Goal: Task Accomplishment & Management: Manage account settings

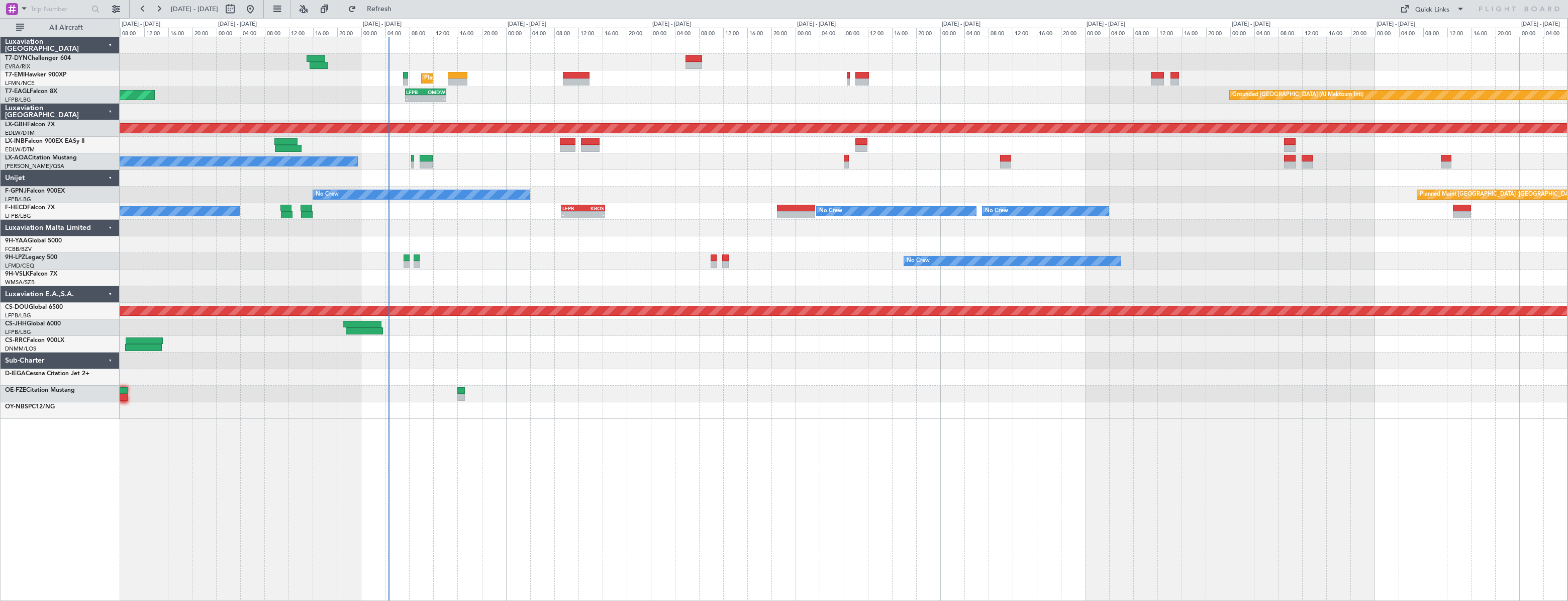
click at [501, 296] on div "Planned Maint [GEOGRAPHIC_DATA] Unplanned Maint [GEOGRAPHIC_DATA] ([GEOGRAPHIC_…" at bounding box center [843, 227] width 1447 height 382
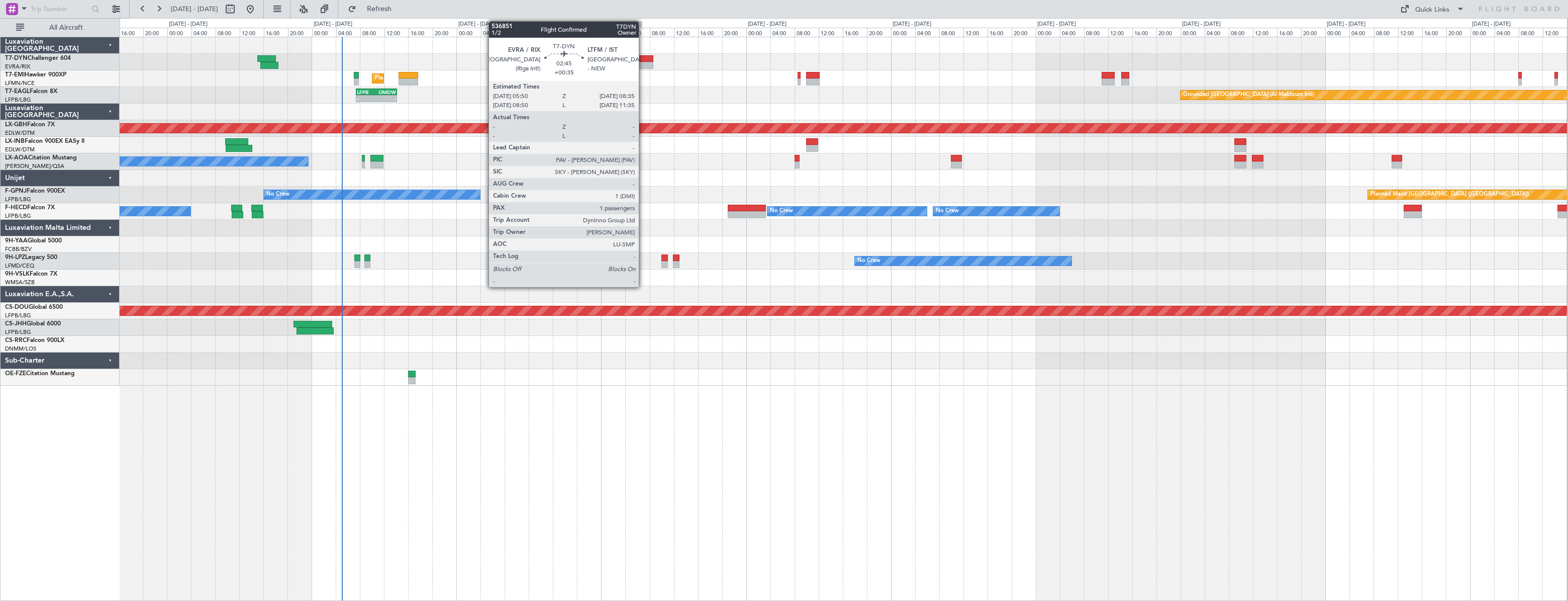
click at [643, 58] on div at bounding box center [644, 59] width 17 height 7
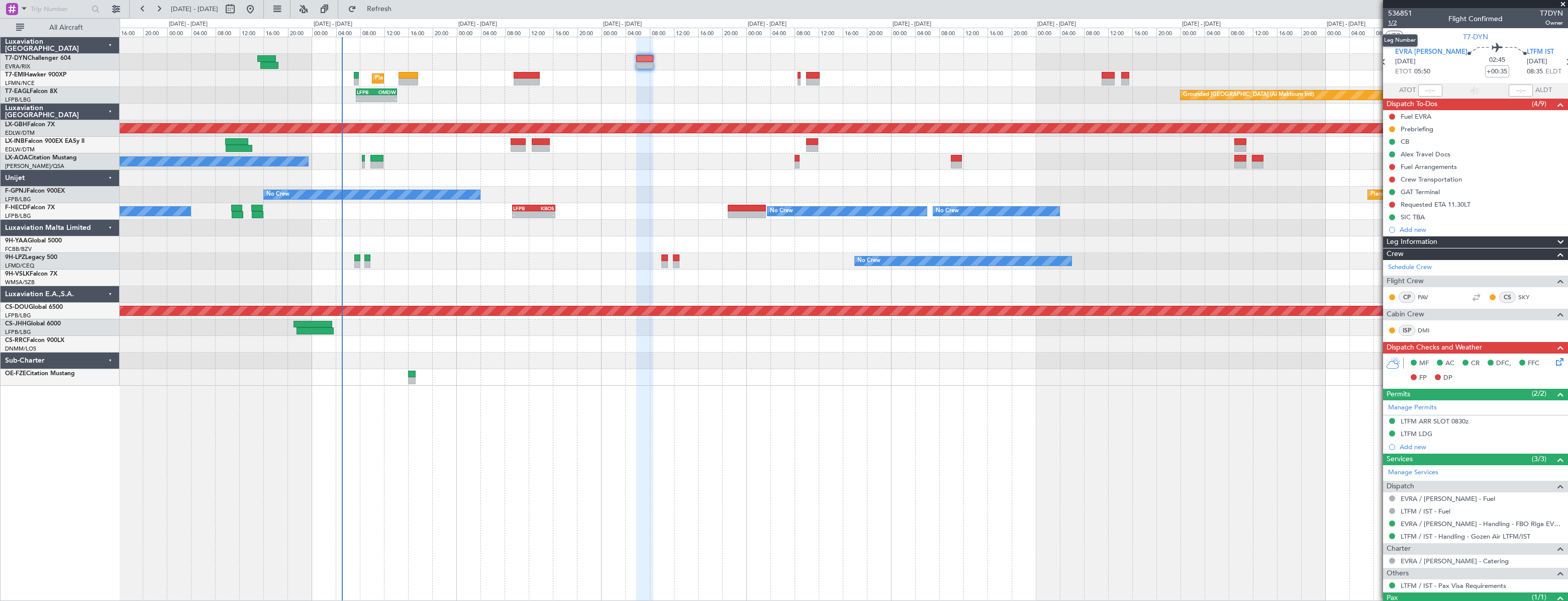
click at [1397, 25] on span "1/2" at bounding box center [1399, 23] width 24 height 8
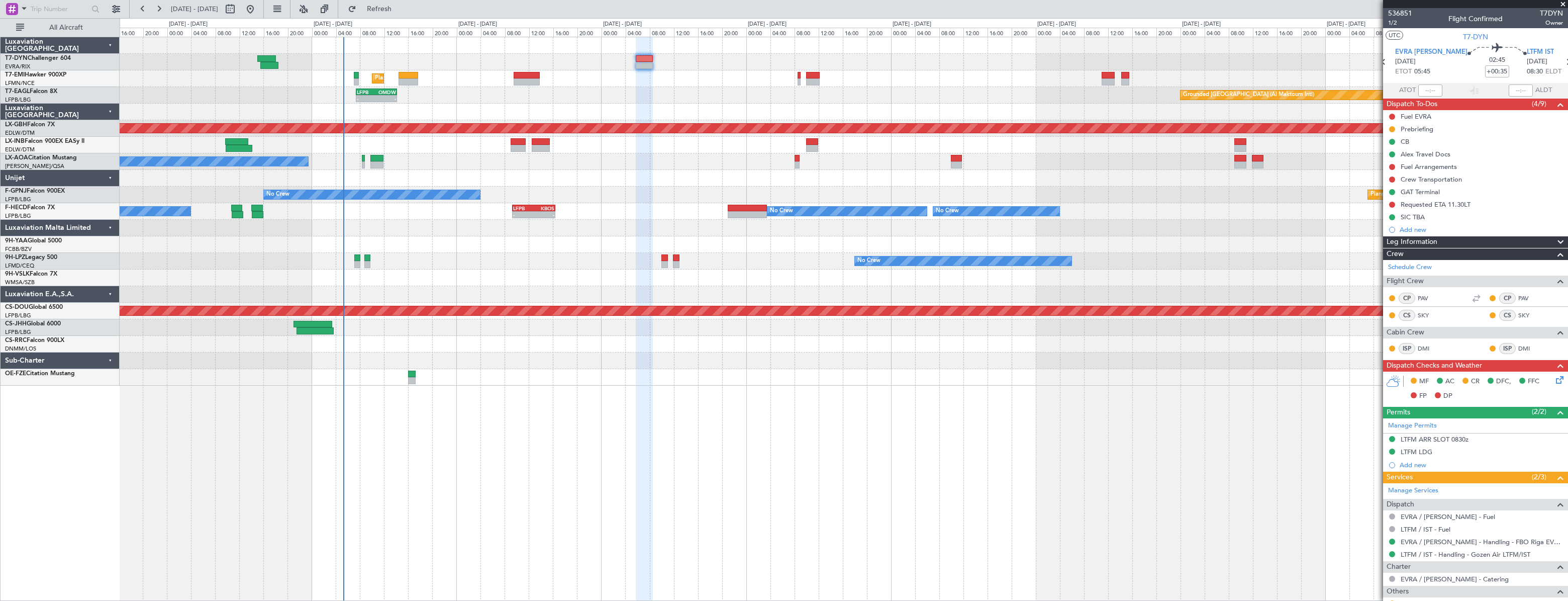
click at [653, 62] on div at bounding box center [843, 62] width 1447 height 16
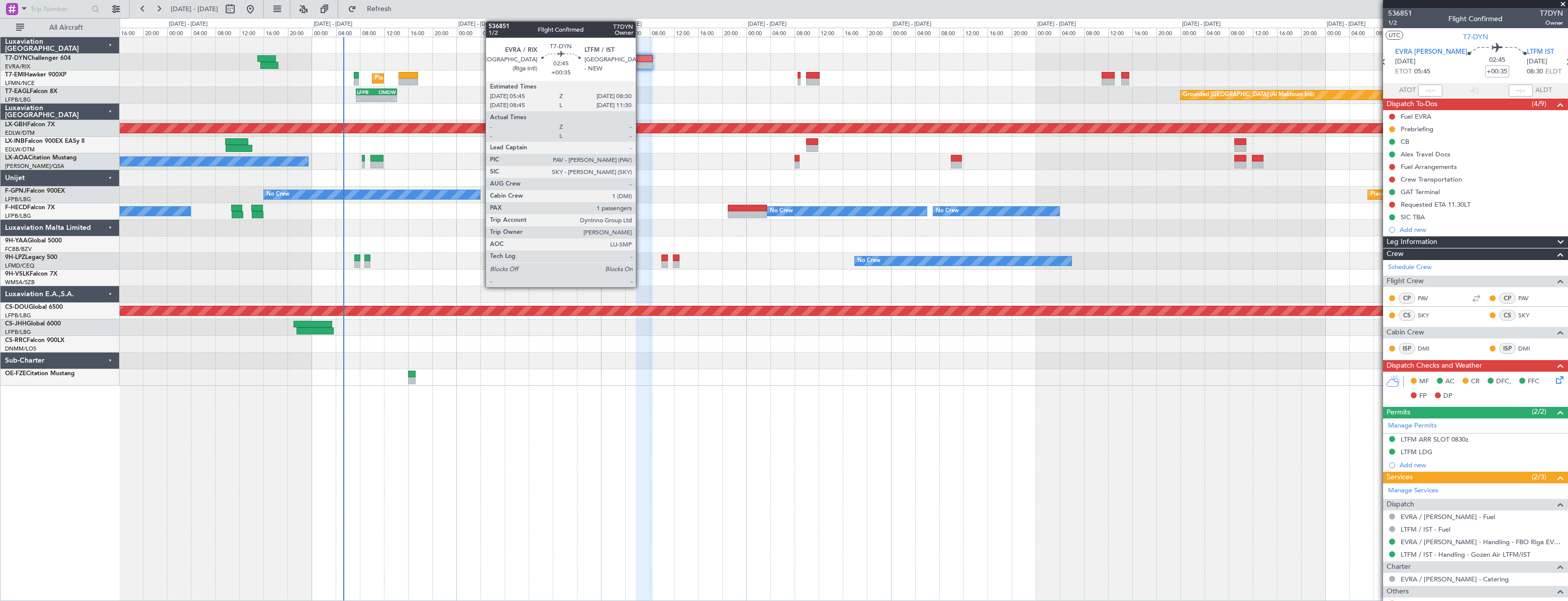
click at [640, 56] on div at bounding box center [644, 59] width 17 height 7
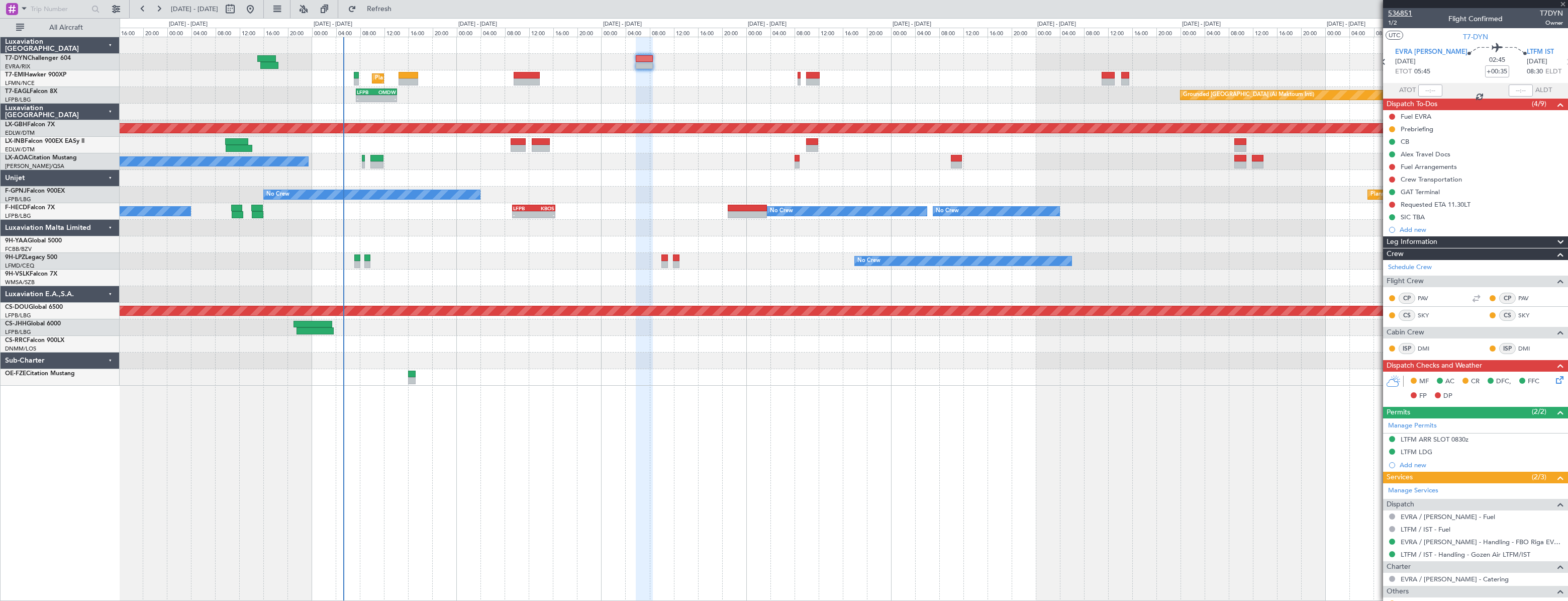
click at [1397, 11] on span "536851" at bounding box center [1399, 14] width 24 height 11
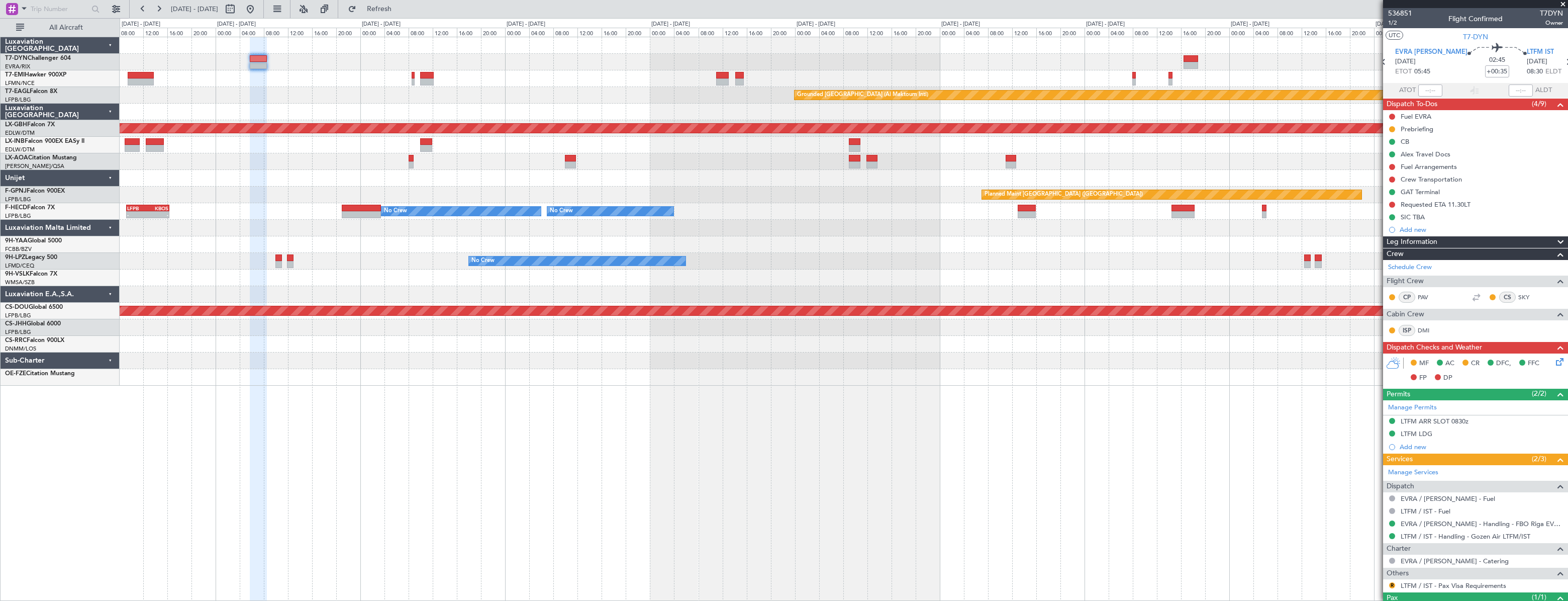
click at [772, 227] on div at bounding box center [843, 228] width 1447 height 16
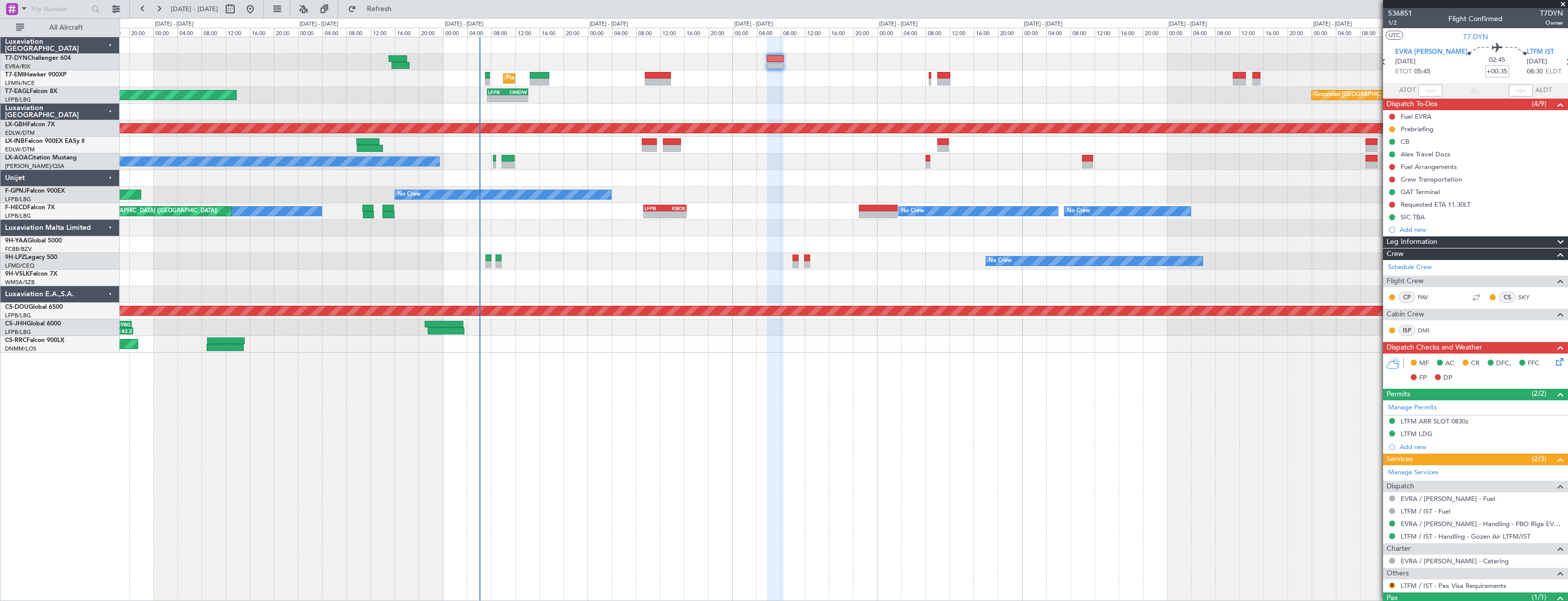
click at [740, 254] on div "No Crew No Crew [GEOGRAPHIC_DATA] ([GEOGRAPHIC_DATA])" at bounding box center [843, 261] width 1447 height 16
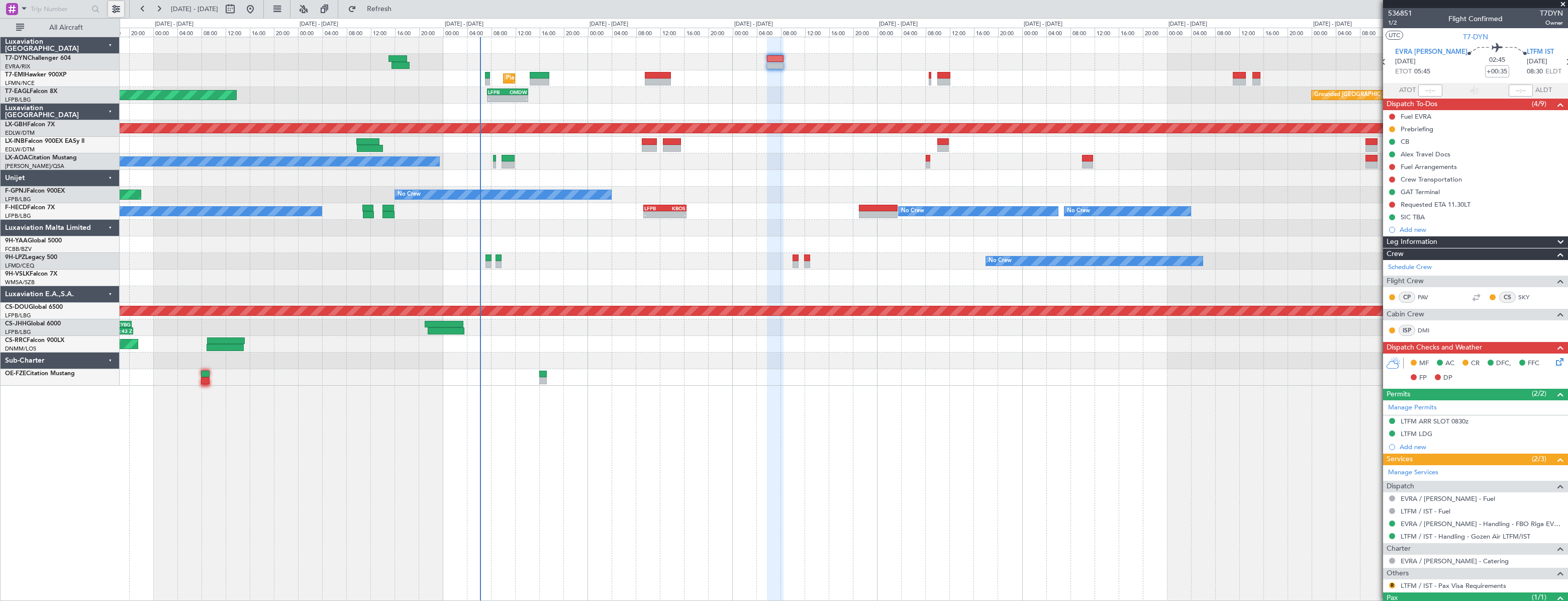
click at [117, 2] on button at bounding box center [116, 9] width 16 height 16
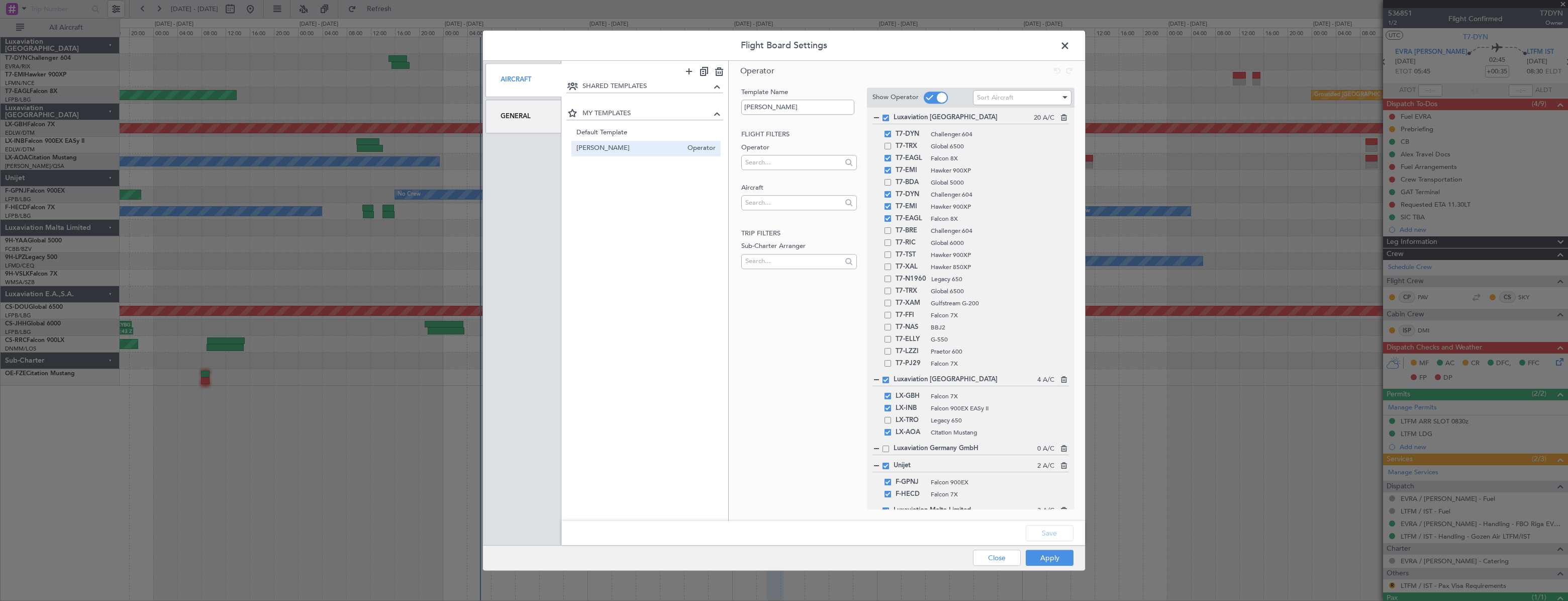
scroll to position [236, 0]
click at [888, 319] on div "9H-VSLK Falcon 7X" at bounding box center [970, 315] width 197 height 12
click at [887, 313] on span at bounding box center [887, 315] width 6 height 6
click at [892, 312] on input "checkbox" at bounding box center [892, 312] width 0 height 0
click at [1043, 530] on button "Save" at bounding box center [1049, 533] width 48 height 16
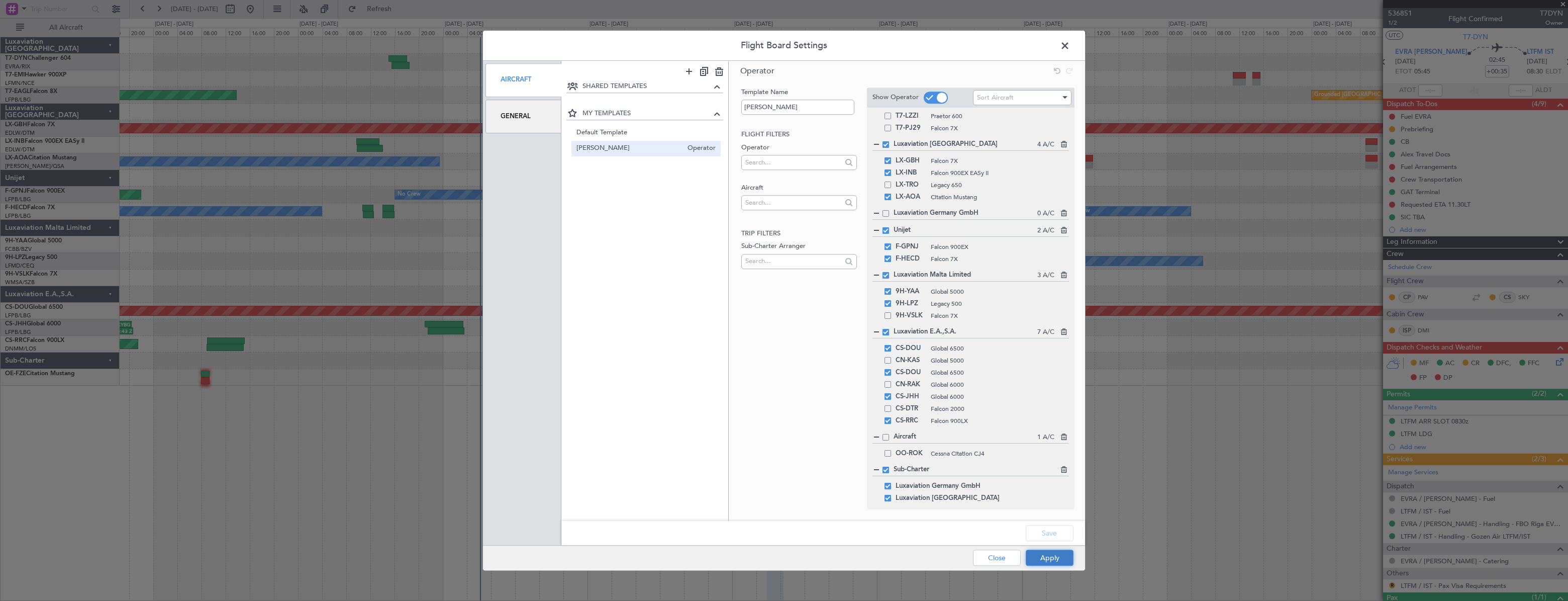
click at [1038, 559] on button "Apply" at bounding box center [1049, 558] width 48 height 16
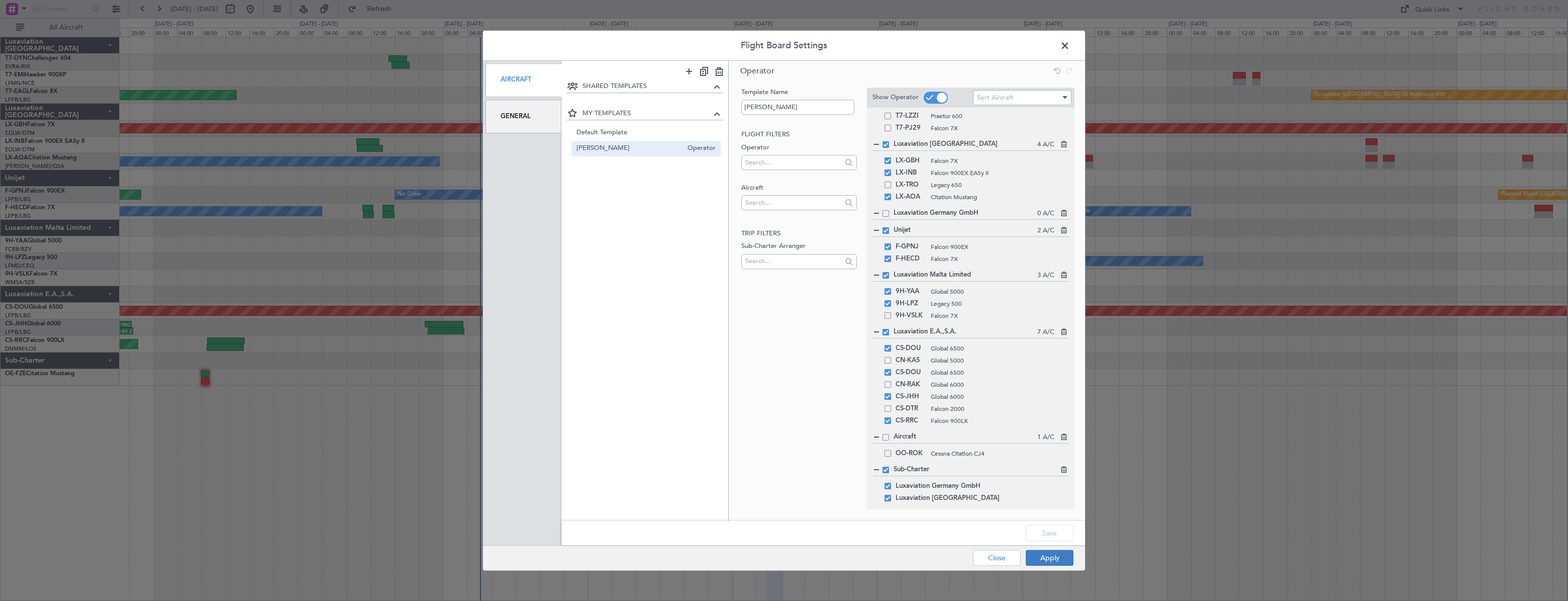
type input "0"
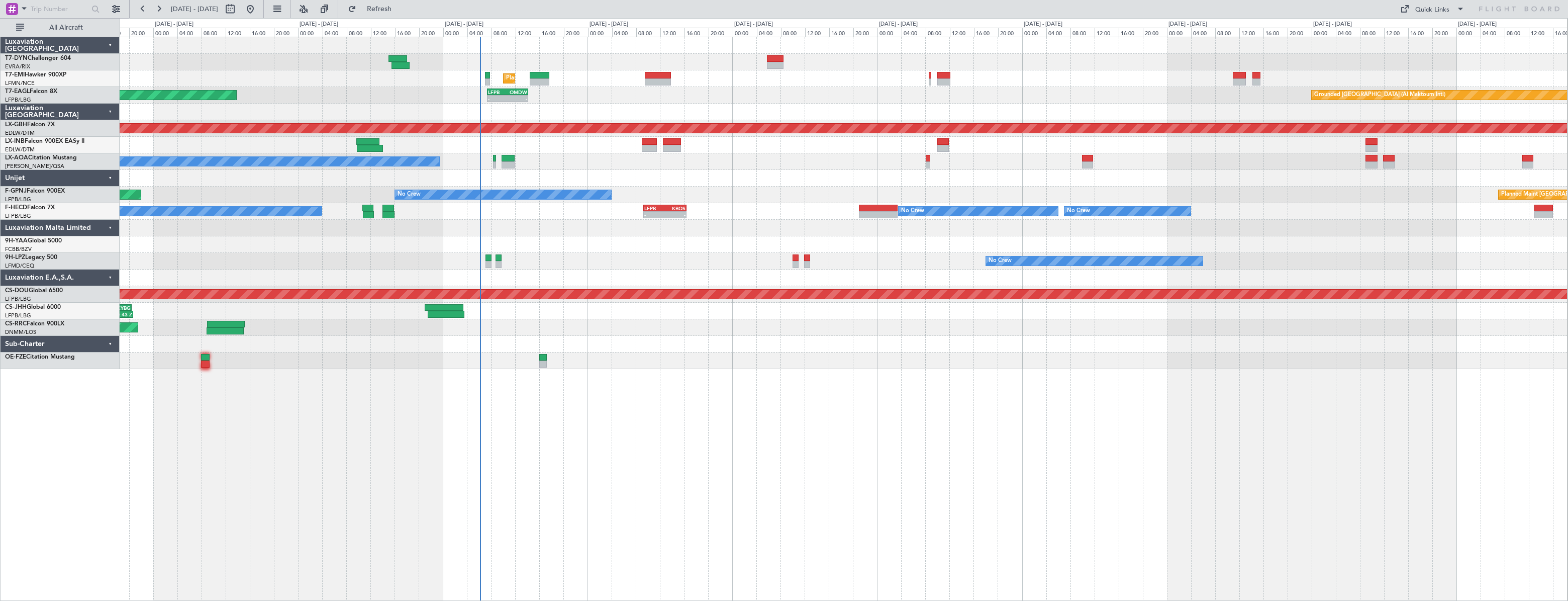
click at [653, 140] on div at bounding box center [649, 142] width 15 height 7
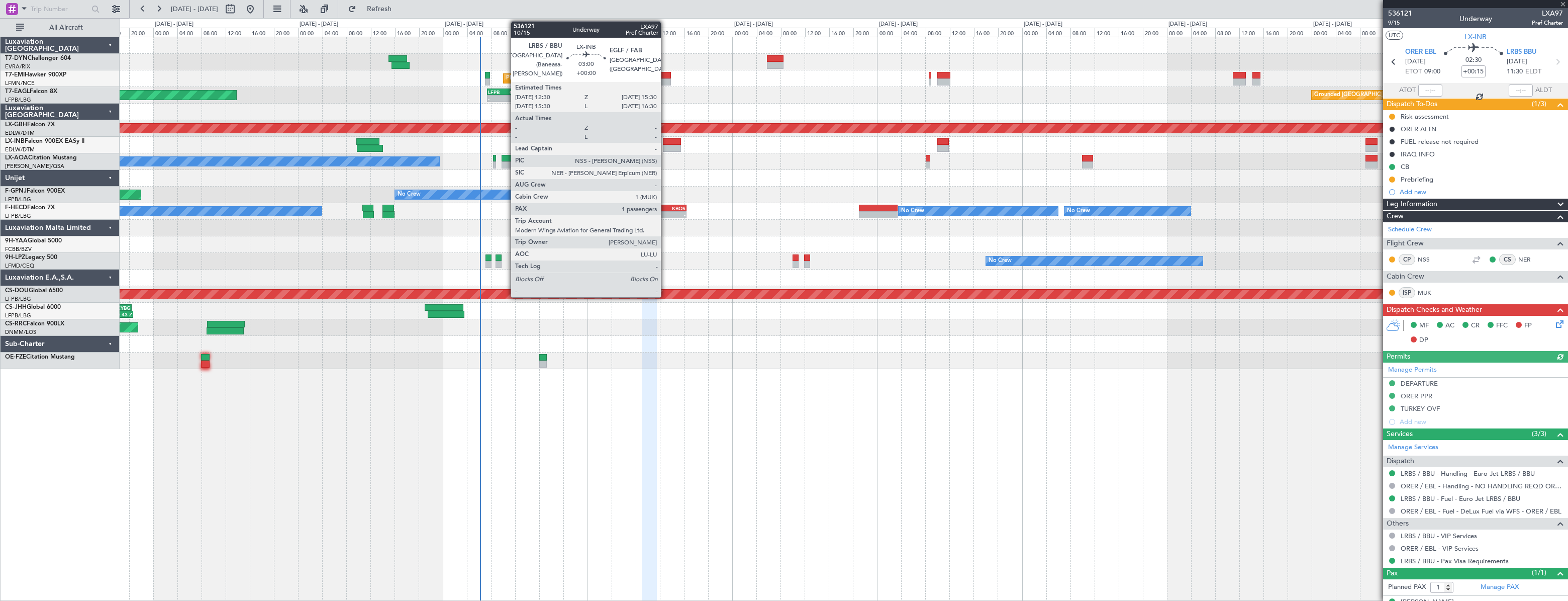
click at [665, 146] on div at bounding box center [672, 148] width 19 height 7
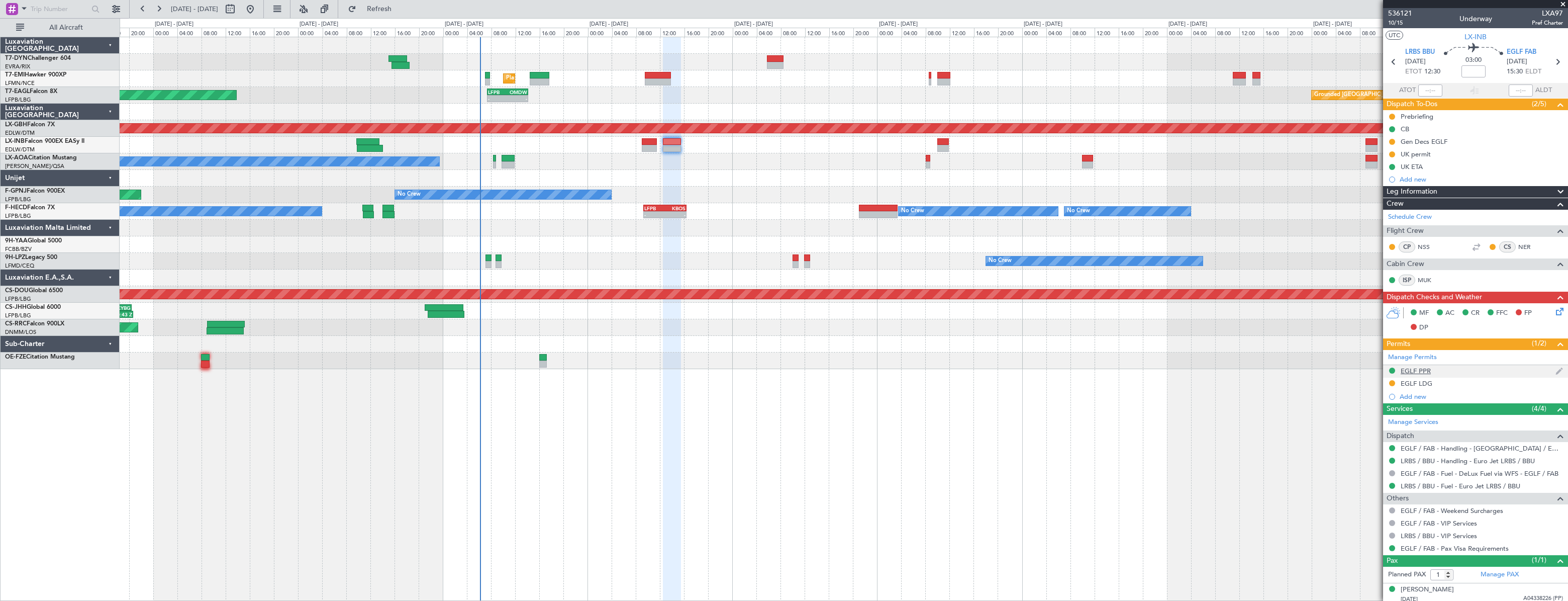
click at [1442, 367] on div "EGLF PPR" at bounding box center [1475, 372] width 185 height 13
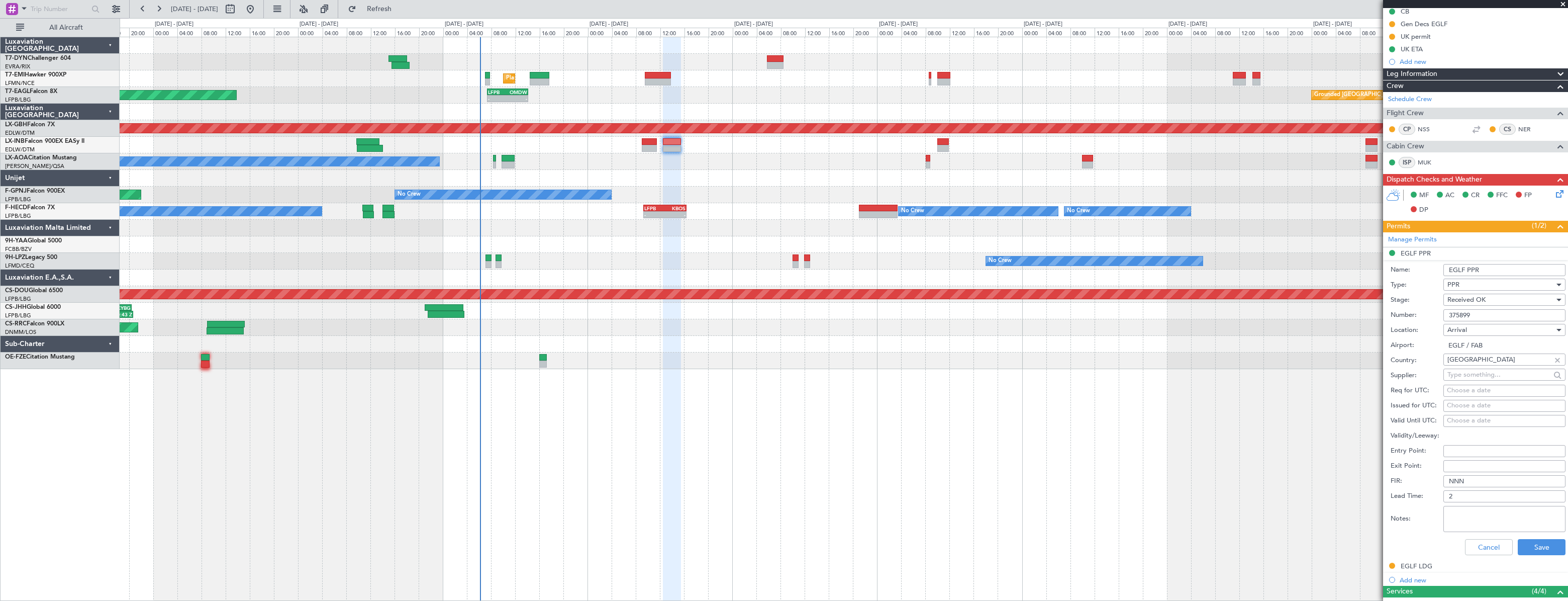
scroll to position [137, 0]
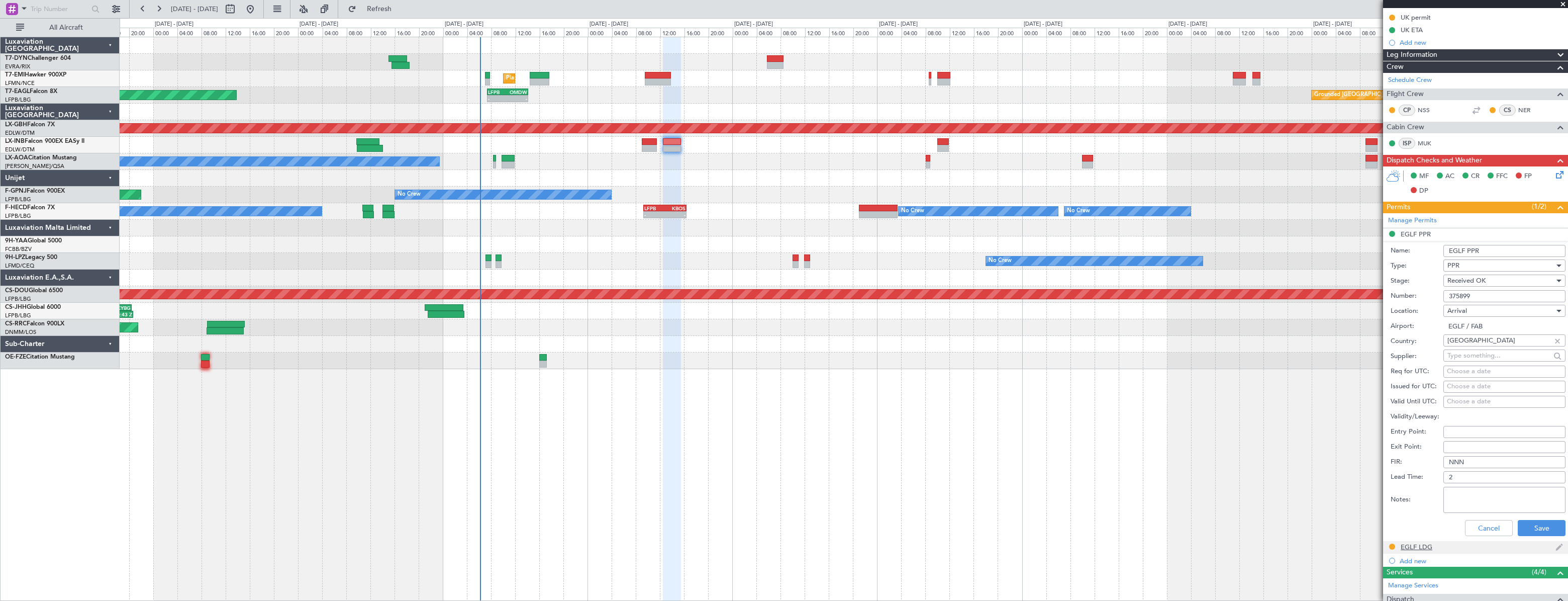
click at [1421, 548] on div "EGLF LDG" at bounding box center [1416, 546] width 32 height 8
click at [687, 384] on div "Planned Maint [GEOGRAPHIC_DATA] Grounded [GEOGRAPHIC_DATA] (Al Maktoum Intl) Un…" at bounding box center [843, 319] width 1447 height 564
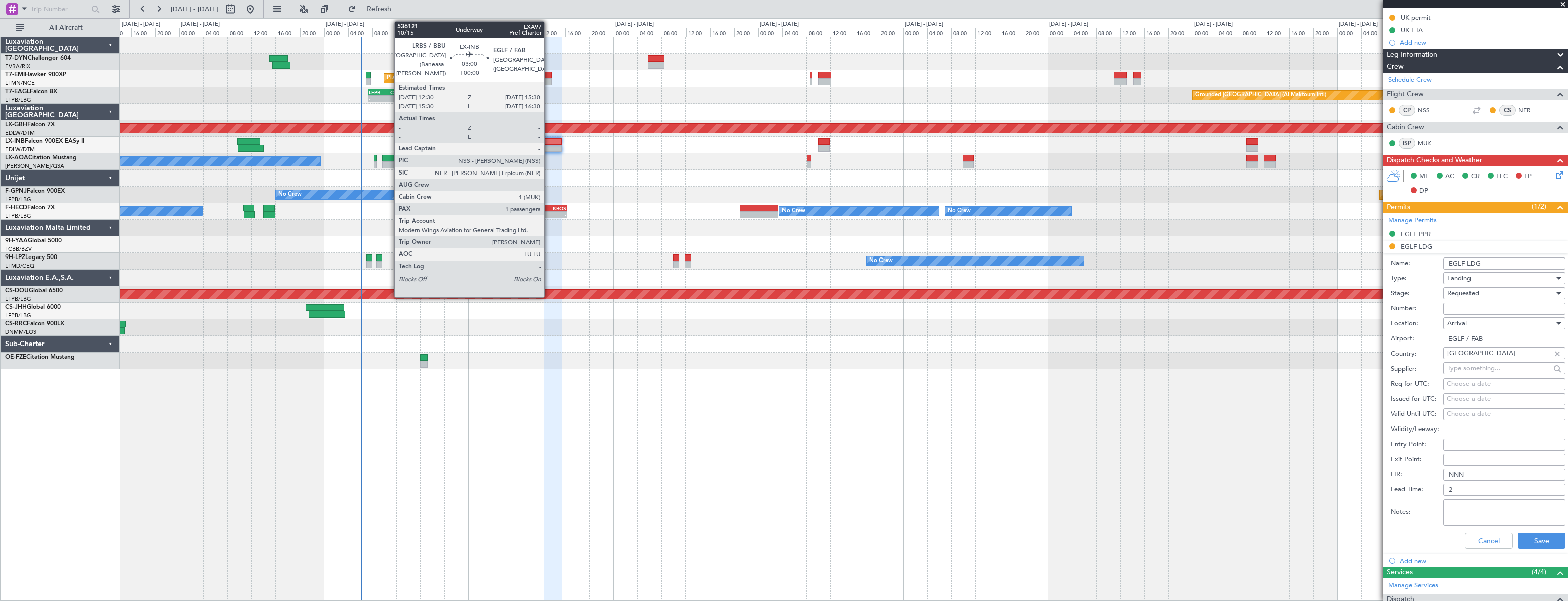
click at [549, 143] on div at bounding box center [553, 142] width 19 height 7
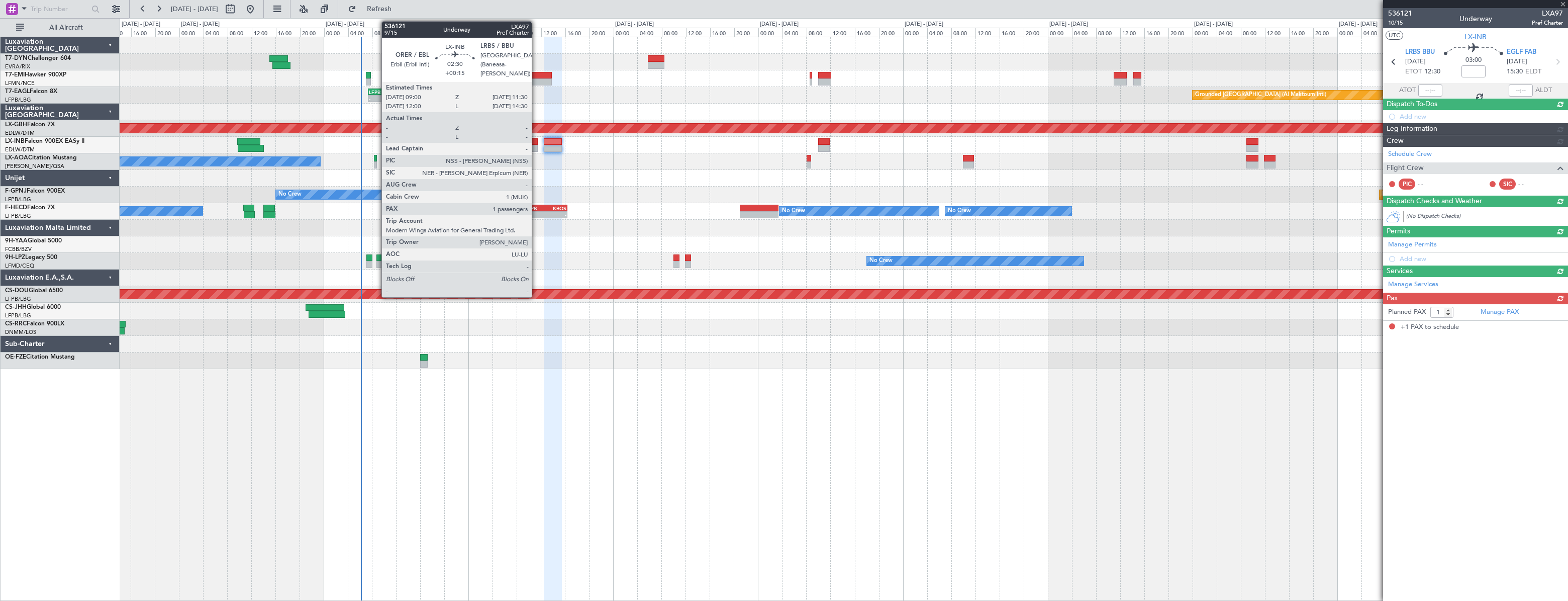
click at [536, 142] on div at bounding box center [530, 142] width 15 height 7
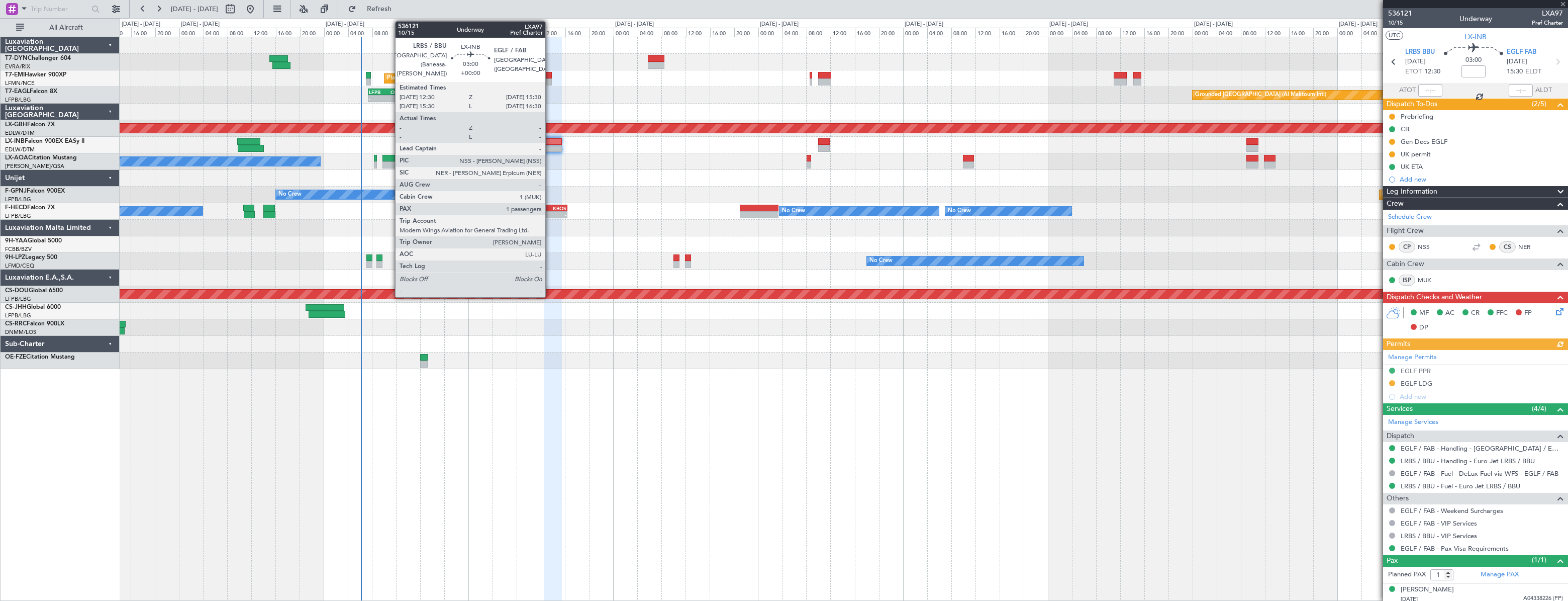
click at [547, 142] on div at bounding box center [553, 142] width 19 height 7
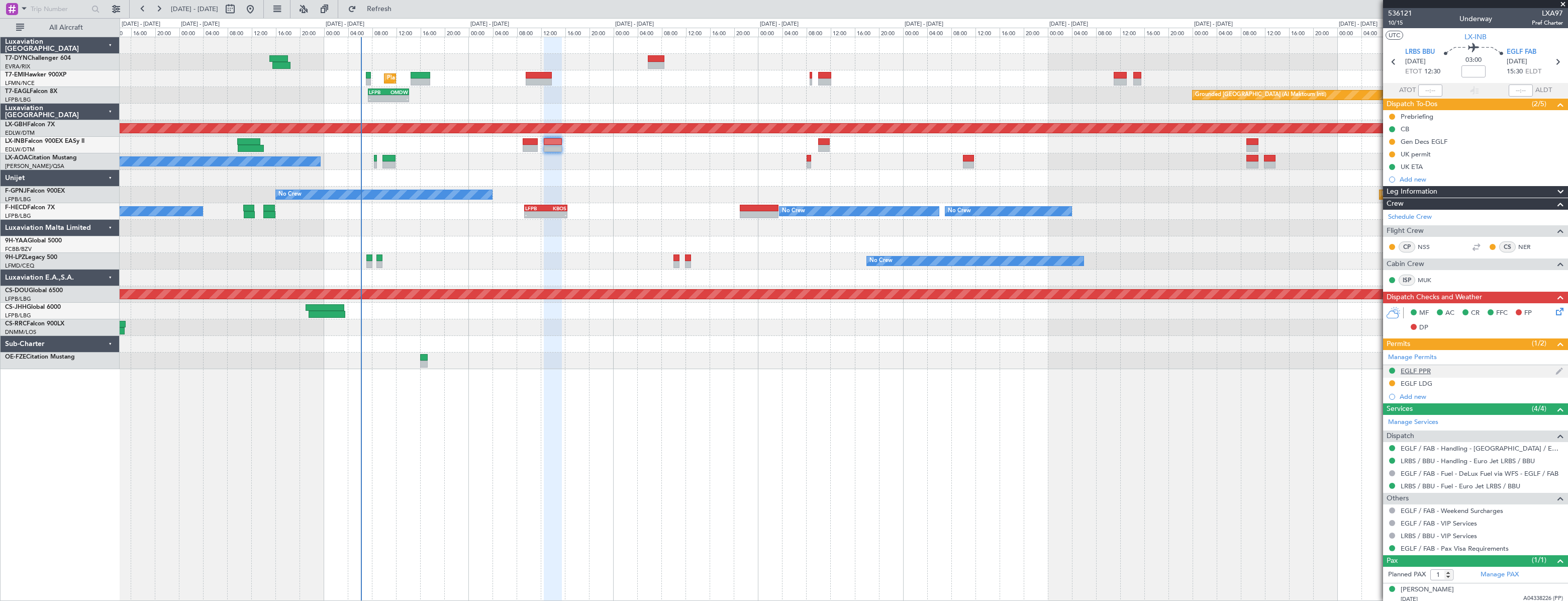
click at [1414, 370] on div "EGLF PPR" at bounding box center [1415, 370] width 30 height 8
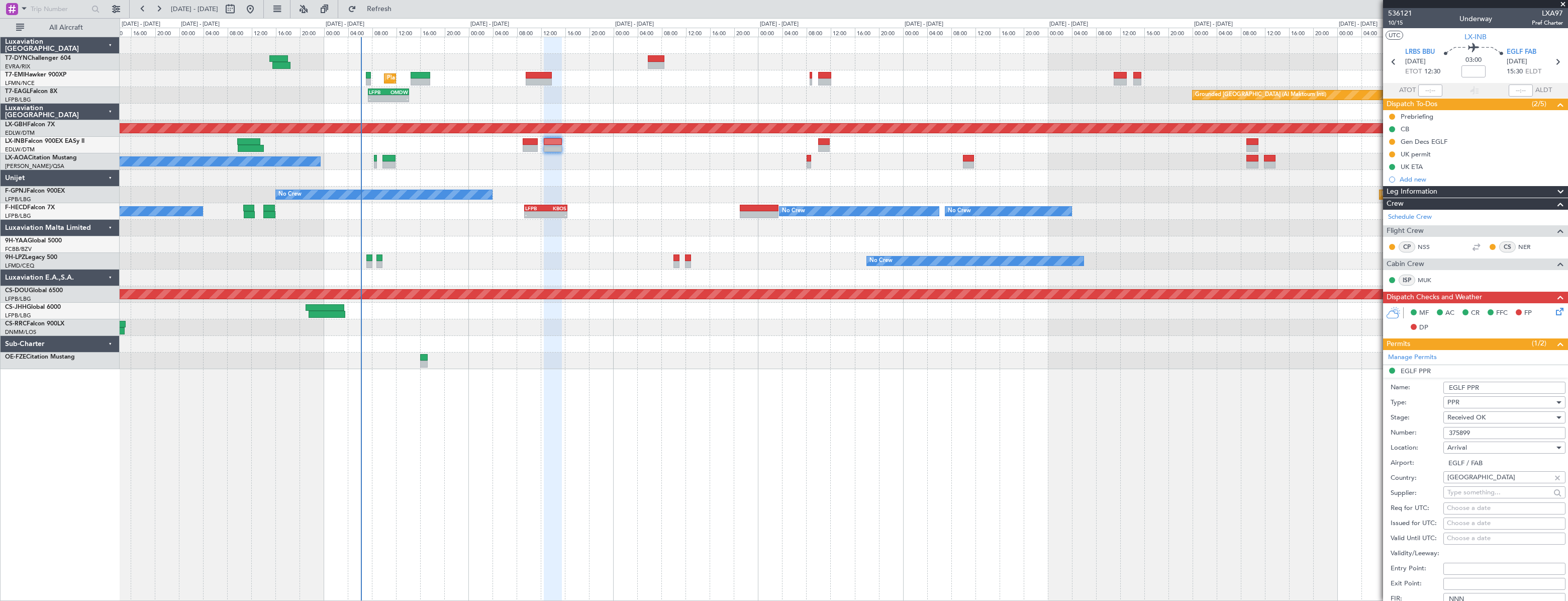
click at [1469, 431] on input "375899" at bounding box center [1503, 432] width 122 height 12
click at [1412, 367] on li "EGLF PPR Name: EGLF PPR Type: PPR Stage: Received OK Number: 375899 Location: […" at bounding box center [1475, 522] width 185 height 313
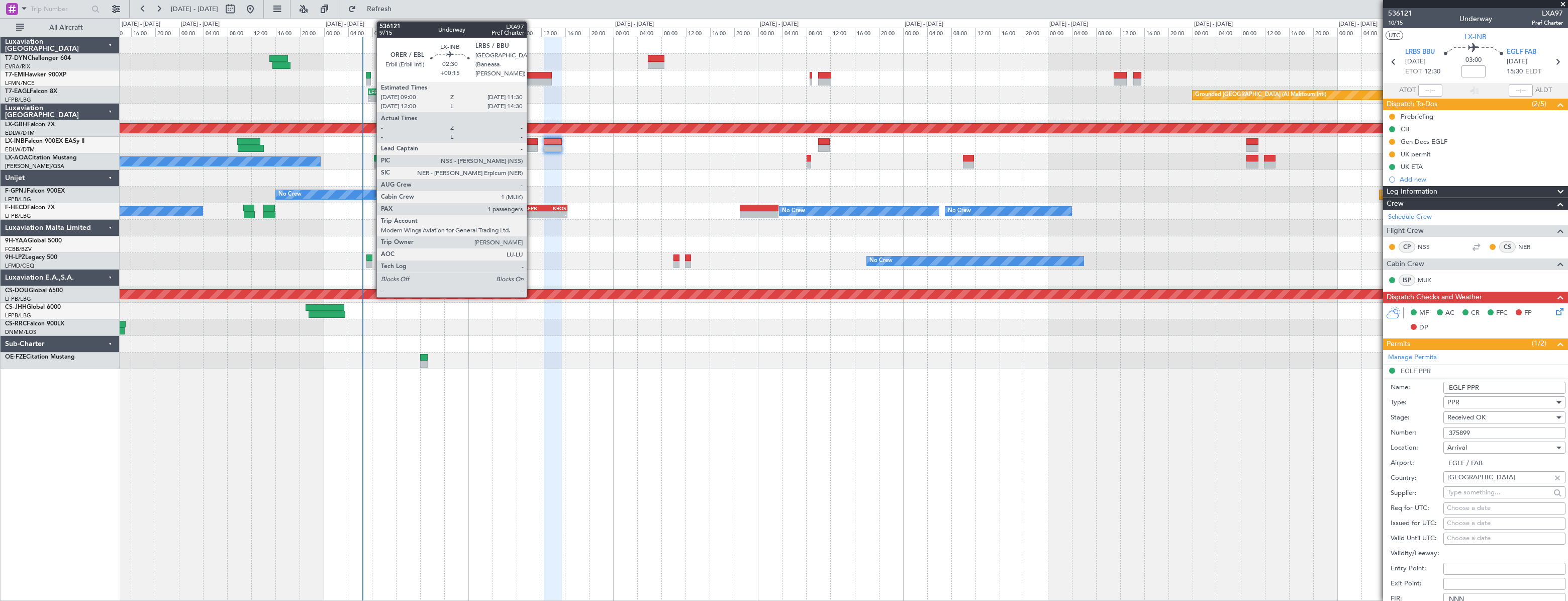
click at [531, 143] on div at bounding box center [530, 142] width 15 height 7
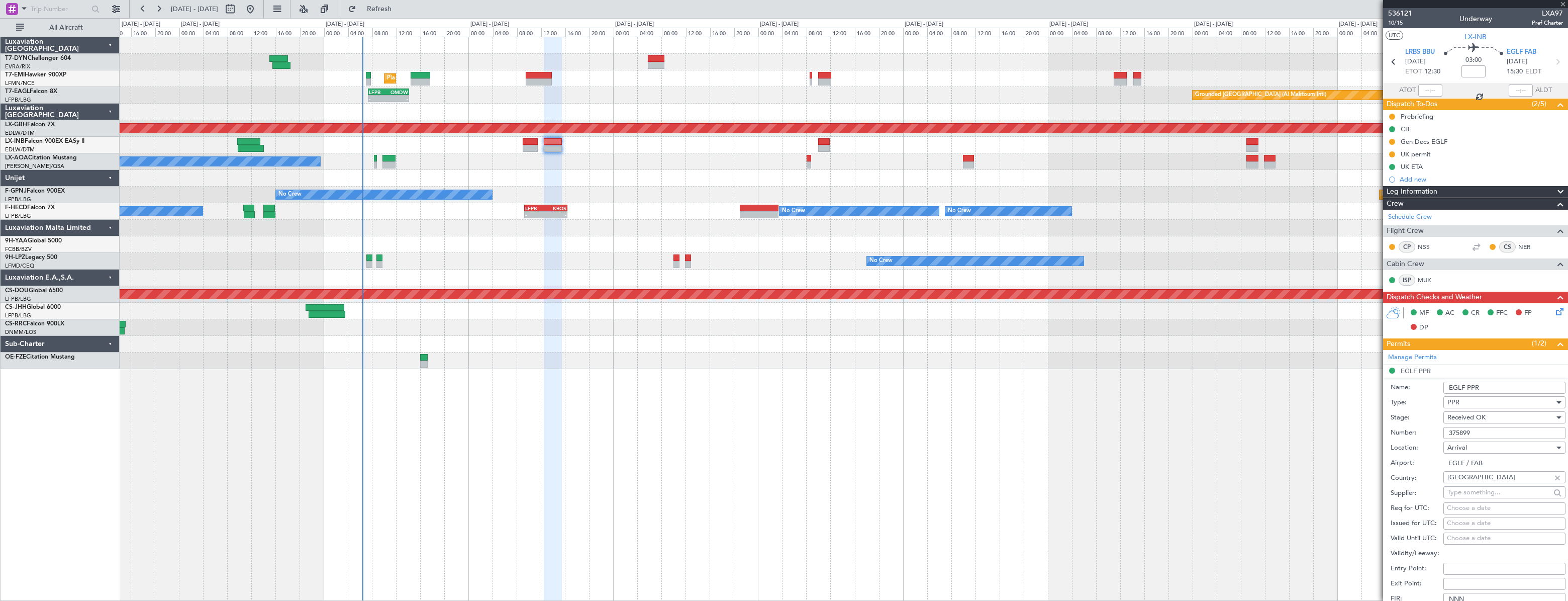
type input "+00:15"
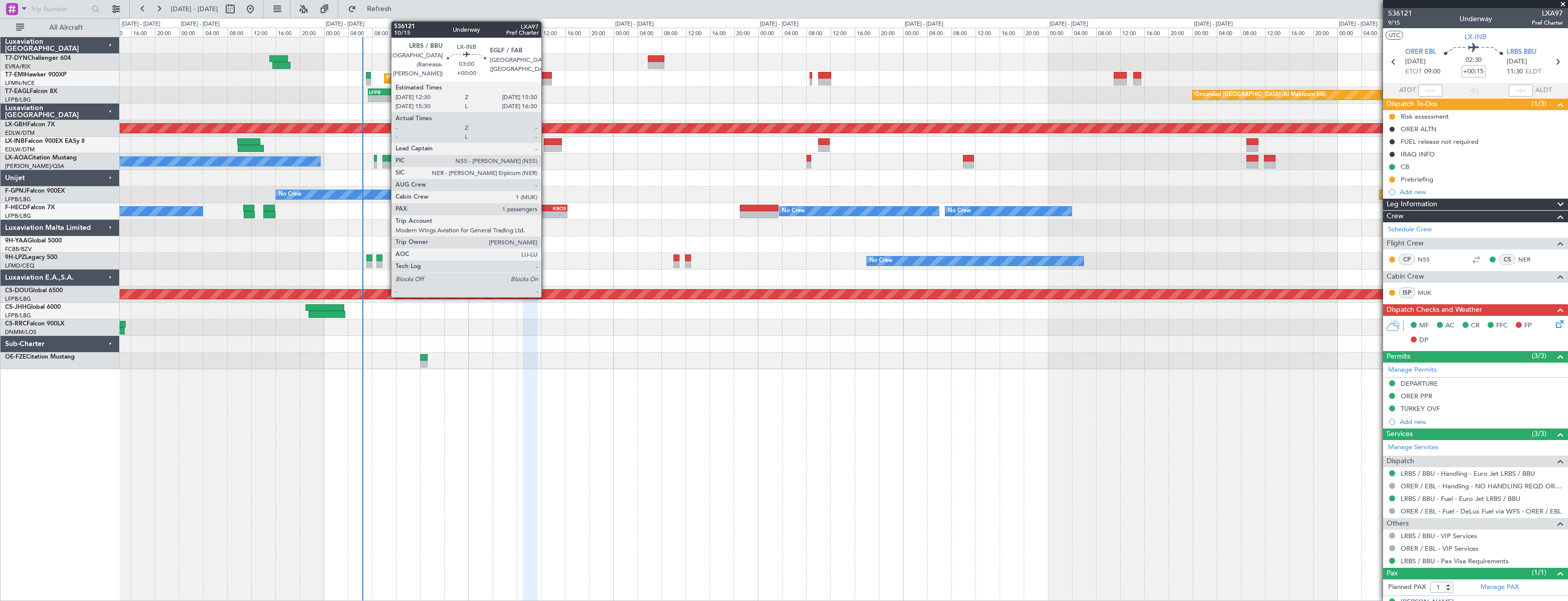
click at [546, 141] on div at bounding box center [553, 142] width 19 height 7
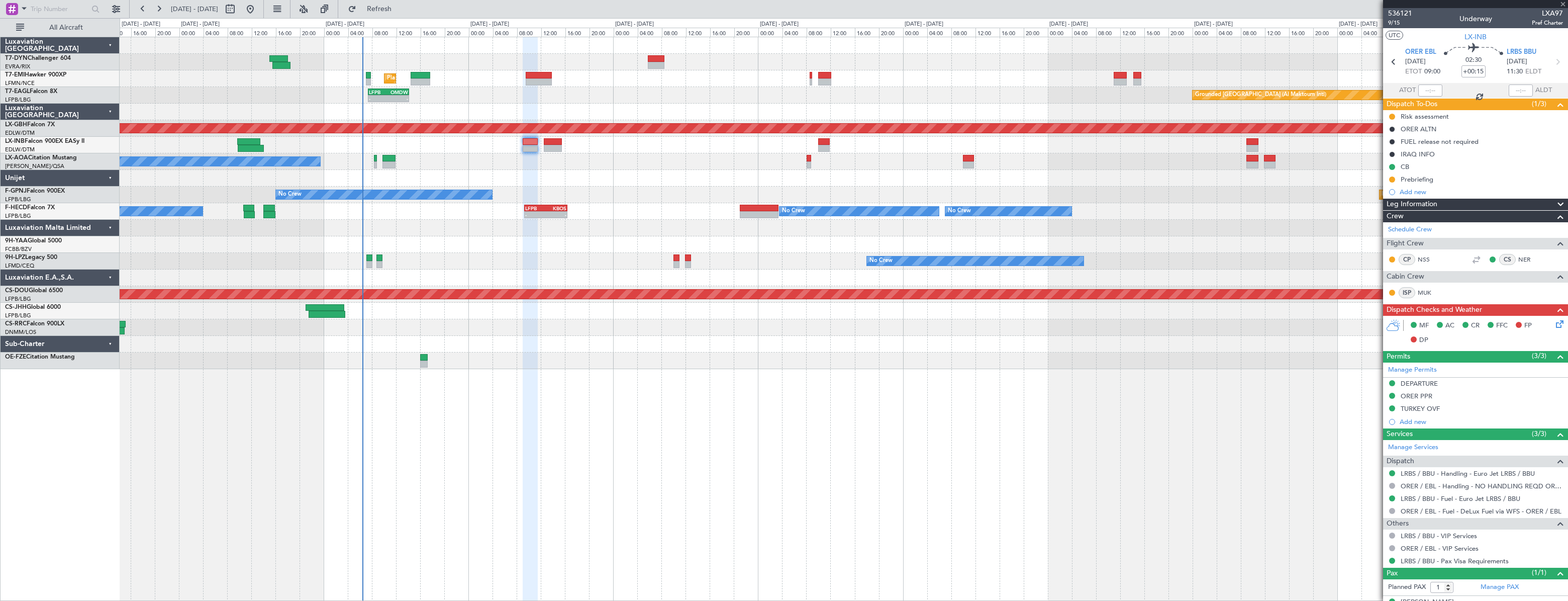
click at [546, 134] on div "Planned Maint Nurnberg" at bounding box center [843, 128] width 1447 height 16
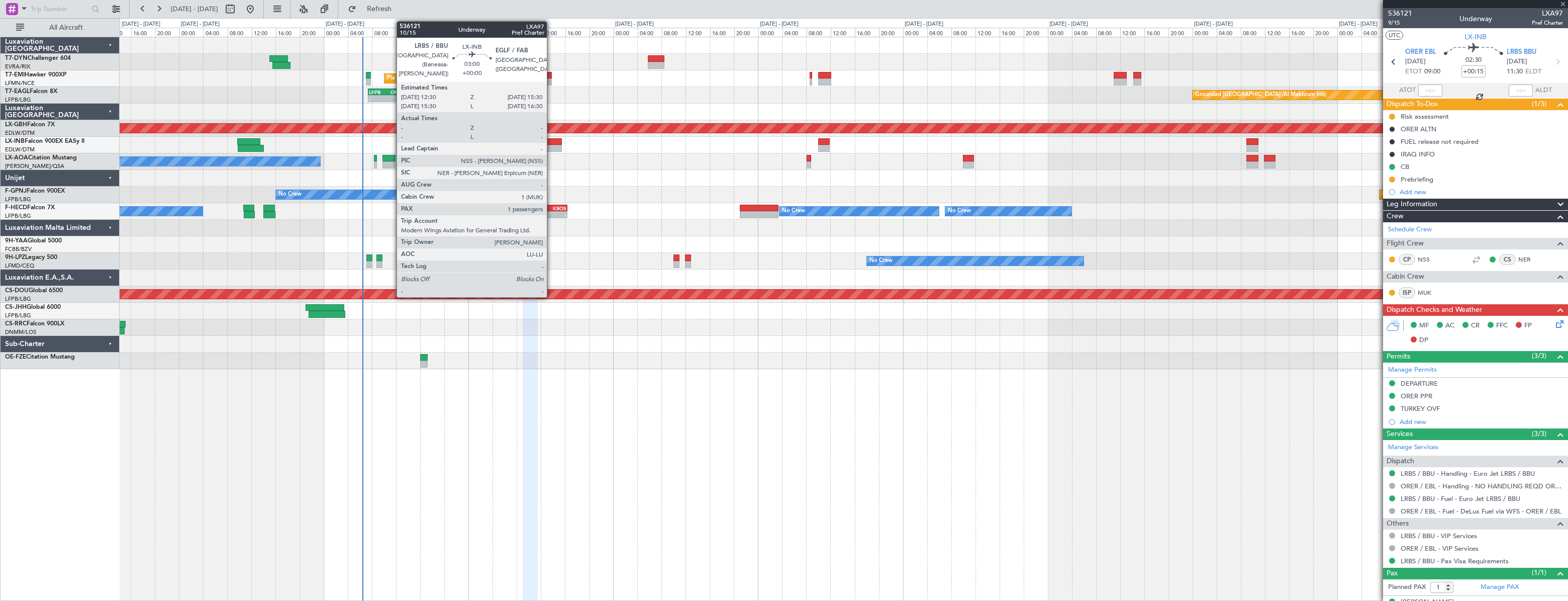
click at [551, 141] on div at bounding box center [553, 142] width 19 height 7
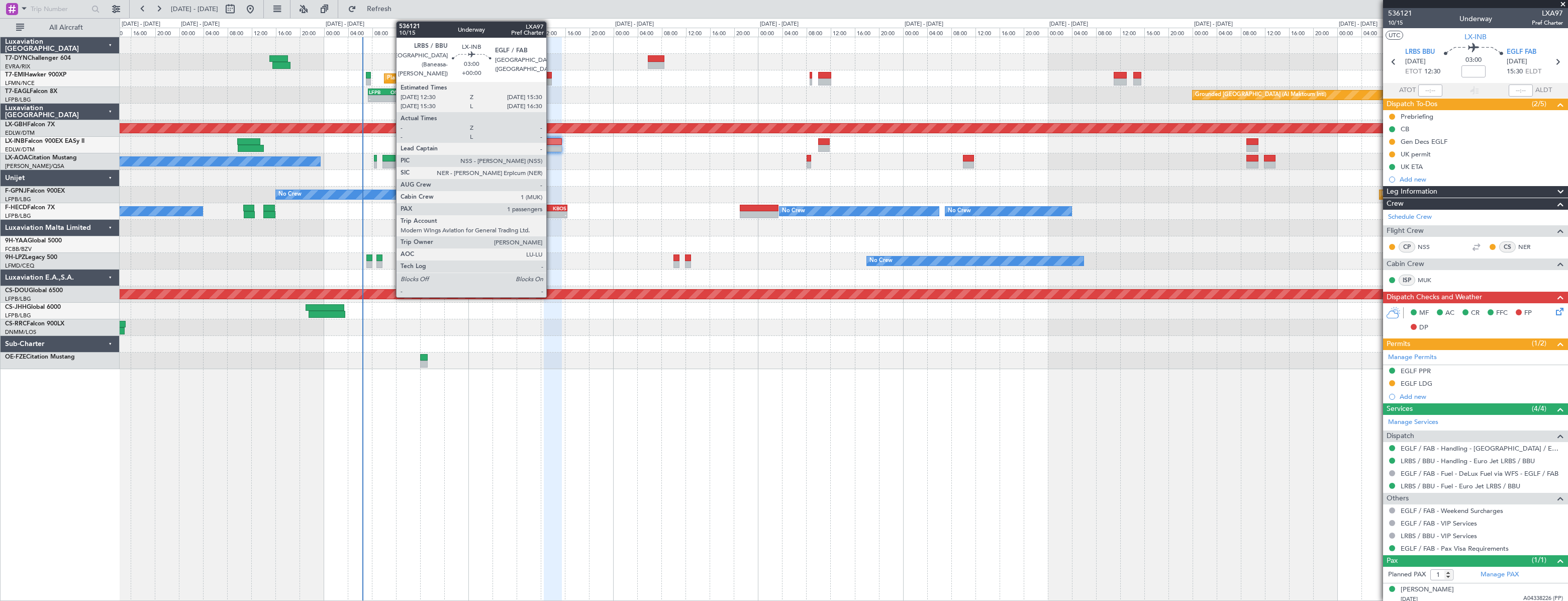
click at [551, 141] on div at bounding box center [553, 142] width 19 height 7
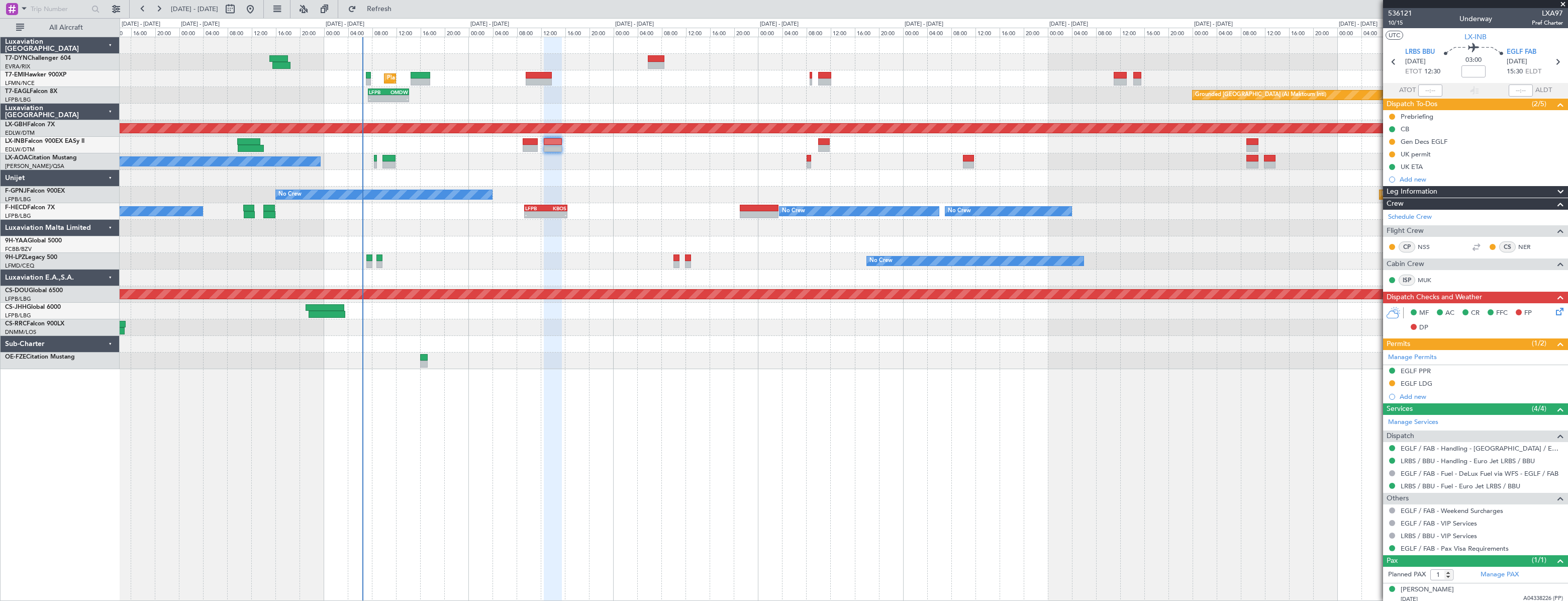
click at [547, 140] on div at bounding box center [553, 142] width 19 height 7
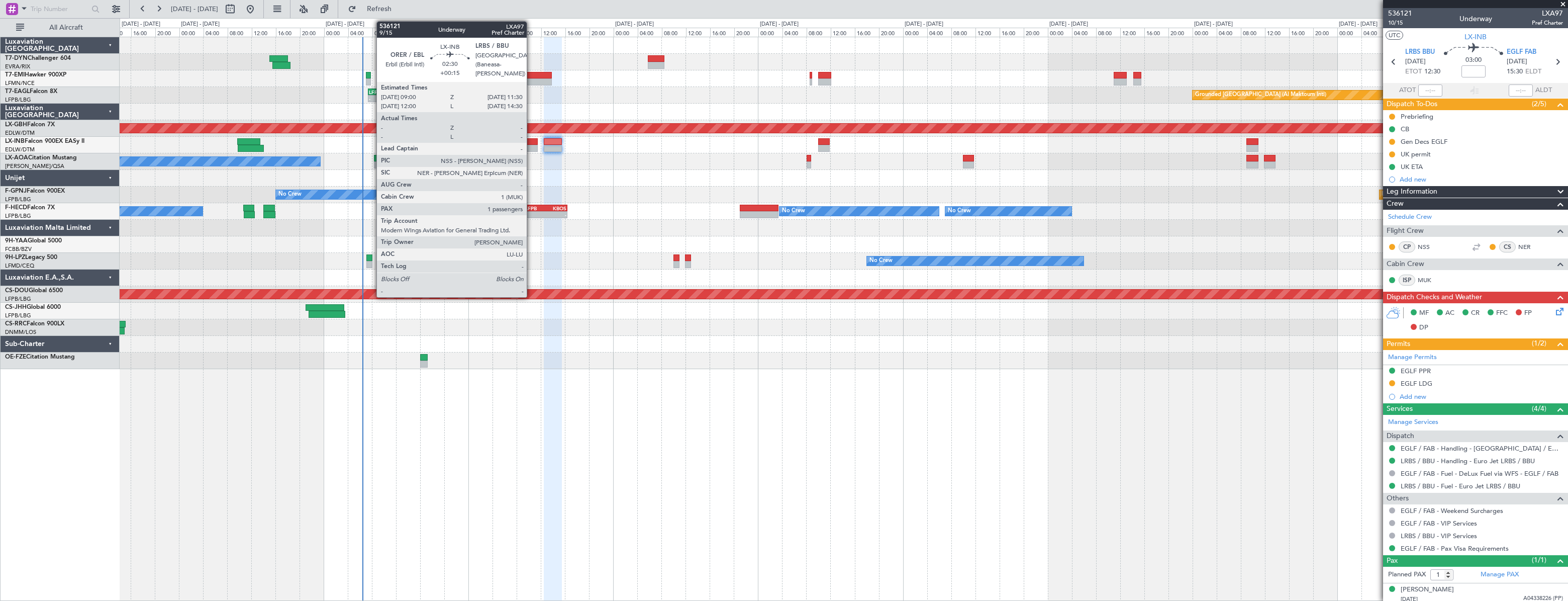
click at [531, 140] on div at bounding box center [530, 142] width 15 height 7
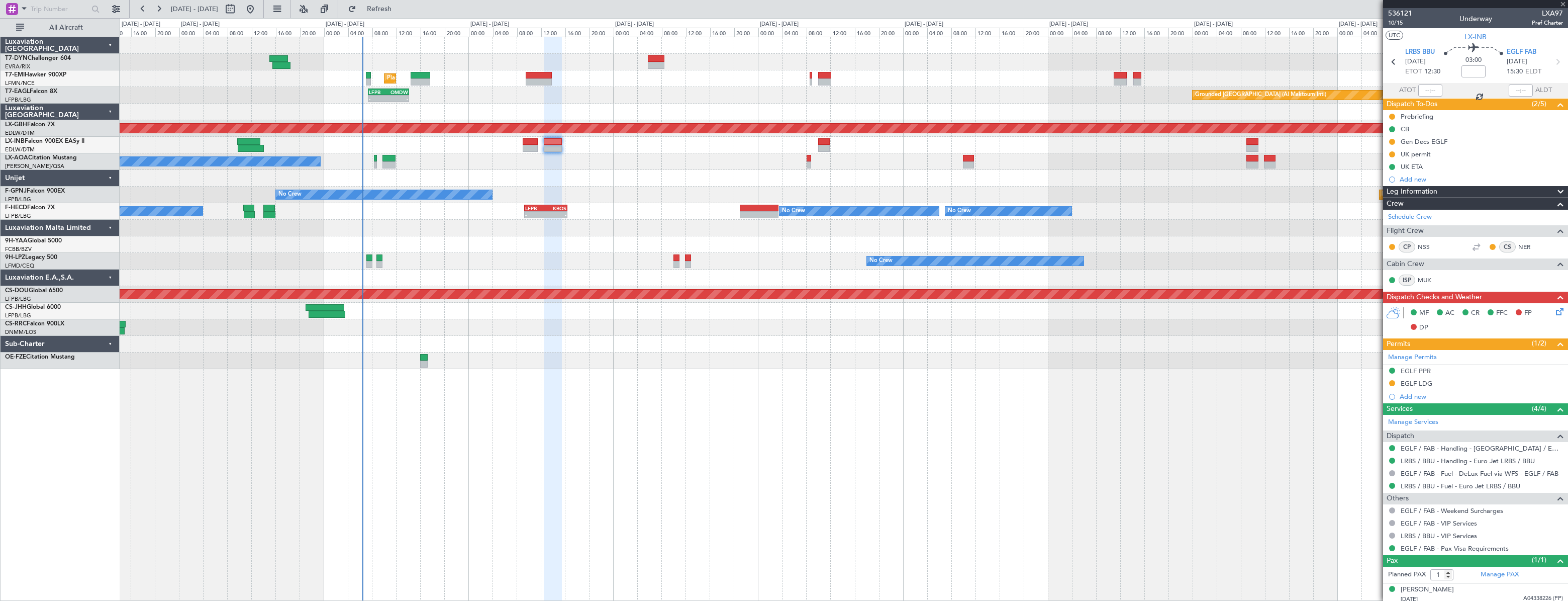
type input "+00:15"
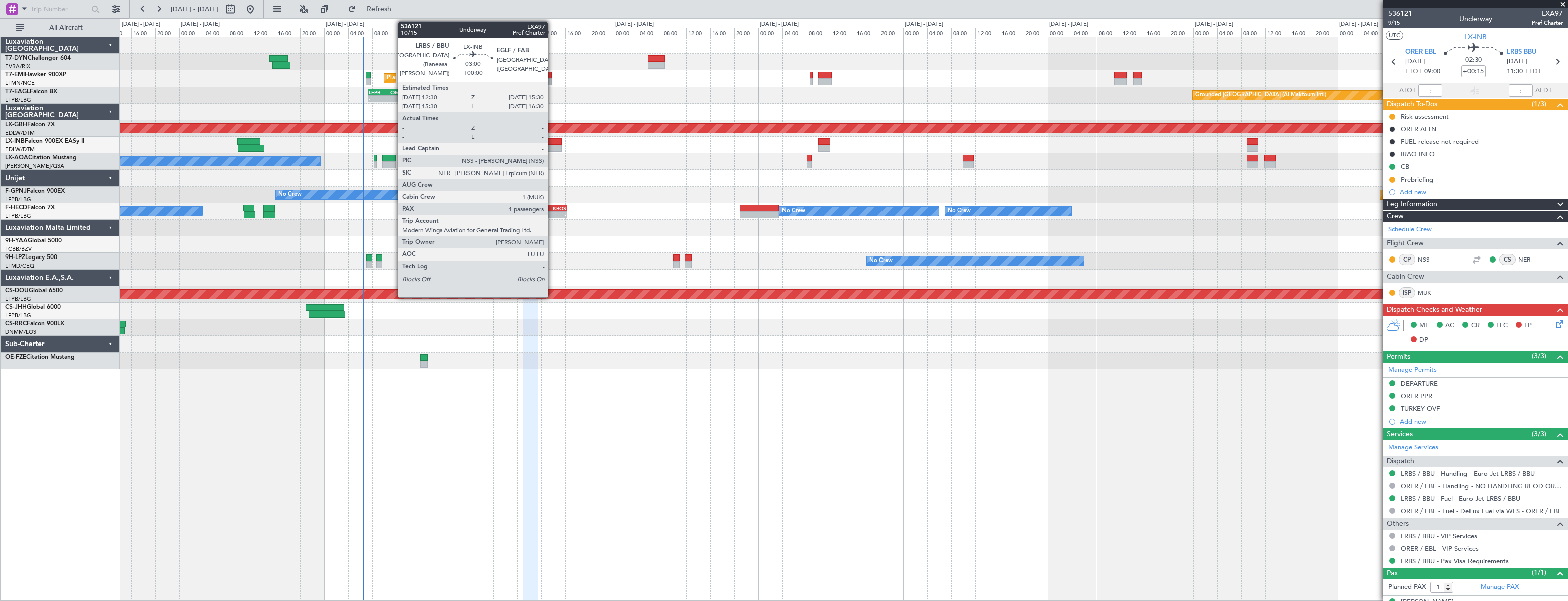
click at [560, 139] on div at bounding box center [553, 142] width 19 height 7
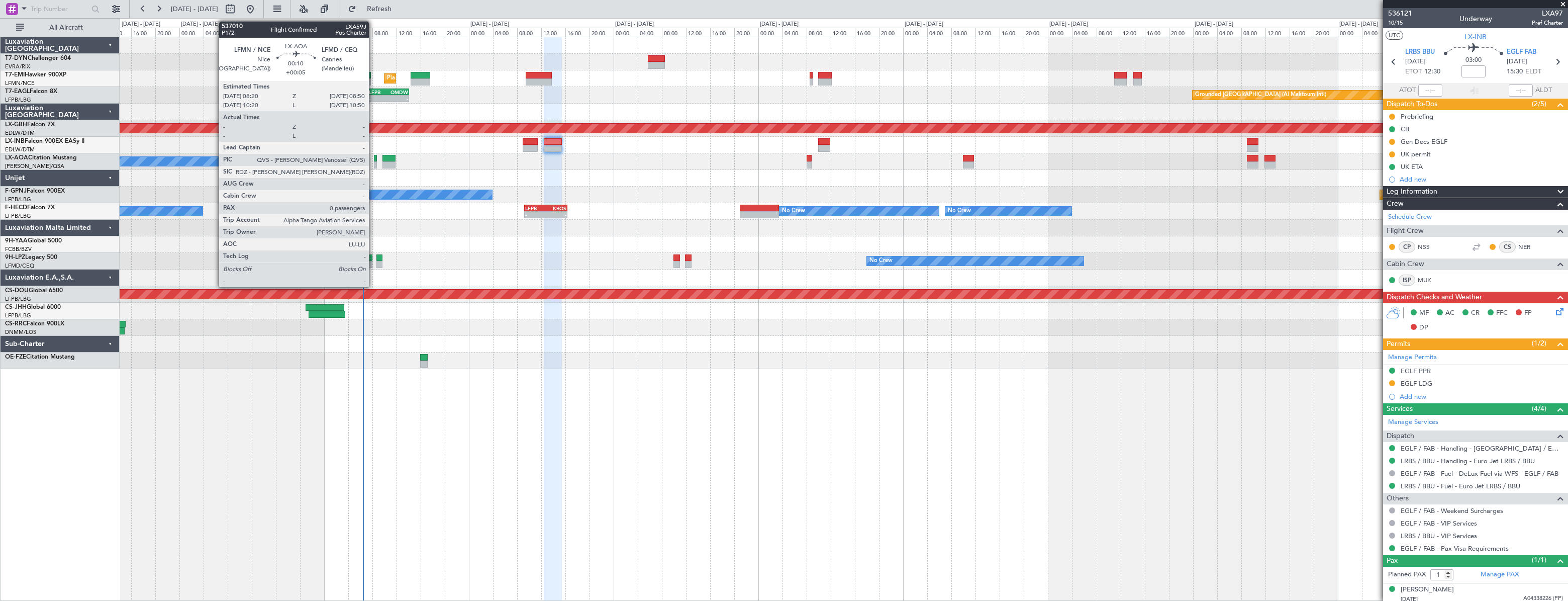
click at [374, 160] on div at bounding box center [376, 159] width 4 height 7
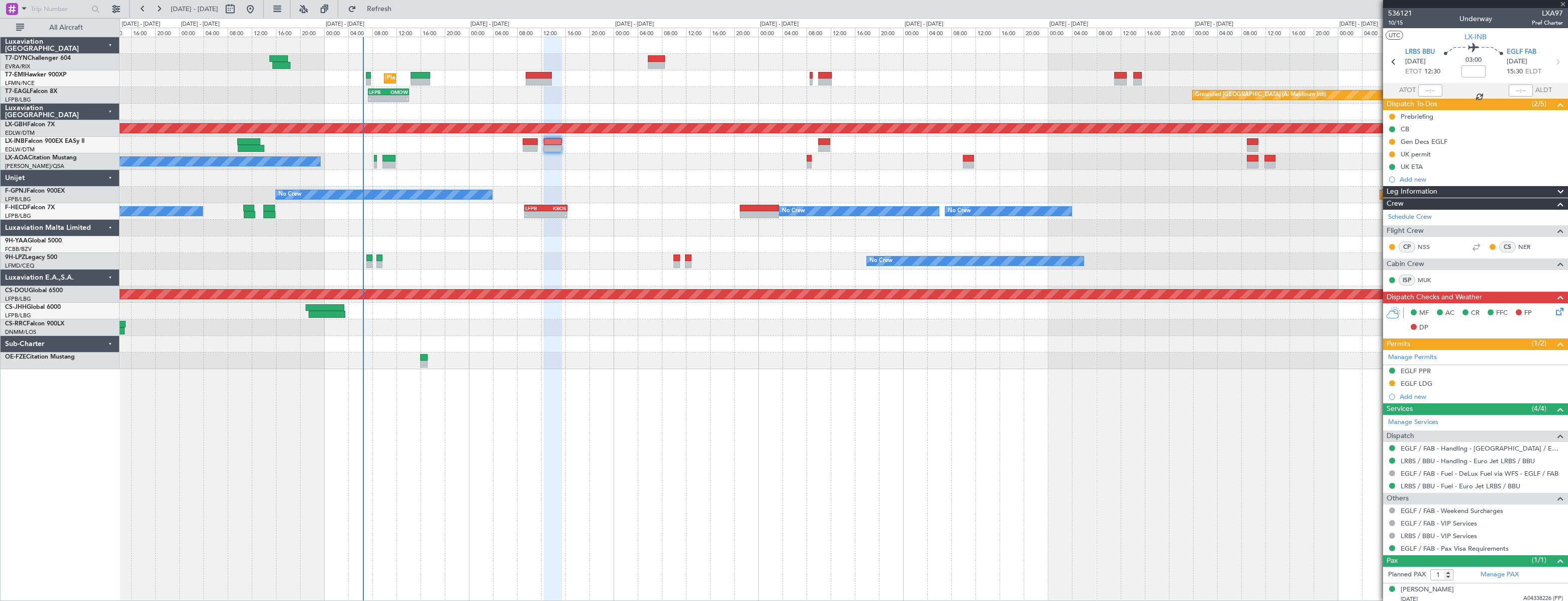
type input "+00:05"
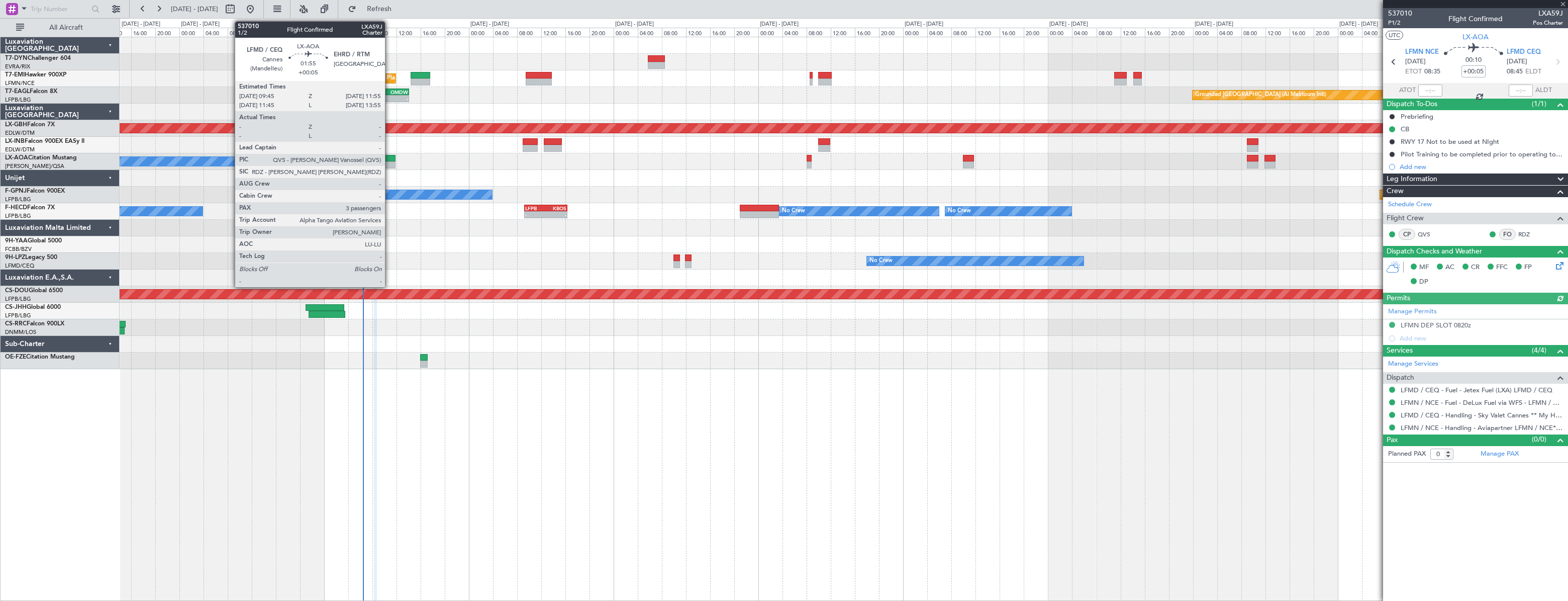
click at [390, 160] on div at bounding box center [389, 159] width 14 height 7
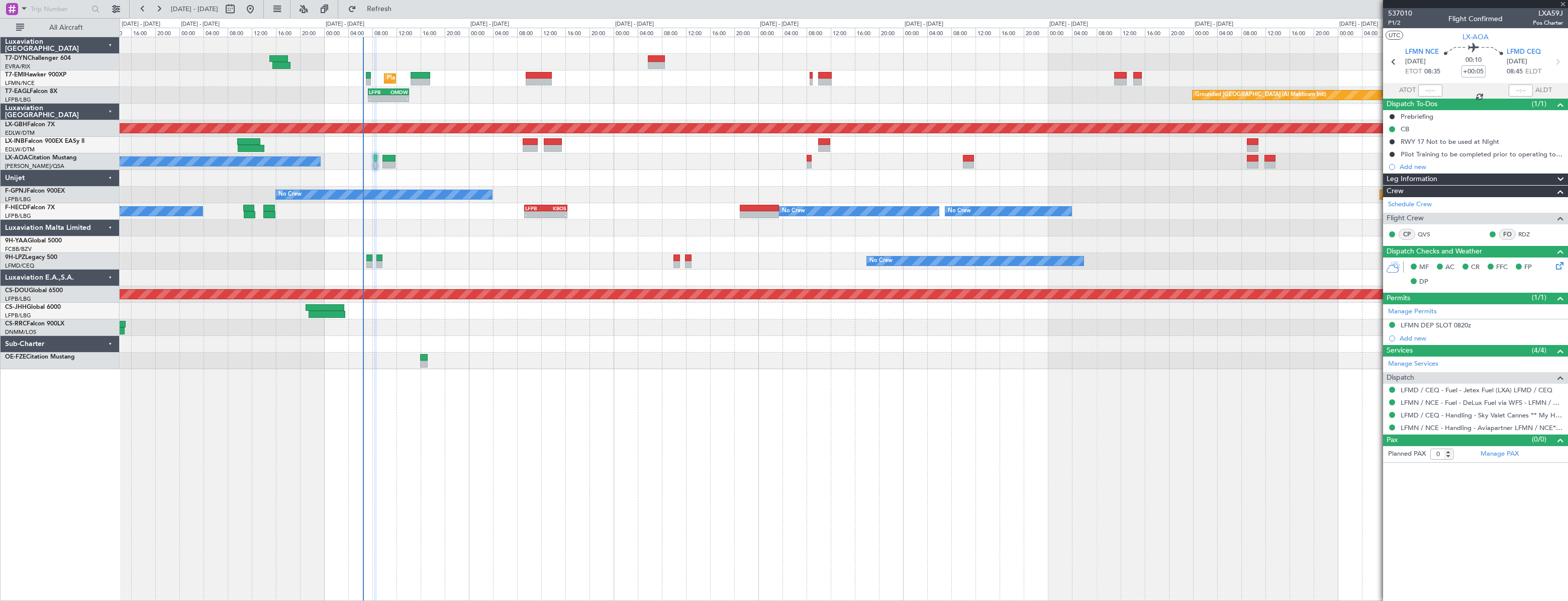
type input "3"
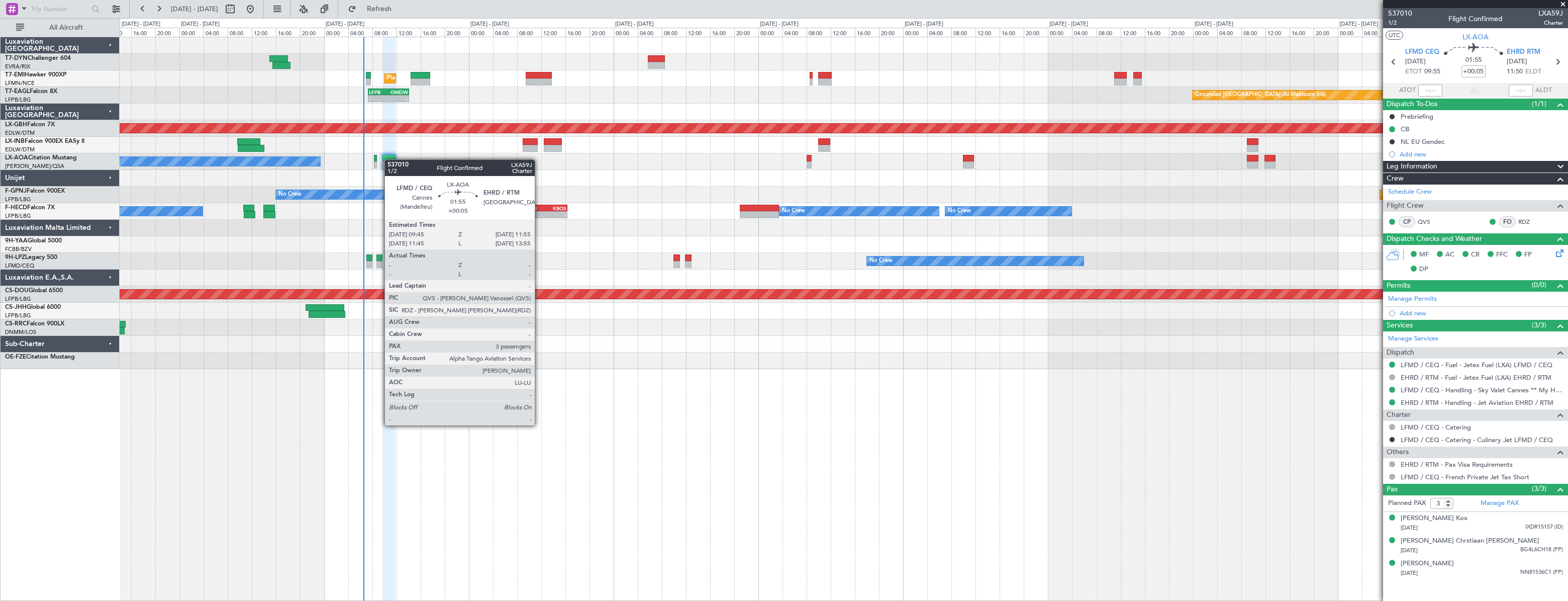
click at [390, 160] on div at bounding box center [389, 159] width 14 height 7
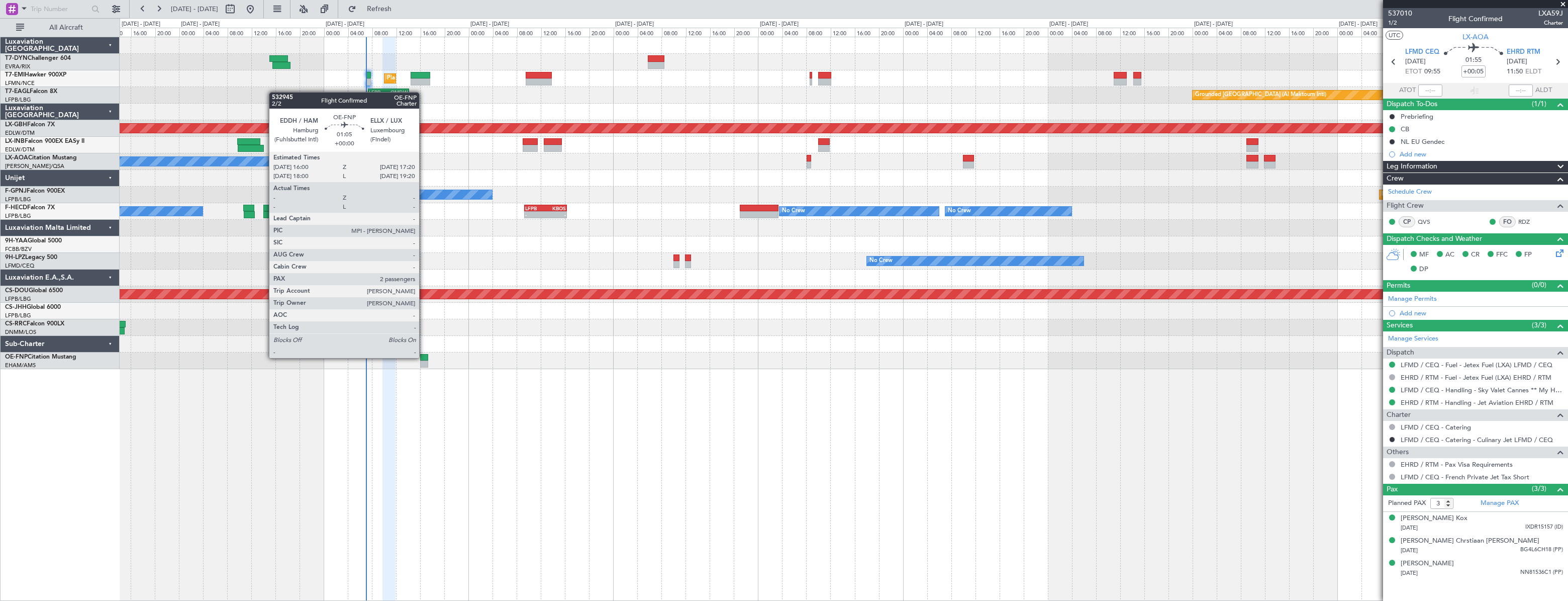
click at [424, 357] on div at bounding box center [424, 357] width 8 height 7
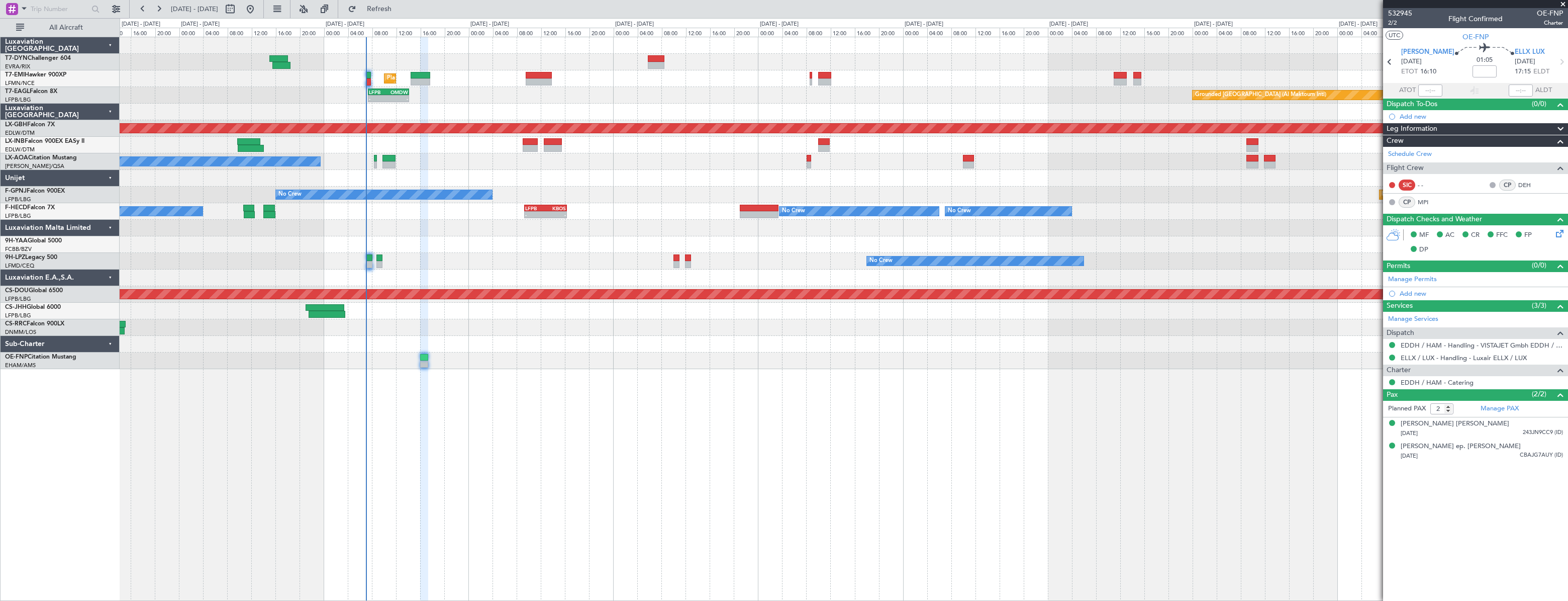
click at [738, 381] on div "Planned Maint [GEOGRAPHIC_DATA] Grounded [GEOGRAPHIC_DATA] (Al Maktoum Intl) - …" at bounding box center [843, 319] width 1447 height 564
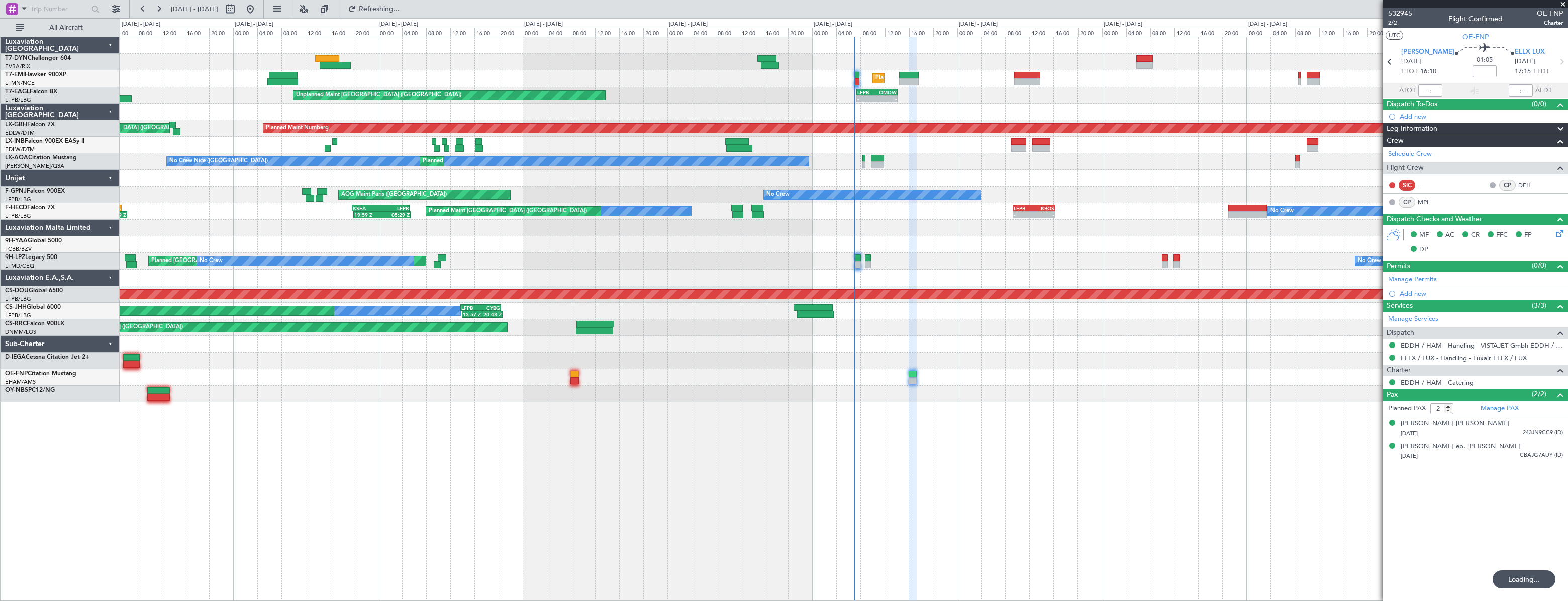
click at [573, 376] on div at bounding box center [573, 374] width 8 height 7
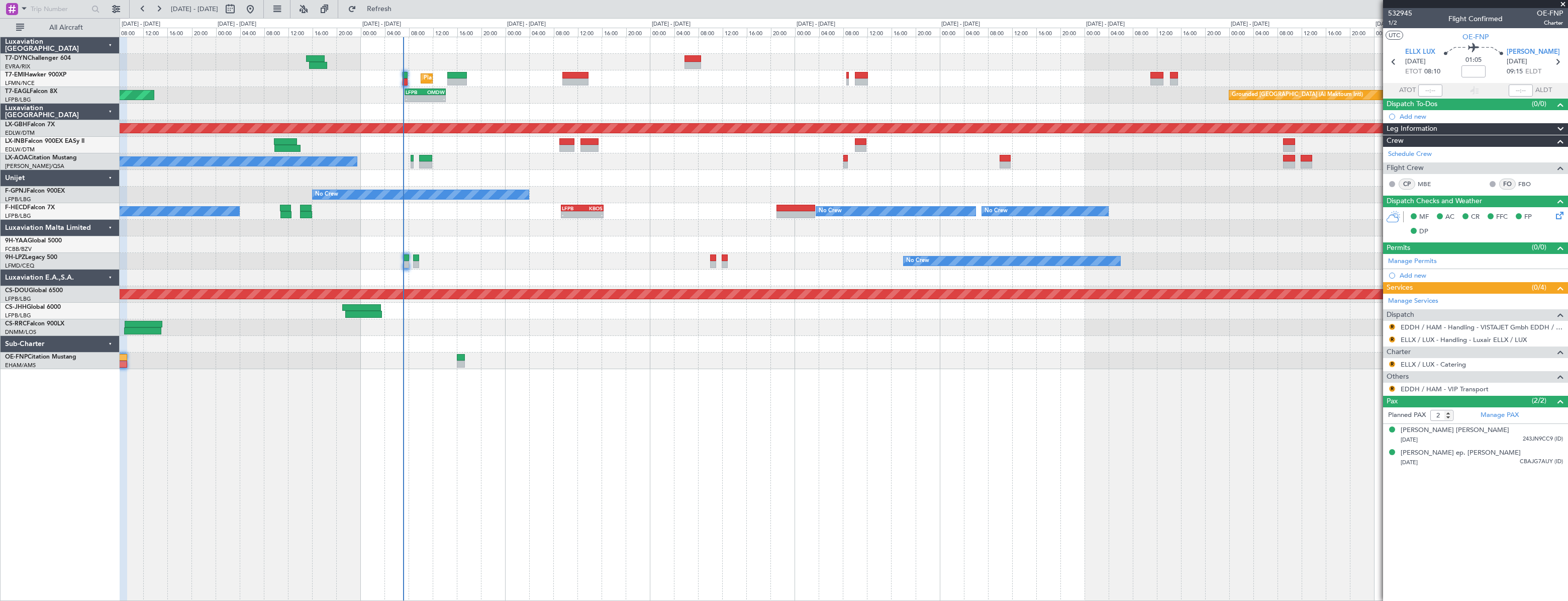
click at [279, 386] on div "Planned Maint [GEOGRAPHIC_DATA] Unplanned Maint [GEOGRAPHIC_DATA] ([GEOGRAPHIC_…" at bounding box center [843, 319] width 1447 height 564
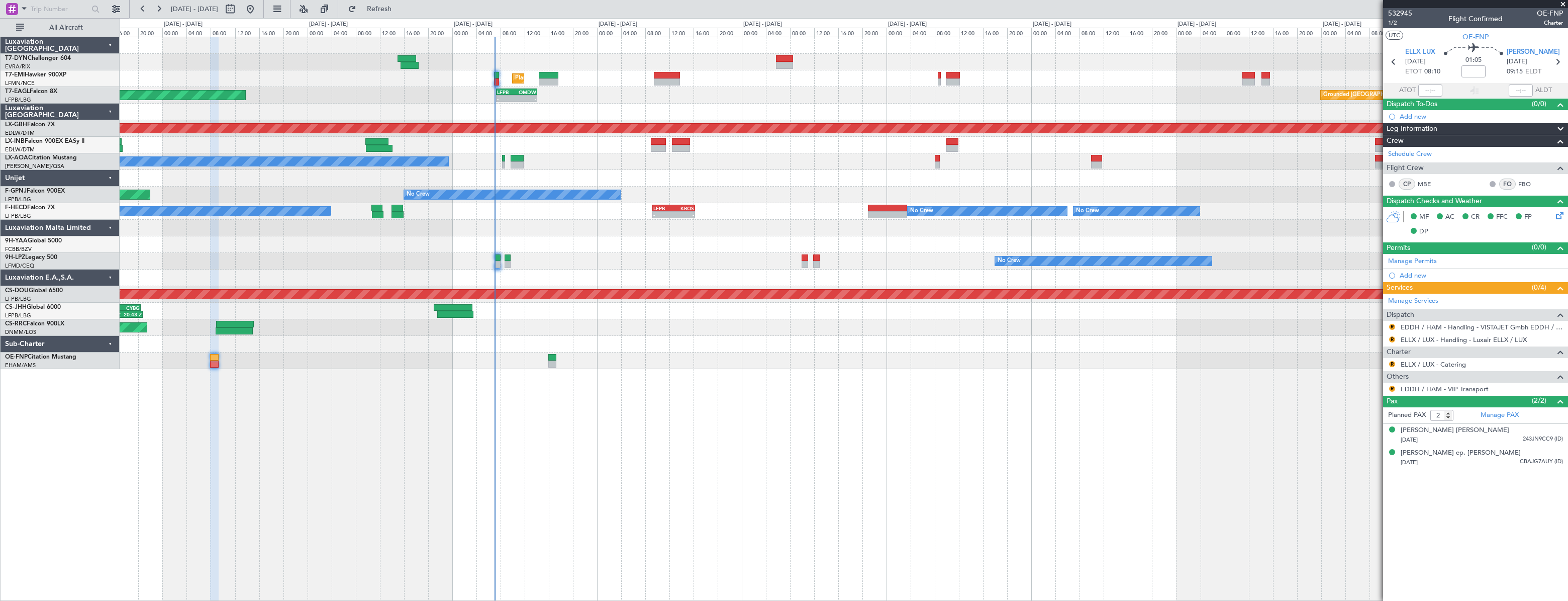
click at [380, 334] on div "Planned Maint [GEOGRAPHIC_DATA] Unplanned Maint [GEOGRAPHIC_DATA] ([GEOGRAPHIC_…" at bounding box center [843, 203] width 1447 height 332
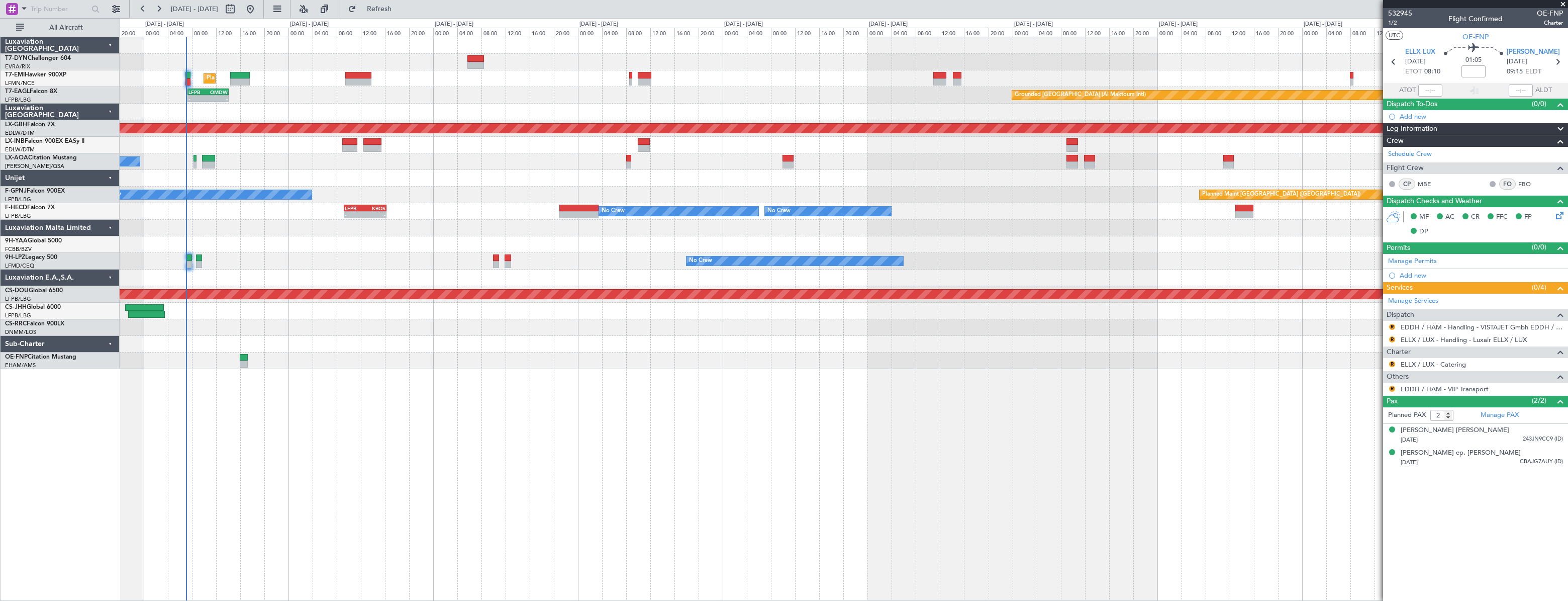
click at [562, 408] on div "Planned Maint [GEOGRAPHIC_DATA] - - LFPB 07:20 Z OMDW 14:10 Z Grounded [GEOGRAP…" at bounding box center [844, 319] width 1448 height 564
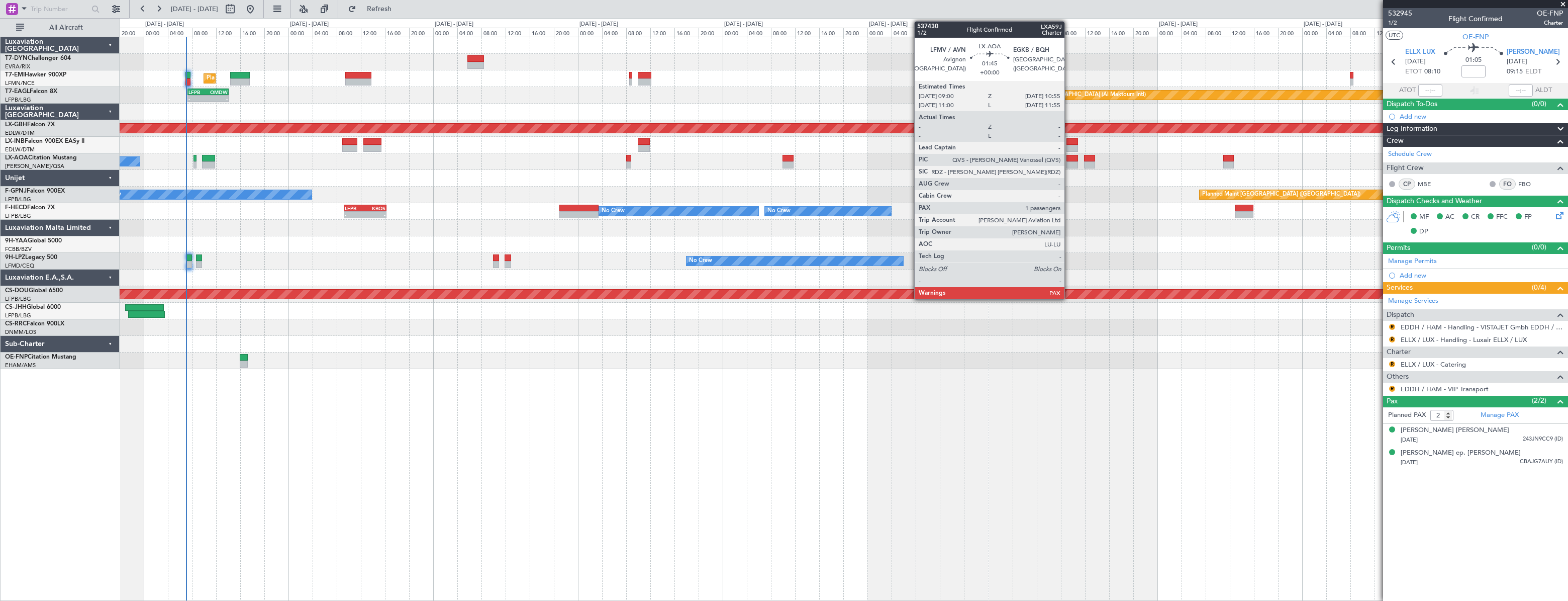
click at [1068, 157] on div at bounding box center [1072, 159] width 12 height 7
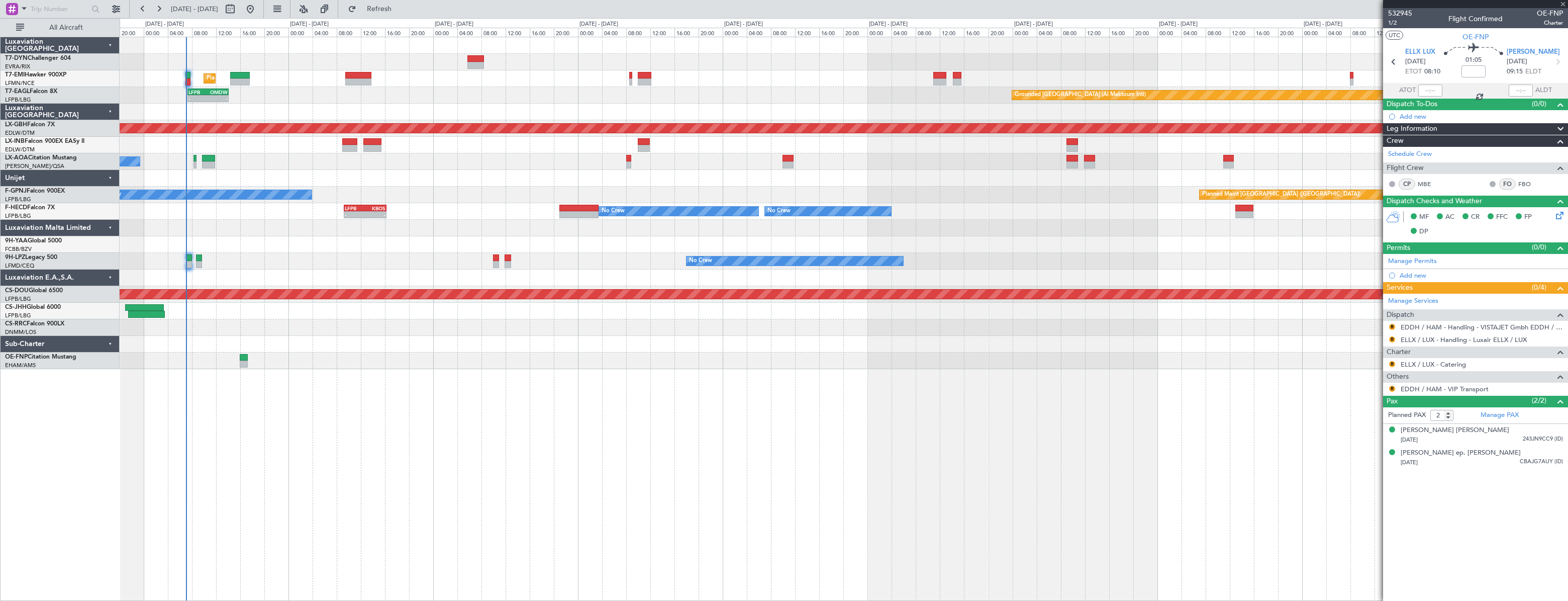
type input "1"
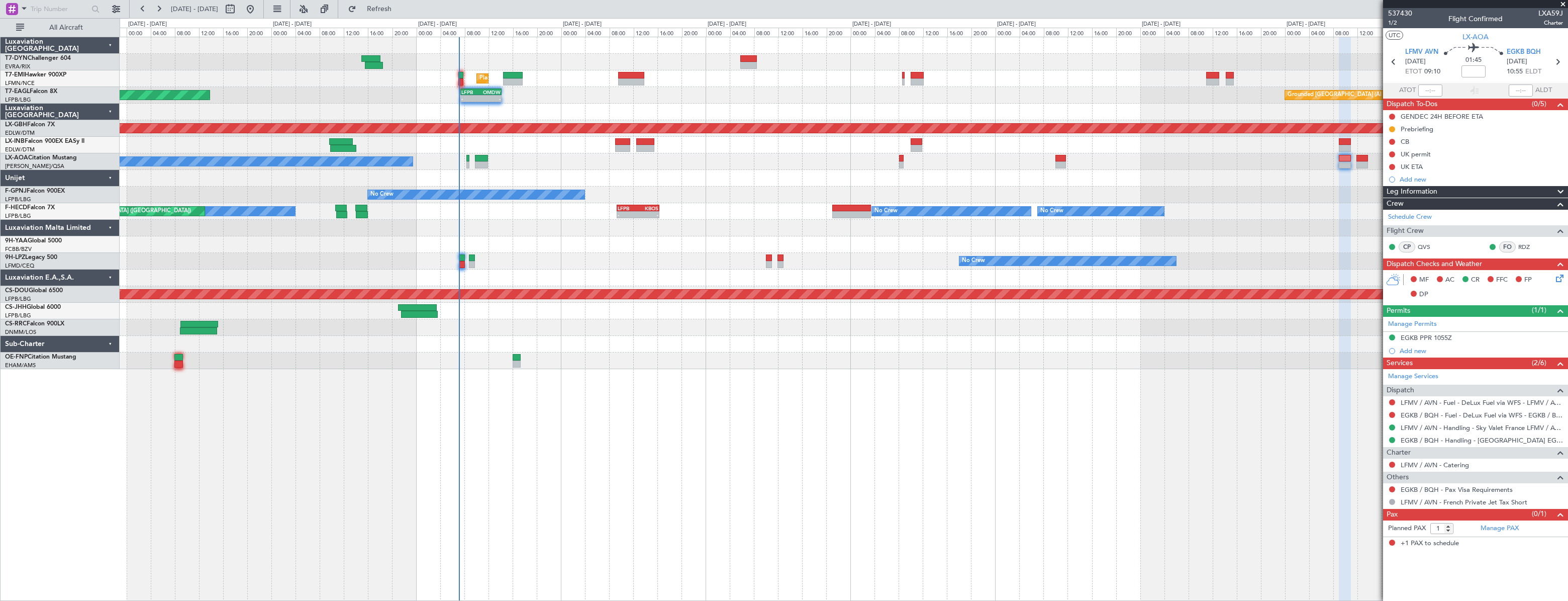
click at [808, 275] on div "Planned Maint [GEOGRAPHIC_DATA] Grounded [GEOGRAPHIC_DATA] (Al Maktoum Intl) - …" at bounding box center [843, 203] width 1447 height 332
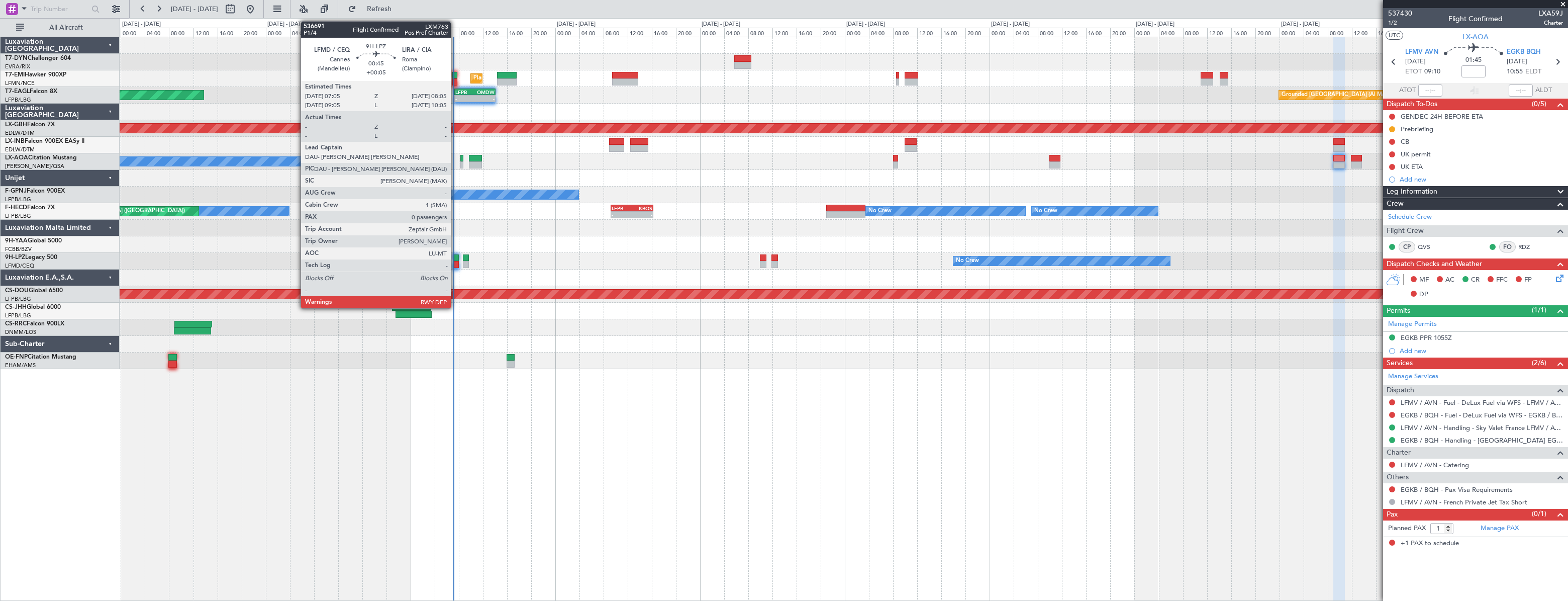
click at [455, 256] on div at bounding box center [455, 258] width 6 height 7
type input "+00:05"
type input "0"
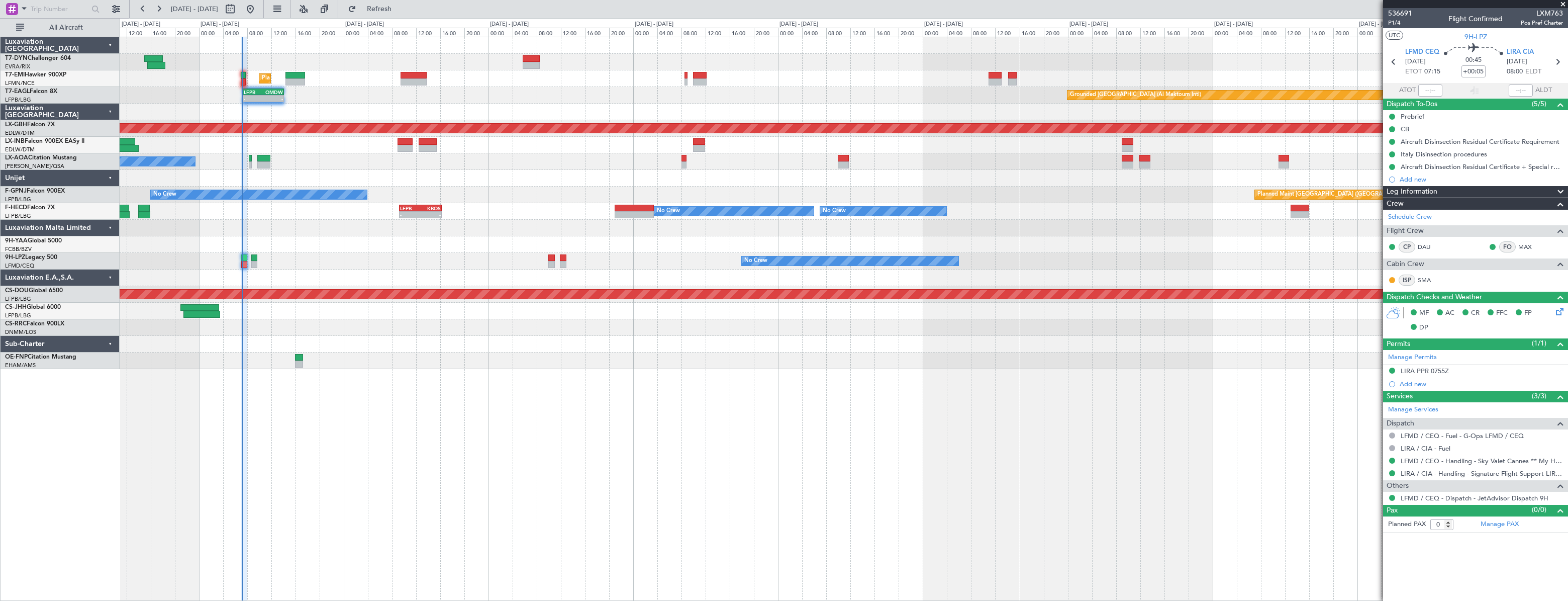
click at [296, 151] on div "Planned Maint [GEOGRAPHIC_DATA] Grounded [GEOGRAPHIC_DATA] (Al Maktoum Intl) - …" at bounding box center [843, 203] width 1447 height 332
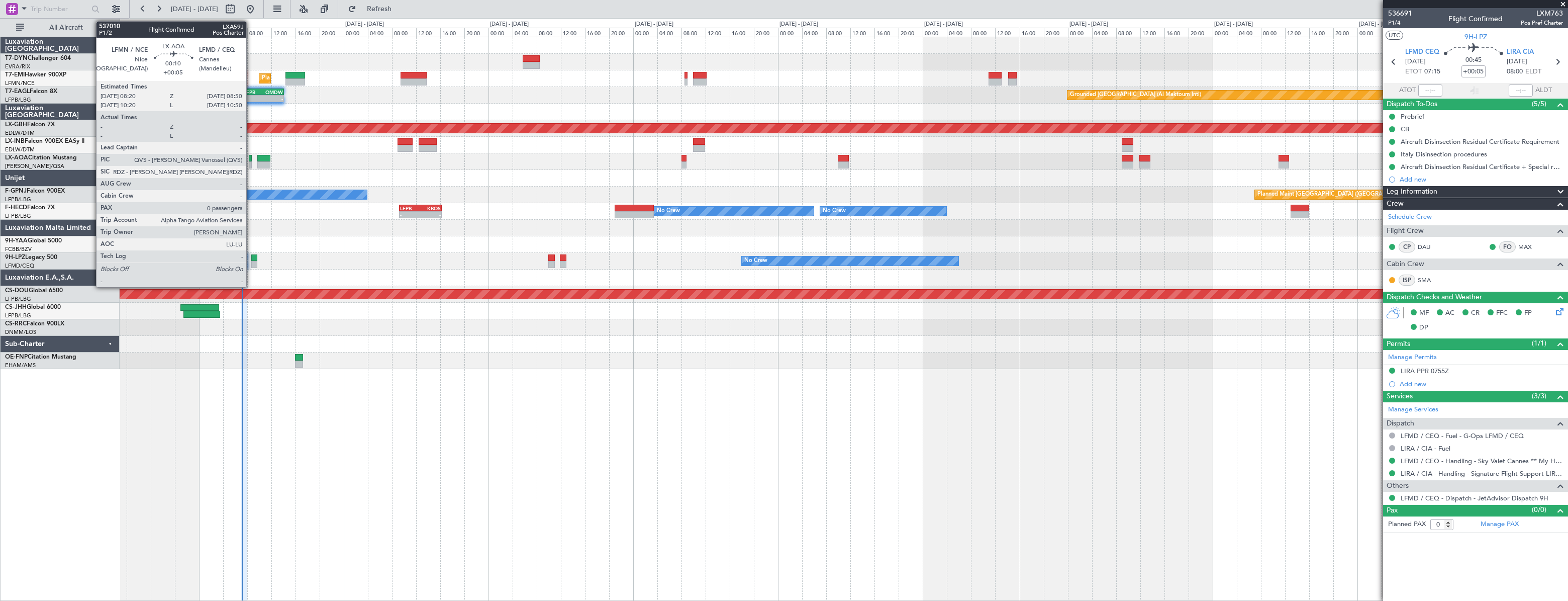
click at [251, 160] on div at bounding box center [251, 159] width 4 height 7
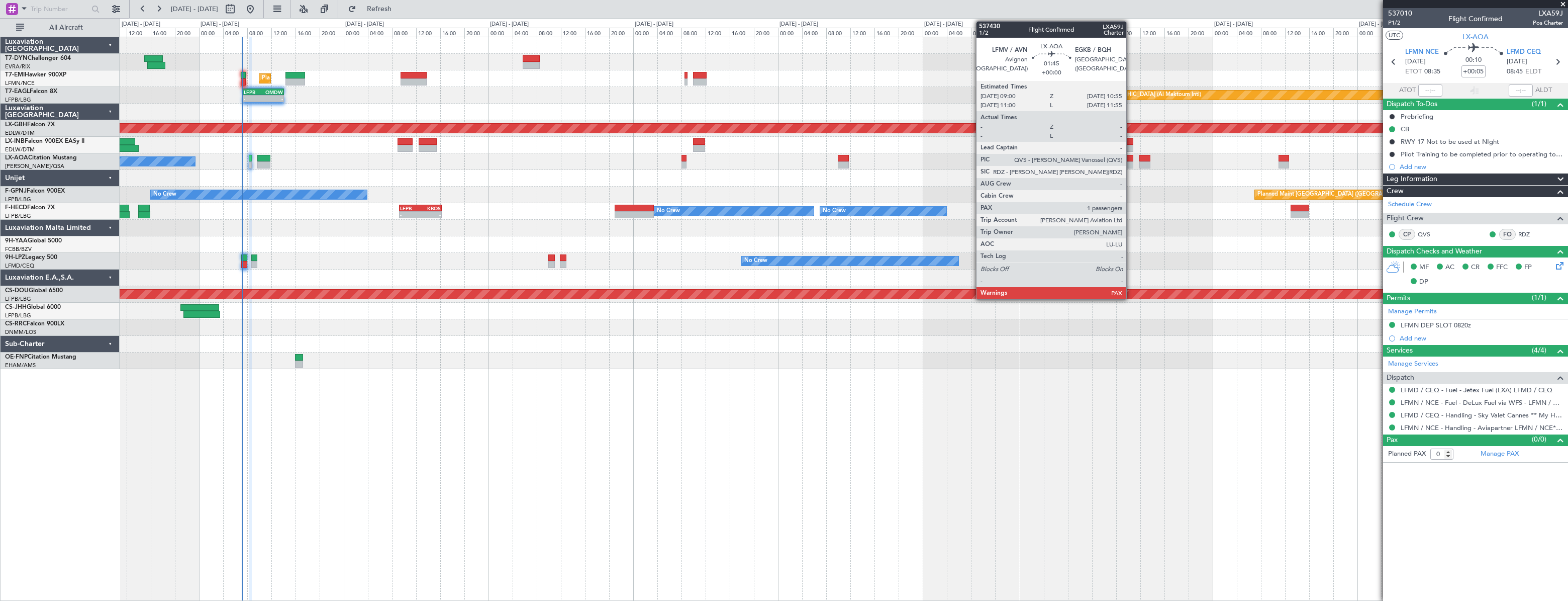
click at [1131, 163] on div at bounding box center [1127, 165] width 12 height 7
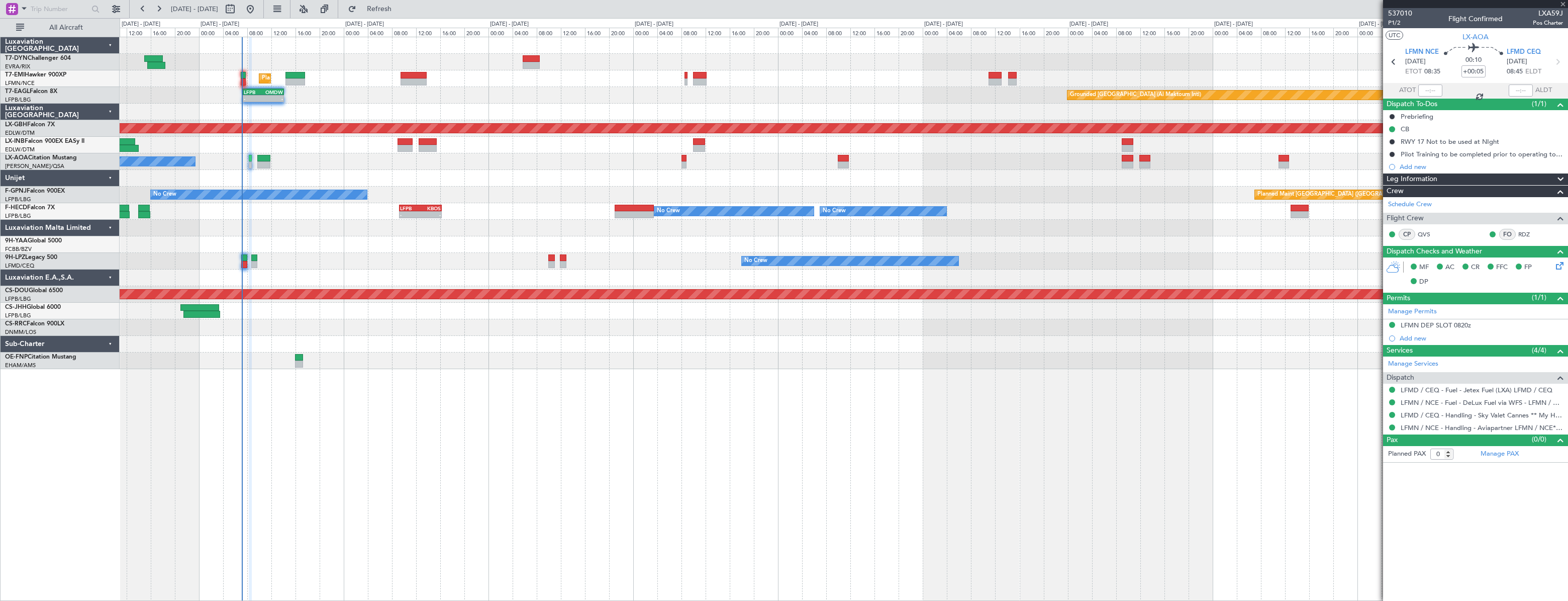
type input "1"
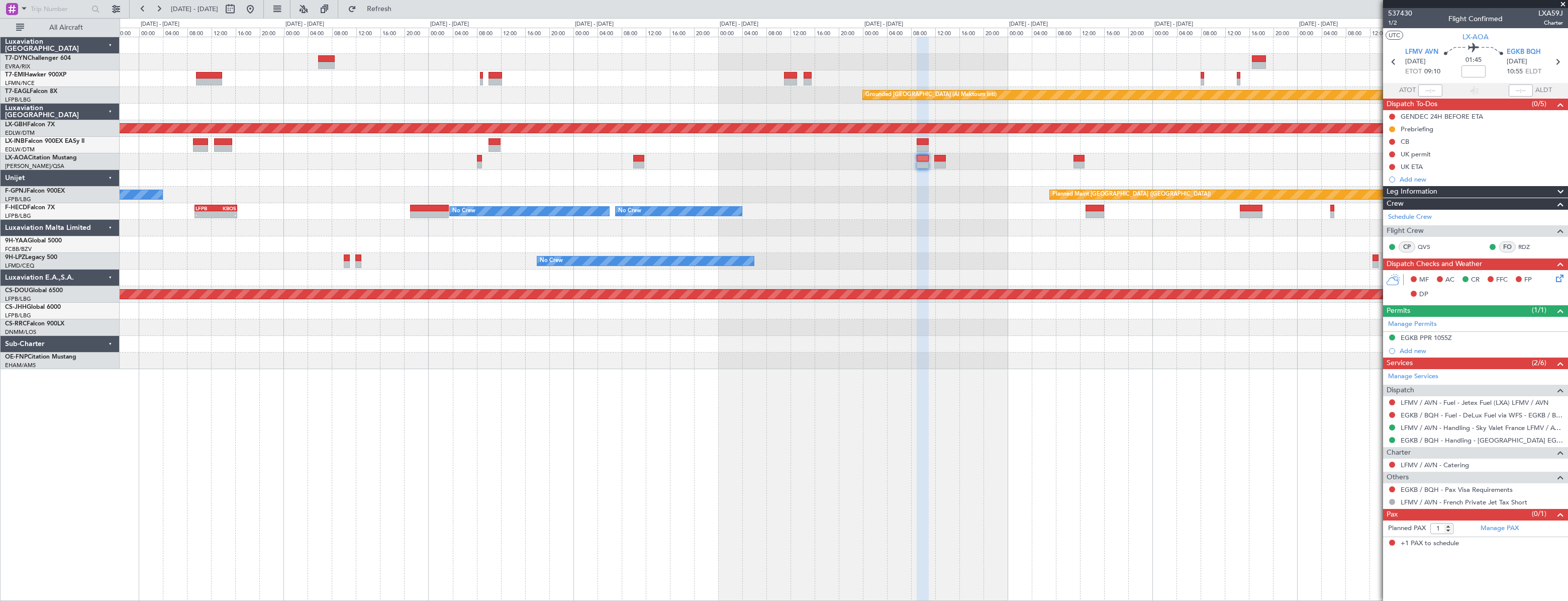
click at [882, 157] on div "No Crew Antwerp ([GEOGRAPHIC_DATA]) No [GEOGRAPHIC_DATA] ([GEOGRAPHIC_DATA])" at bounding box center [843, 162] width 1447 height 16
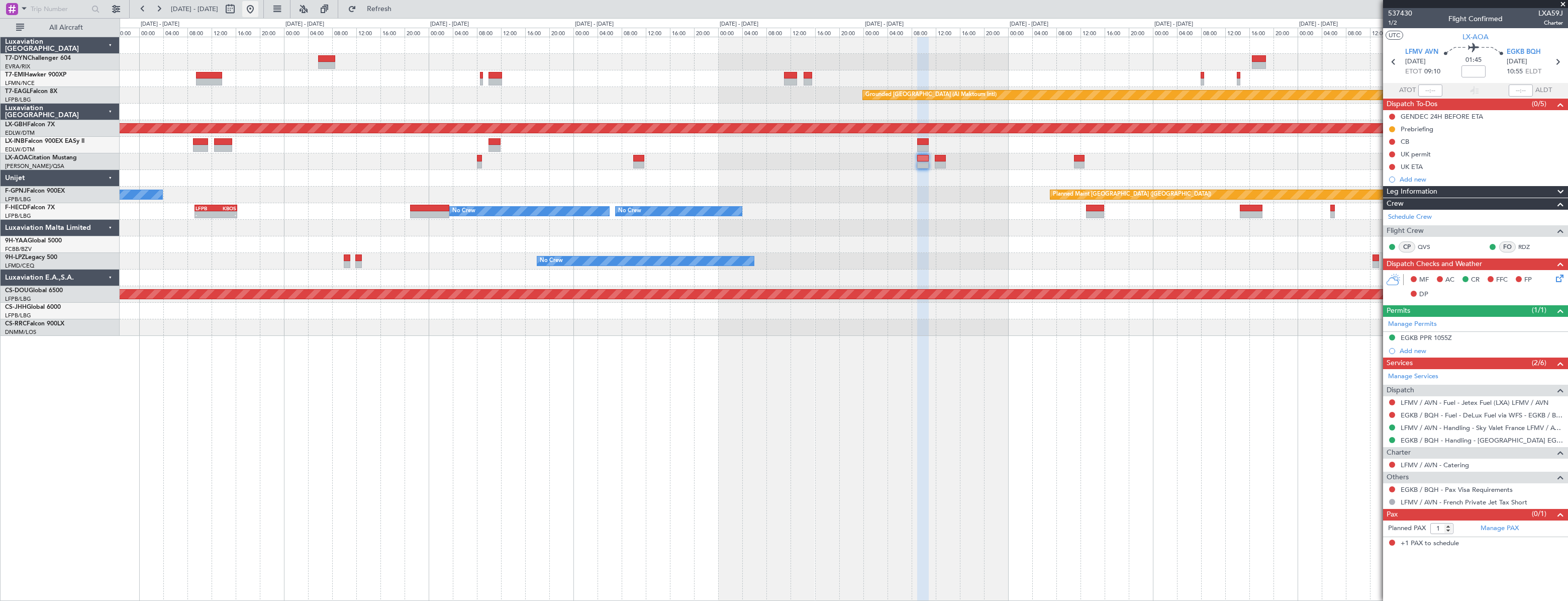
click at [258, 13] on button at bounding box center [251, 9] width 16 height 16
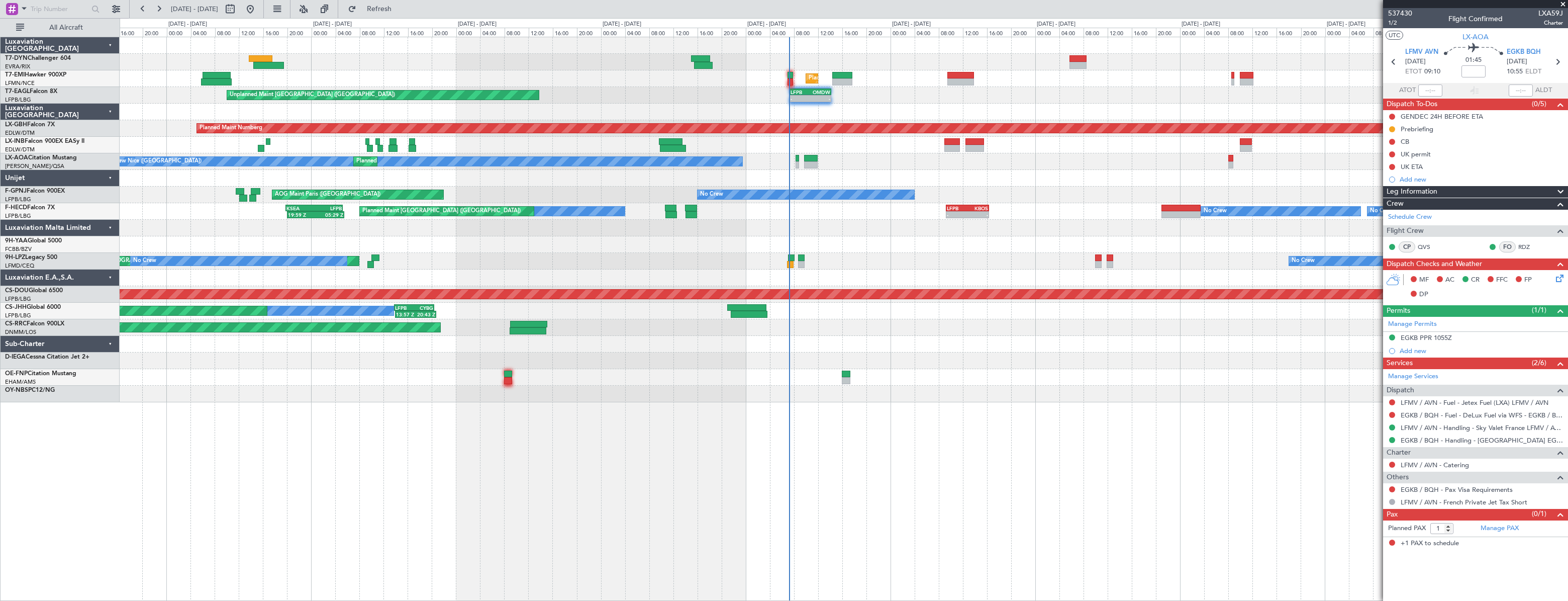
click at [796, 166] on div "Unplanned Maint [GEOGRAPHIC_DATA] (Riga Intl) Planned Maint [GEOGRAPHIC_DATA] L…" at bounding box center [843, 219] width 1447 height 365
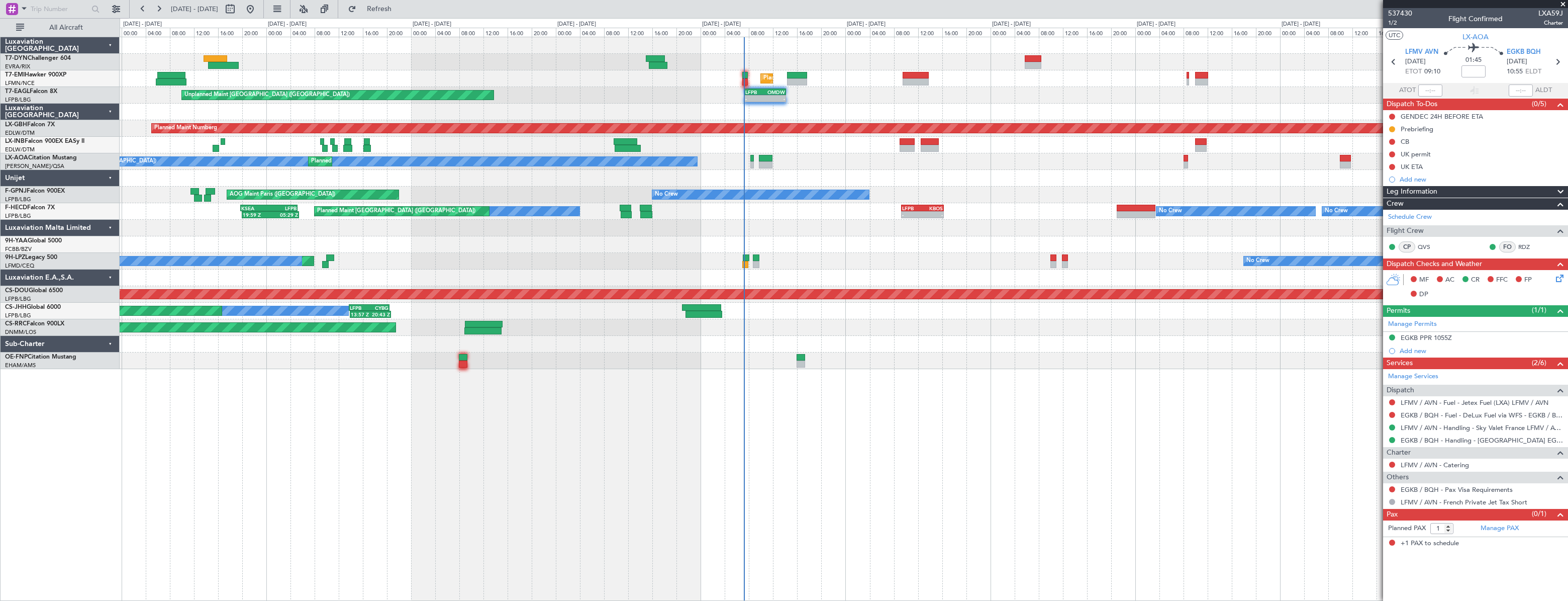
click at [756, 163] on div "No Crew Nice ([GEOGRAPHIC_DATA]) [GEOGRAPHIC_DATA] ([GEOGRAPHIC_DATA]) No Crew …" at bounding box center [843, 162] width 1447 height 16
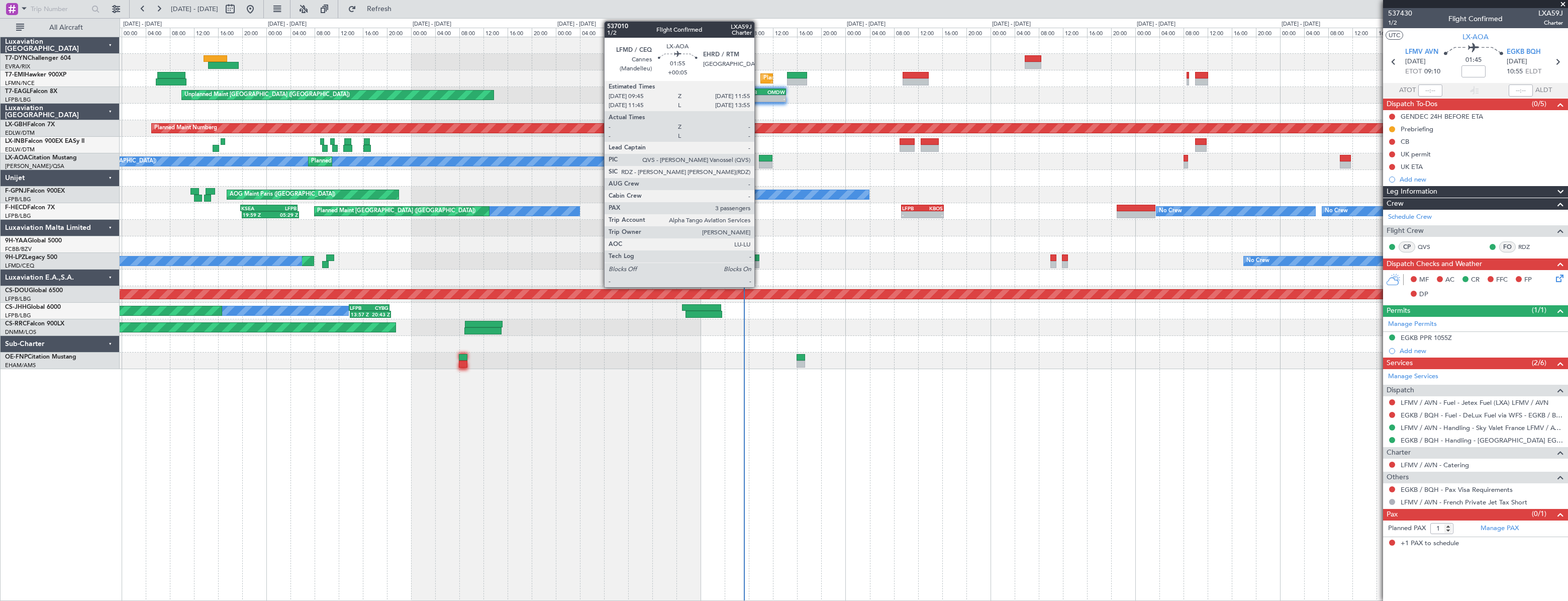
click at [768, 156] on div at bounding box center [765, 159] width 14 height 7
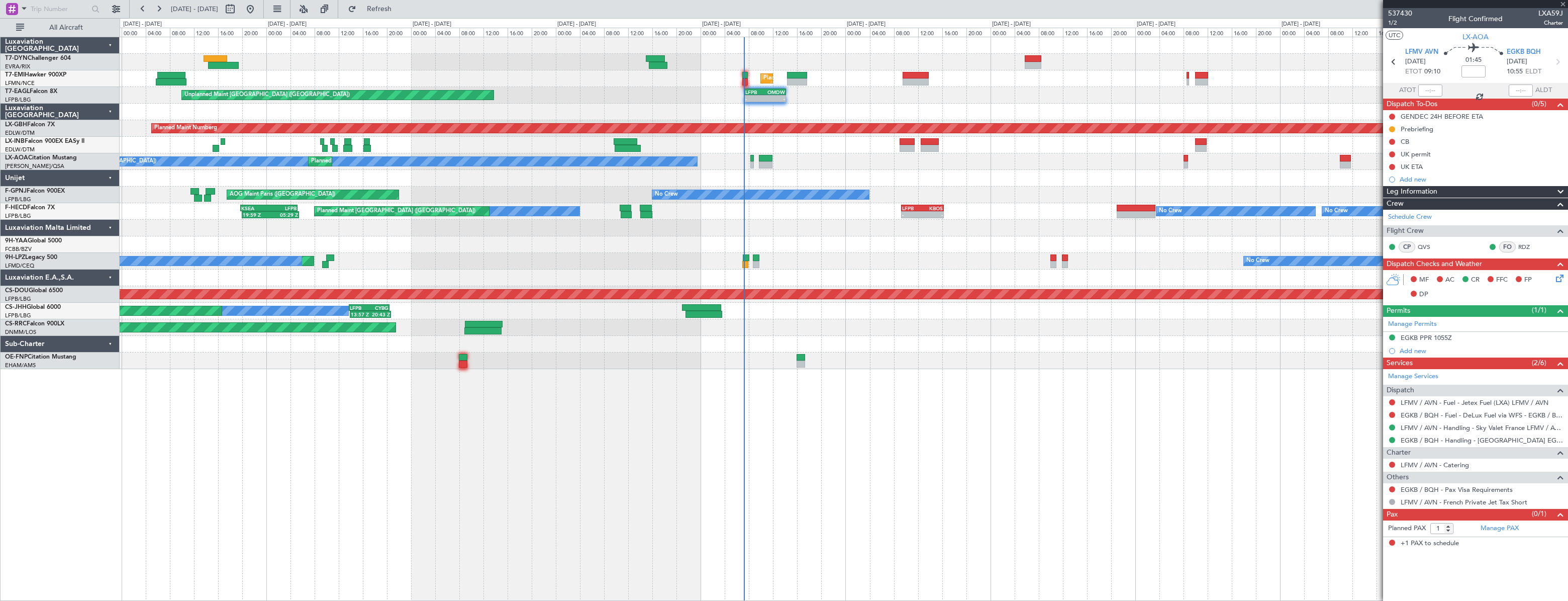
click at [461, 161] on div "No Crew Nice ([GEOGRAPHIC_DATA]) [GEOGRAPHIC_DATA] ([GEOGRAPHIC_DATA]) No Crew …" at bounding box center [843, 162] width 1447 height 16
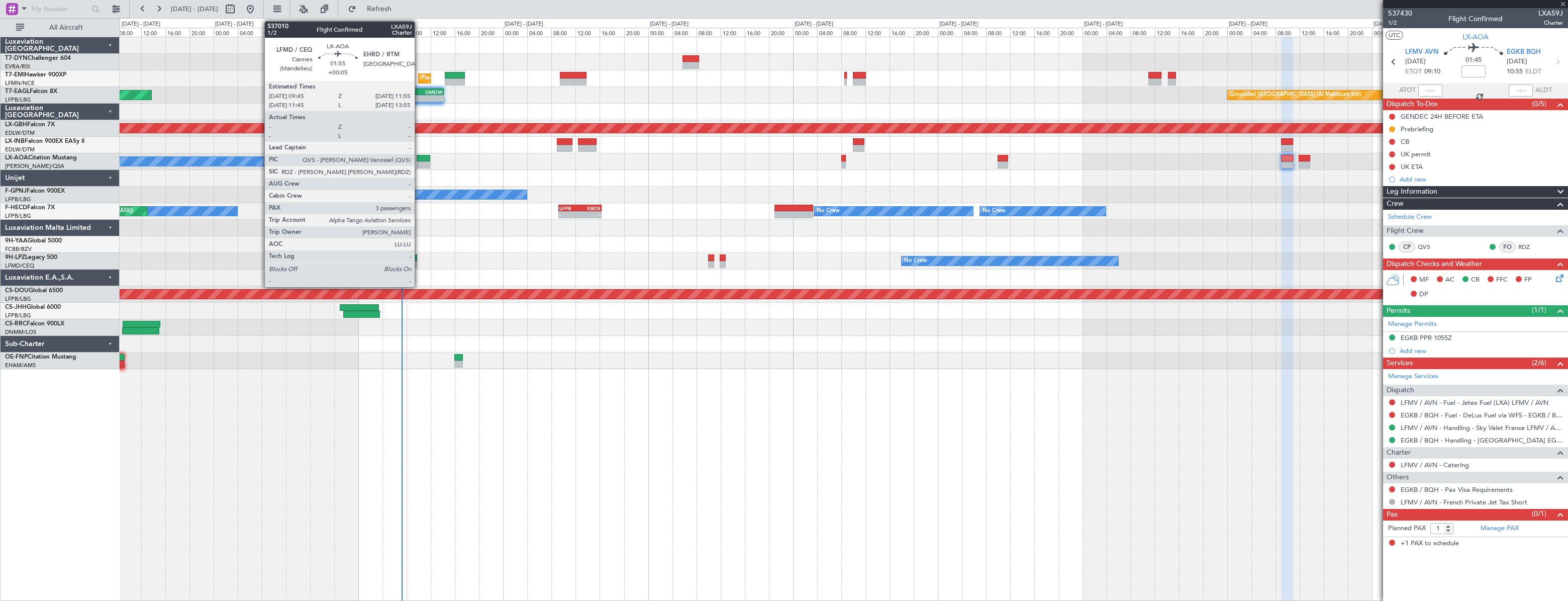
type input "+00:05"
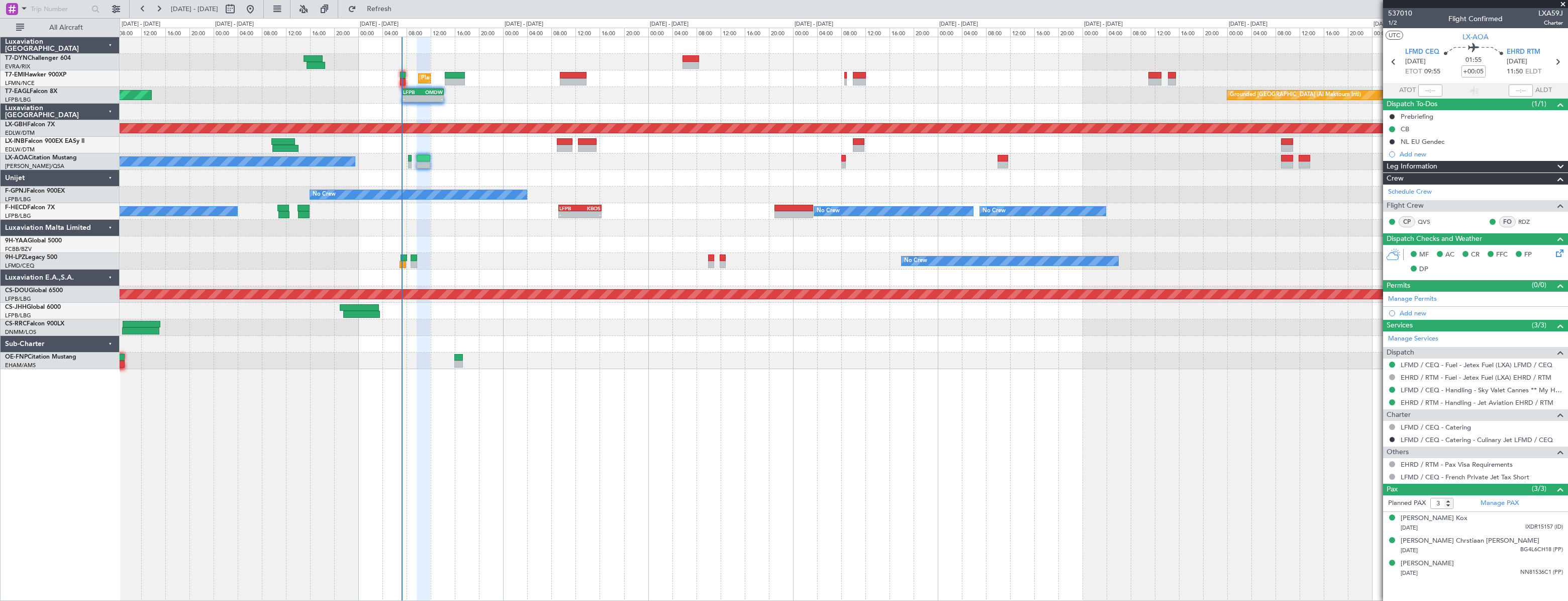
click at [407, 160] on div "No Crew Nice ([GEOGRAPHIC_DATA]) [GEOGRAPHIC_DATA] ([GEOGRAPHIC_DATA])" at bounding box center [843, 162] width 1447 height 16
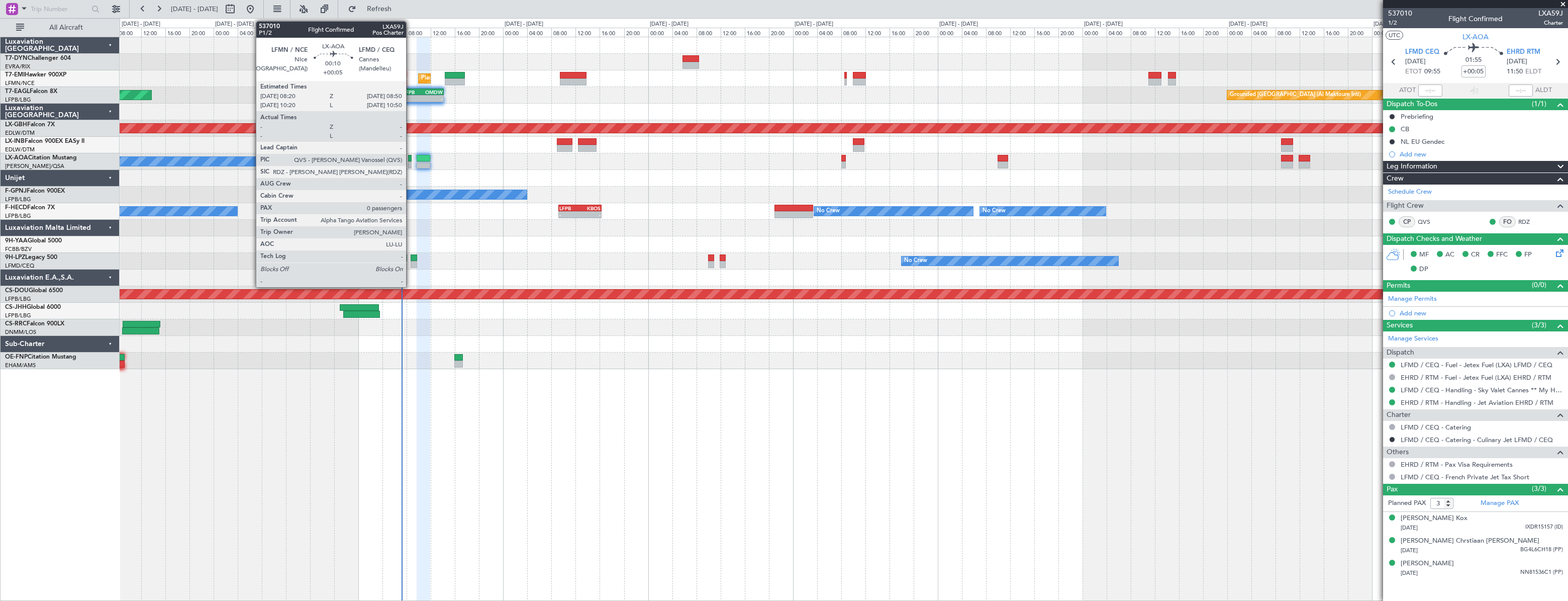
click at [410, 161] on div at bounding box center [409, 159] width 4 height 7
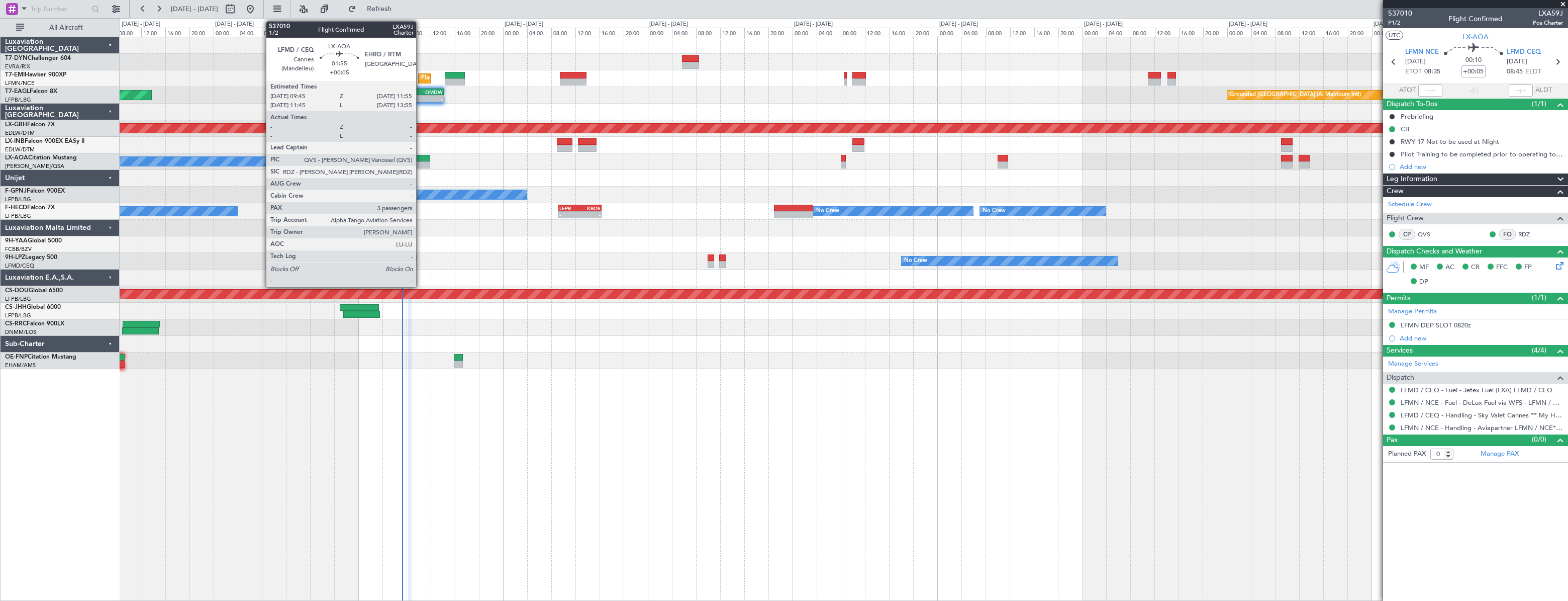
click at [420, 155] on div at bounding box center [423, 159] width 14 height 7
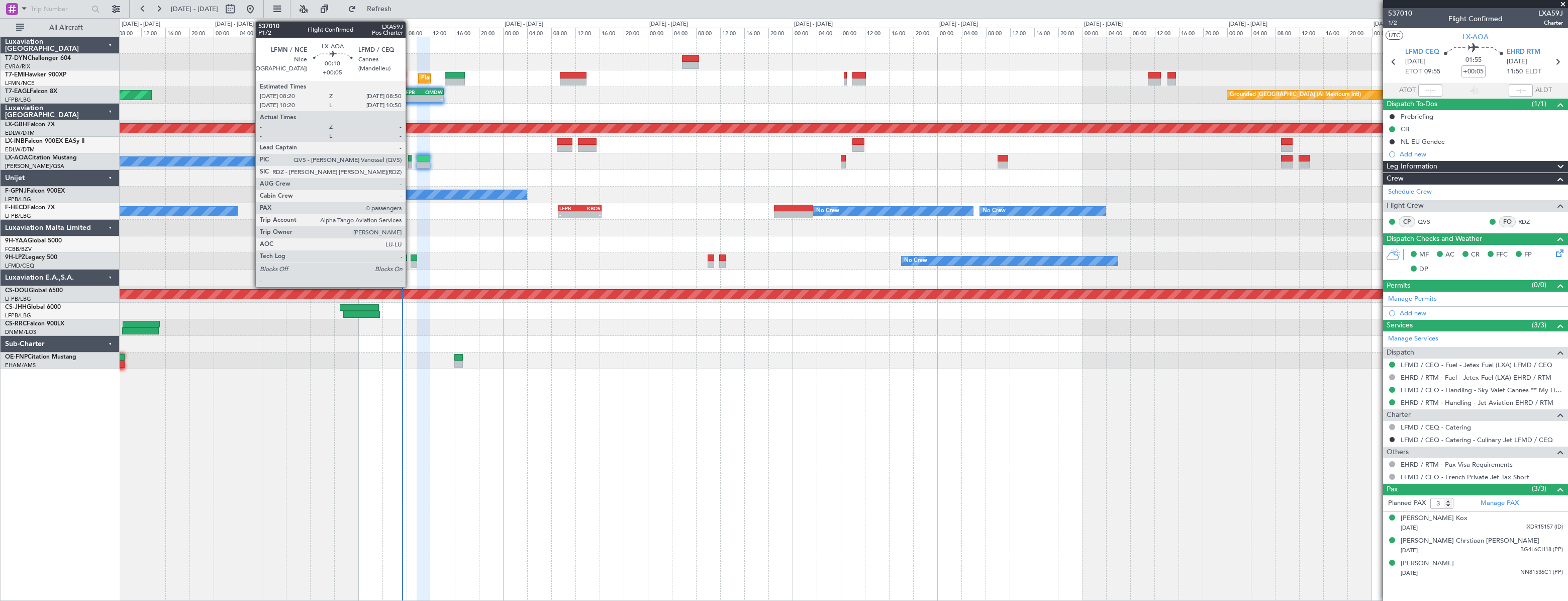
click at [410, 157] on div at bounding box center [409, 159] width 4 height 7
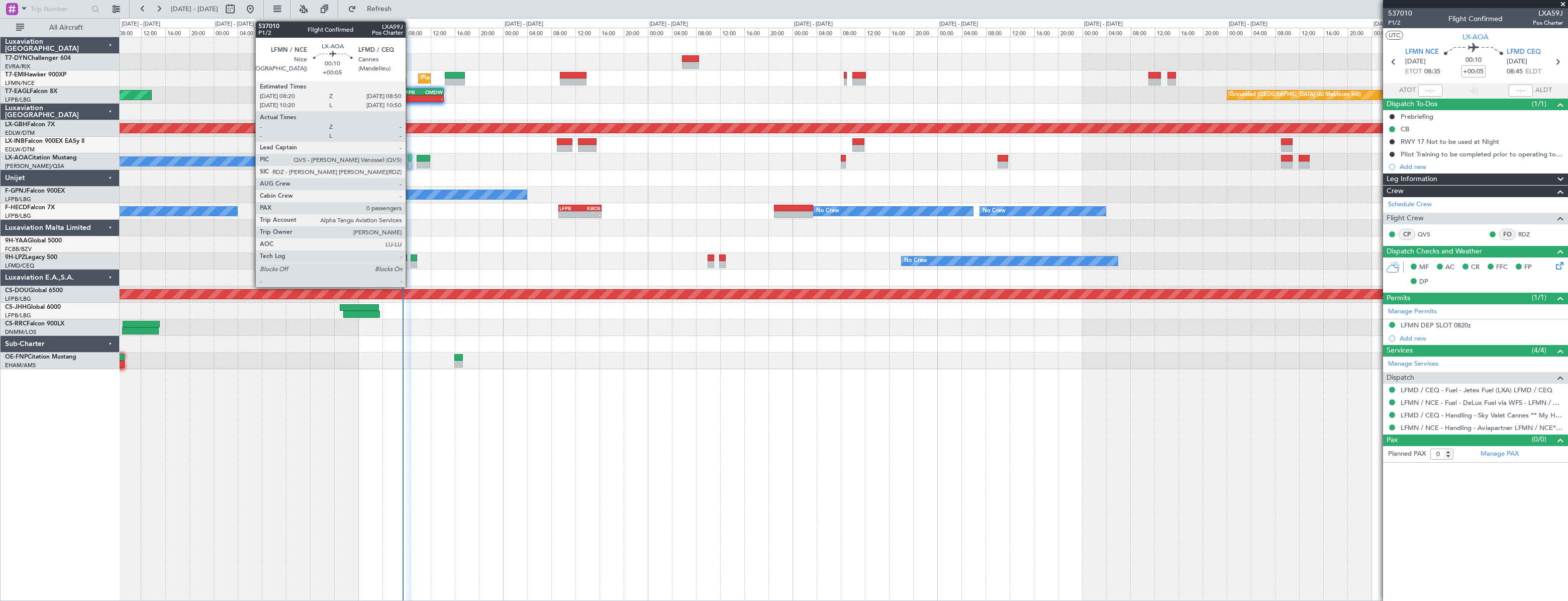
click at [410, 159] on div at bounding box center [409, 159] width 4 height 7
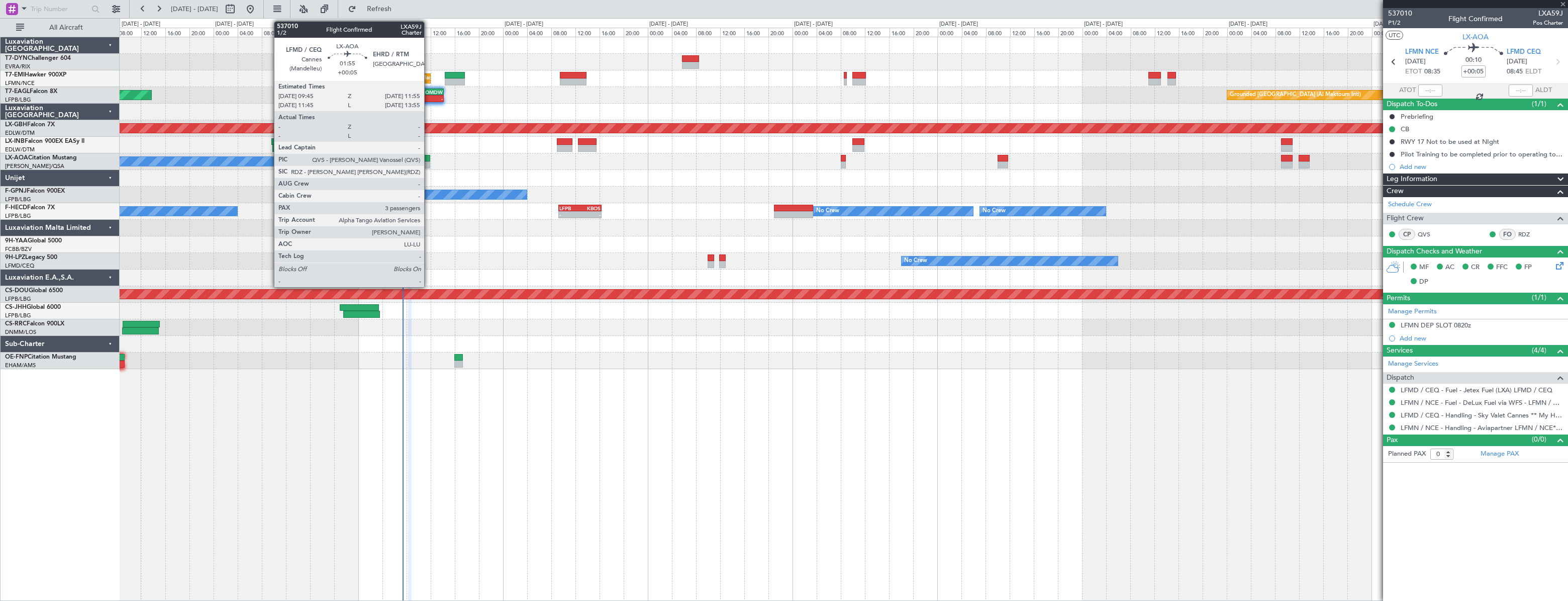
click at [428, 159] on div at bounding box center [423, 159] width 14 height 7
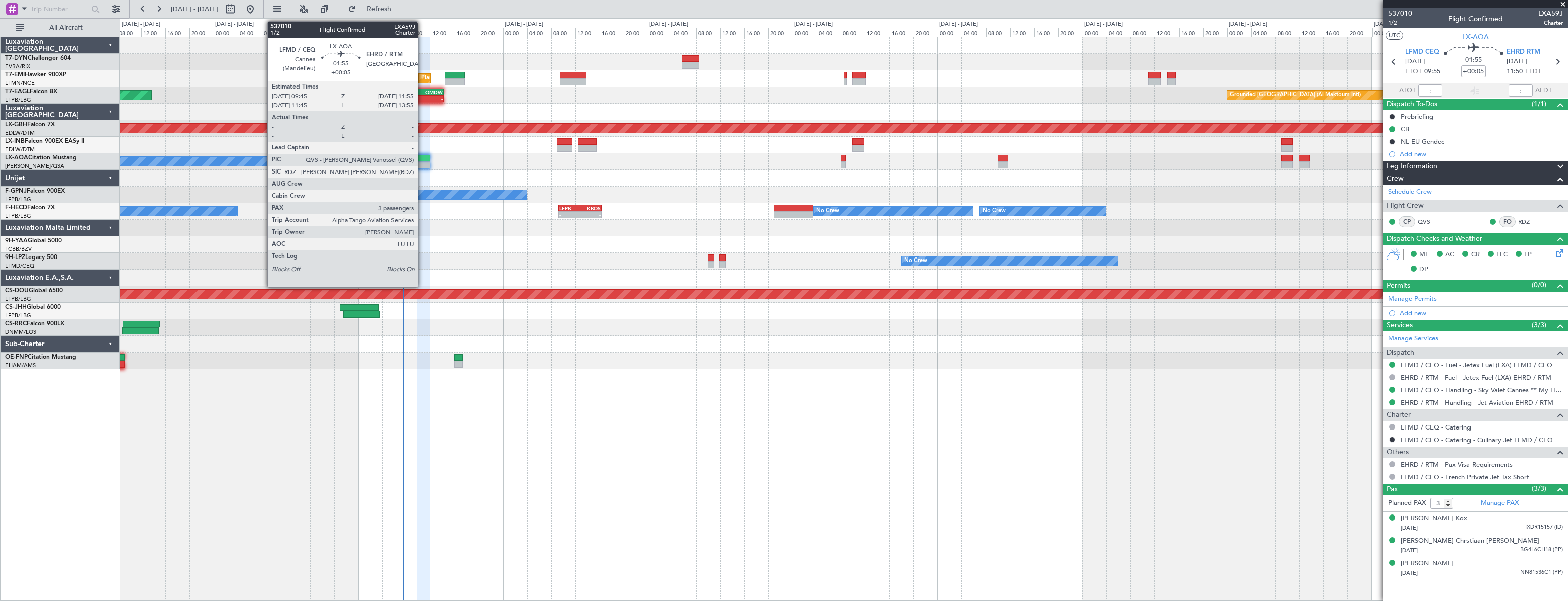
click at [422, 162] on div at bounding box center [423, 165] width 14 height 7
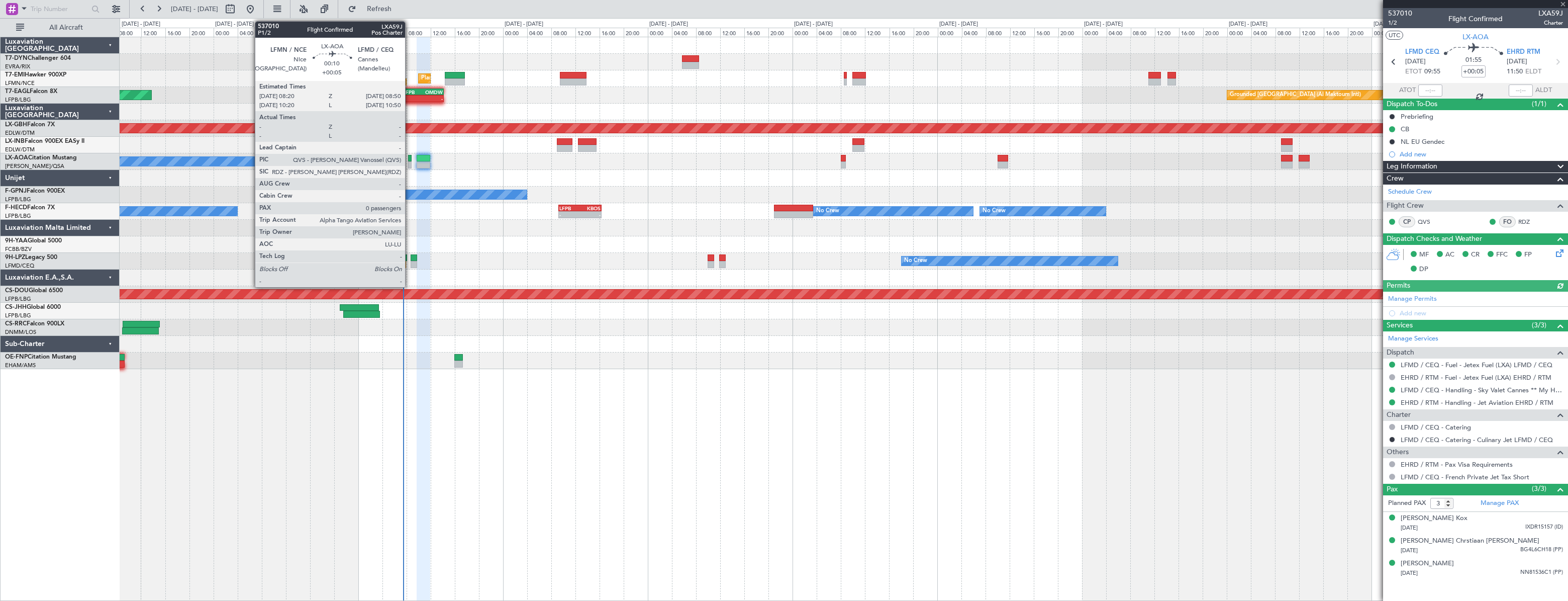
click at [409, 156] on div at bounding box center [409, 159] width 4 height 7
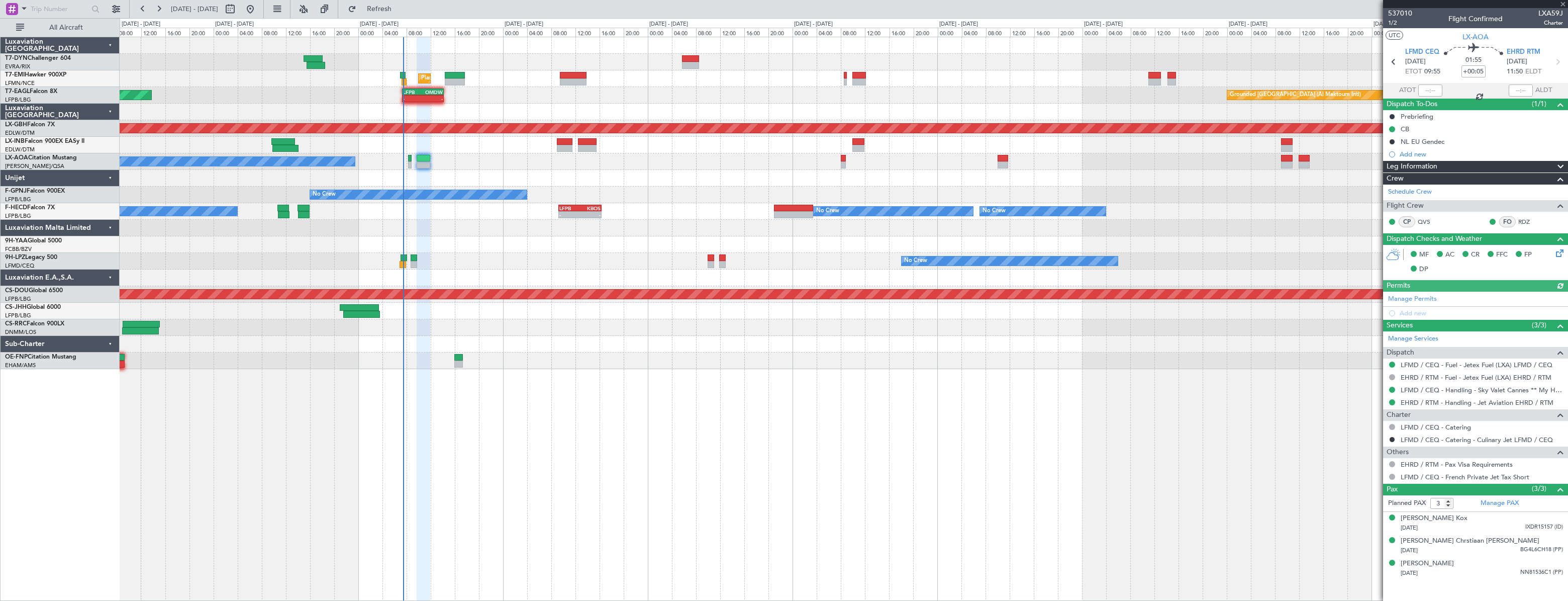
type input "0"
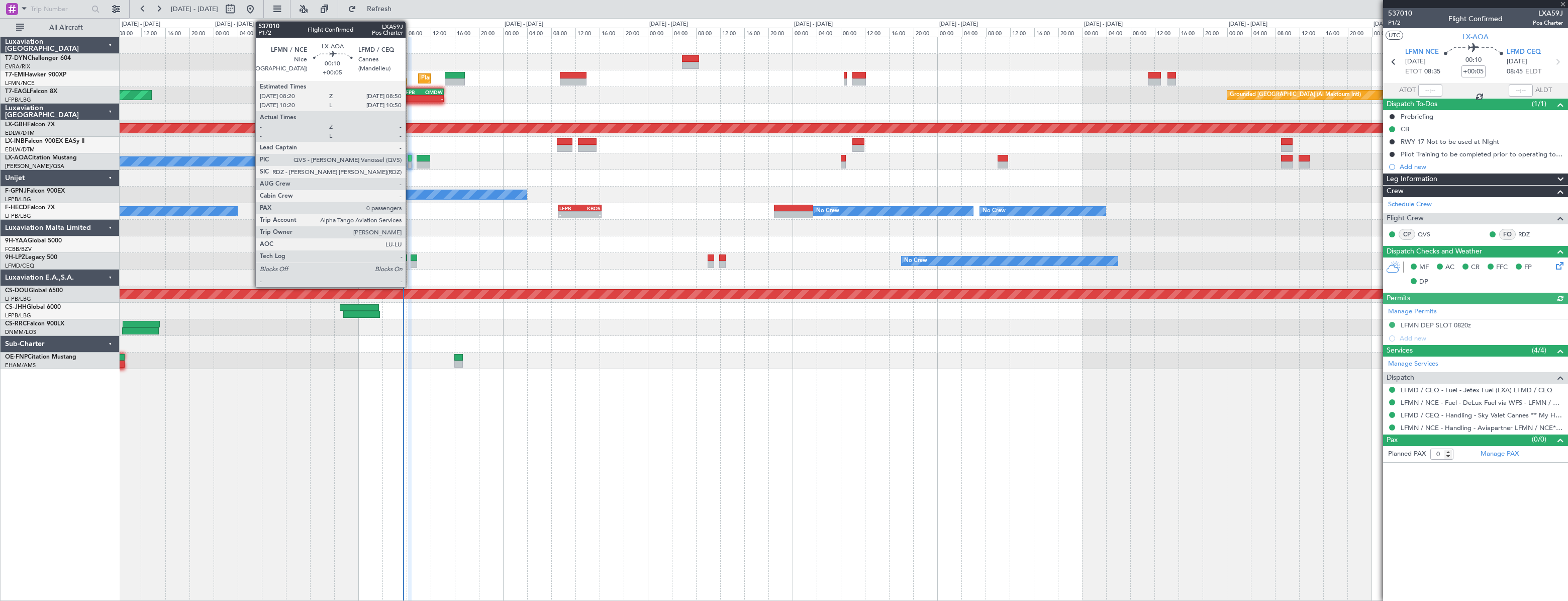
click at [410, 156] on div at bounding box center [409, 159] width 4 height 7
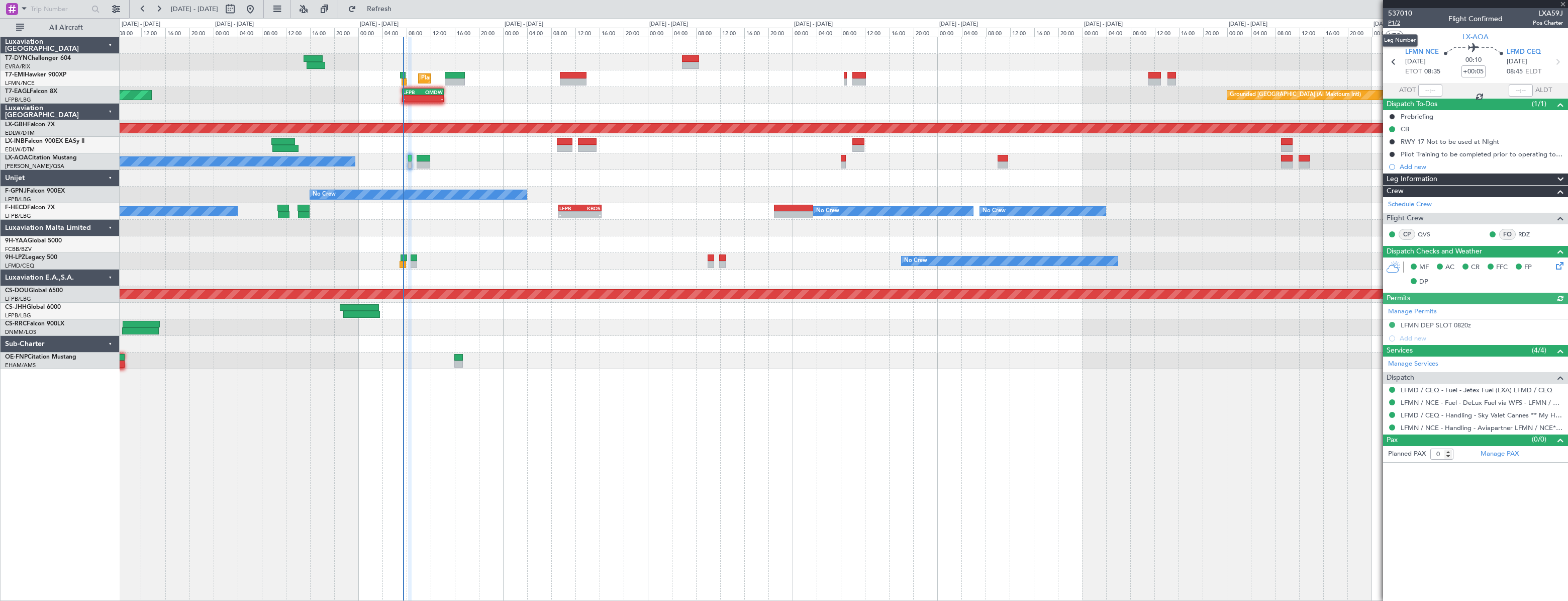
click at [1400, 20] on span "P1/2" at bounding box center [1399, 23] width 24 height 8
click at [400, 6] on span "Refresh" at bounding box center [379, 9] width 42 height 7
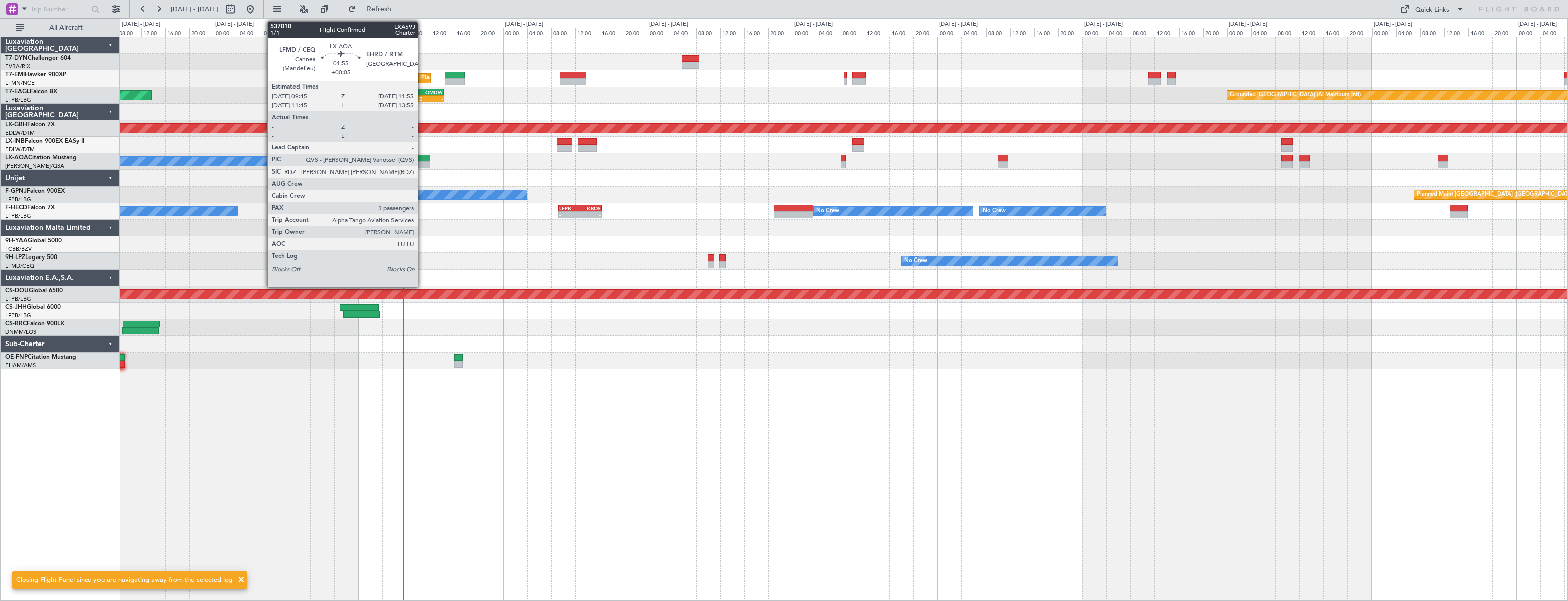
click at [422, 157] on div at bounding box center [423, 159] width 14 height 7
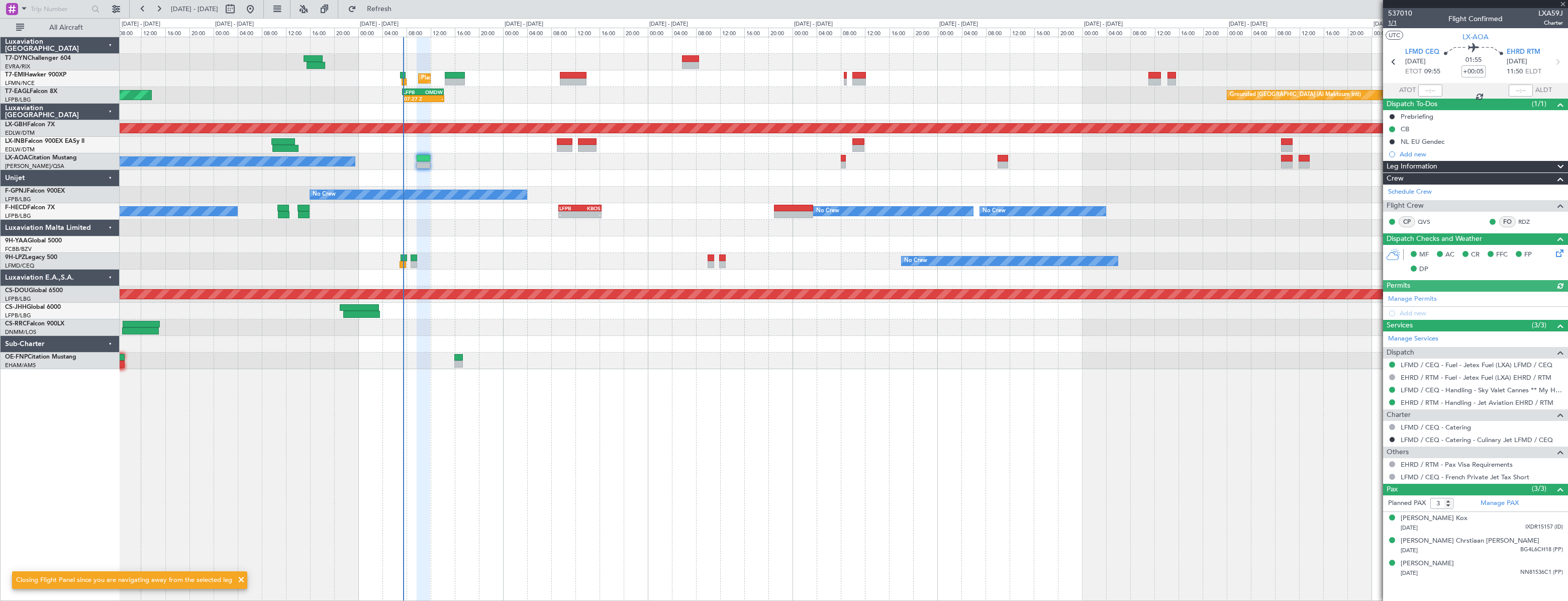
click at [1401, 23] on span "1/1" at bounding box center [1399, 23] width 24 height 8
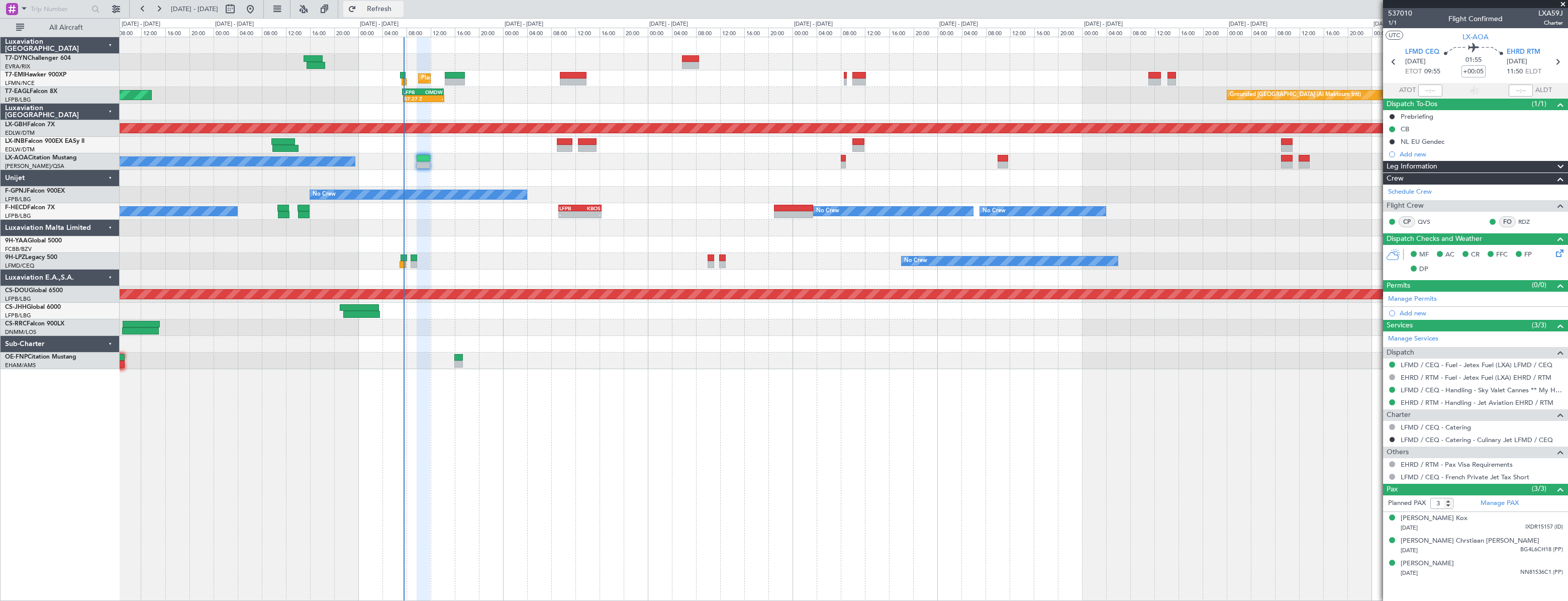
click at [399, 15] on button "Refresh" at bounding box center [373, 9] width 60 height 16
click at [515, 337] on div at bounding box center [843, 344] width 1447 height 16
click at [1391, 23] on span "1/1" at bounding box center [1399, 23] width 24 height 8
click at [1383, 23] on div "537010 1/1 Flight Confirmed LXA59J Charter" at bounding box center [1475, 18] width 185 height 20
click at [1393, 23] on span "1/1" at bounding box center [1399, 23] width 24 height 8
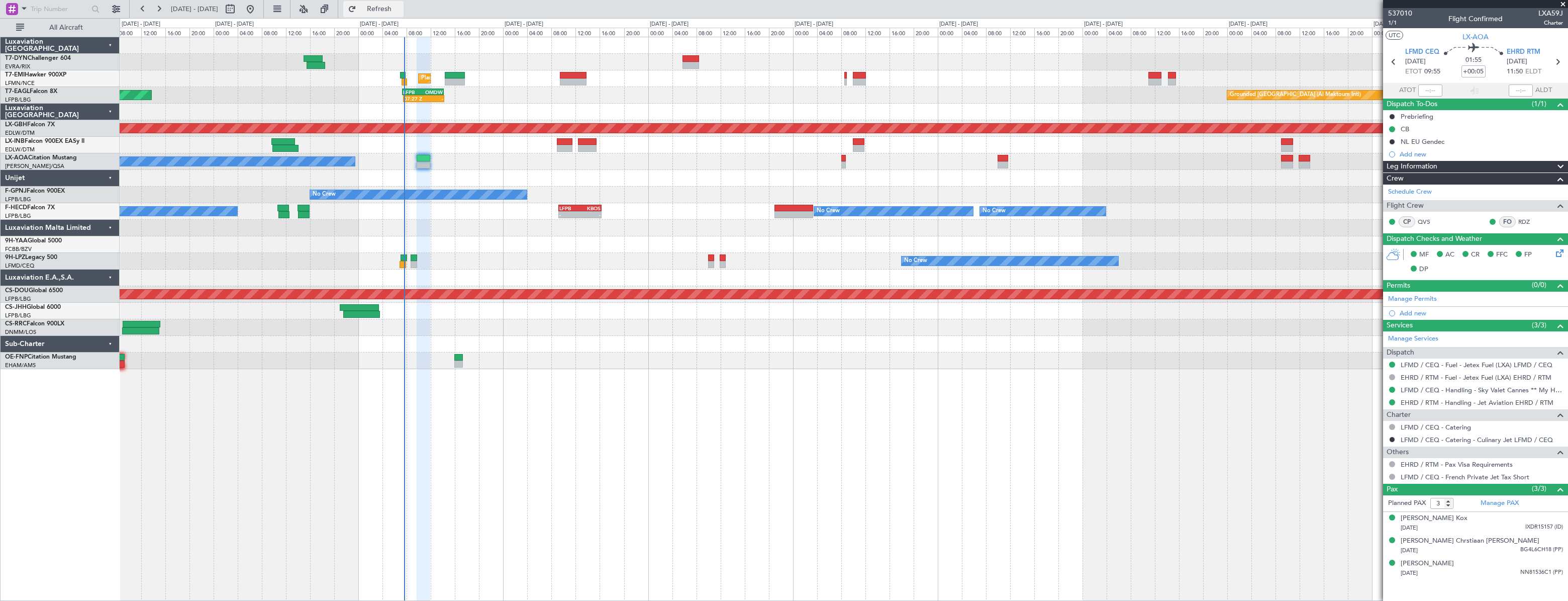
click at [400, 10] on span "Refresh" at bounding box center [379, 9] width 42 height 7
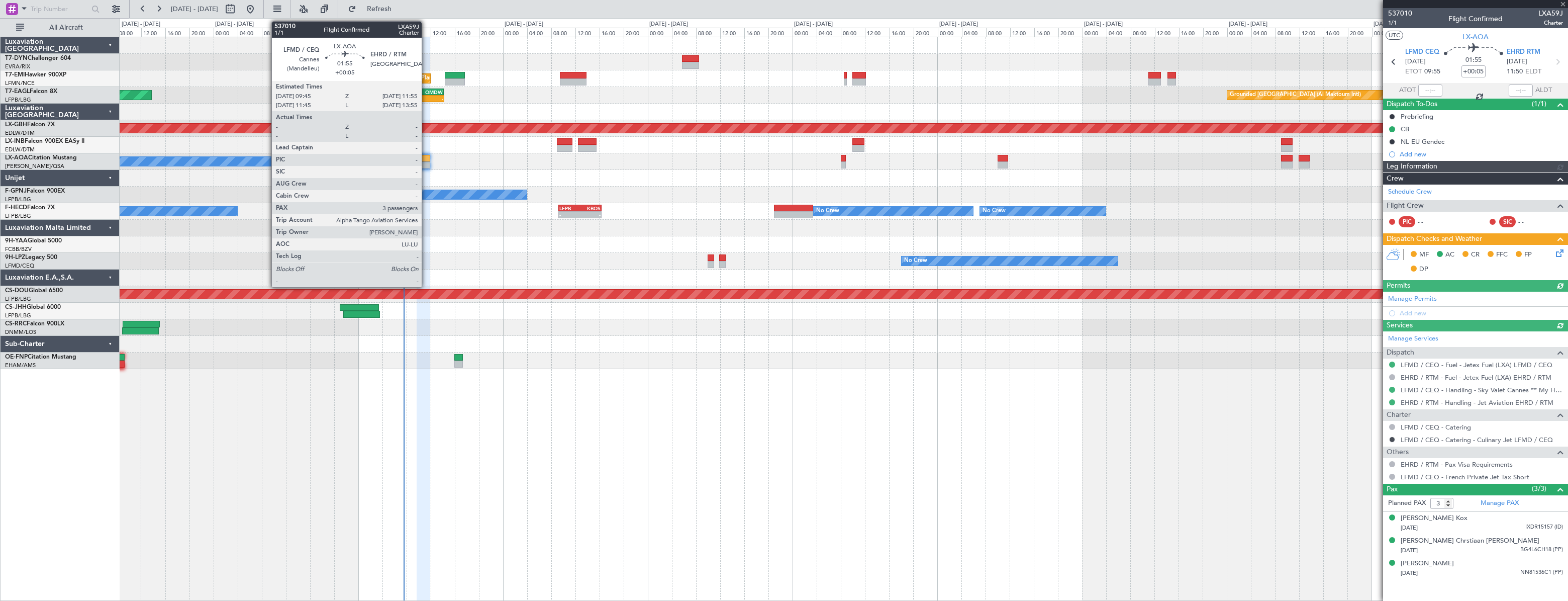
click at [426, 156] on div at bounding box center [423, 159] width 14 height 7
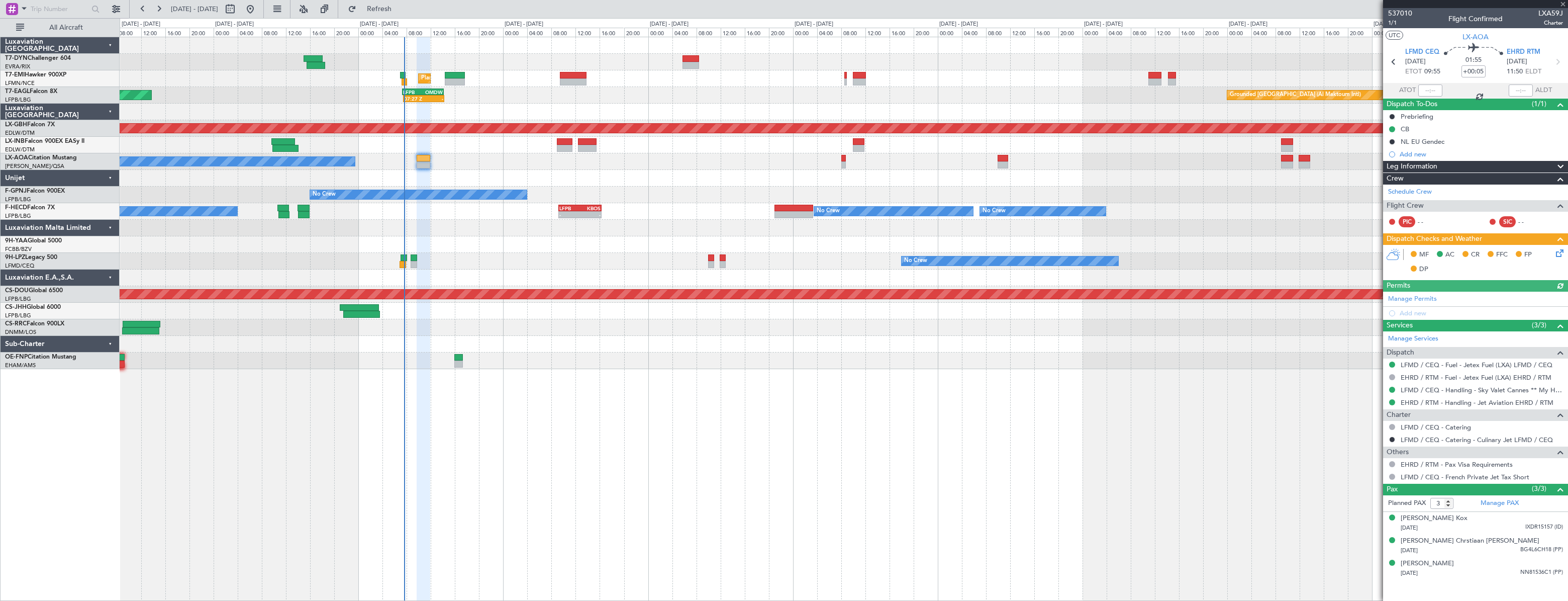
click at [426, 156] on div at bounding box center [423, 159] width 14 height 7
click at [1397, 24] on span "1/1" at bounding box center [1399, 23] width 24 height 8
click at [763, 155] on div "No Crew Nice (Côte d'Azur Airport) Planned Maint Nice (Côte d'Azur Airport)" at bounding box center [843, 162] width 1447 height 16
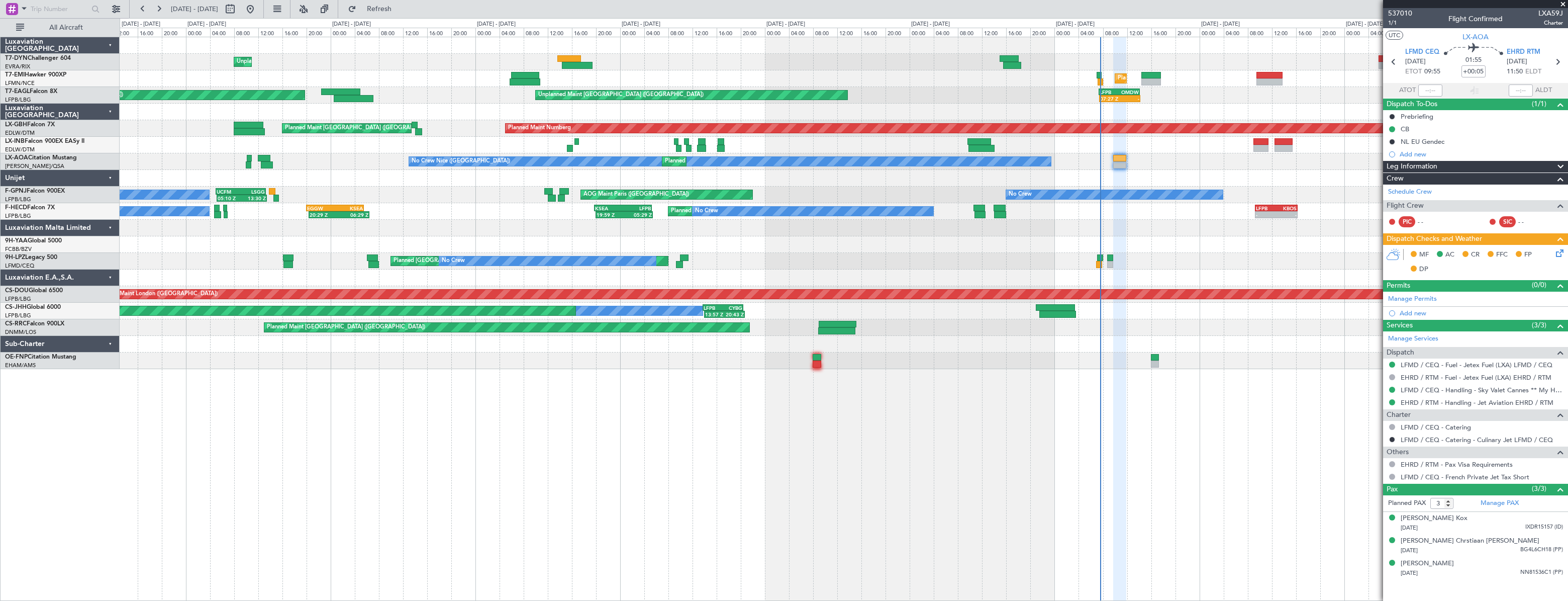
click at [804, 164] on div "No Crew Nice (Côte d'Azur Airport) Planned Maint Nice (Côte d'Azur Airport) No …" at bounding box center [843, 162] width 1447 height 16
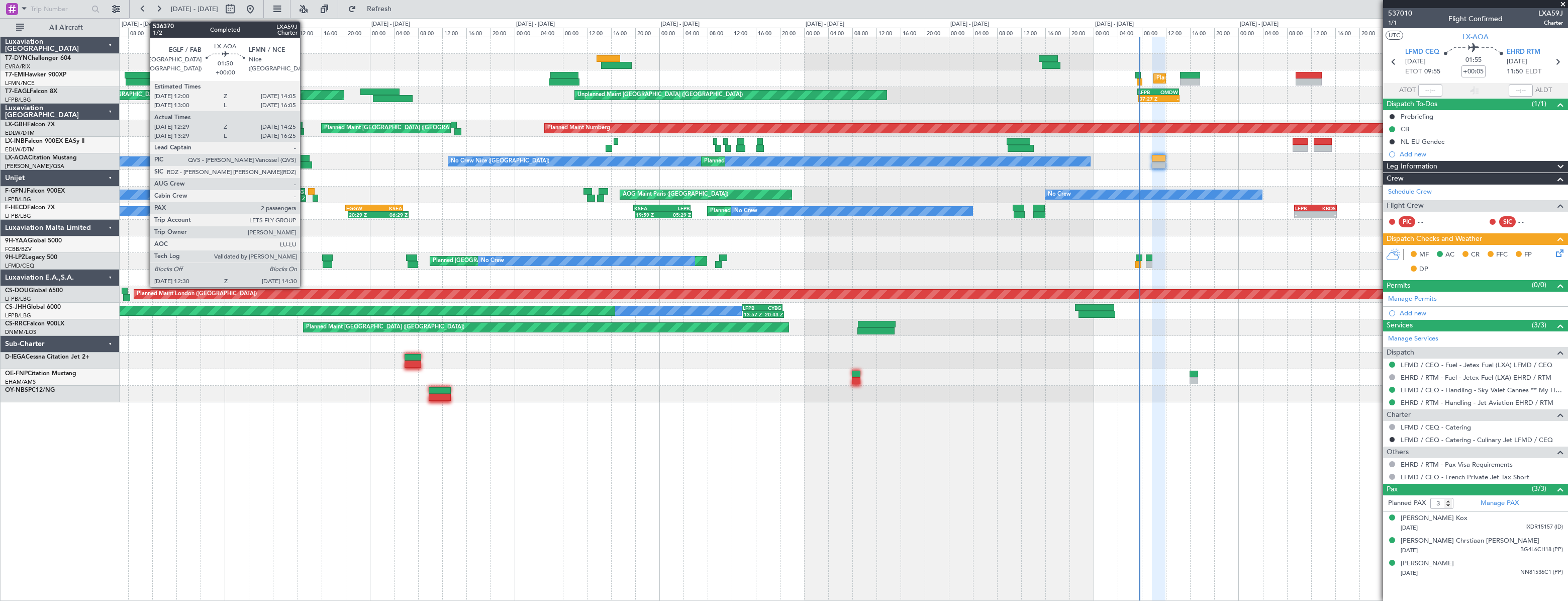
click at [305, 159] on div at bounding box center [303, 159] width 13 height 7
type input "12:39"
type input "14:20"
type input "2"
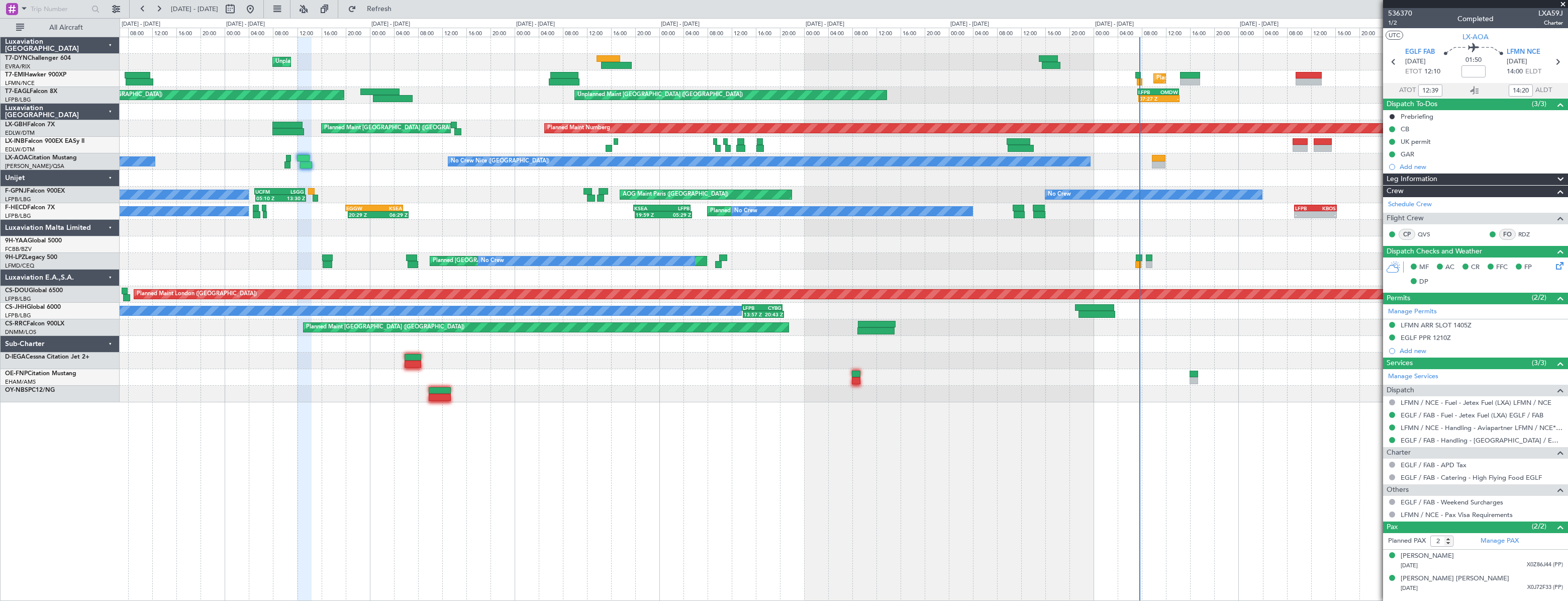
click at [612, 171] on div "Unplanned Maint Riga (Riga Intl) Planned Maint Zurich Planned Maint New York (T…" at bounding box center [843, 219] width 1447 height 365
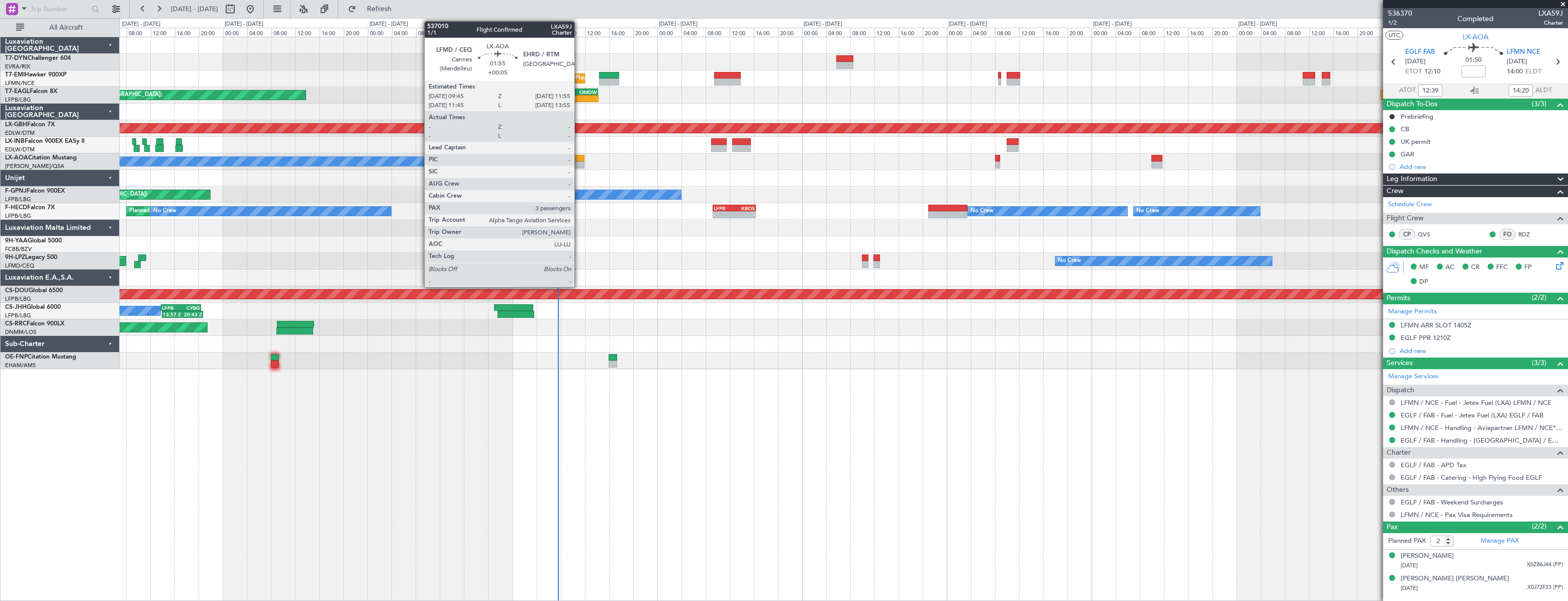
click at [579, 160] on div at bounding box center [577, 159] width 14 height 7
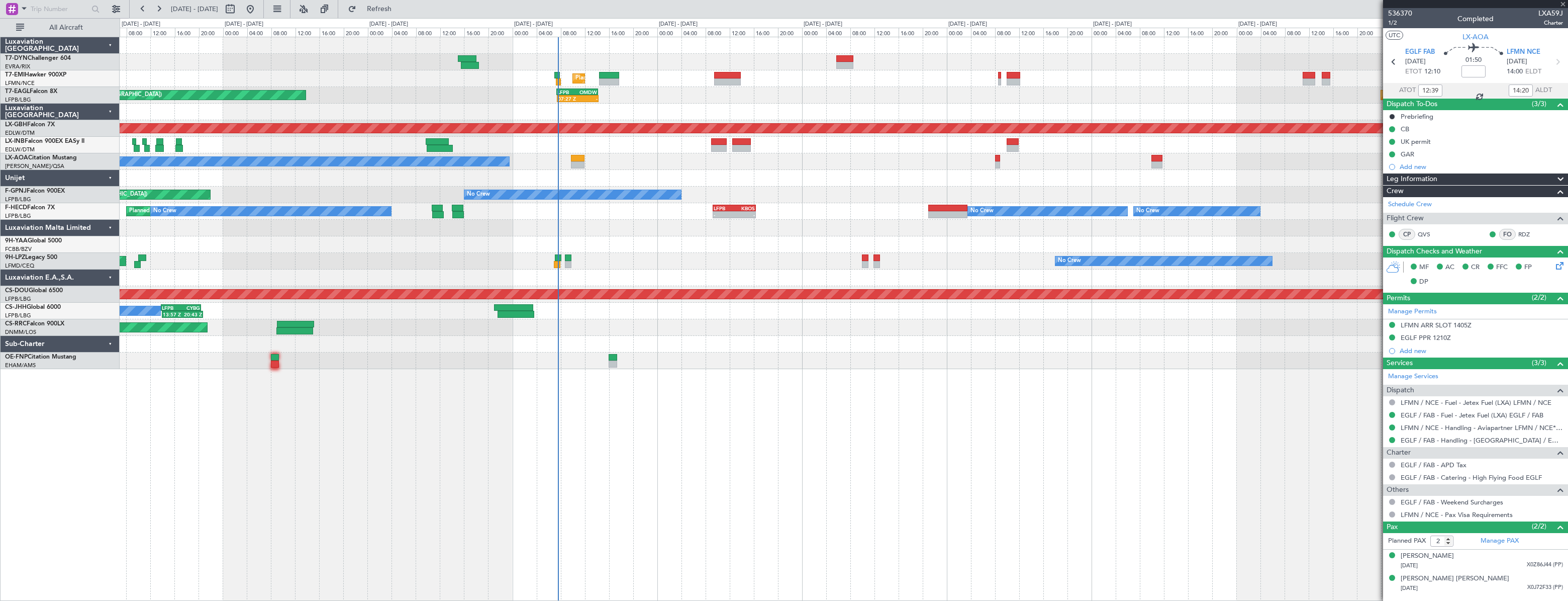
type input "+00:05"
type input "3"
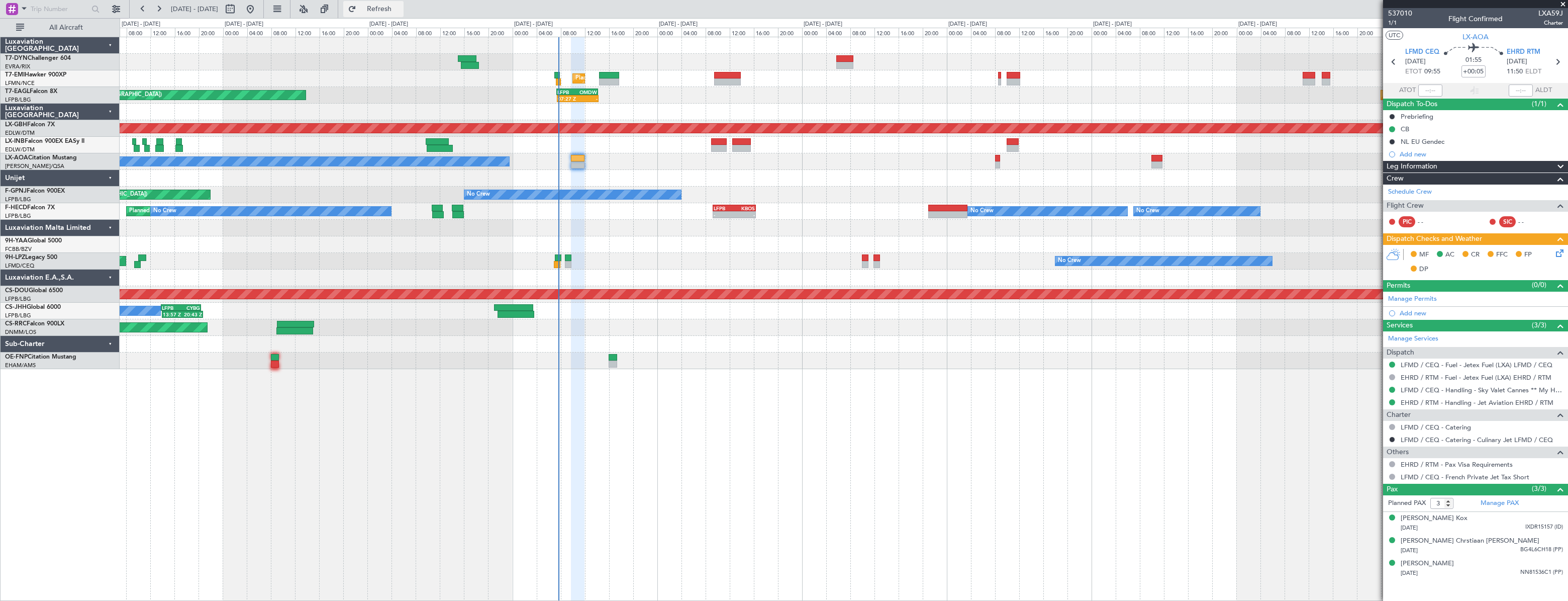
click at [394, 12] on span "Refresh" at bounding box center [379, 9] width 42 height 7
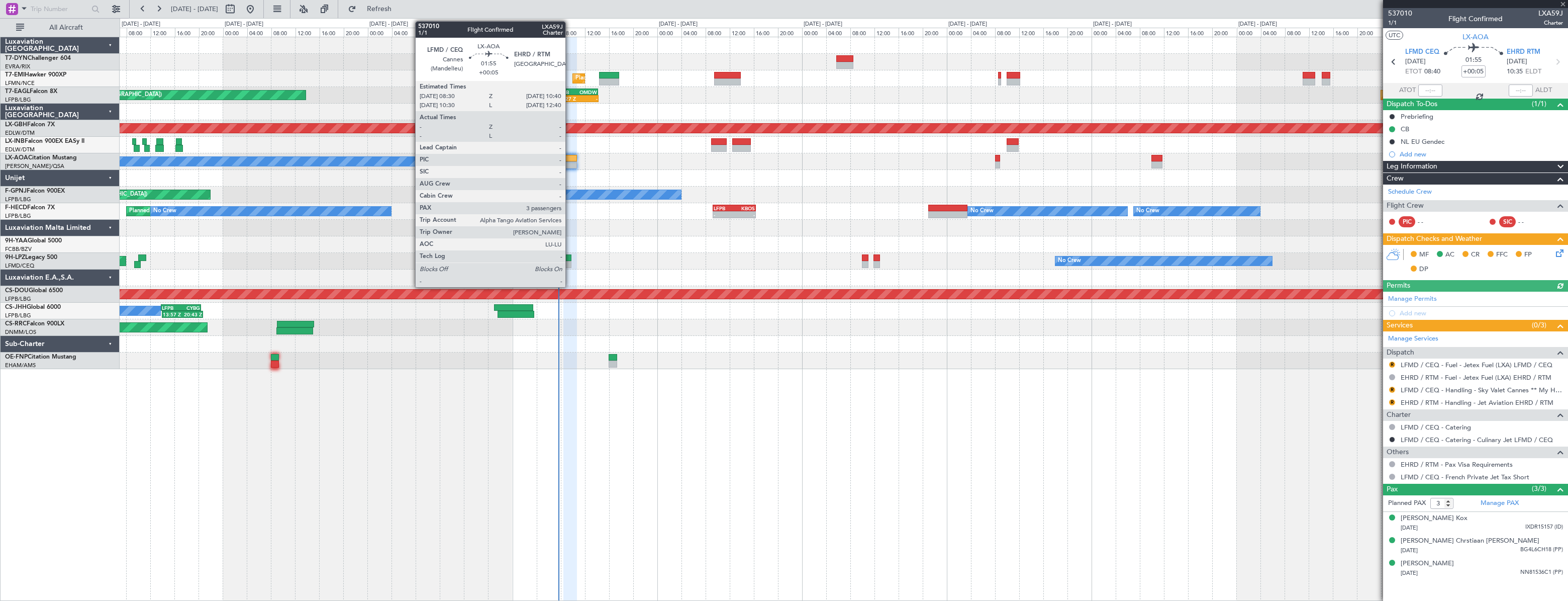
click at [570, 162] on div at bounding box center [570, 165] width 14 height 7
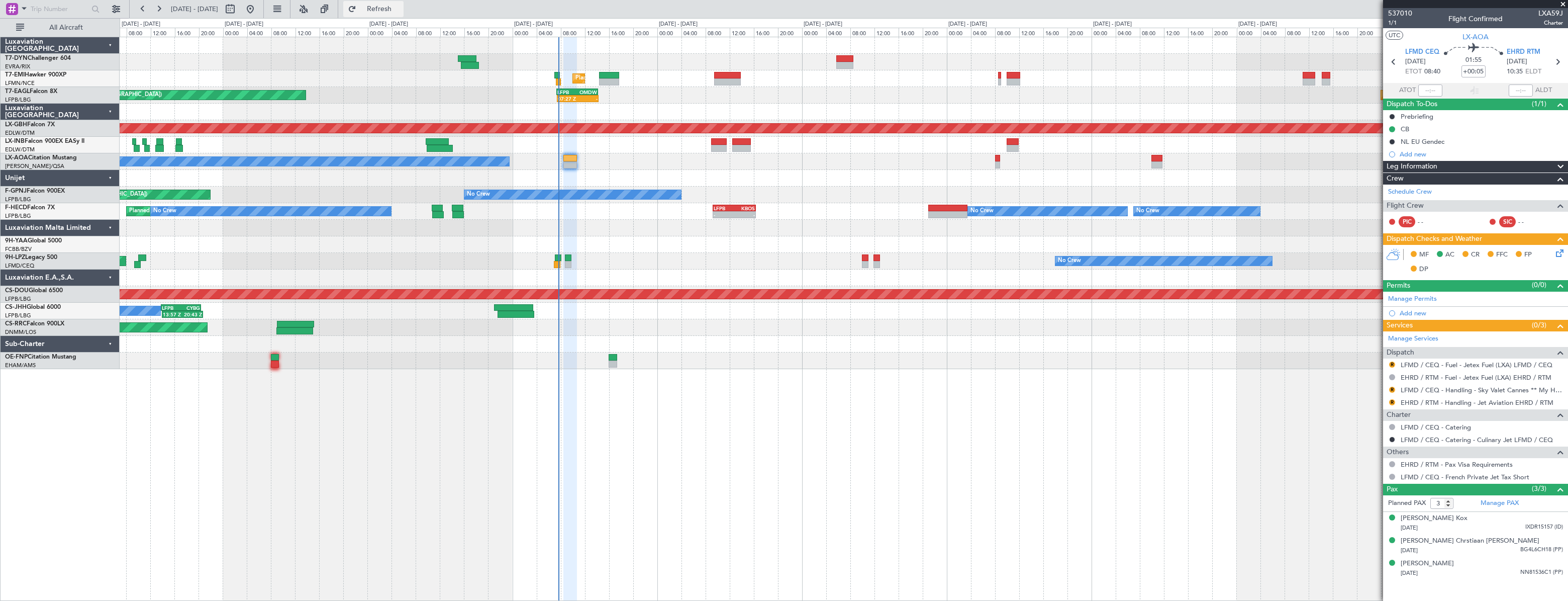
click at [381, 13] on button "Refresh" at bounding box center [373, 9] width 60 height 16
click at [495, 247] on div "Planned Maint Zurich Grounded Dubai (Al Maktoum Intl) Unplanned Maint Paris (Le…" at bounding box center [843, 203] width 1447 height 332
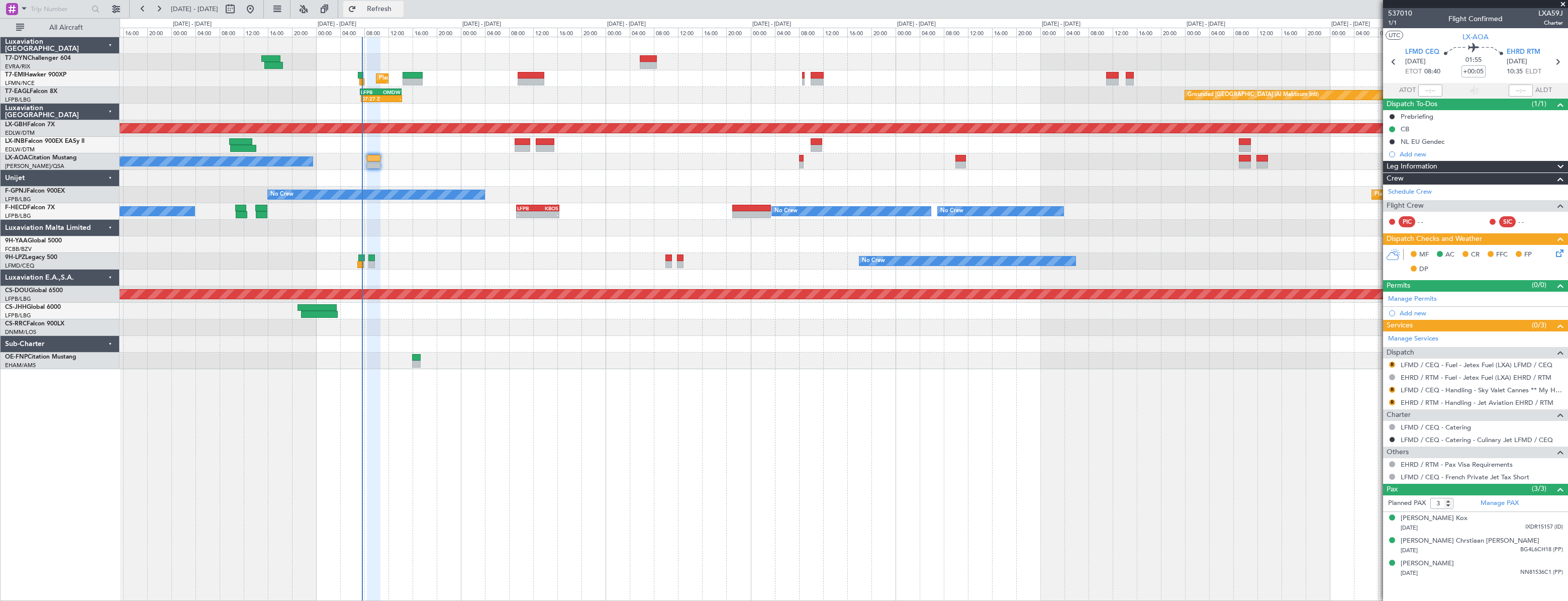
click at [400, 12] on span "Refresh" at bounding box center [379, 9] width 42 height 7
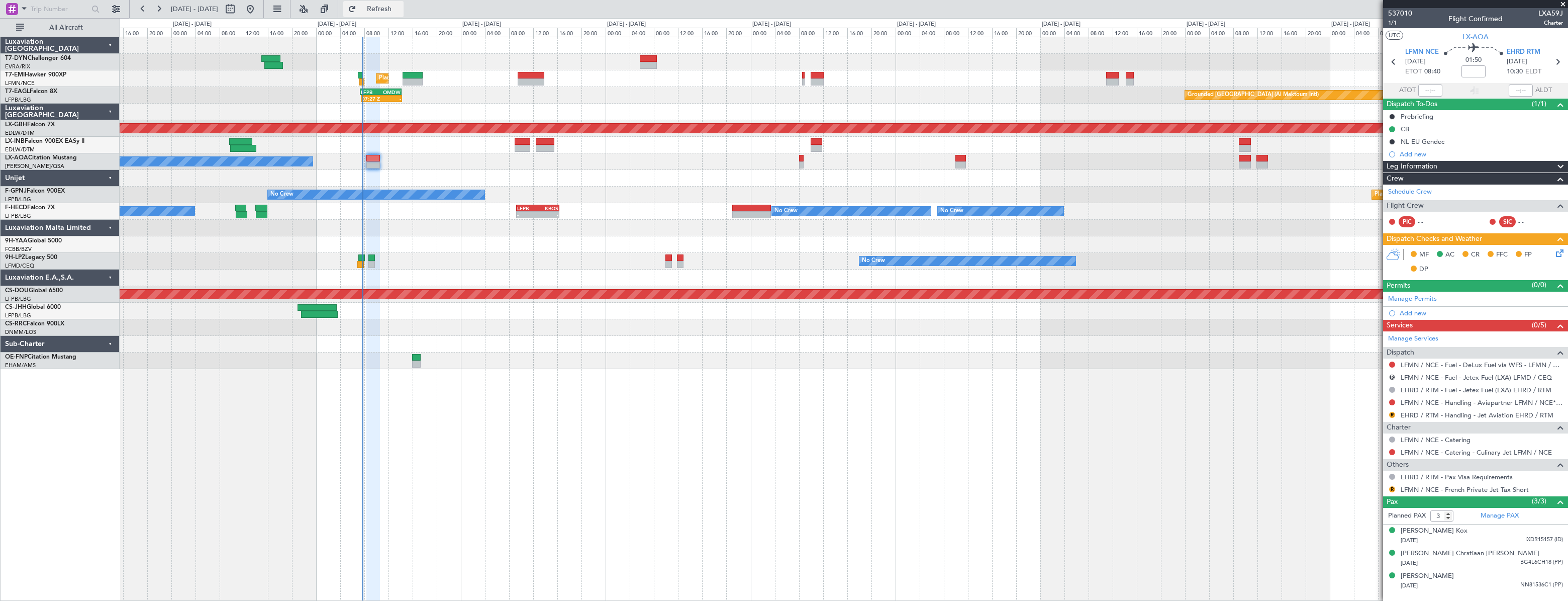
click at [400, 12] on span "Refresh" at bounding box center [379, 9] width 42 height 7
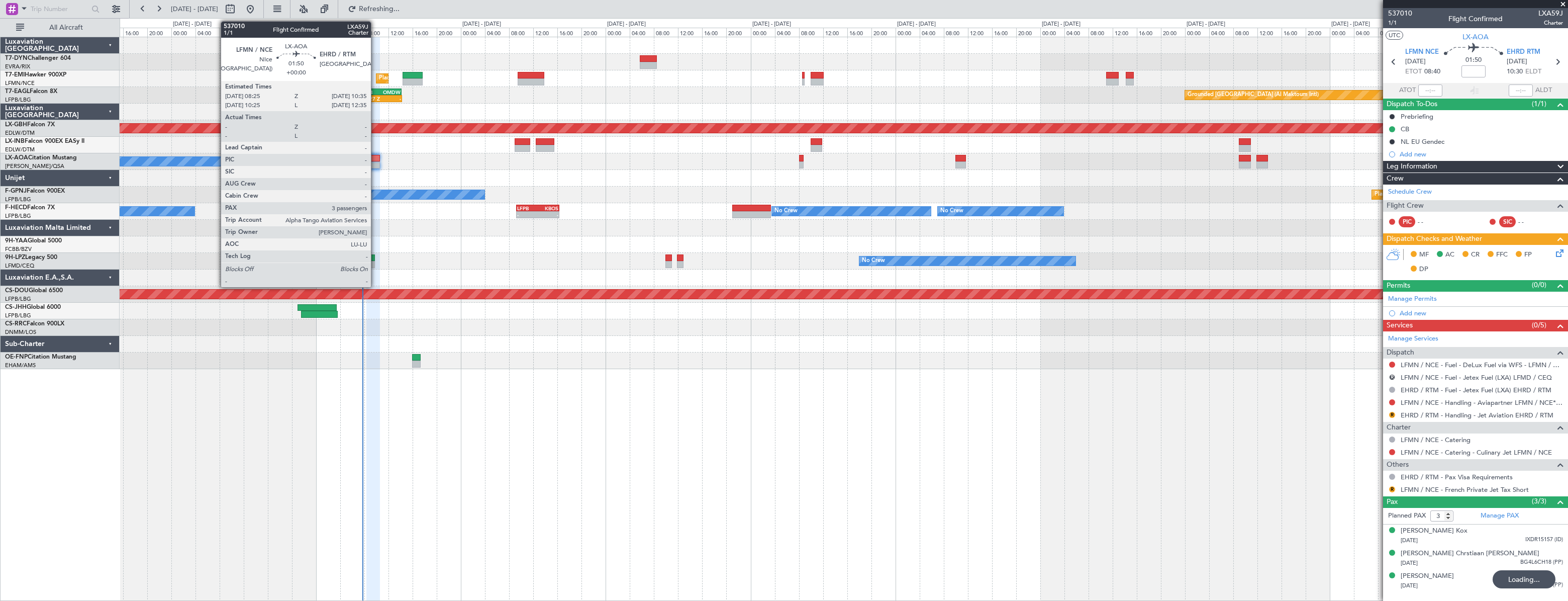
click at [375, 160] on div at bounding box center [372, 159] width 14 height 7
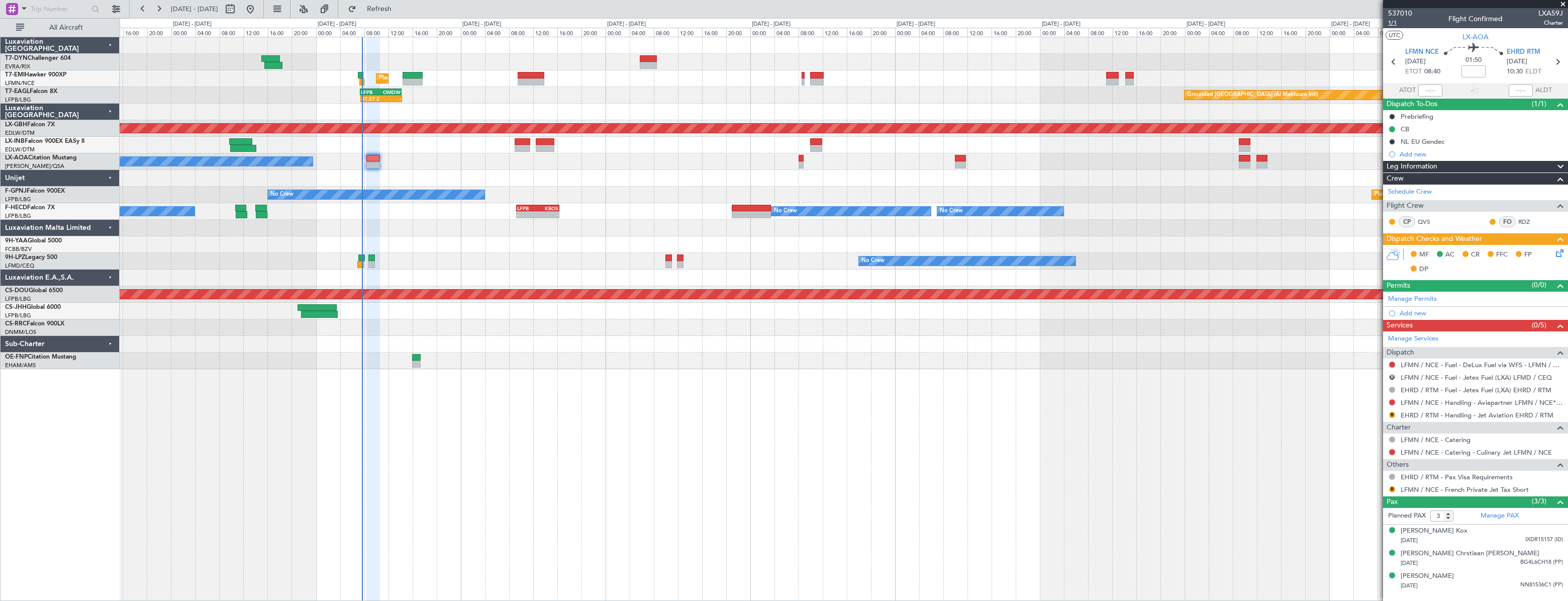
click at [1390, 26] on span "1/1" at bounding box center [1399, 23] width 24 height 8
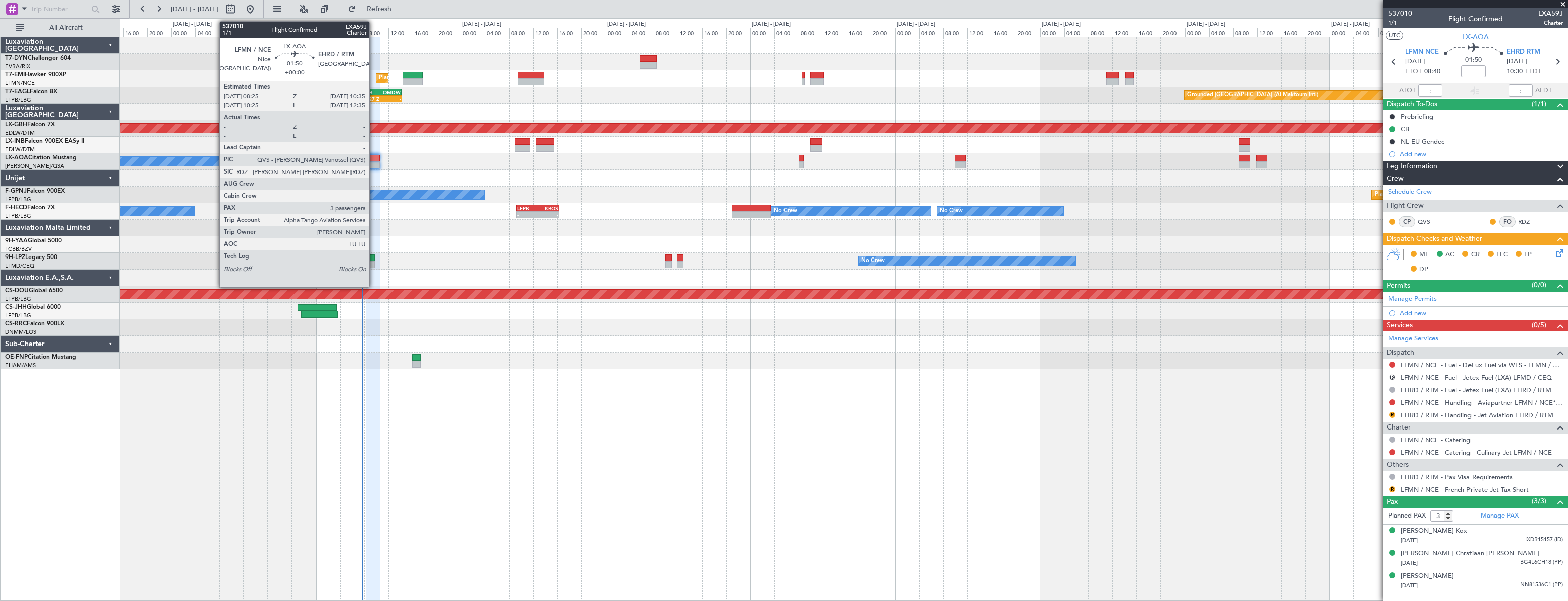
click at [374, 156] on div at bounding box center [372, 159] width 14 height 7
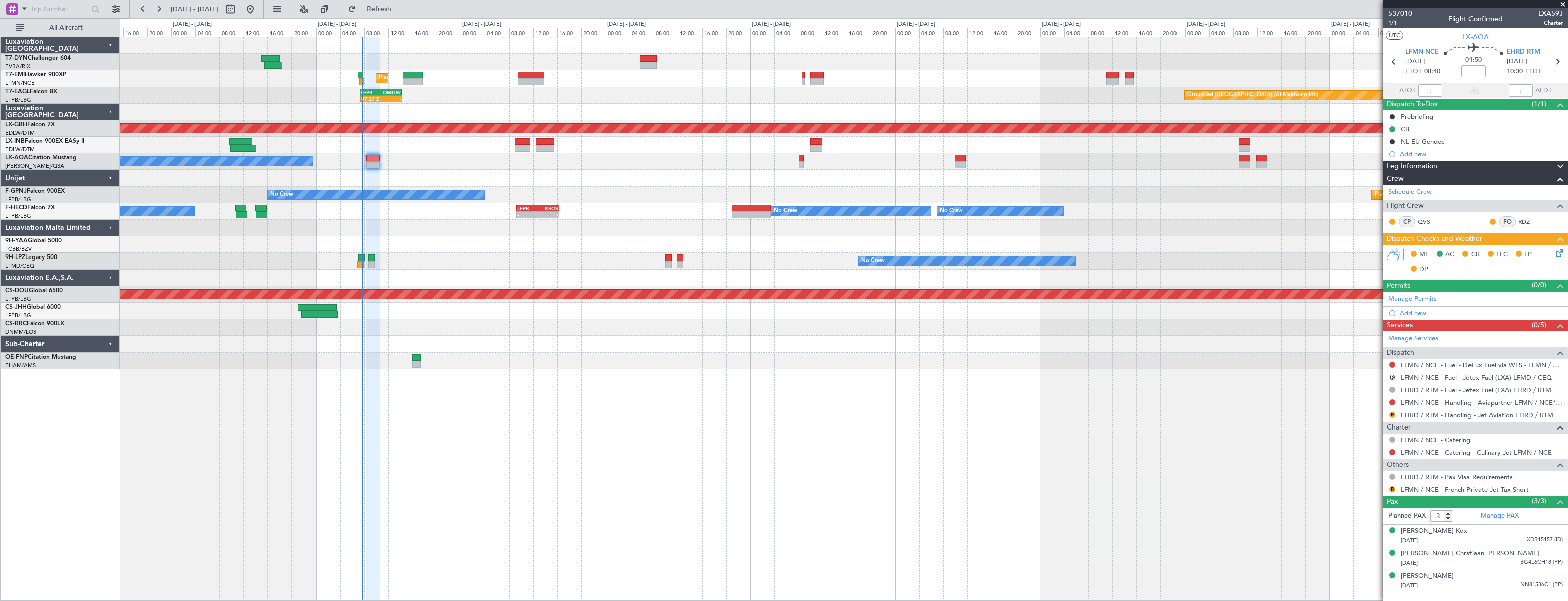
drag, startPoint x: 422, startPoint y: 11, endPoint x: 401, endPoint y: 131, distance: 121.8
click at [400, 13] on span "Refresh" at bounding box center [379, 9] width 42 height 7
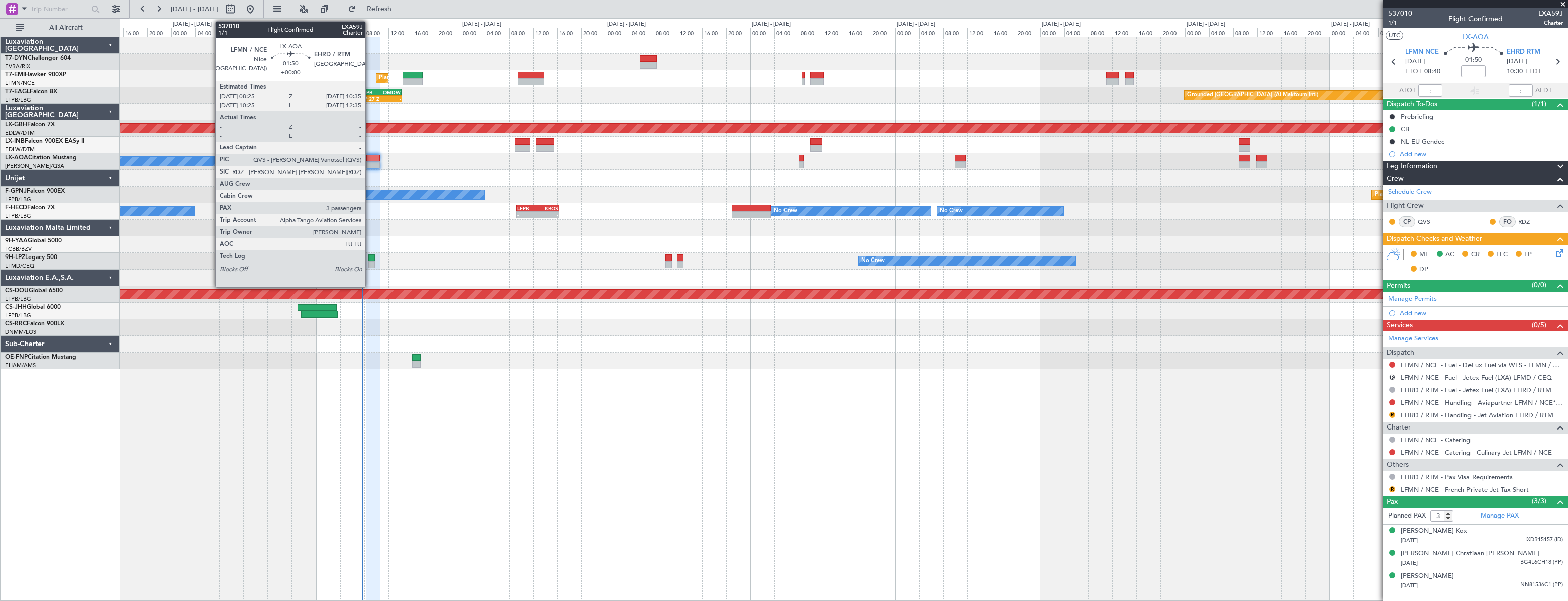
click at [371, 156] on div at bounding box center [372, 159] width 14 height 7
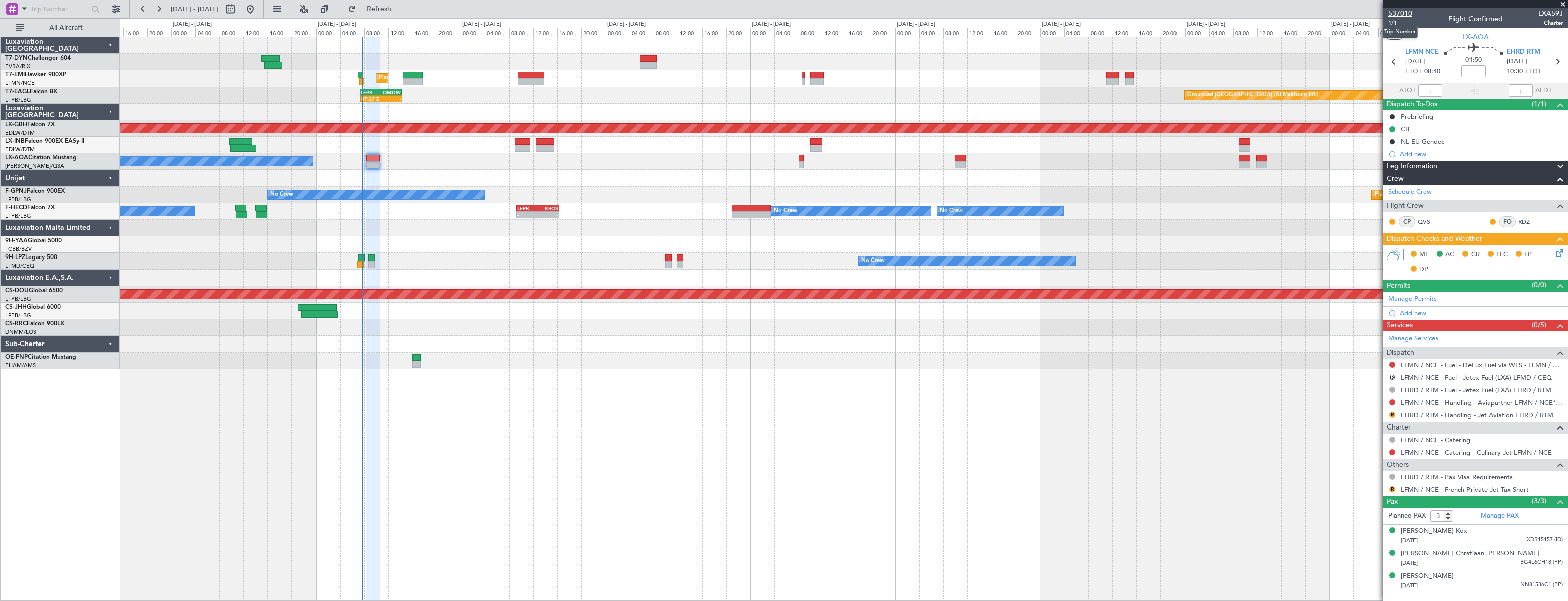
click at [1398, 14] on span "537010" at bounding box center [1399, 14] width 24 height 11
click at [1397, 21] on span "1/1" at bounding box center [1399, 23] width 24 height 8
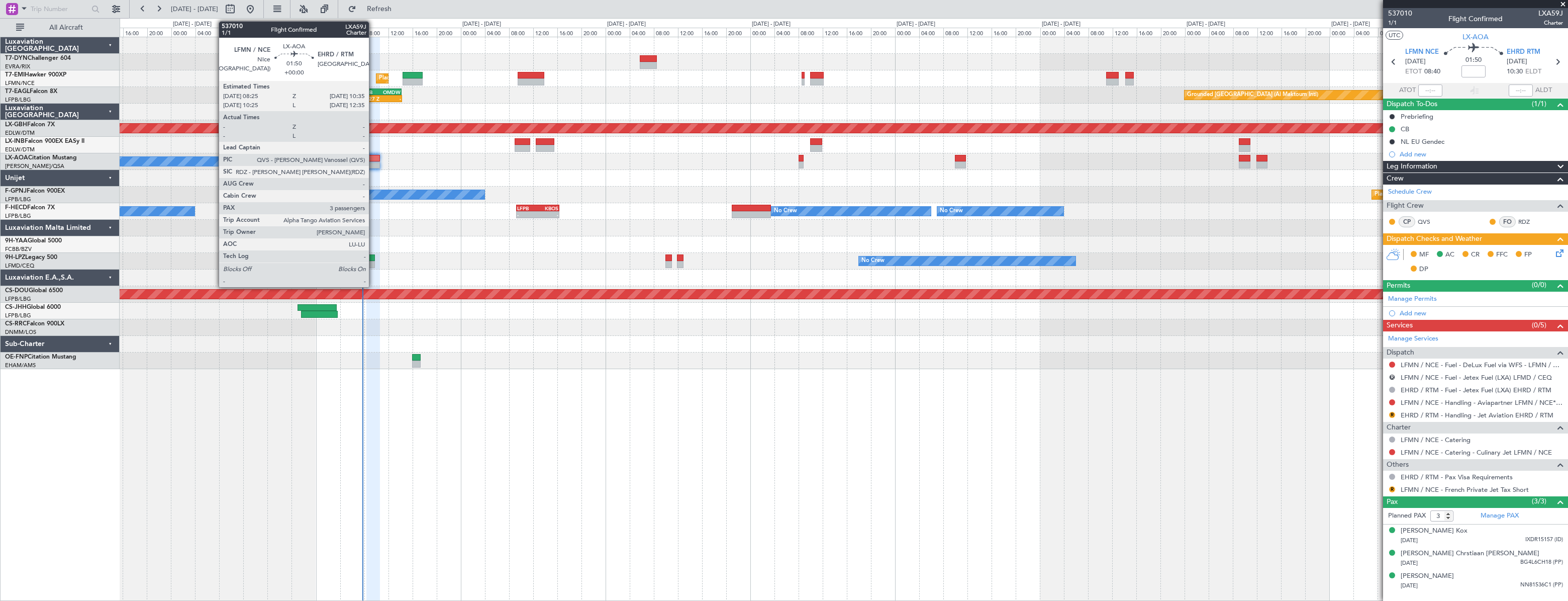
click at [373, 157] on div at bounding box center [372, 159] width 14 height 7
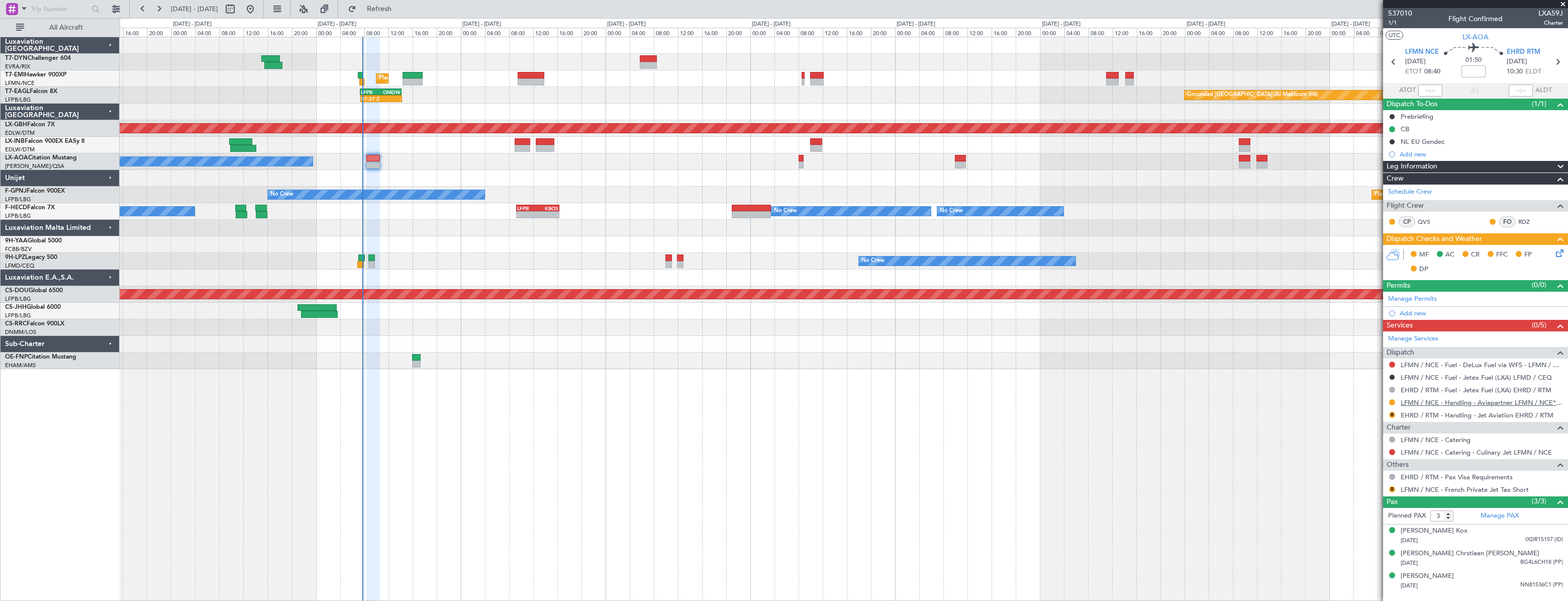
click at [1435, 399] on link "LFMN / NCE - Handling - Aviapartner LFMN / NCE*****MY HANDLING****" at bounding box center [1481, 402] width 162 height 8
click at [1426, 419] on mat-tooltip-component "EHRD / RTM - Handling - Jet Aviation EHRD / RTM" at bounding box center [1476, 432] width 146 height 27
click at [1419, 411] on link "EHRD / RTM - Handling - Jet Aviation EHRD / RTM" at bounding box center [1476, 414] width 152 height 8
click at [1431, 399] on link "LFMN / NCE - Handling - Aviapartner LFMN / NCE*****MY HANDLING****" at bounding box center [1481, 402] width 162 height 8
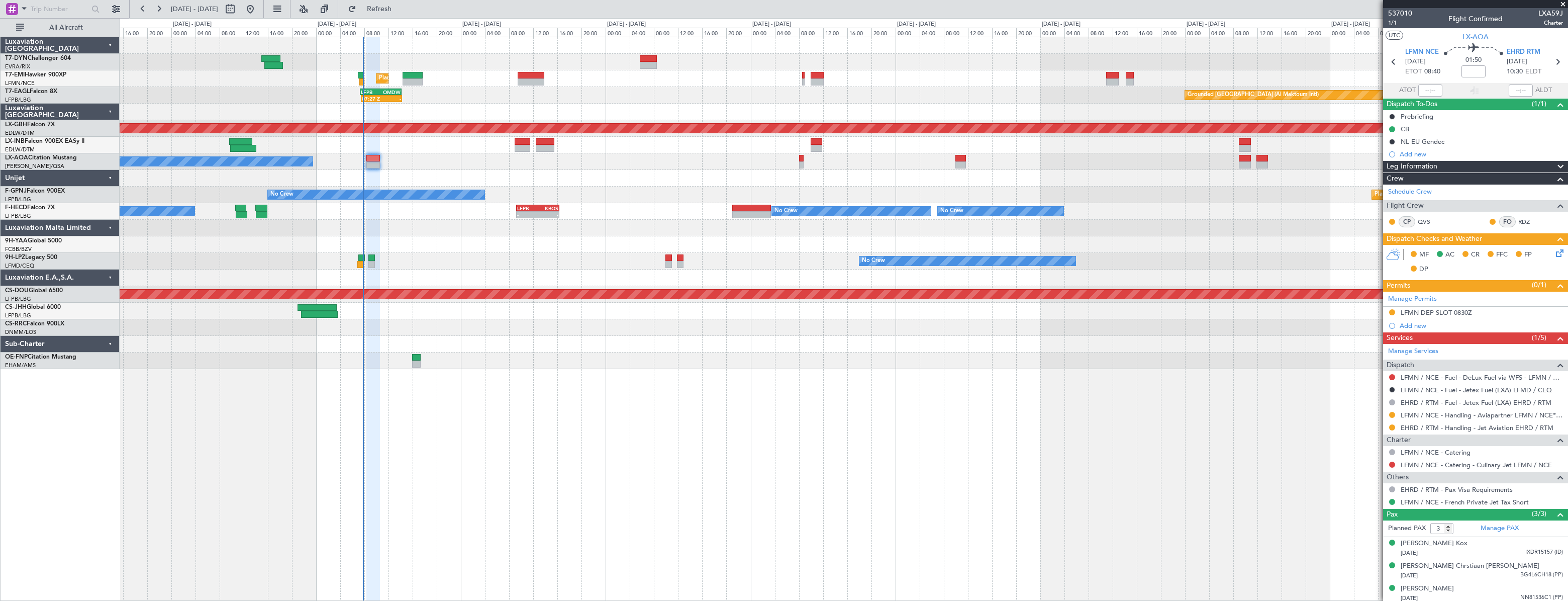
click at [371, 153] on div "No Crew Nice (Côte d'Azur Airport) Planned Maint Nice (Côte d'Azur Airport)" at bounding box center [843, 162] width 1447 height 16
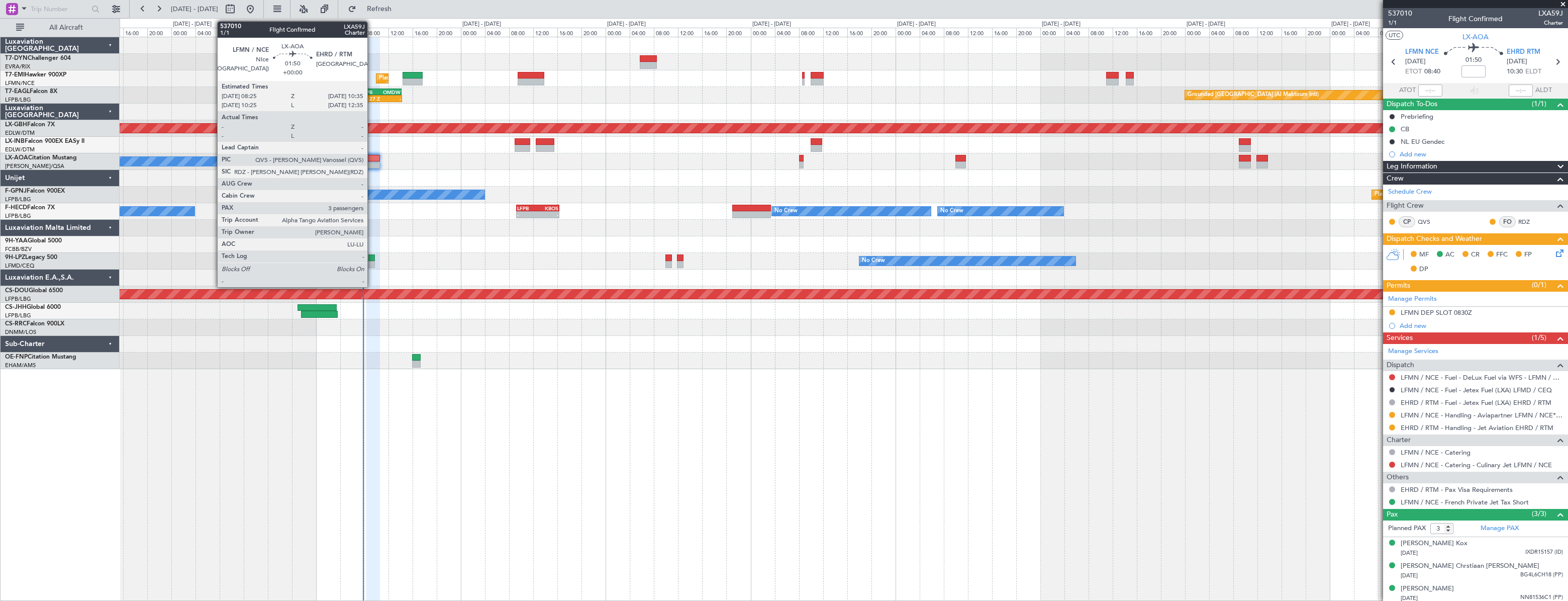
click at [372, 158] on div at bounding box center [372, 159] width 14 height 7
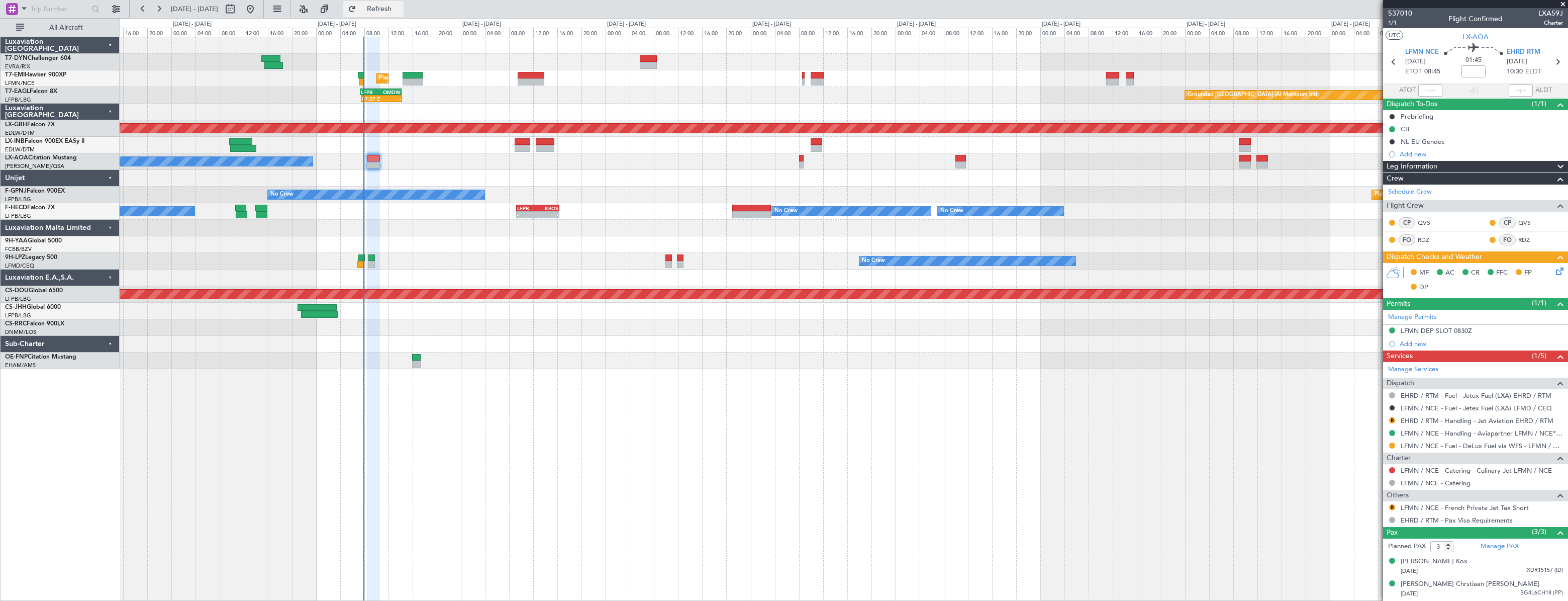
click at [388, 15] on button "Refresh" at bounding box center [373, 9] width 60 height 16
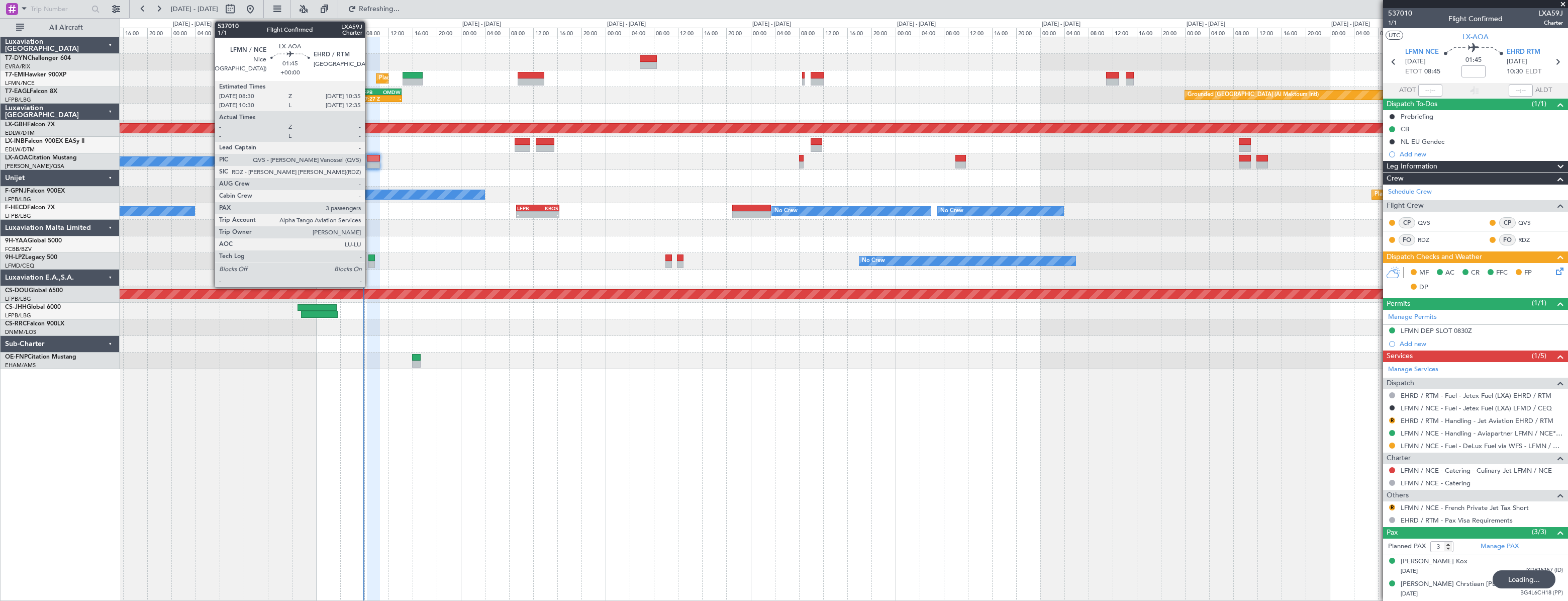
click at [370, 160] on div at bounding box center [373, 159] width 13 height 7
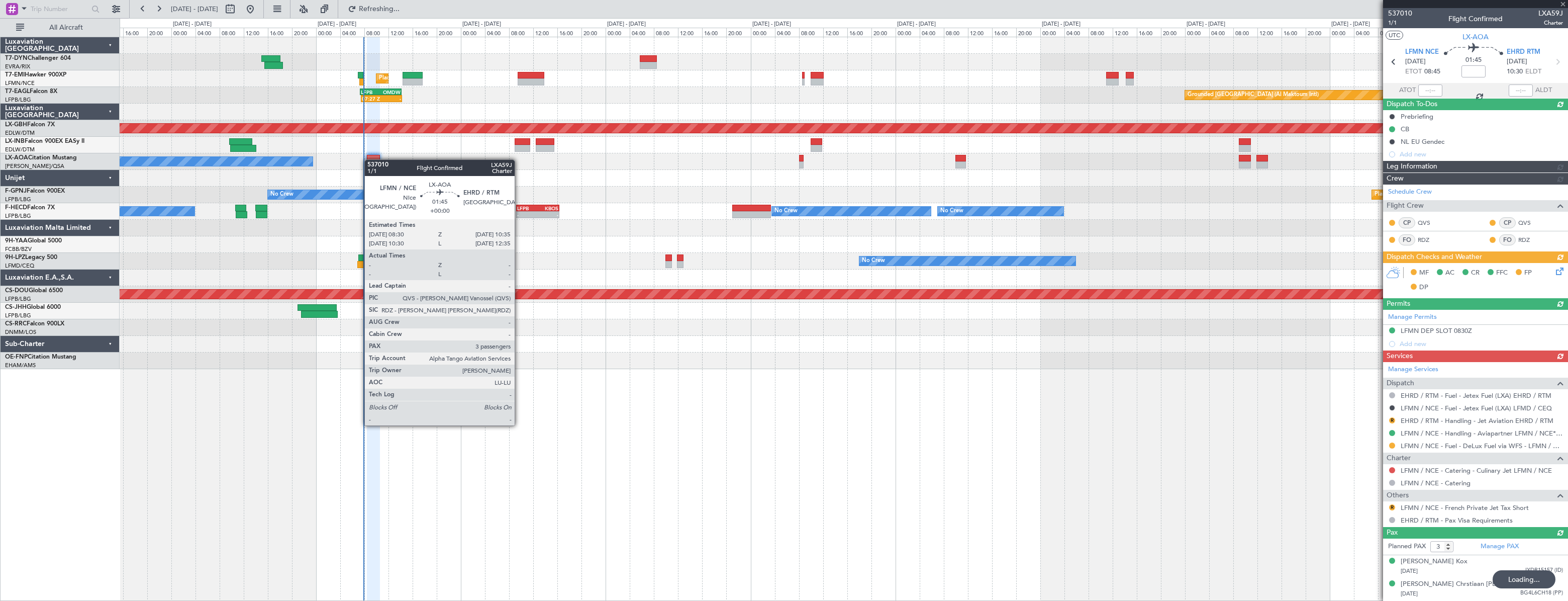
click at [370, 160] on div at bounding box center [373, 159] width 13 height 7
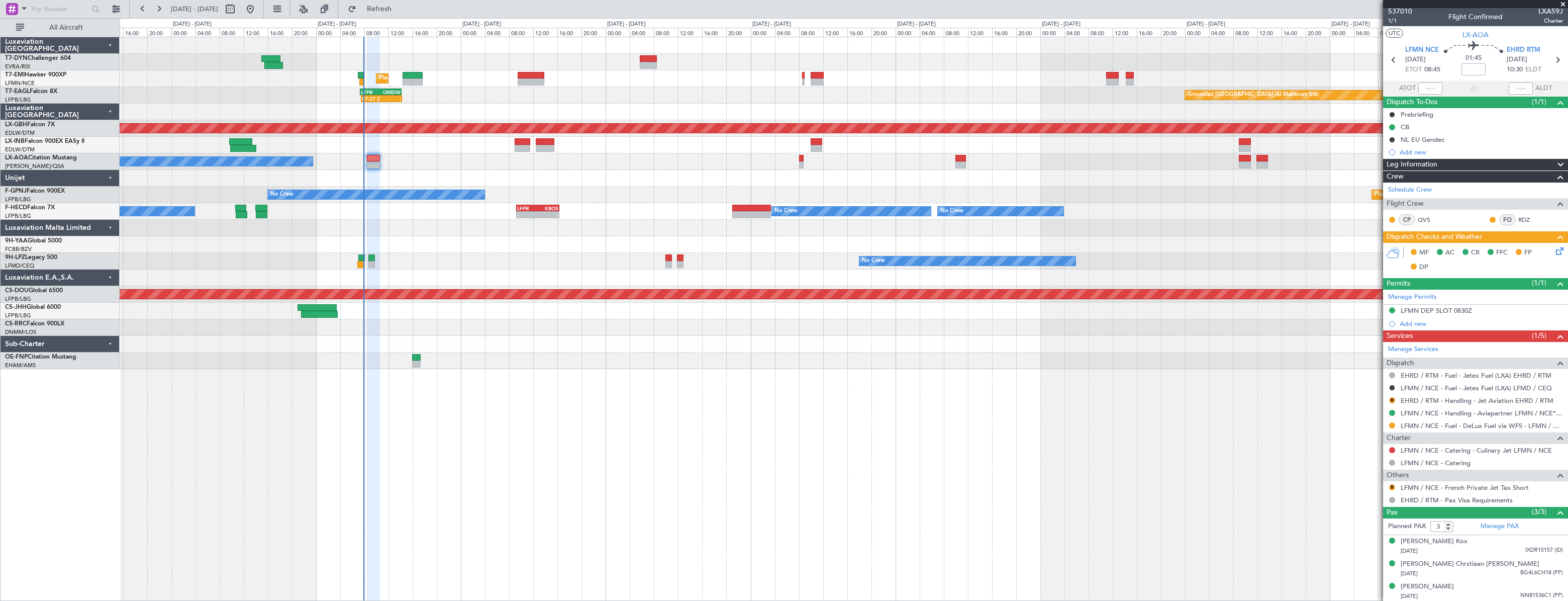
scroll to position [3, 0]
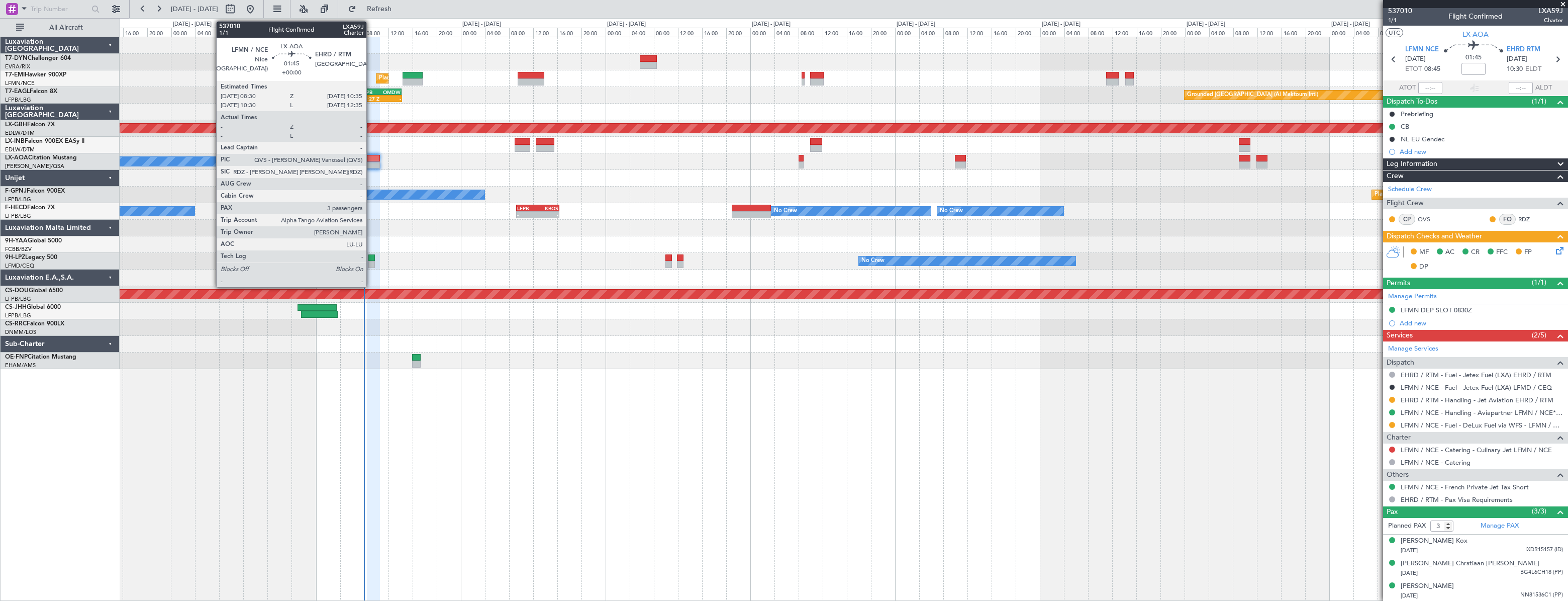
click at [371, 158] on div at bounding box center [373, 159] width 13 height 7
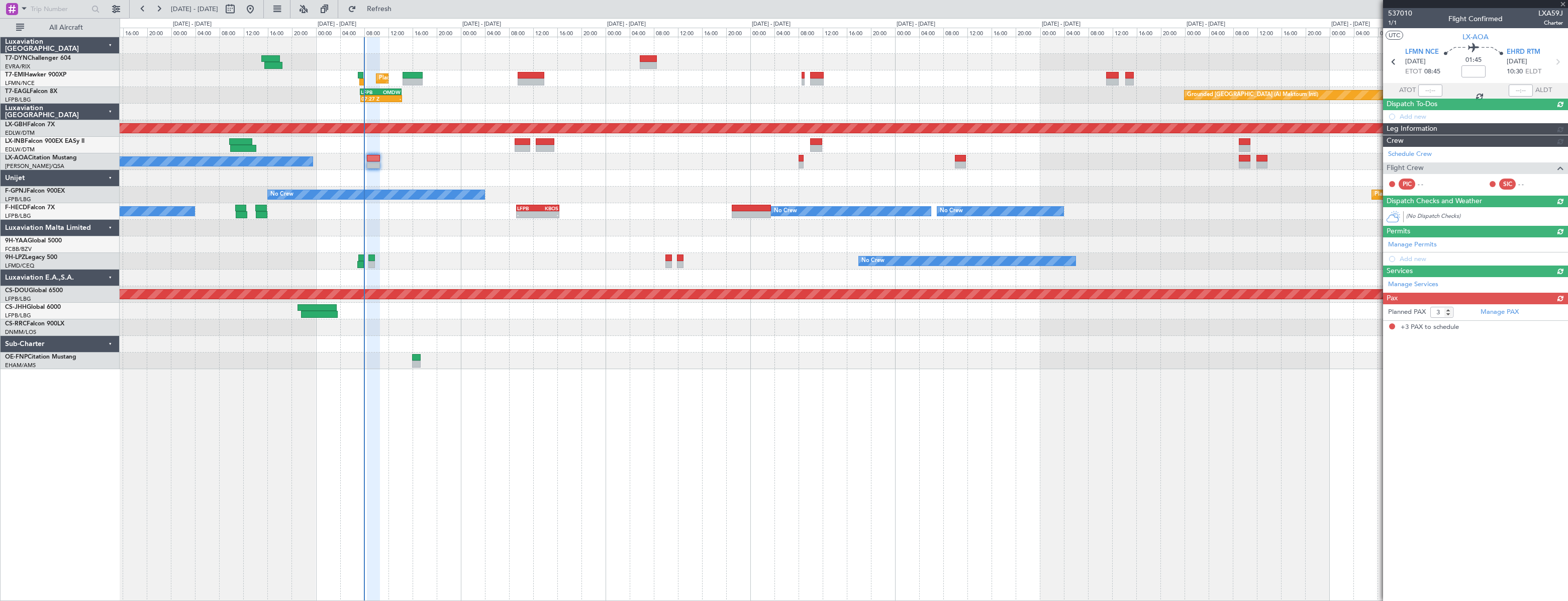
scroll to position [0, 0]
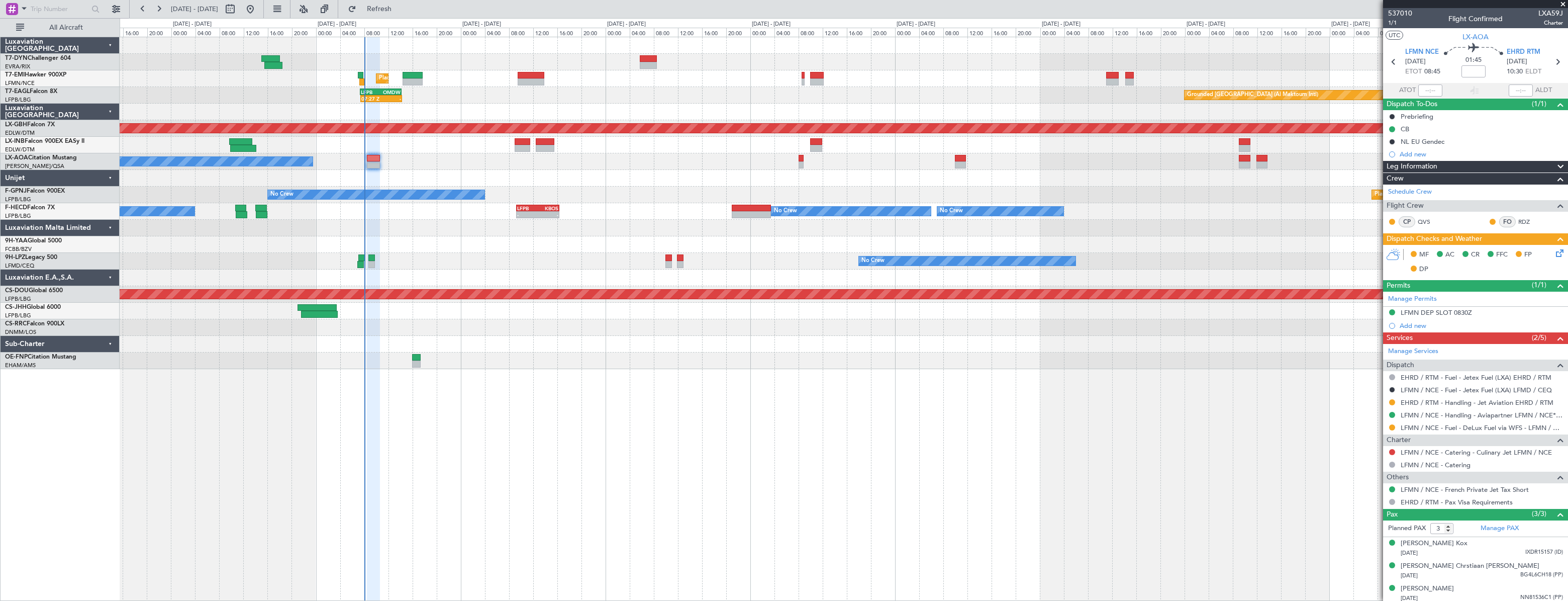
click at [1554, 254] on icon at bounding box center [1557, 251] width 8 height 8
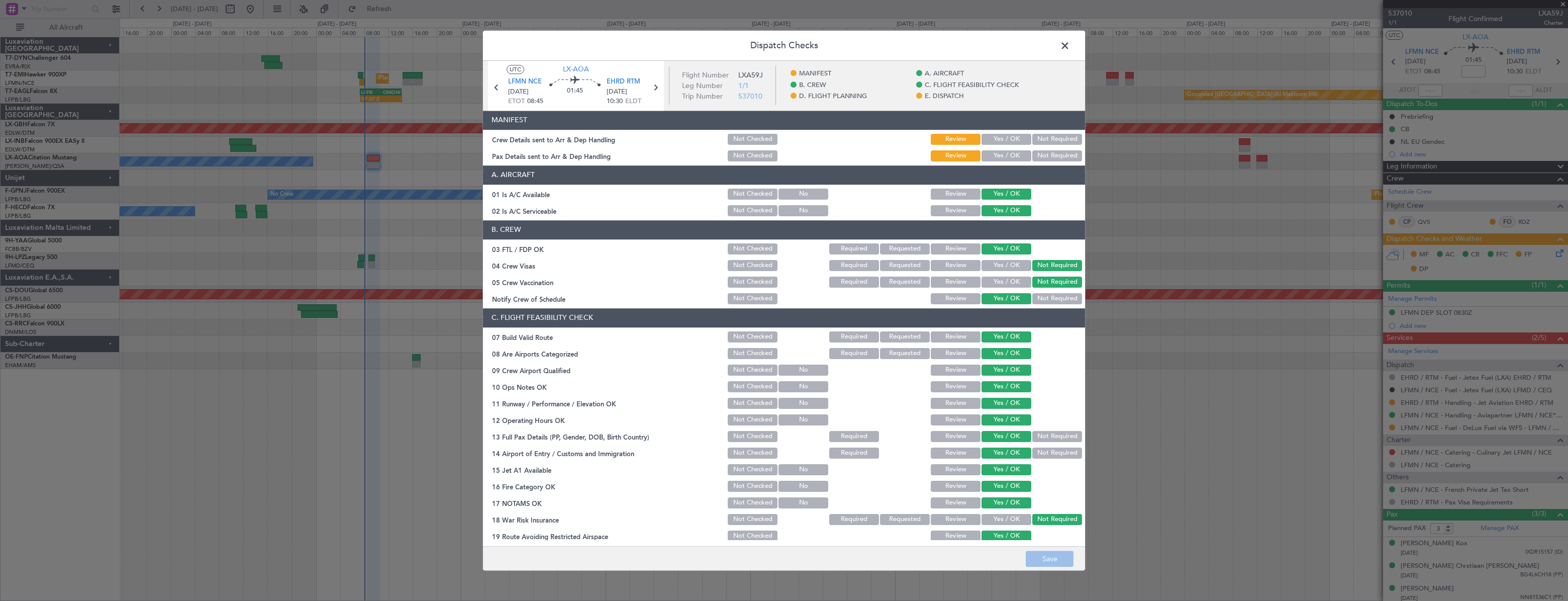
click at [1009, 149] on div "Yes / OK" at bounding box center [1005, 156] width 50 height 14
drag, startPoint x: 1007, startPoint y: 156, endPoint x: 1006, endPoint y: 146, distance: 10.0
click at [1007, 156] on button "Yes / OK" at bounding box center [1005, 156] width 50 height 11
click at [1005, 142] on button "Yes / OK" at bounding box center [1005, 139] width 50 height 11
click at [1060, 553] on button "Save" at bounding box center [1049, 559] width 48 height 16
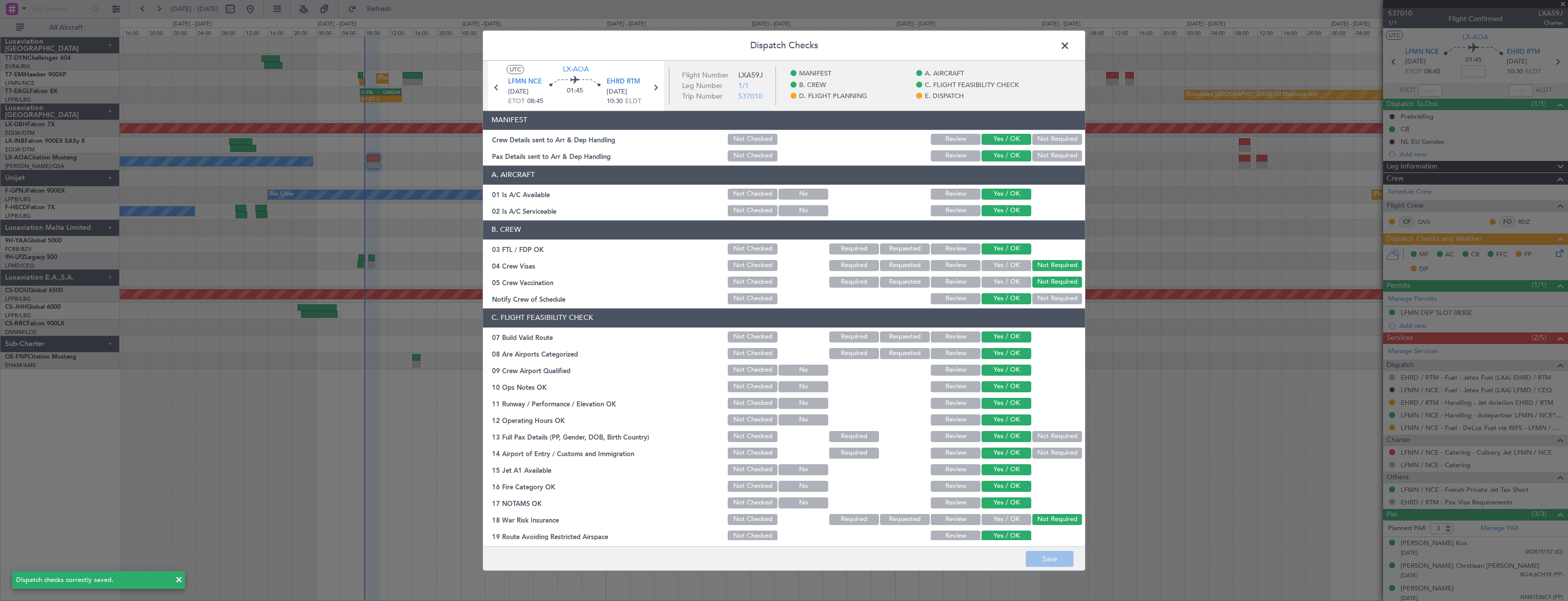
click at [1069, 48] on span at bounding box center [1069, 48] width 0 height 20
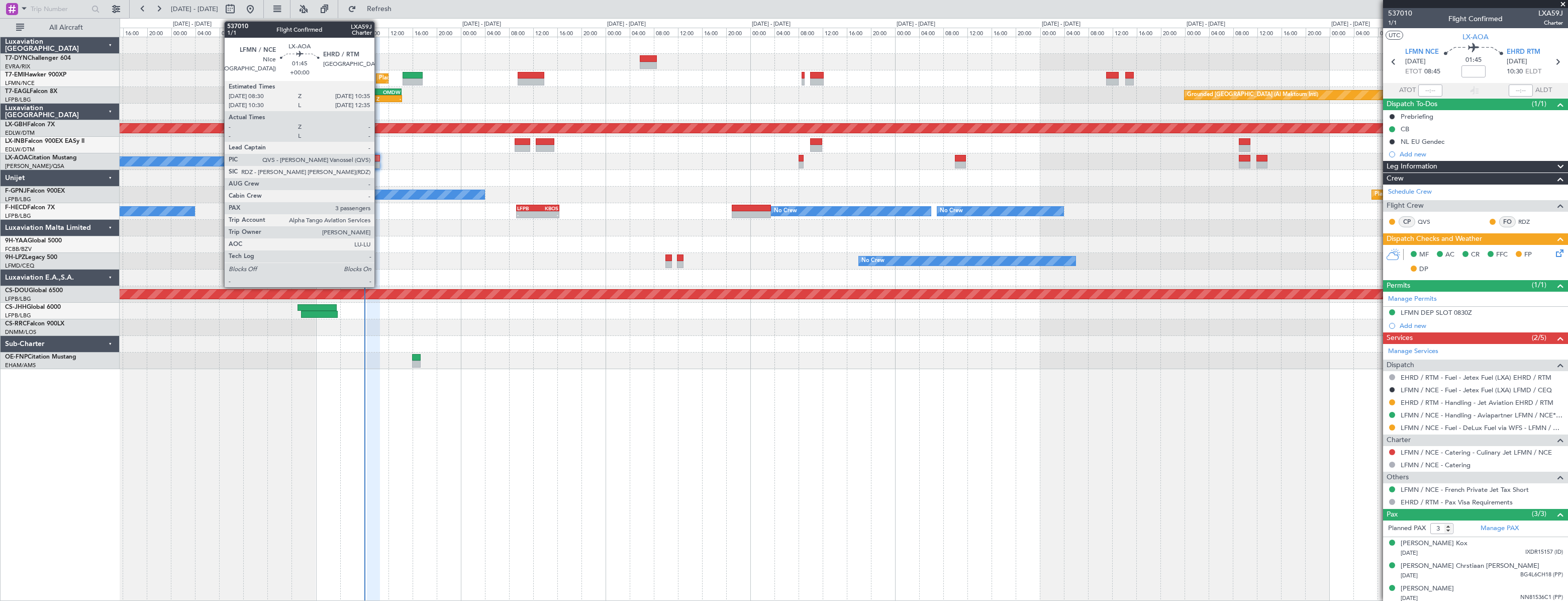
click at [379, 158] on div at bounding box center [373, 159] width 13 height 7
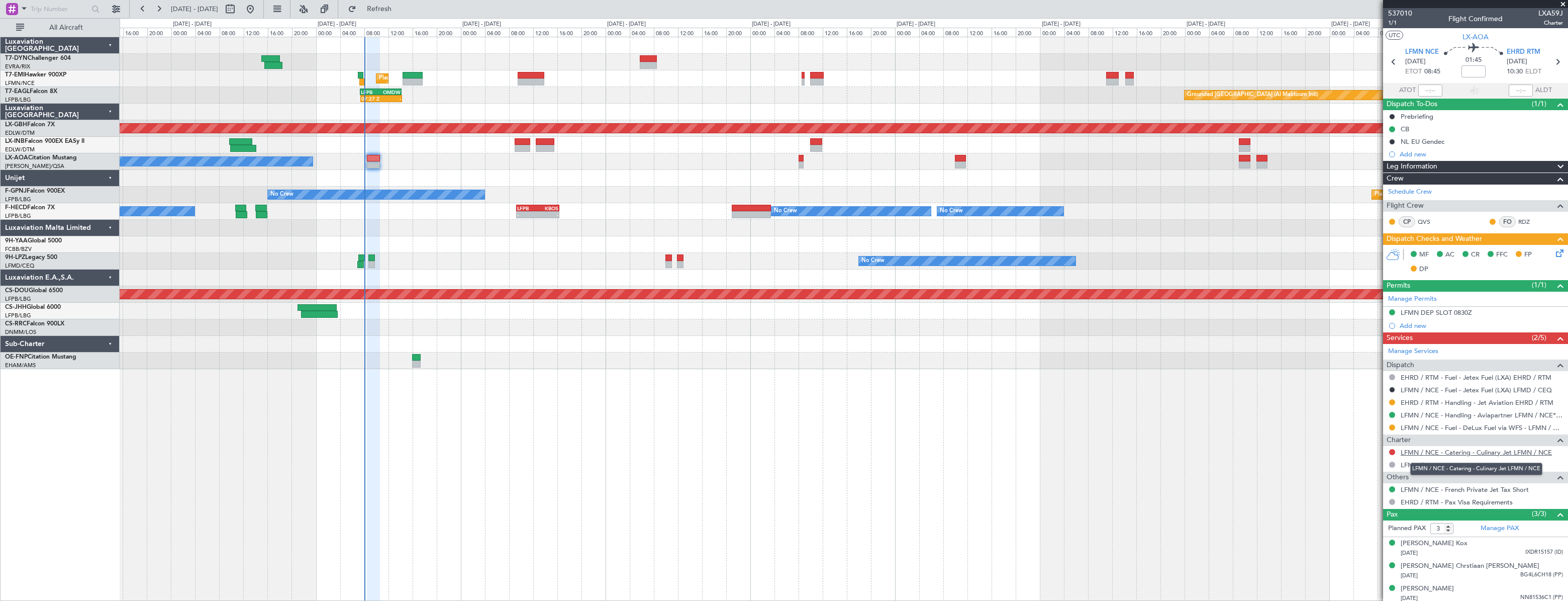
click at [1449, 453] on link "LFMN / NCE - Catering - Culinary Jet LFMN / NCE" at bounding box center [1476, 452] width 151 height 8
click at [1389, 449] on button at bounding box center [1391, 452] width 6 height 6
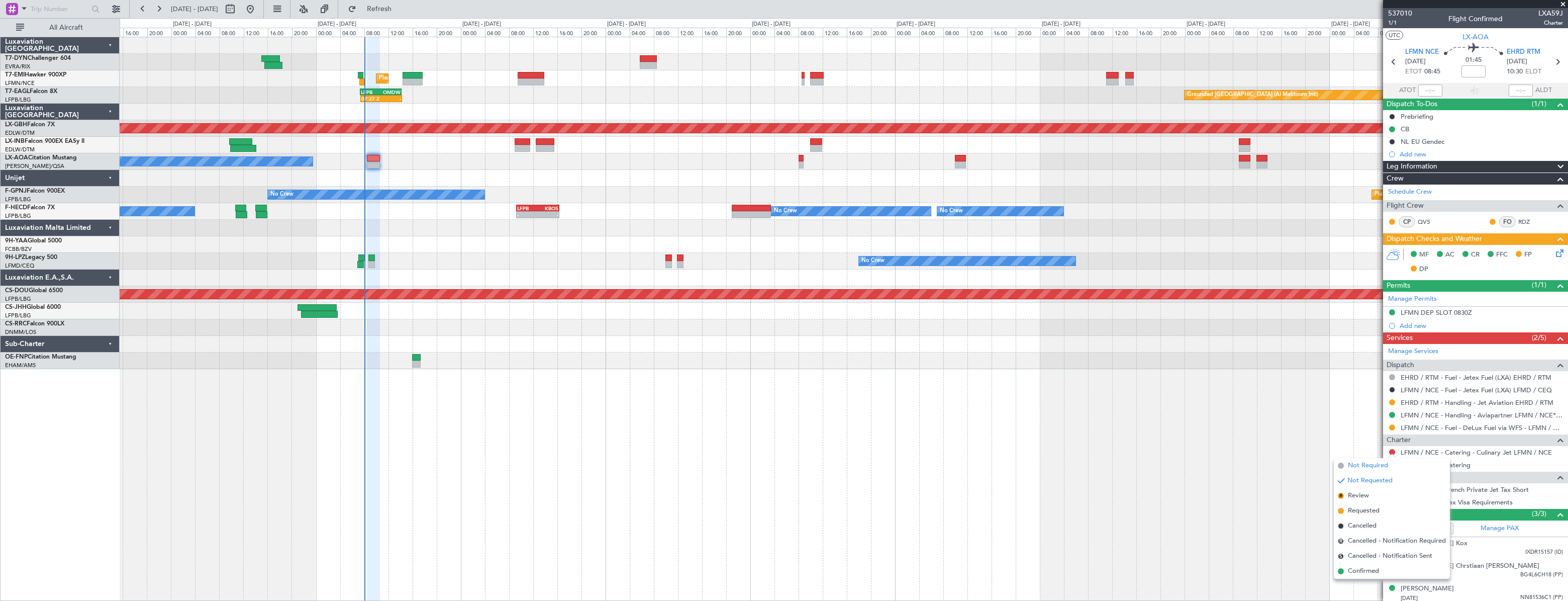
click at [1361, 470] on span "Not Required" at bounding box center [1368, 465] width 41 height 10
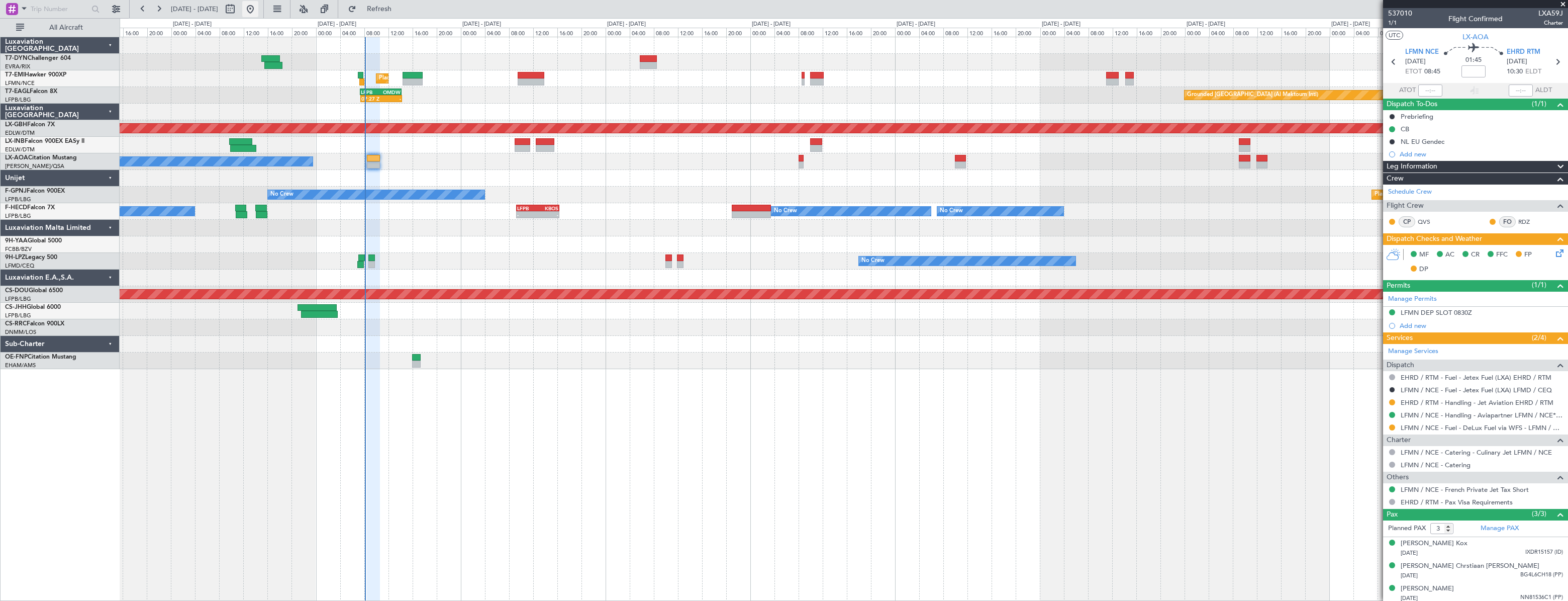
click at [258, 9] on button at bounding box center [251, 9] width 16 height 16
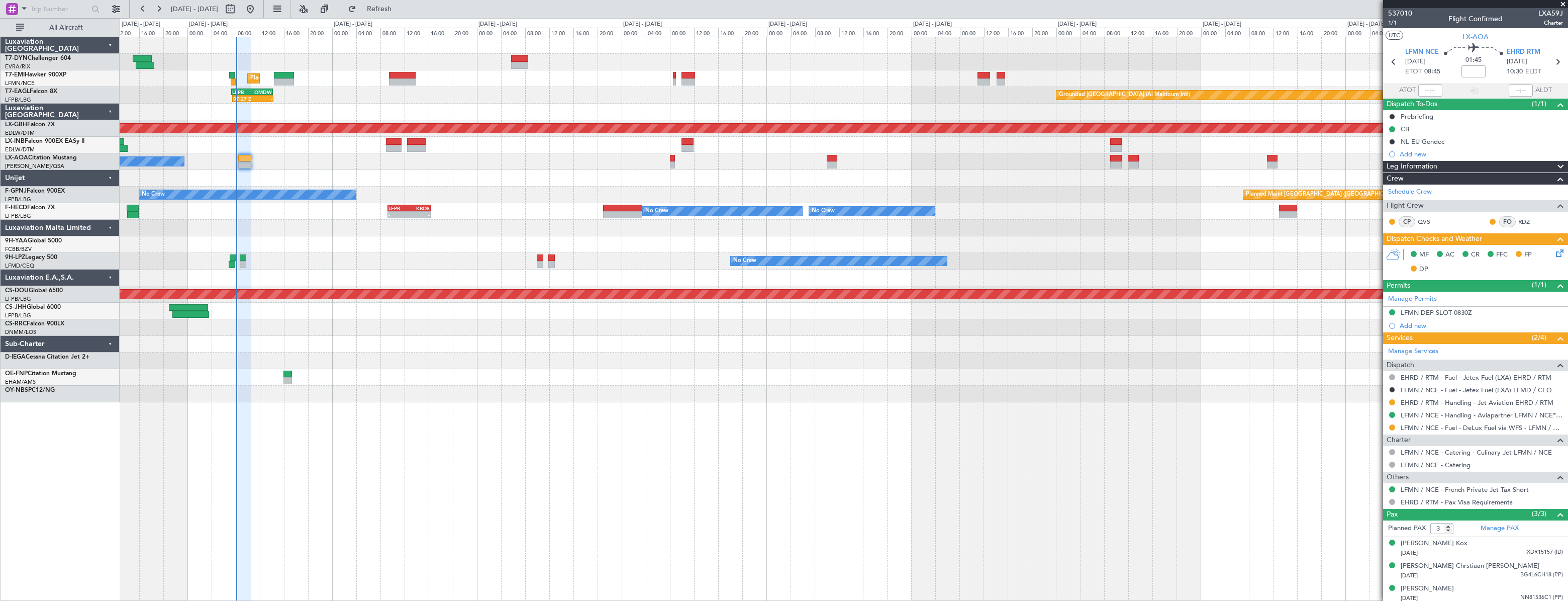
click at [372, 341] on div "Planned Maint Zurich 07:27 Z - LFPB 07:20 Z OMDW 14:10 Z Grounded Dubai (Al Mak…" at bounding box center [843, 219] width 1447 height 365
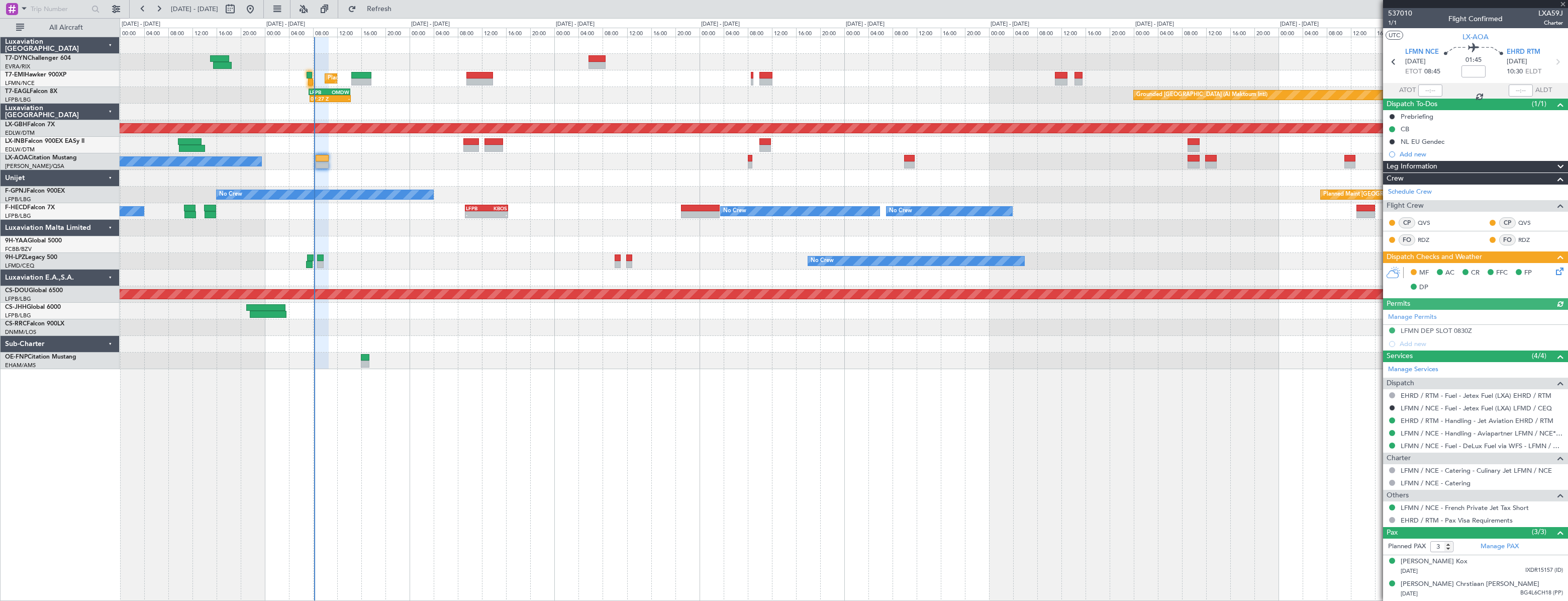
type input "+00:05"
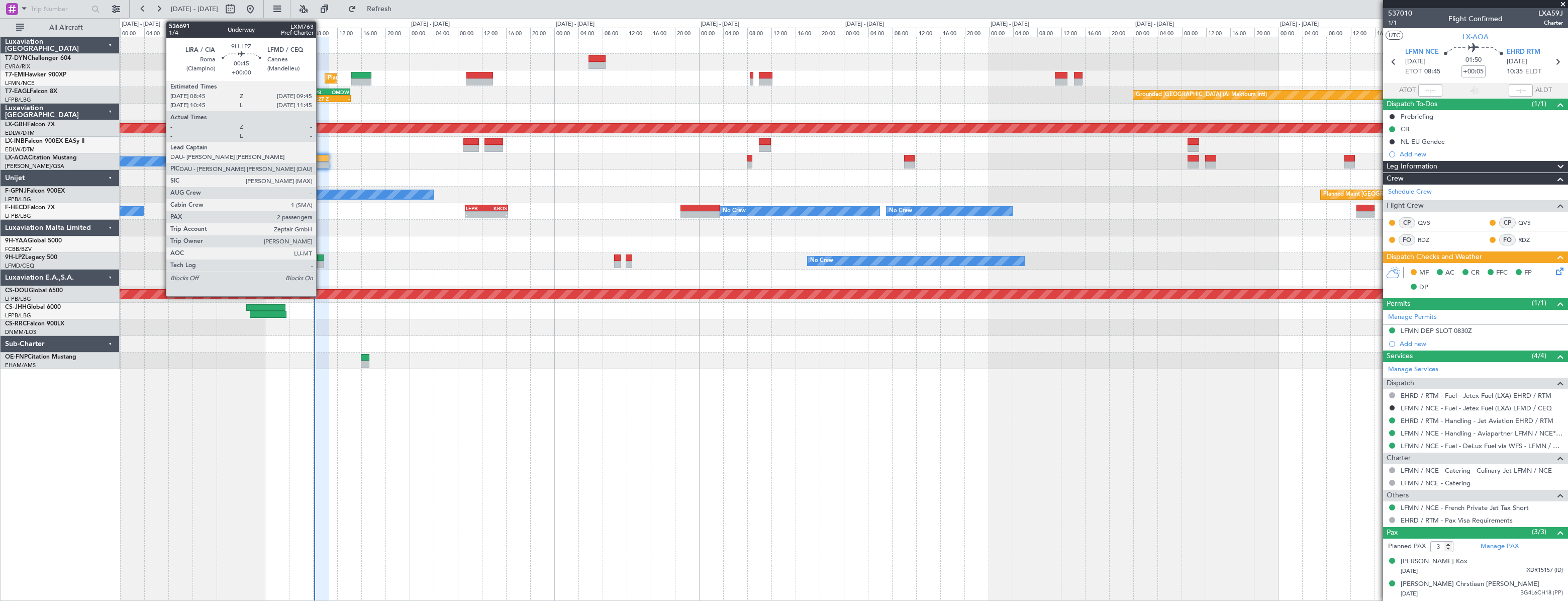
click at [321, 260] on div at bounding box center [320, 258] width 6 height 7
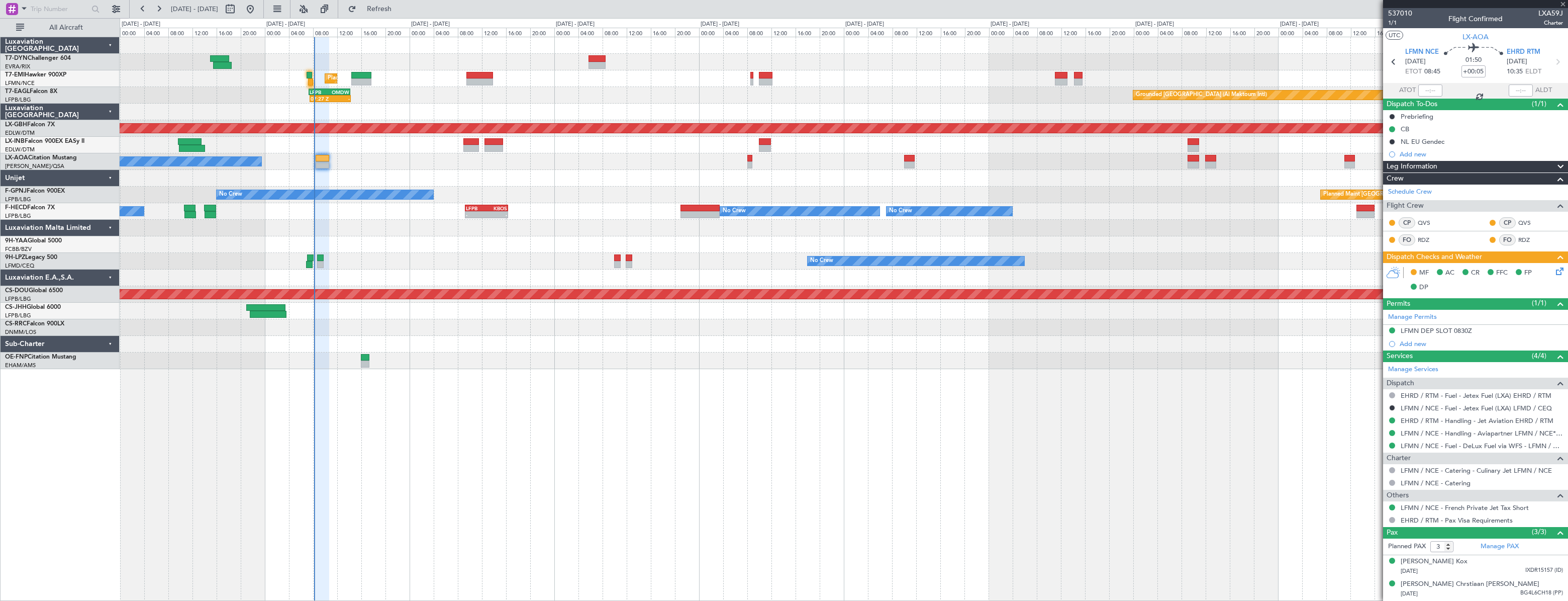
type input "2"
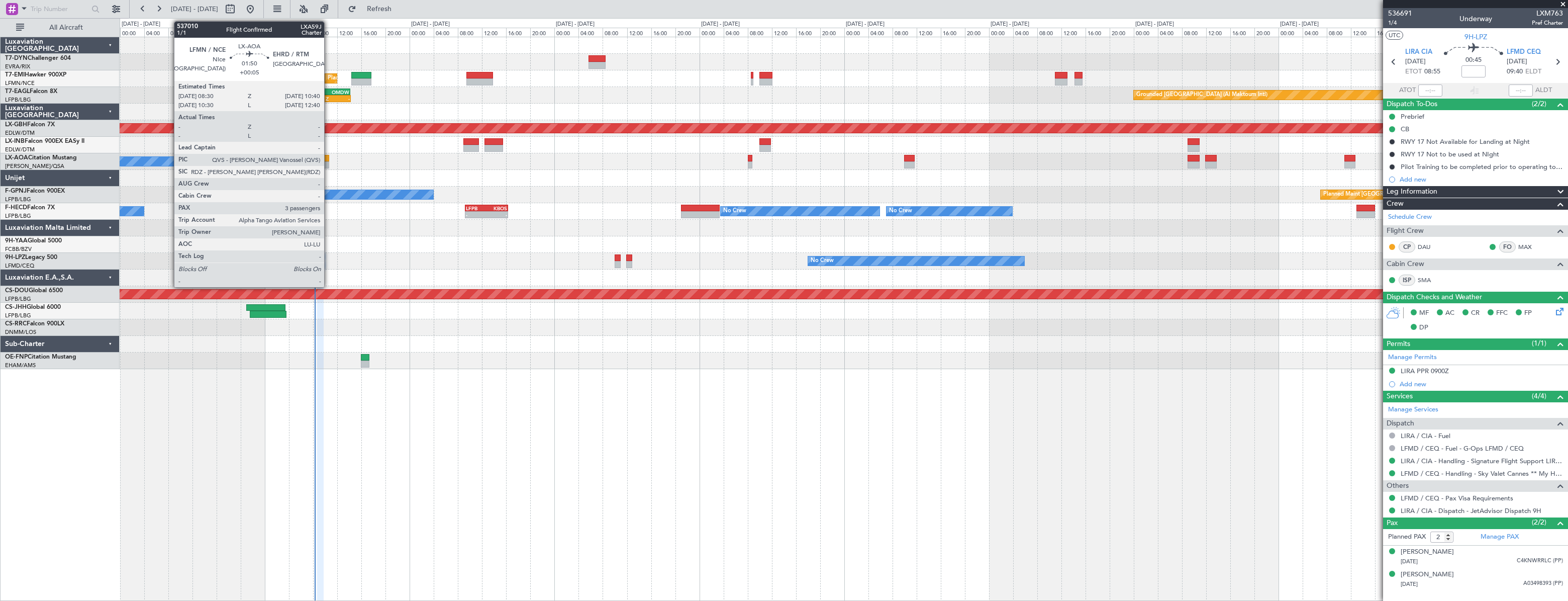
click at [328, 156] on div at bounding box center [322, 159] width 14 height 7
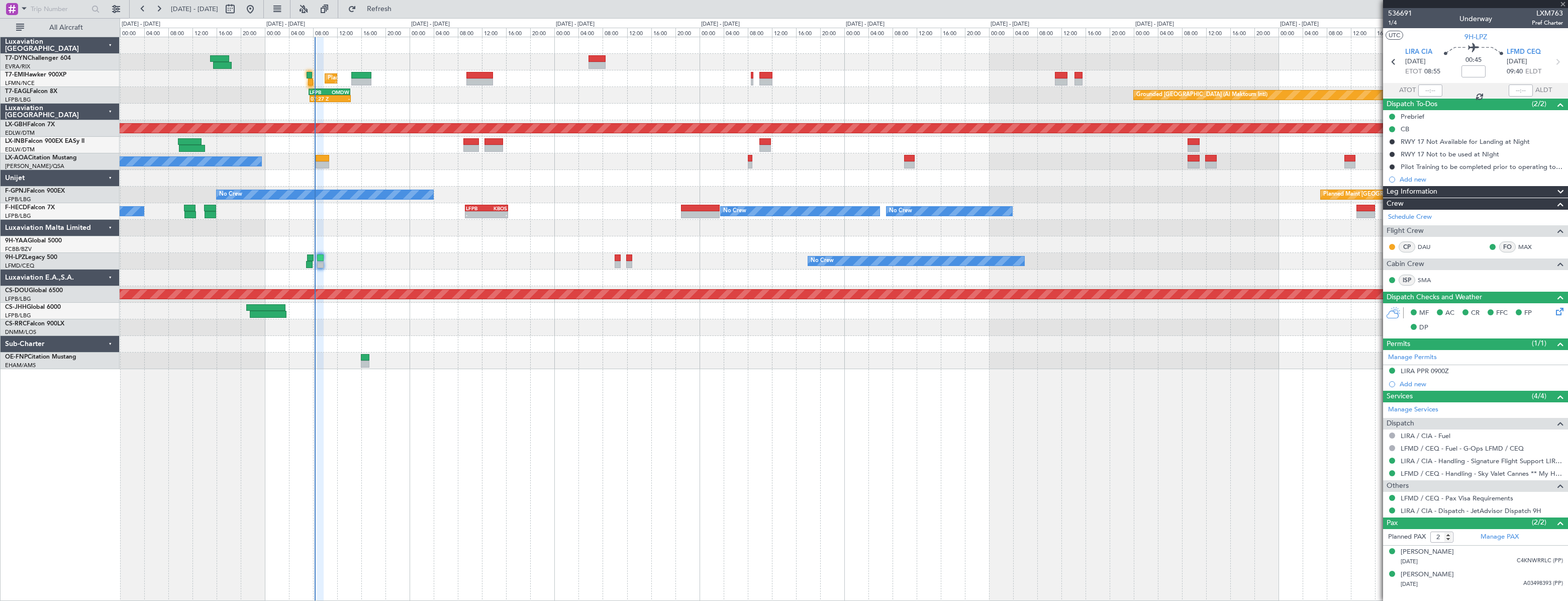
type input "+00:05"
type input "3"
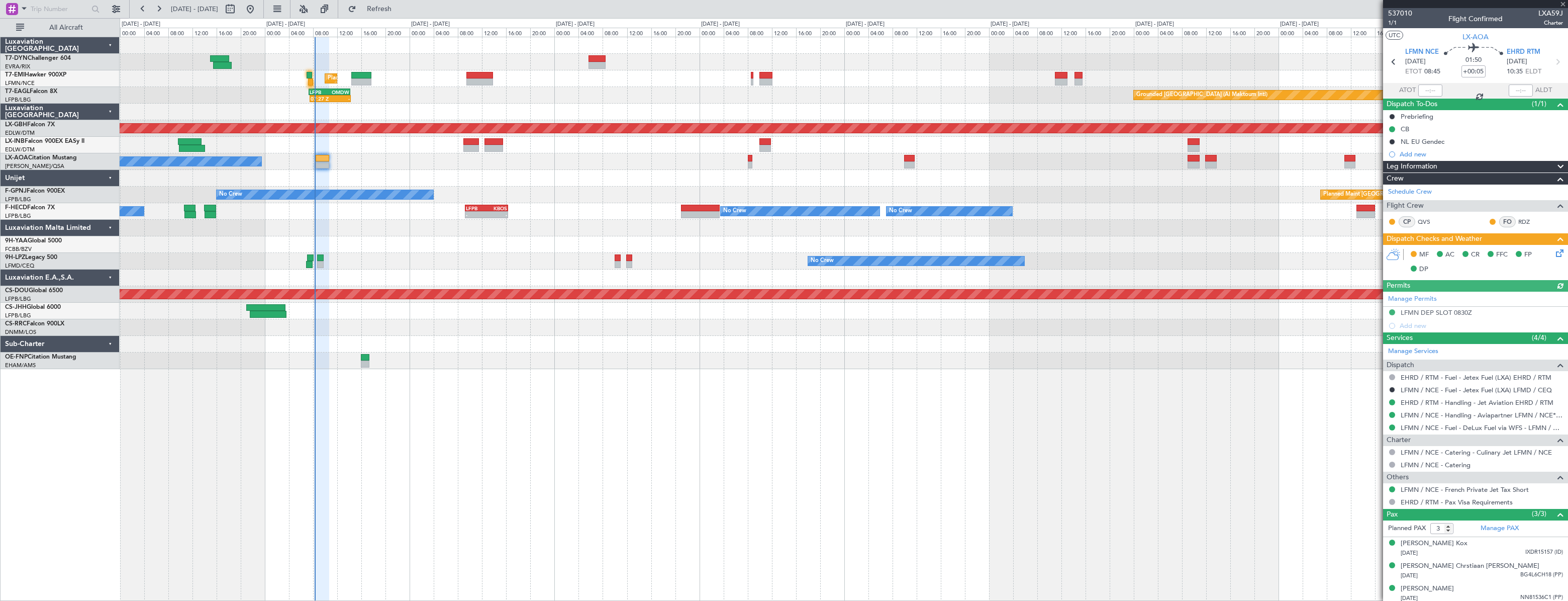
click at [1554, 254] on icon at bounding box center [1557, 251] width 8 height 8
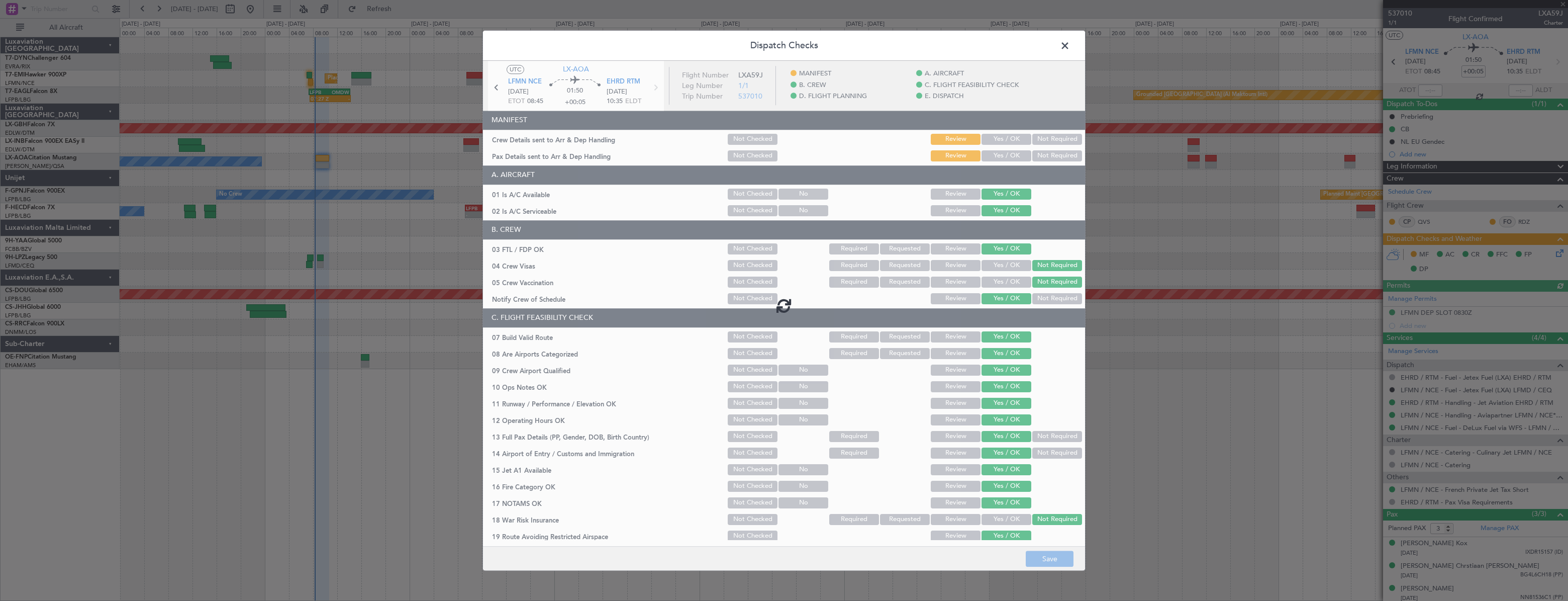
click at [995, 158] on div at bounding box center [784, 305] width 602 height 490
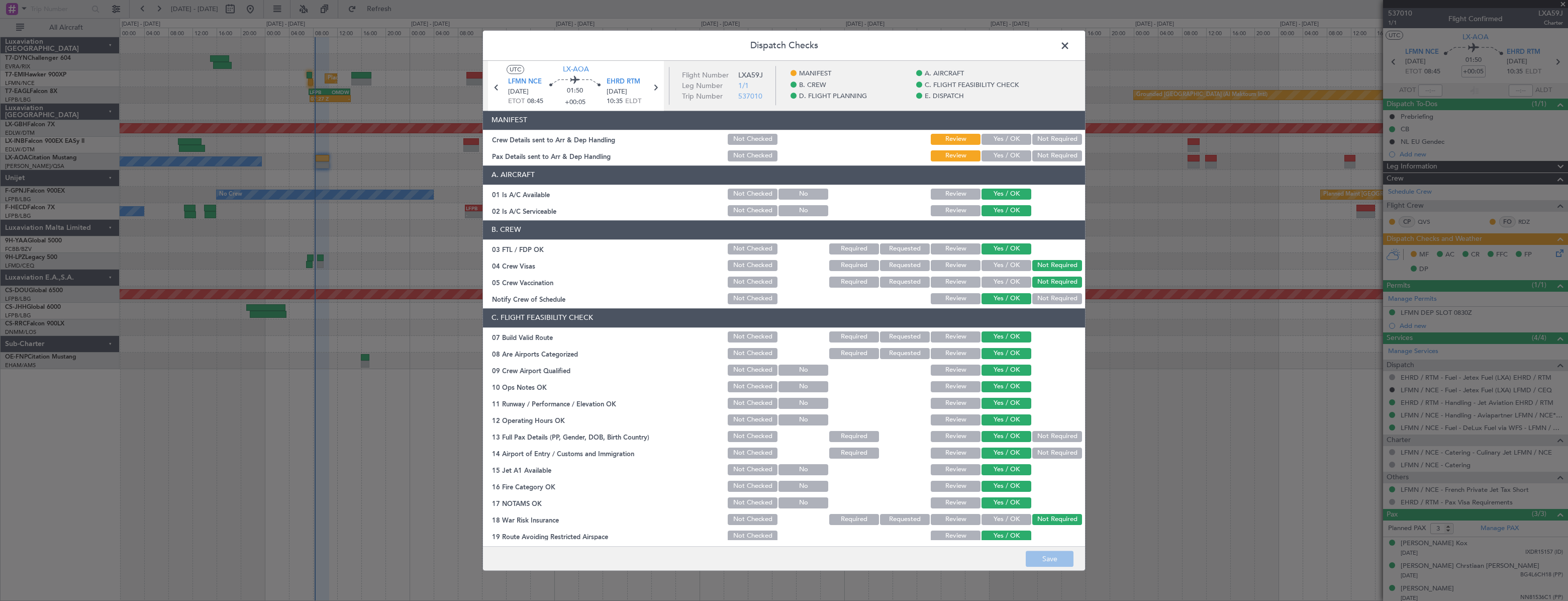
click at [995, 134] on div "Yes / OK" at bounding box center [1005, 140] width 50 height 14
click at [998, 139] on button "Yes / OK" at bounding box center [1005, 139] width 50 height 11
click at [1002, 160] on button "Yes / OK" at bounding box center [1005, 156] width 50 height 11
click at [1047, 551] on button "Save" at bounding box center [1049, 559] width 48 height 16
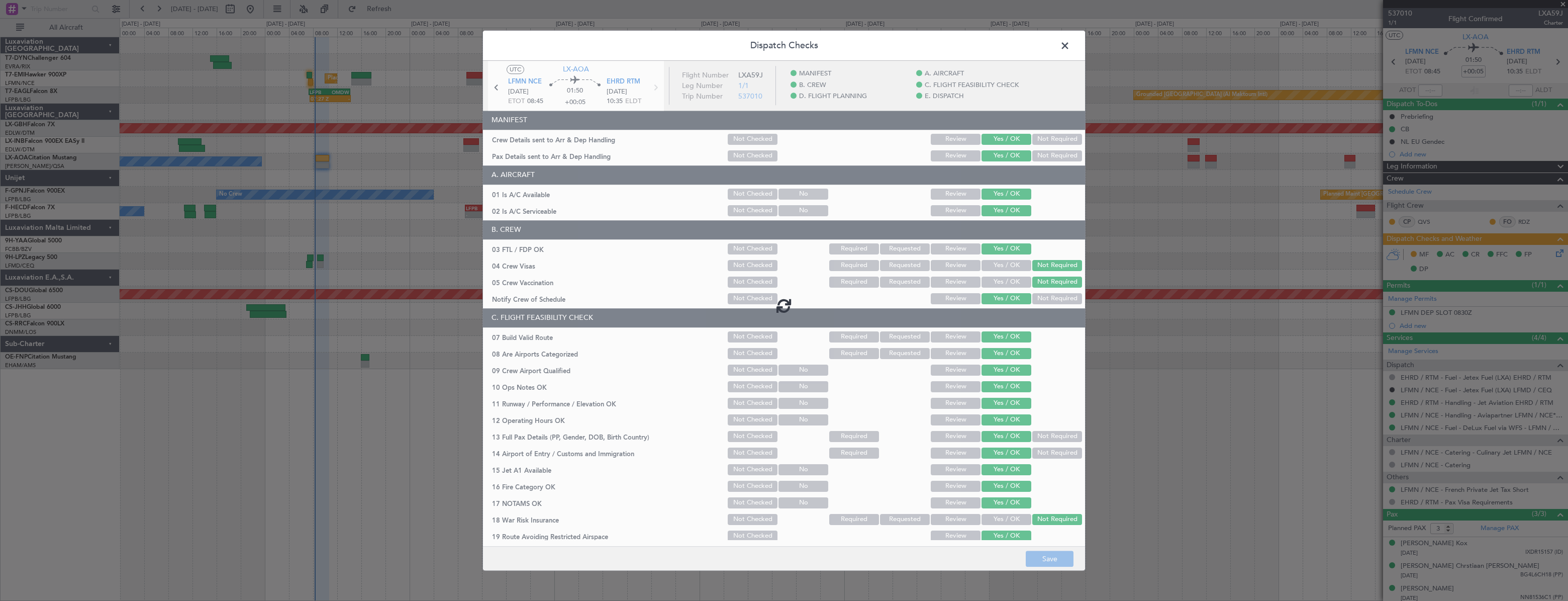
click at [1069, 51] on span at bounding box center [1069, 48] width 0 height 20
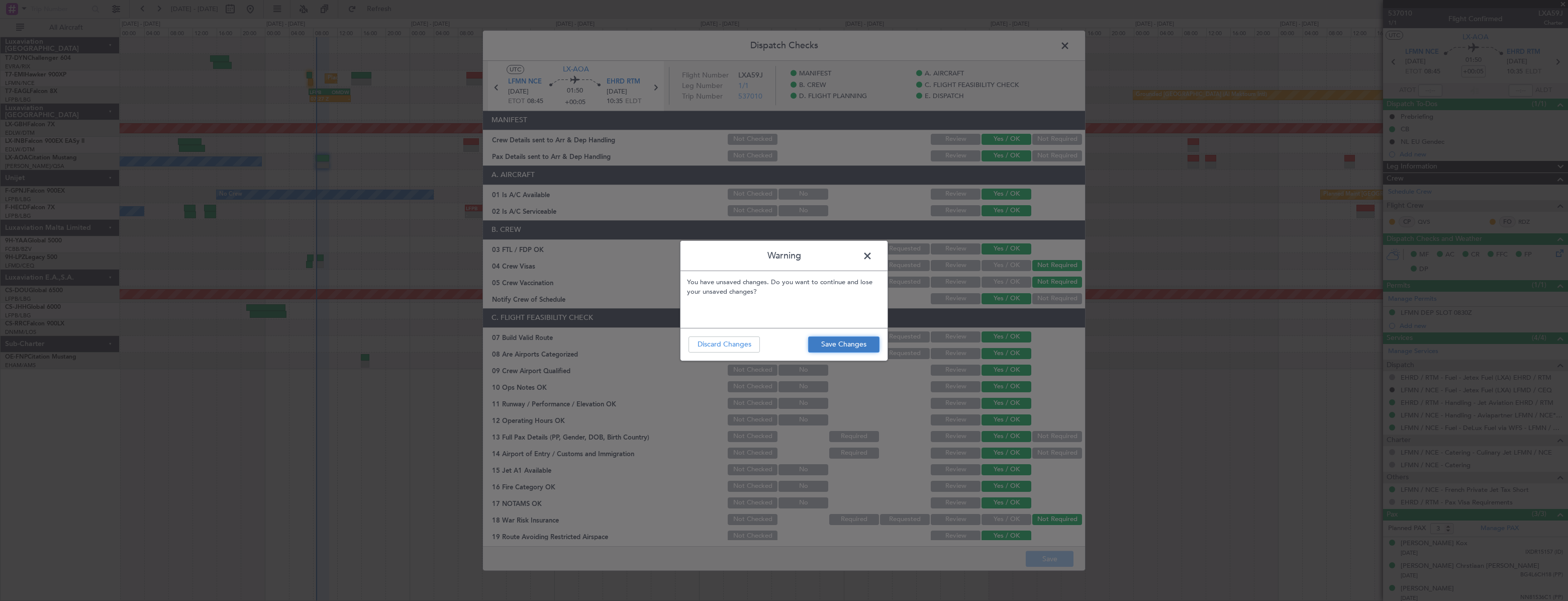
click at [847, 339] on button "Save Changes" at bounding box center [843, 345] width 71 height 16
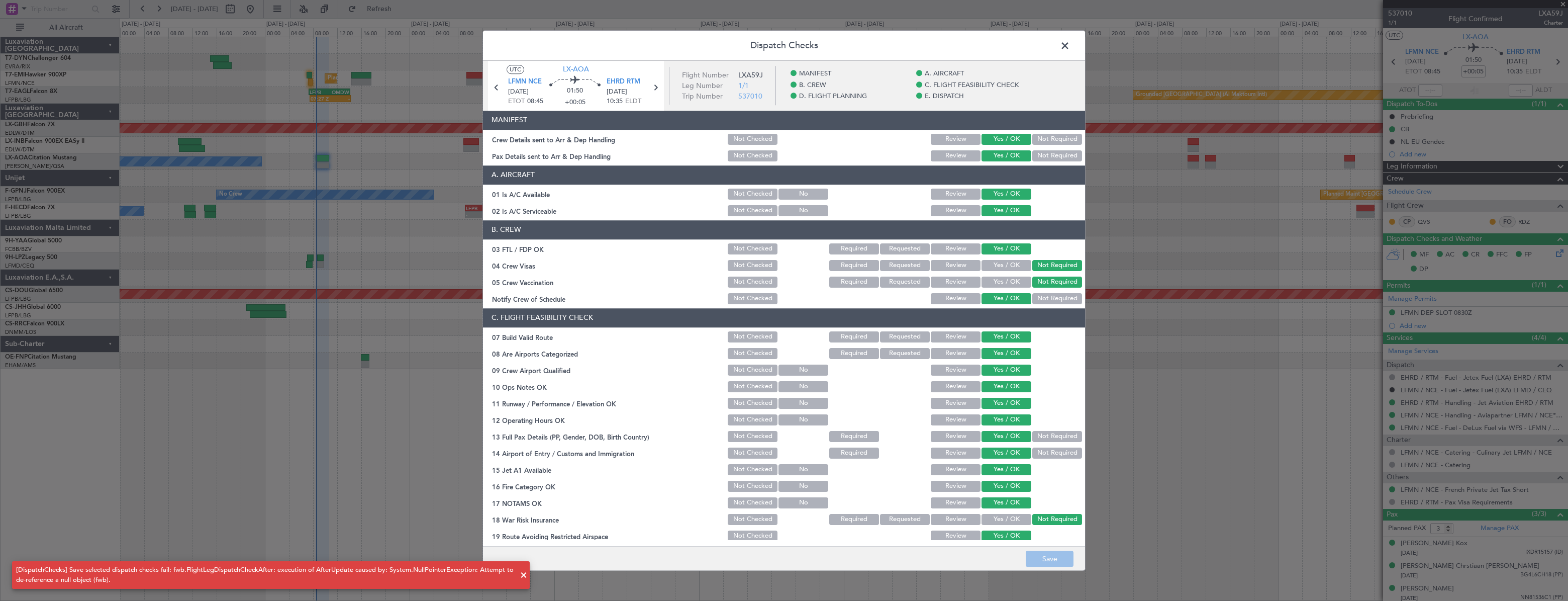
click at [1069, 51] on span at bounding box center [1069, 48] width 0 height 20
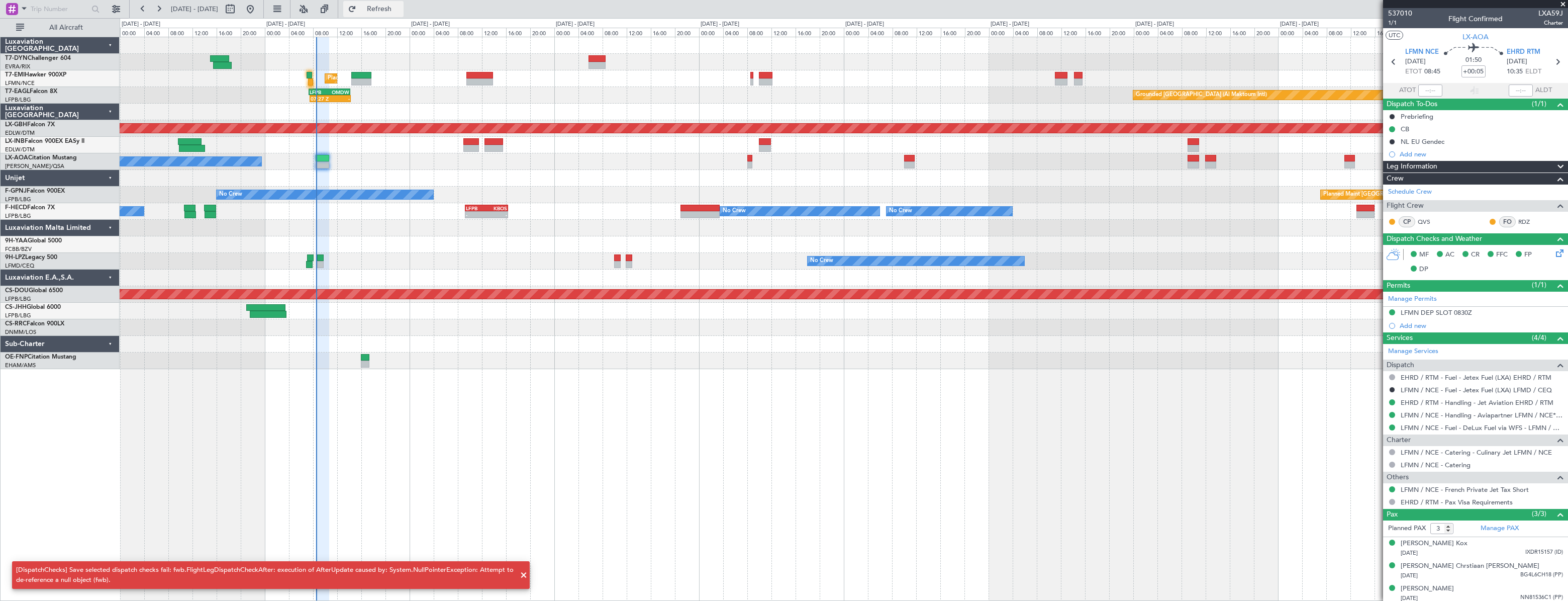
click at [403, 13] on button "Refresh" at bounding box center [373, 9] width 60 height 16
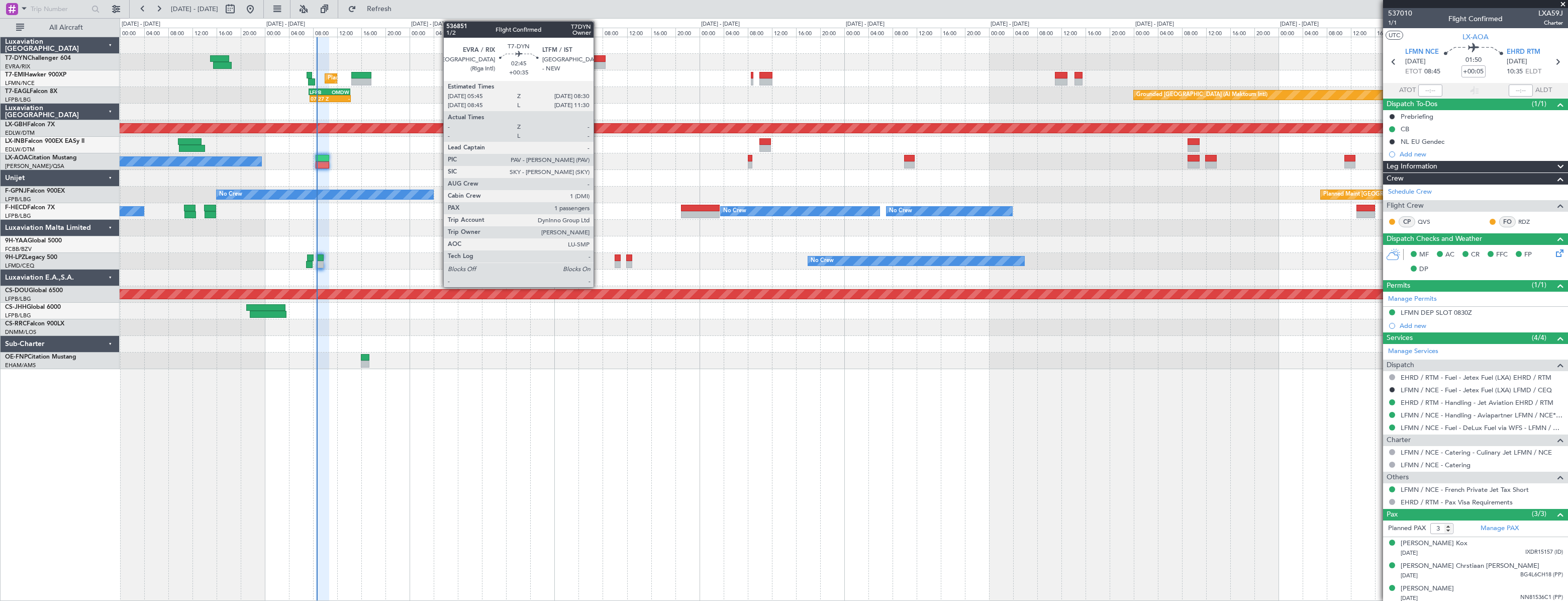
click at [598, 57] on div at bounding box center [597, 59] width 17 height 7
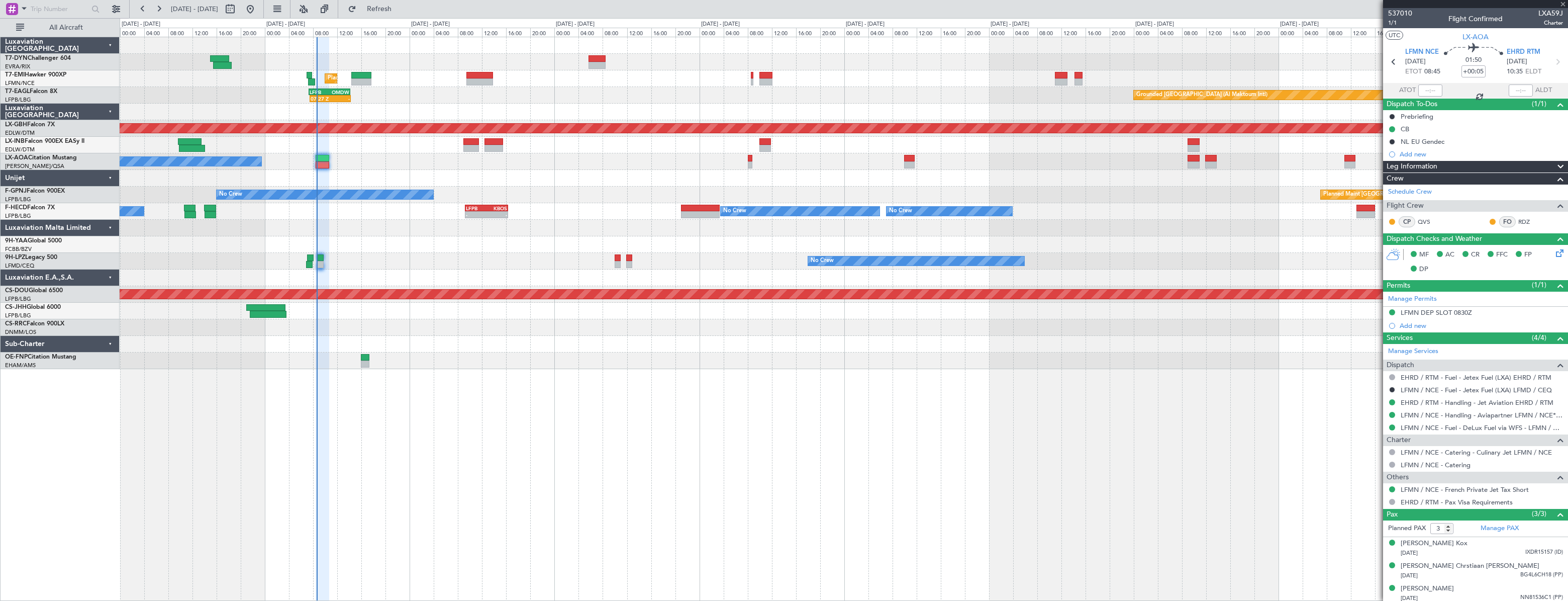
type input "+00:35"
type input "1"
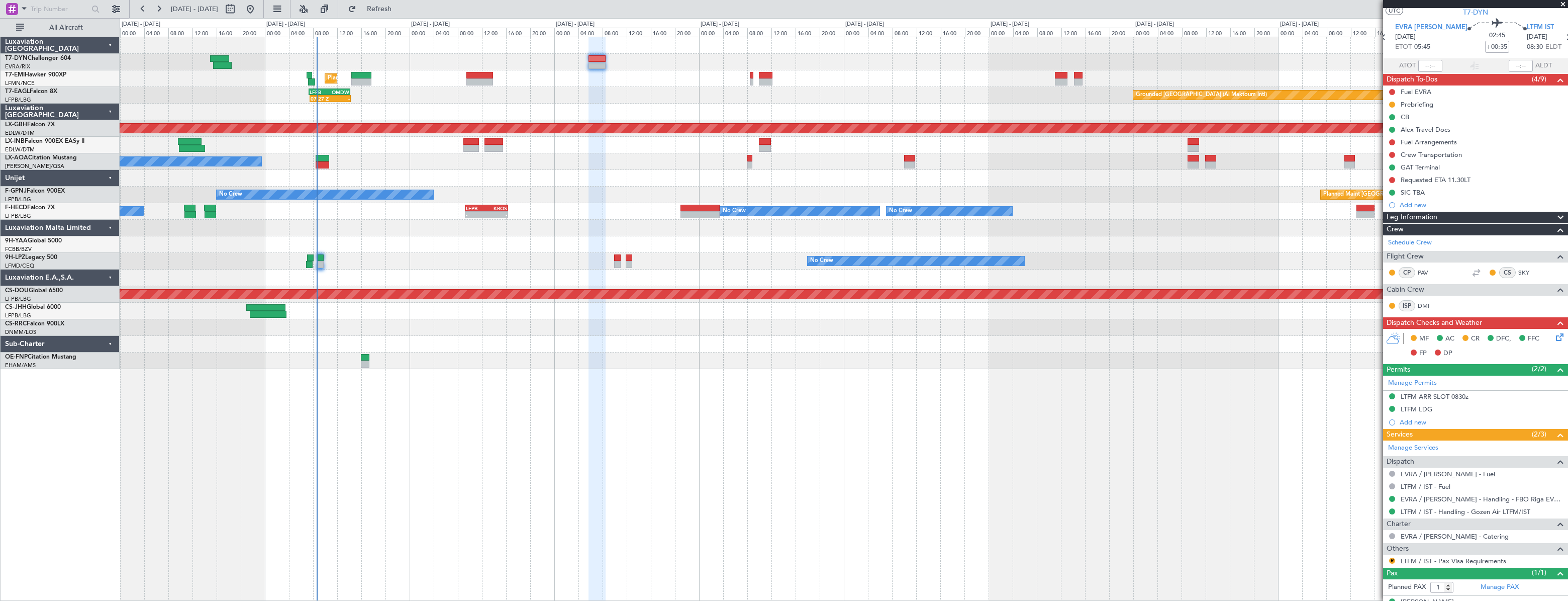
scroll to position [41, 0]
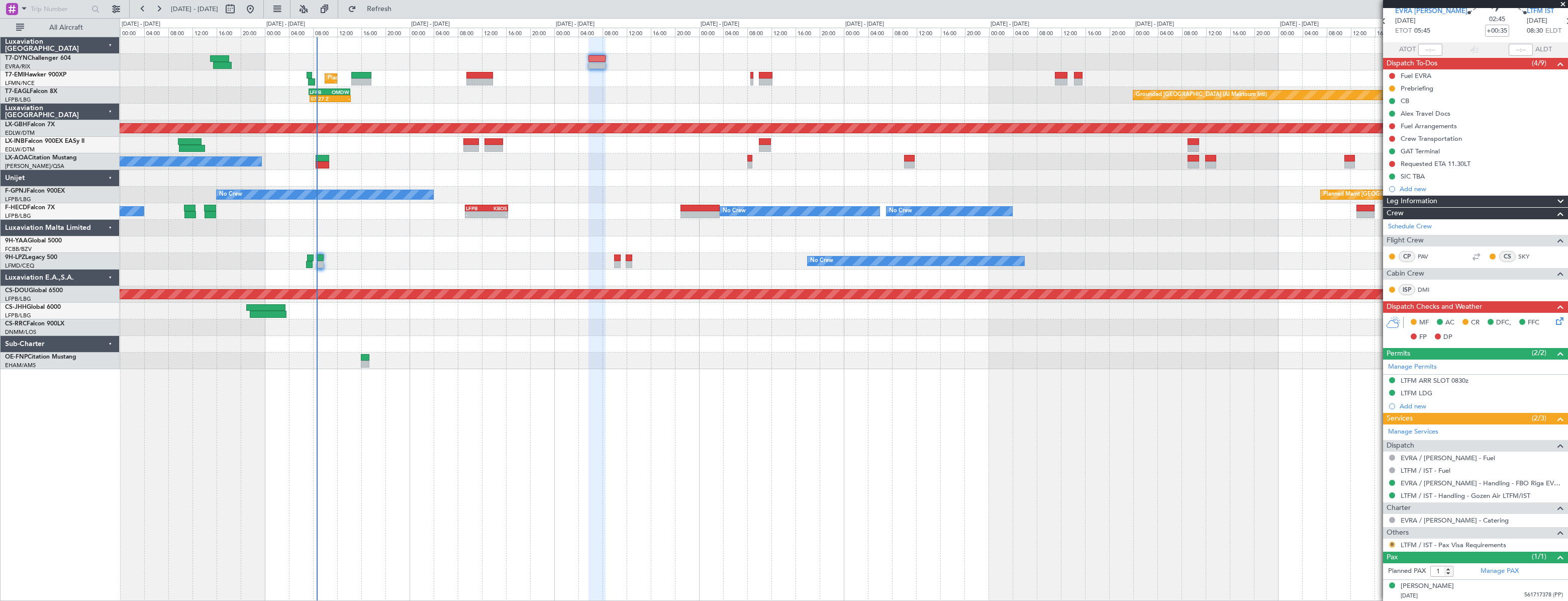
click at [1390, 542] on button "R" at bounding box center [1391, 544] width 6 height 6
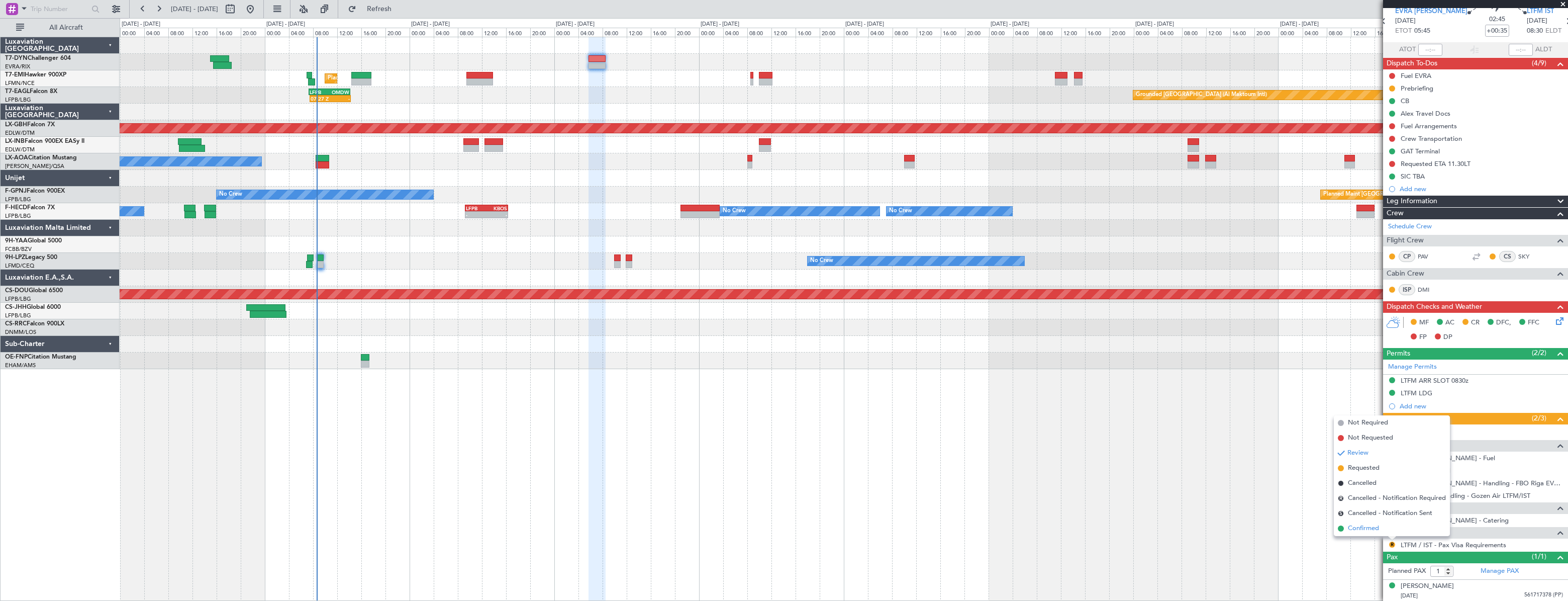
click at [1381, 528] on li "Confirmed" at bounding box center [1391, 528] width 116 height 15
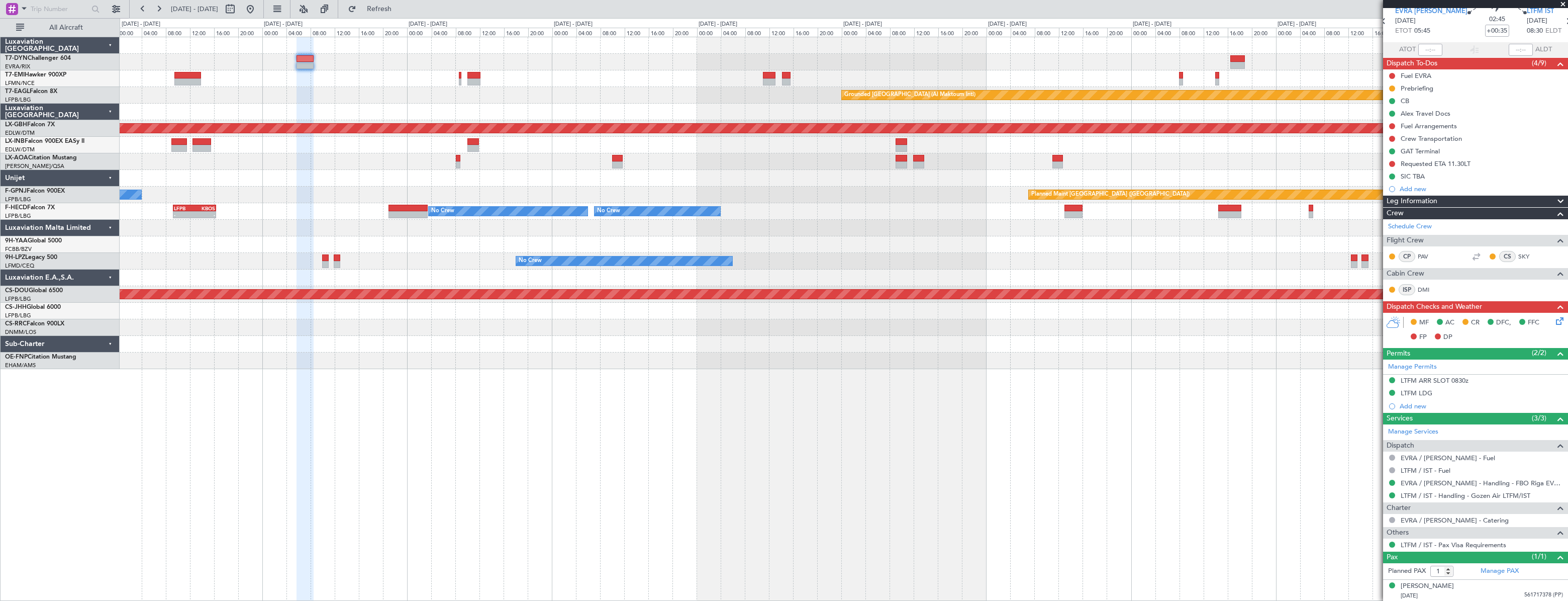
click at [772, 170] on div "Planned Maint Zurich Grounded Dubai (Al Maktoum Intl) 07:27 Z - LFPB 07:20 Z OM…" at bounding box center [843, 203] width 1447 height 332
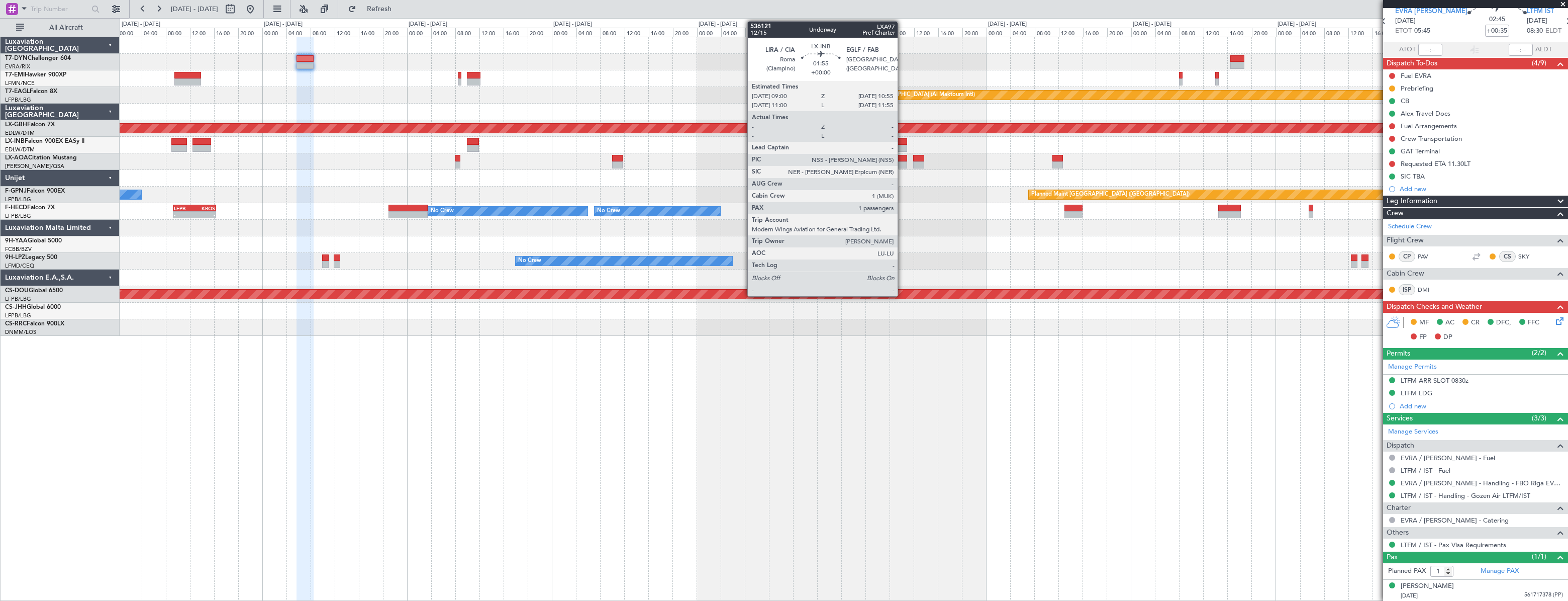
click at [902, 140] on div at bounding box center [901, 142] width 12 height 7
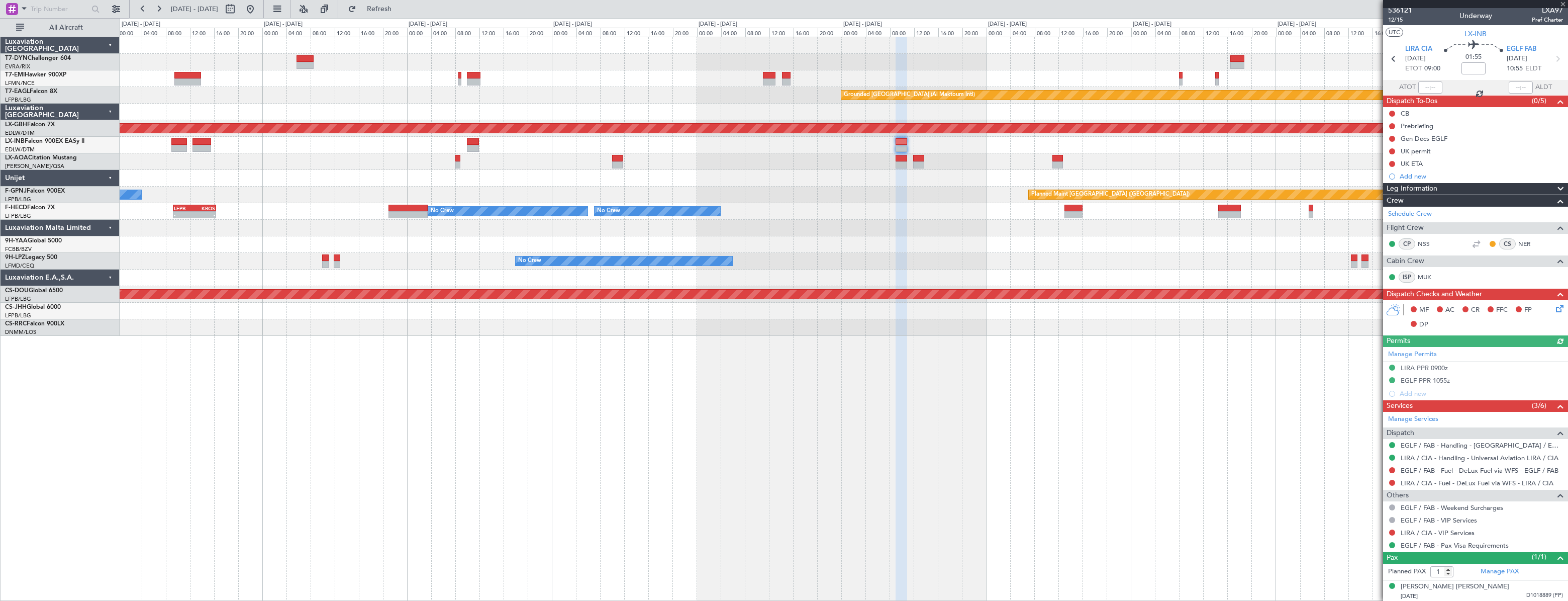
scroll to position [4, 0]
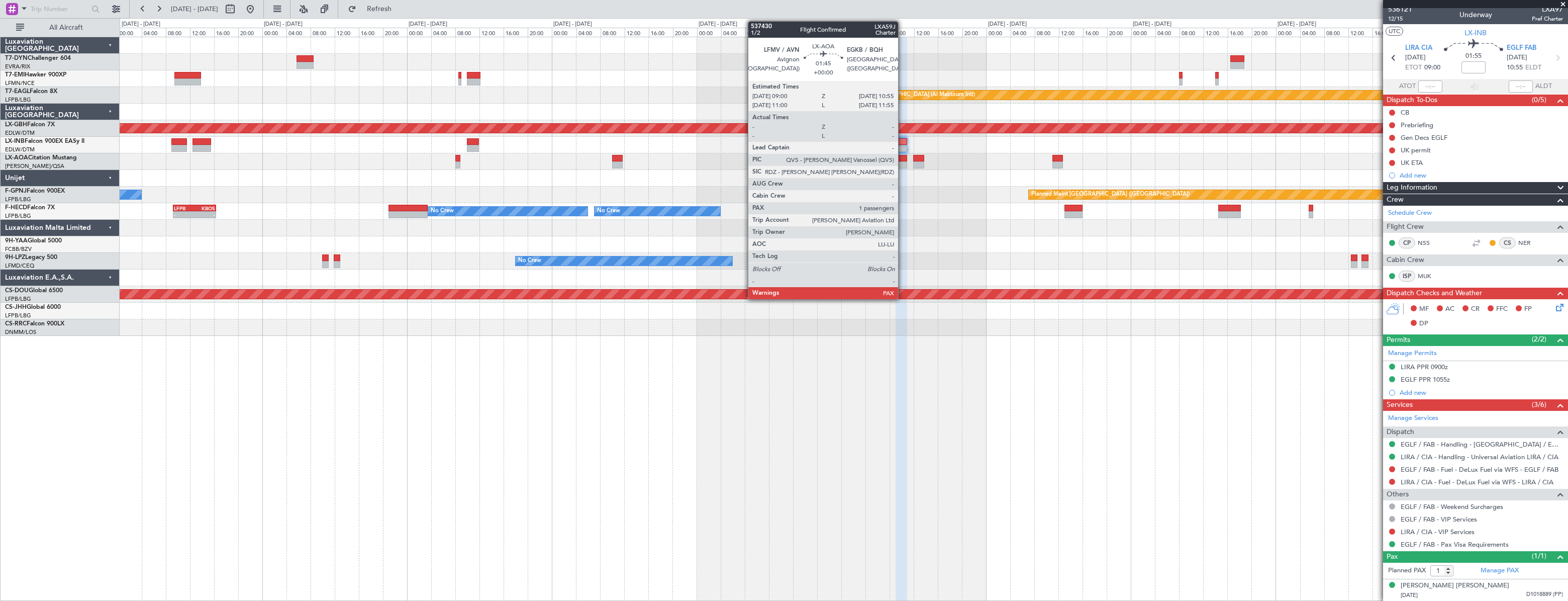
click at [903, 162] on div at bounding box center [901, 165] width 12 height 7
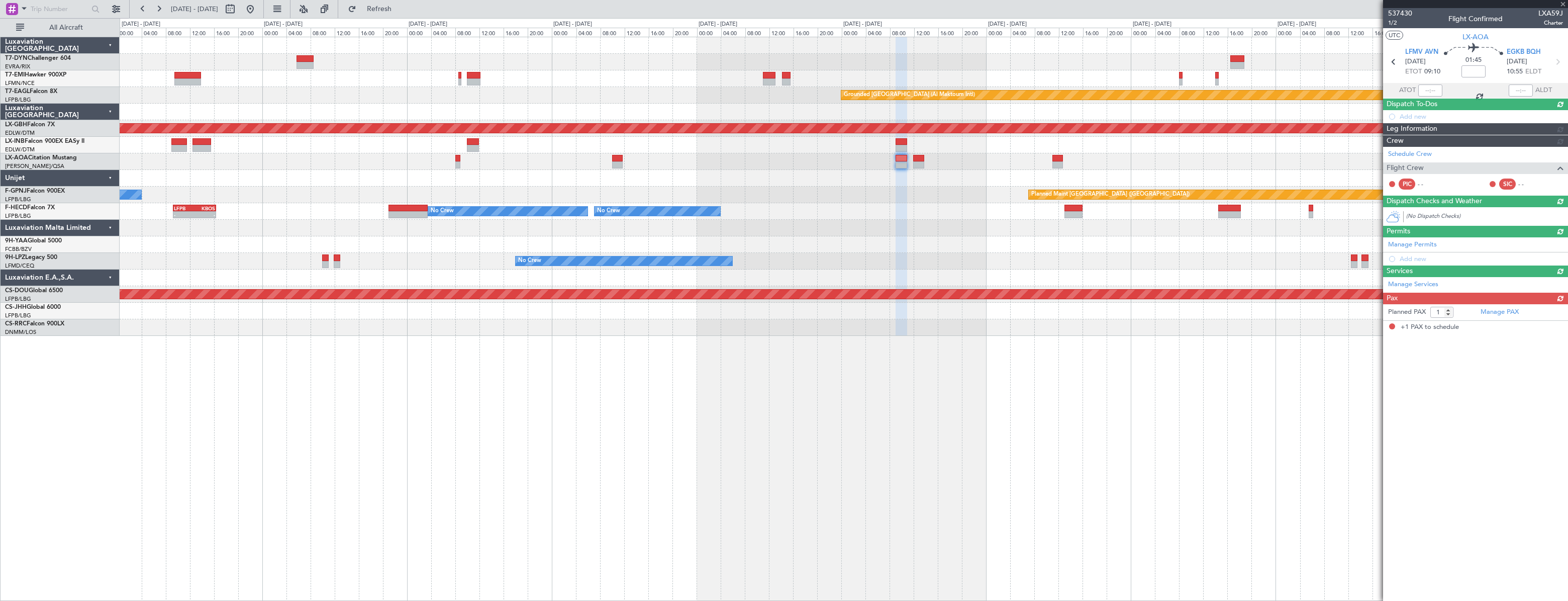
scroll to position [0, 0]
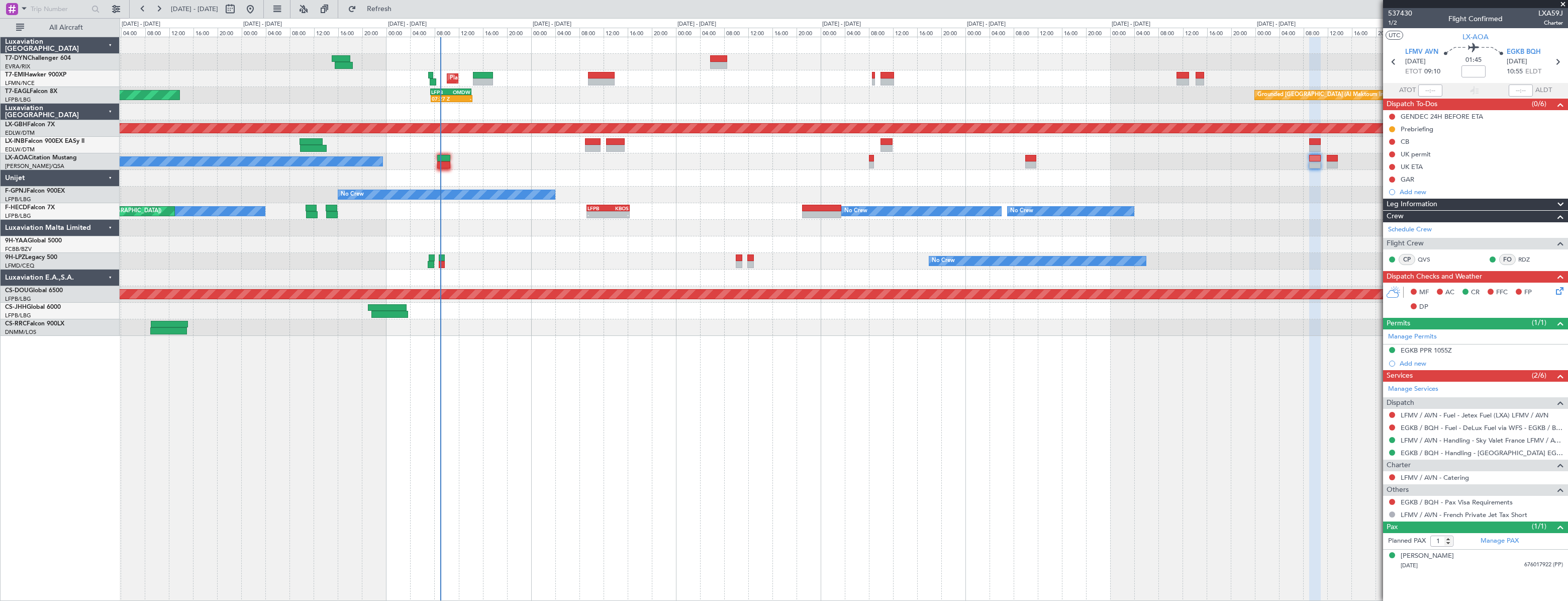
click at [826, 421] on div "Planned Maint Zurich Grounded Dubai (Al Maktoum Intl) 07:27 Z - LFPB 07:20 Z OM…" at bounding box center [843, 319] width 1447 height 564
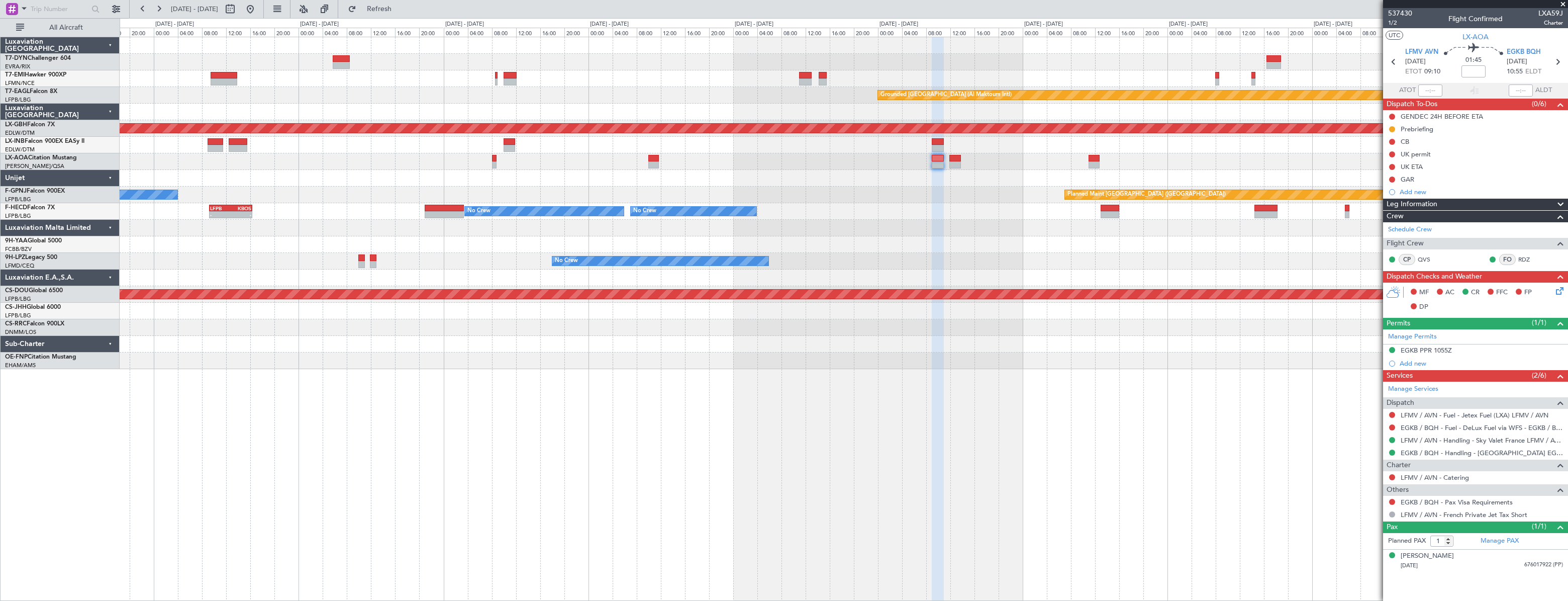
click at [850, 181] on div at bounding box center [843, 178] width 1447 height 16
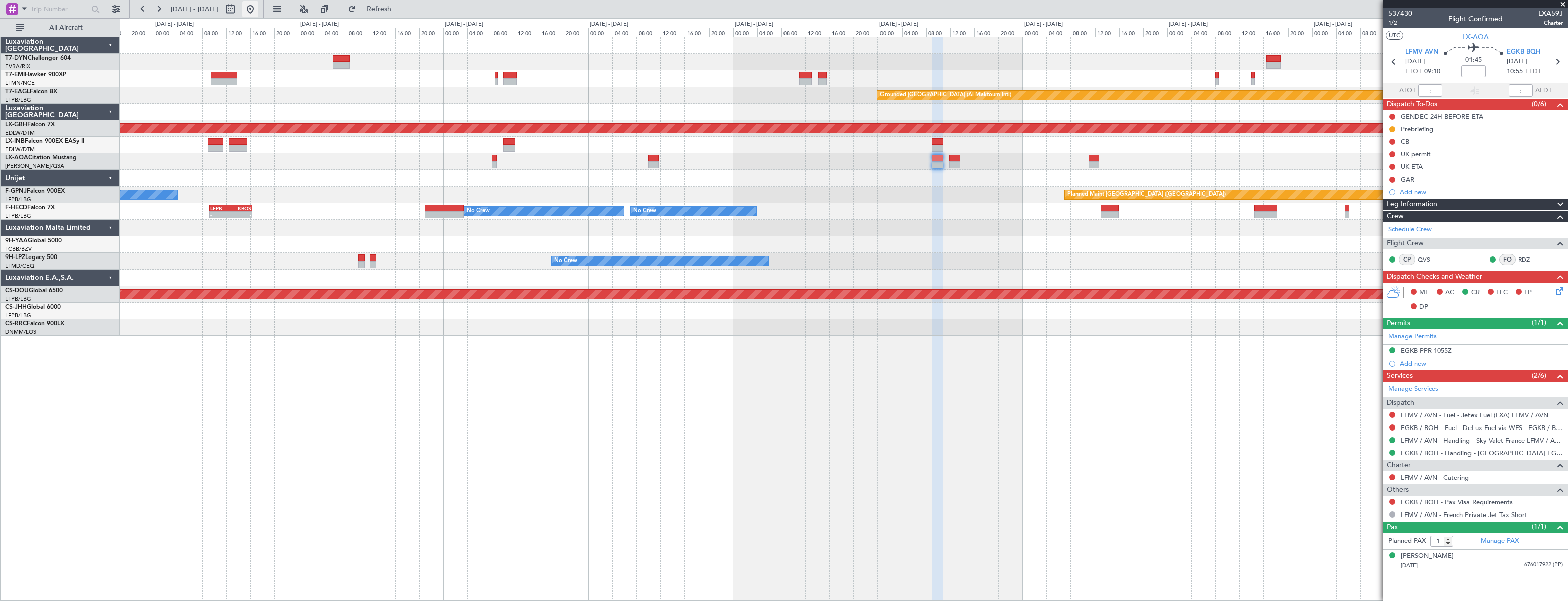
click at [258, 12] on button at bounding box center [251, 9] width 16 height 16
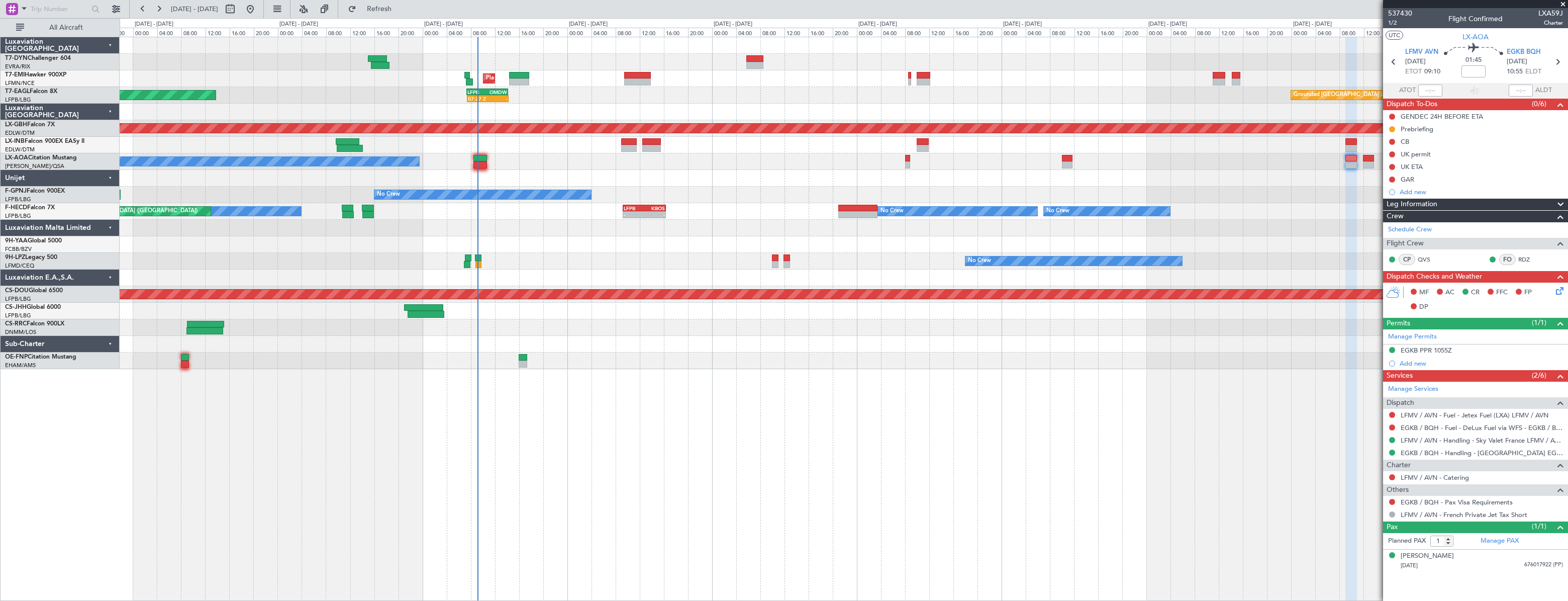
click at [407, 171] on div at bounding box center [843, 178] width 1447 height 16
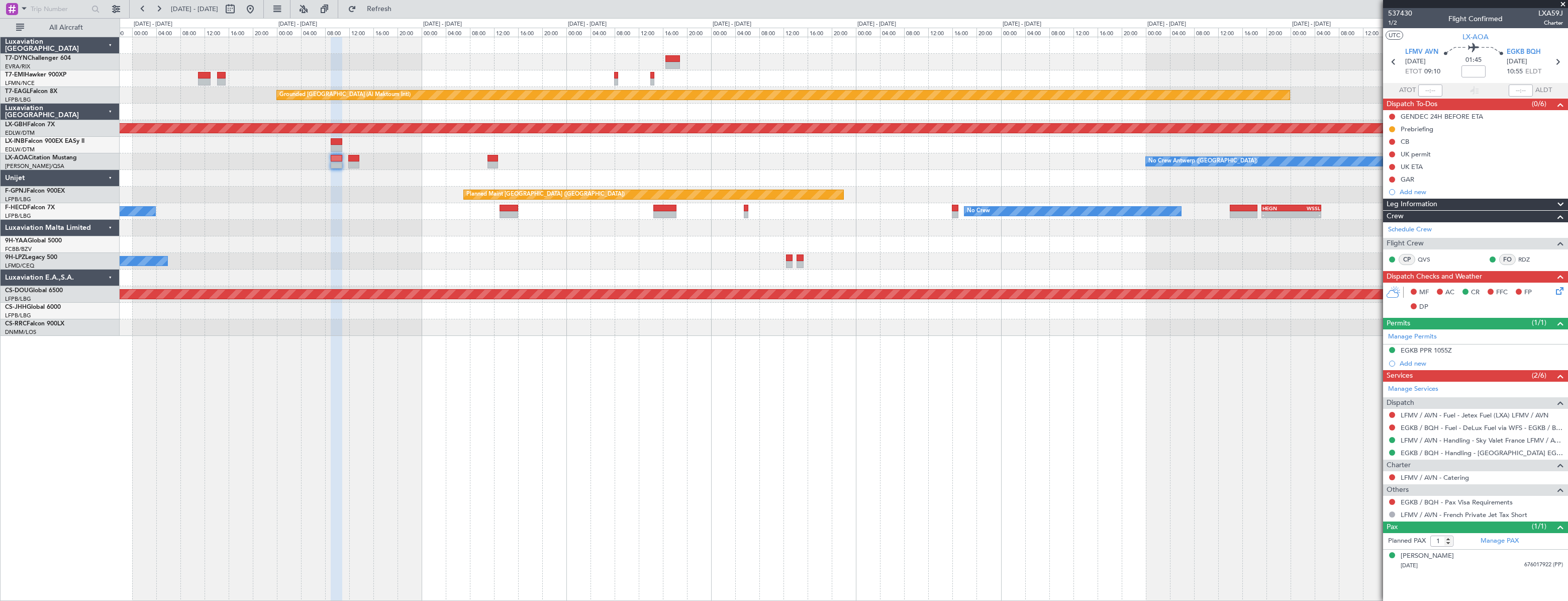
click at [604, 260] on div "Grounded Dubai (Al Maktoum Intl) Planned Maint Nurnberg No Crew Antwerp (Deurne…" at bounding box center [843, 186] width 1447 height 299
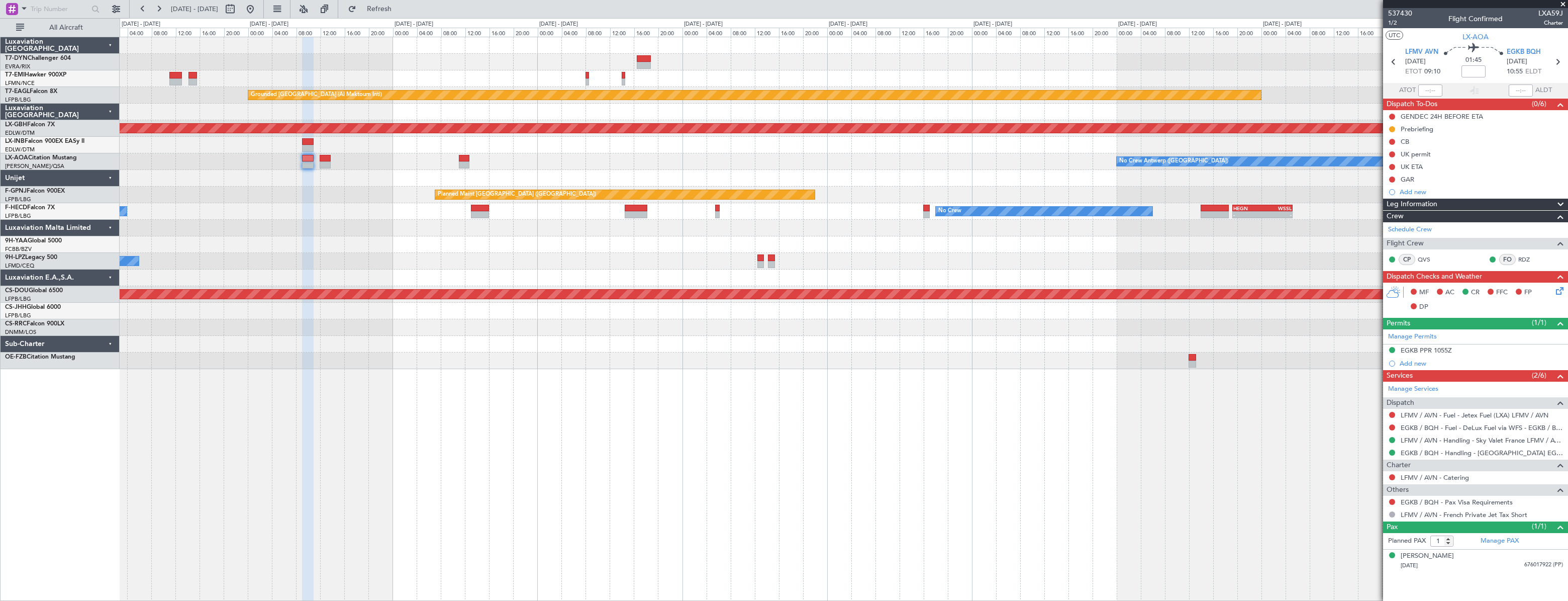
click at [1567, 8] on div "537430 1/2 Flight Confirmed LXA59J Charter" at bounding box center [1475, 18] width 185 height 20
click at [1565, 5] on span at bounding box center [1563, 5] width 10 height 9
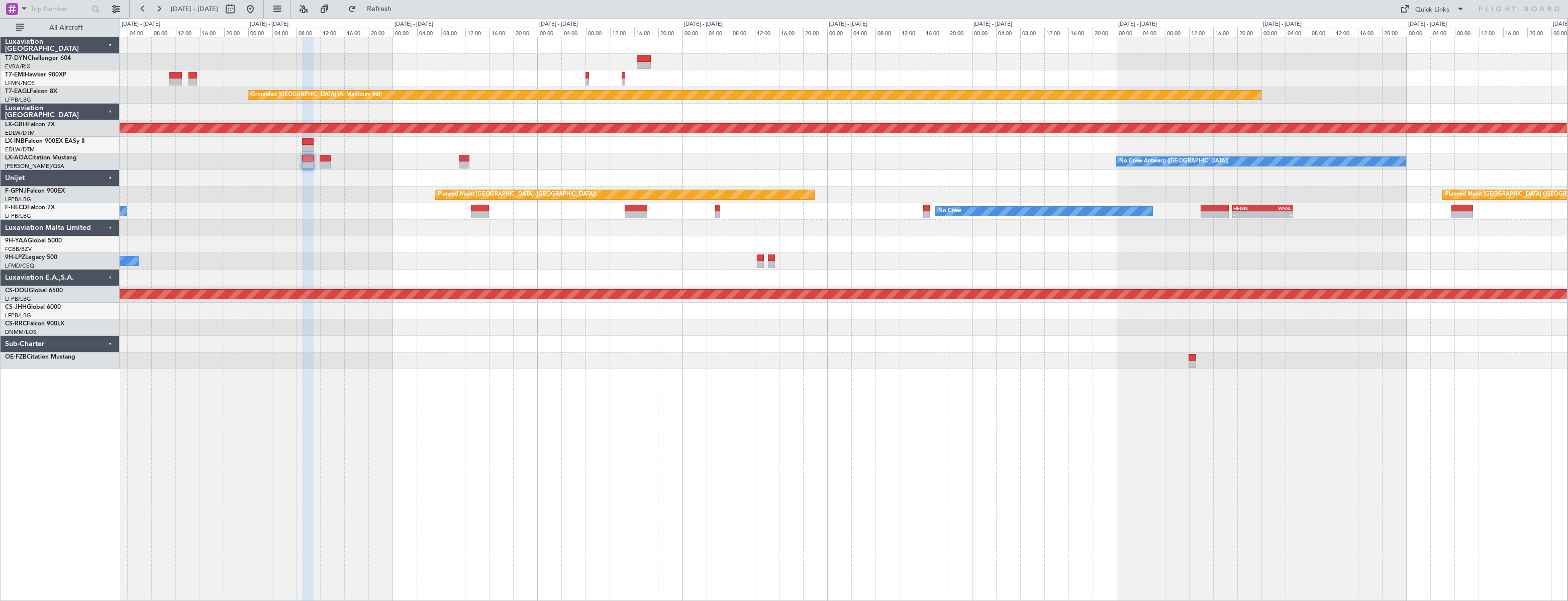
type input "0"
click at [1418, 14] on button "Quick Links" at bounding box center [1432, 9] width 74 height 16
click at [1422, 35] on button "Trip Builder" at bounding box center [1433, 32] width 76 height 24
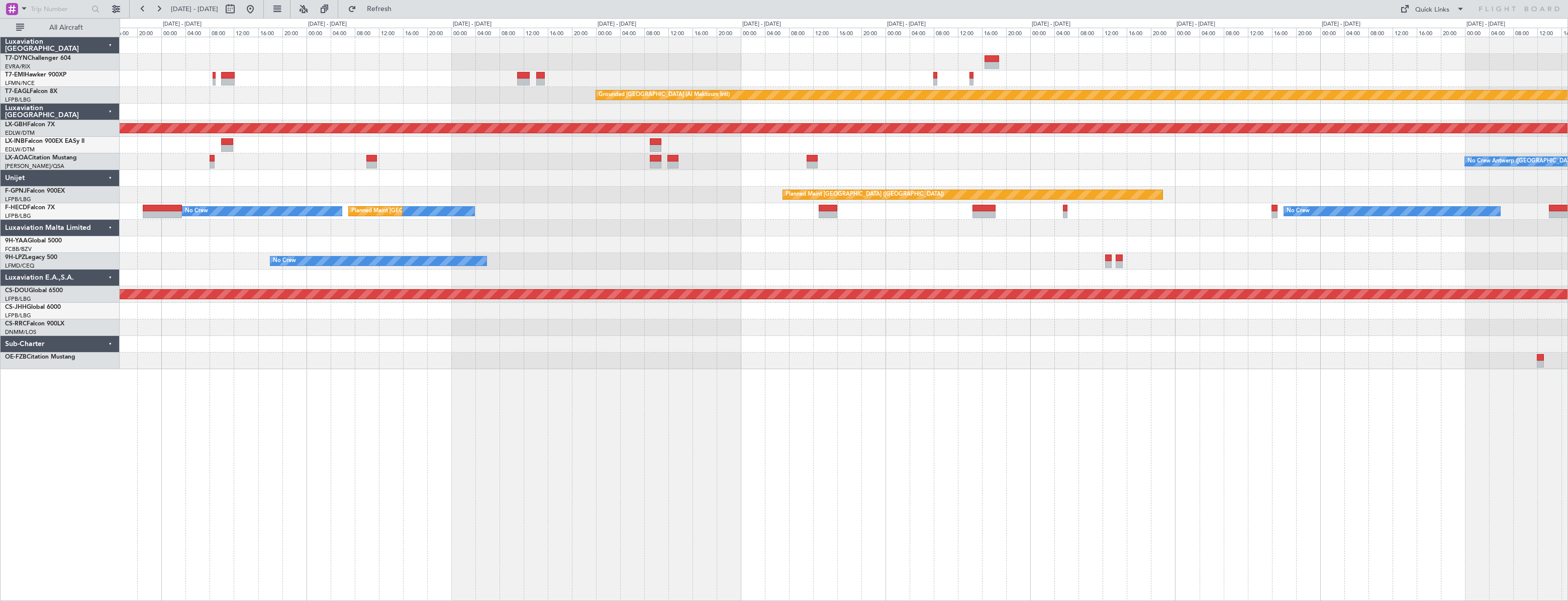
click at [1096, 225] on div "Planned Maint Zurich Grounded Dubai (Al Maktoum Intl) 07:27 Z - LFPB 07:20 Z OM…" at bounding box center [843, 203] width 1447 height 332
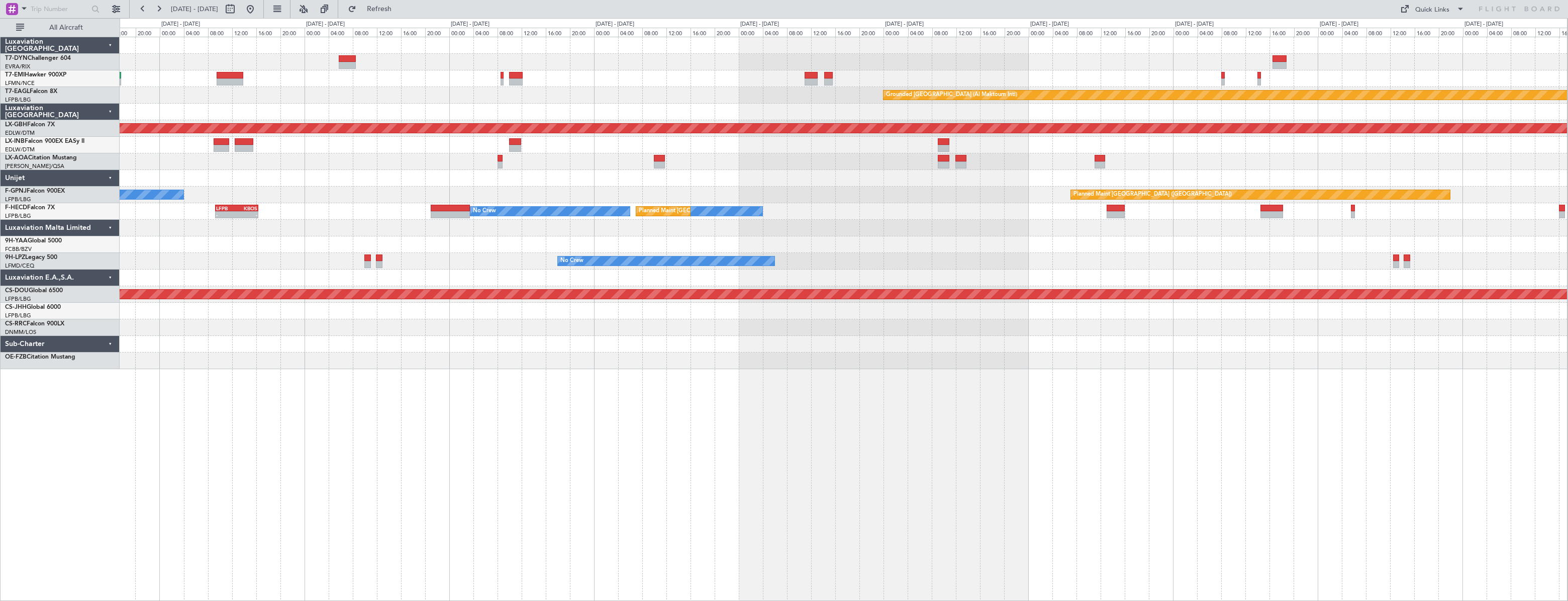
click at [1134, 217] on div "Planned Maint Zurich Grounded Dubai (Al Maktoum Intl) 07:27 Z - LFPB 07:20 Z OM…" at bounding box center [843, 203] width 1447 height 332
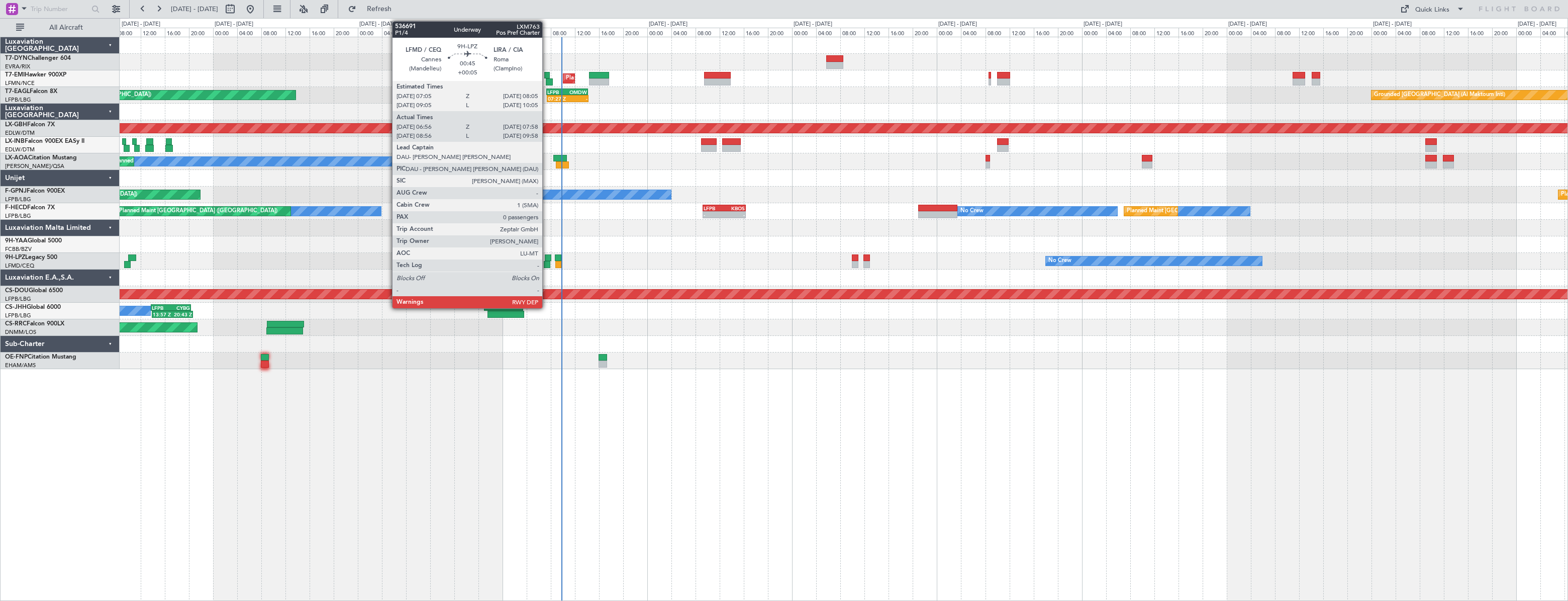
click at [546, 256] on div at bounding box center [547, 258] width 6 height 7
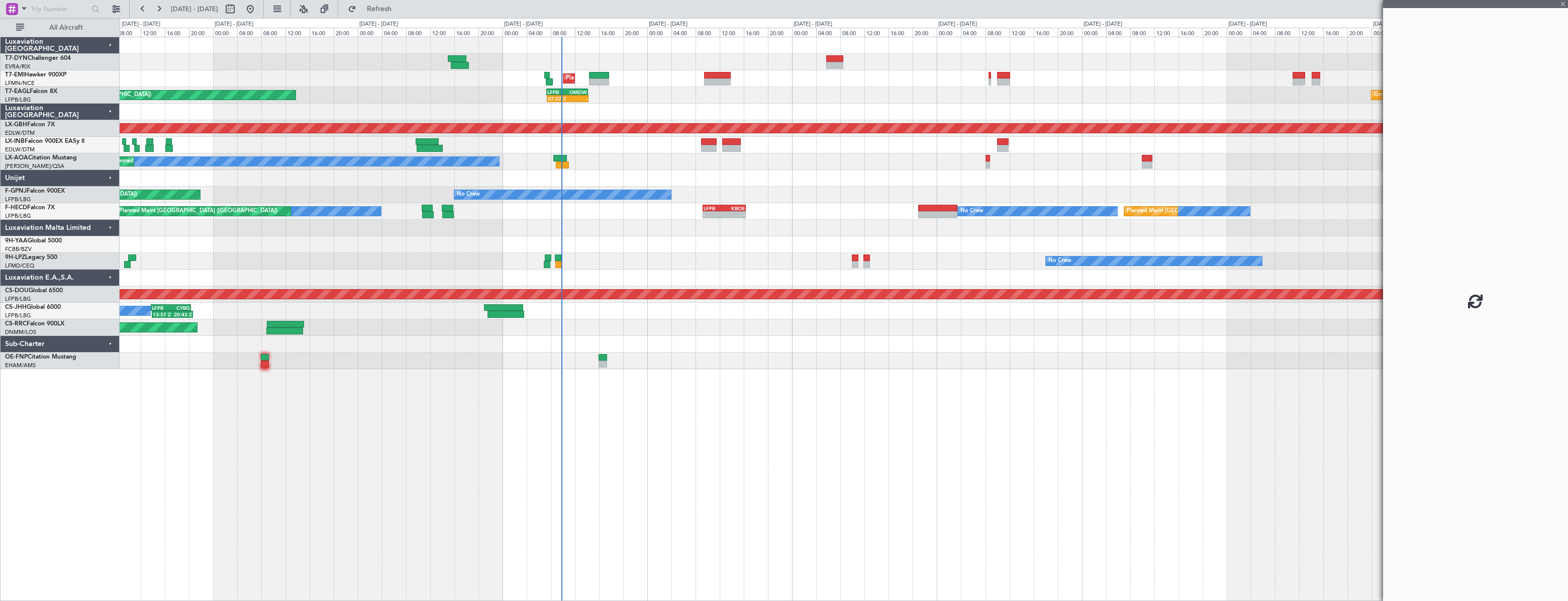
click at [555, 256] on div at bounding box center [557, 258] width 6 height 7
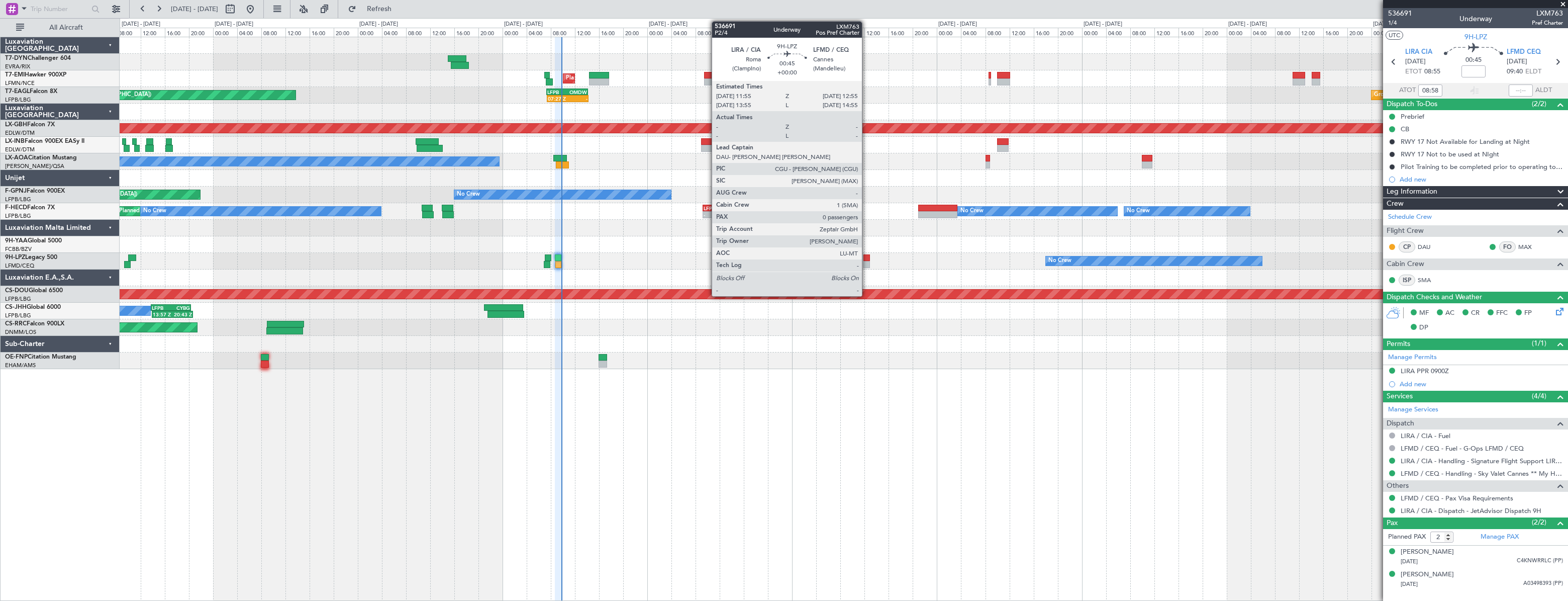
click at [867, 258] on div at bounding box center [866, 258] width 6 height 7
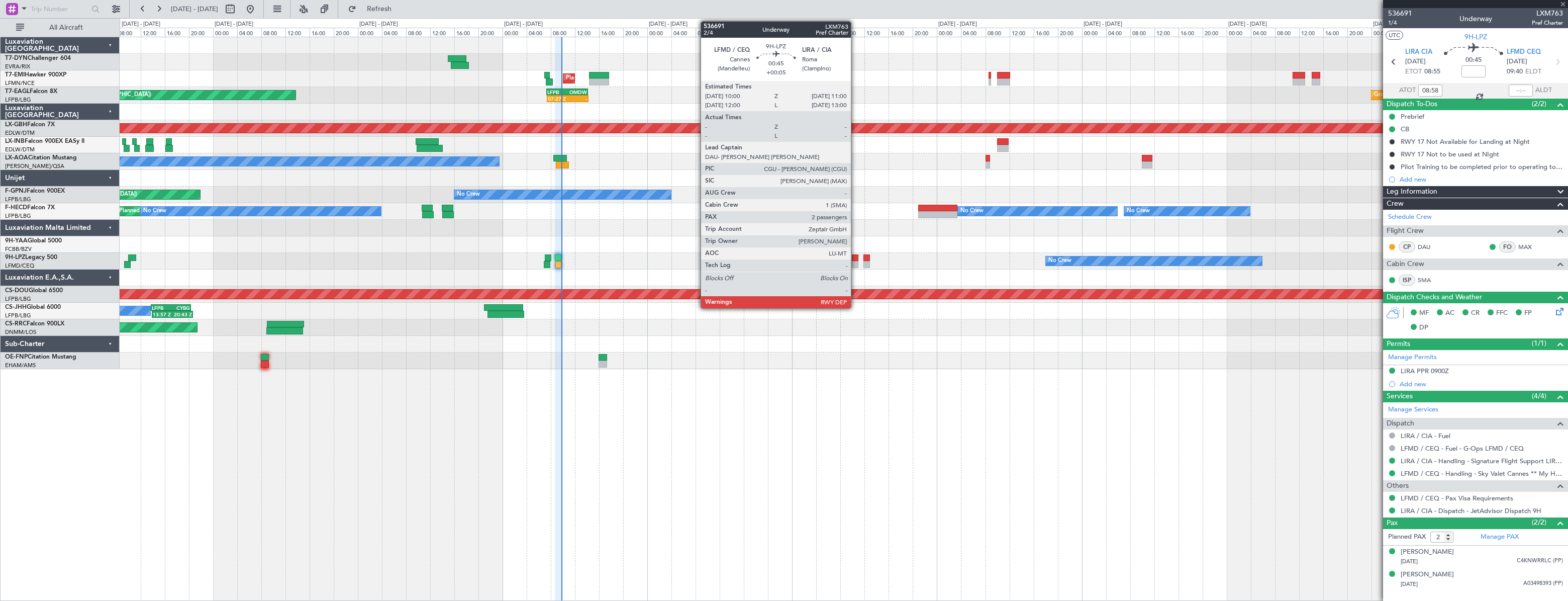
type input "0"
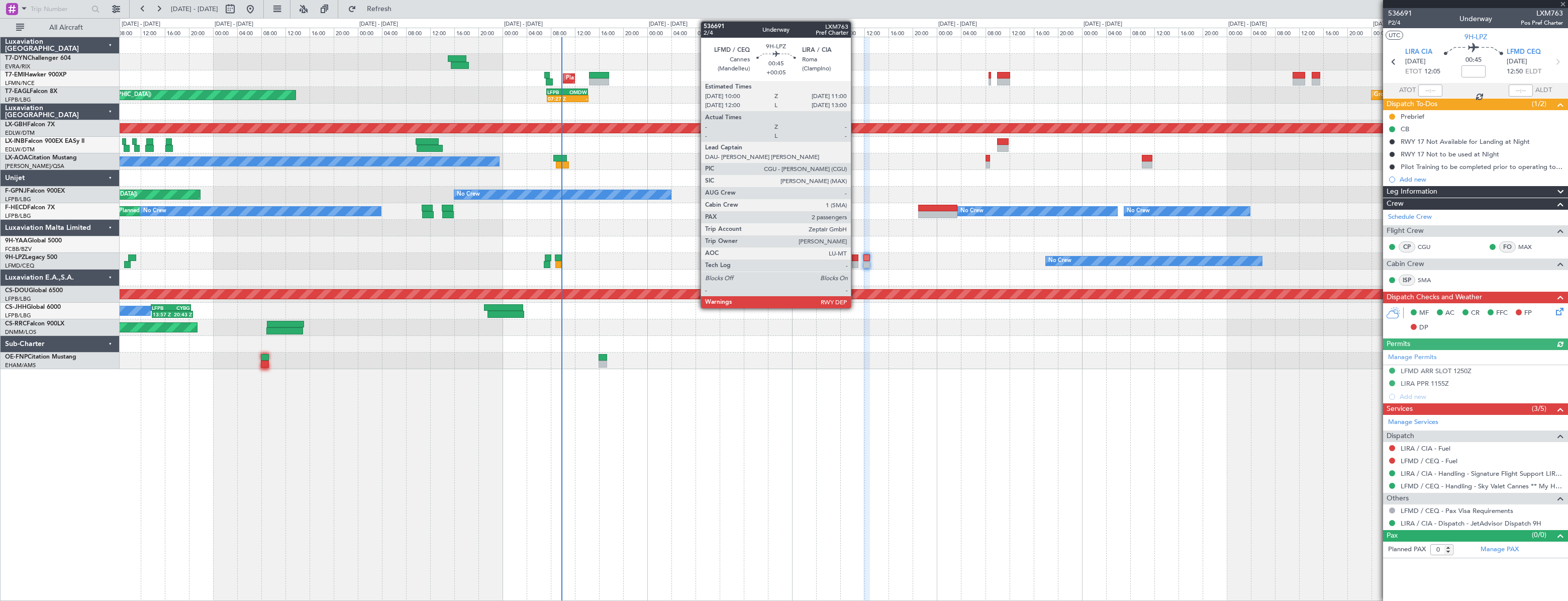
click at [855, 258] on div at bounding box center [855, 258] width 6 height 7
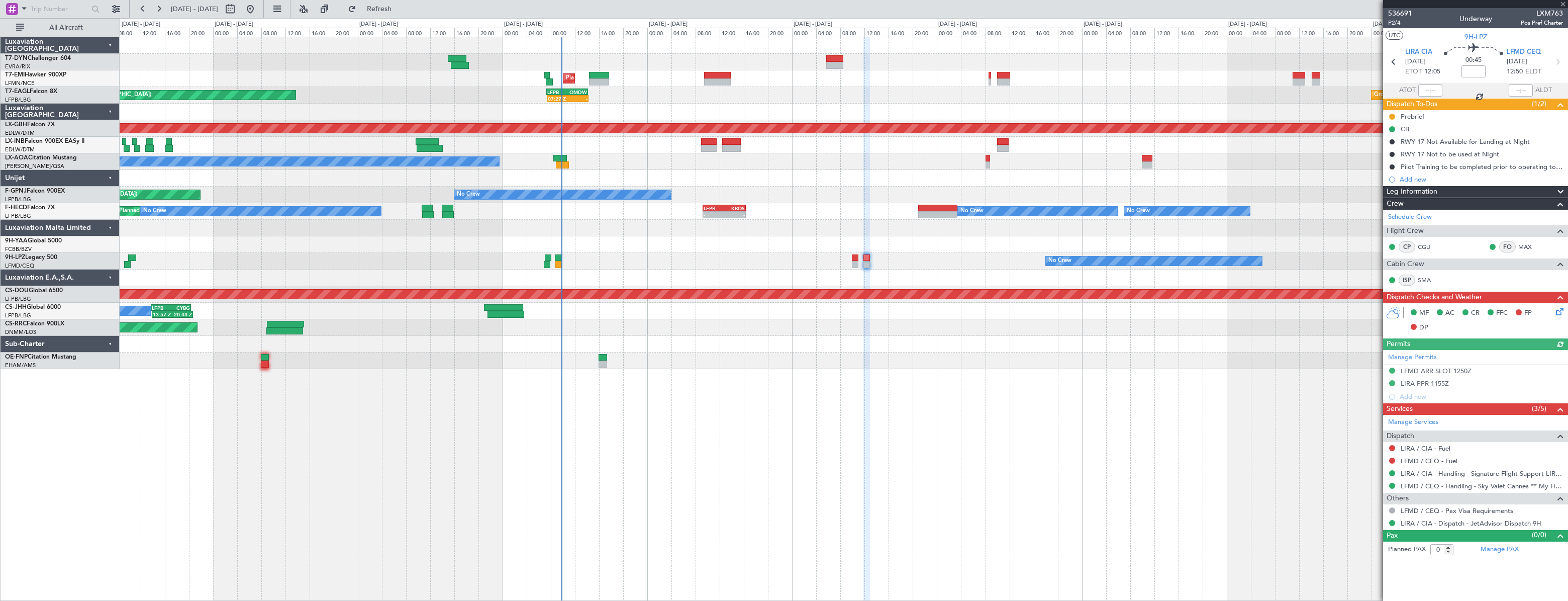
type input "+00:05"
type input "2"
click at [1208, 236] on div at bounding box center [843, 245] width 1447 height 16
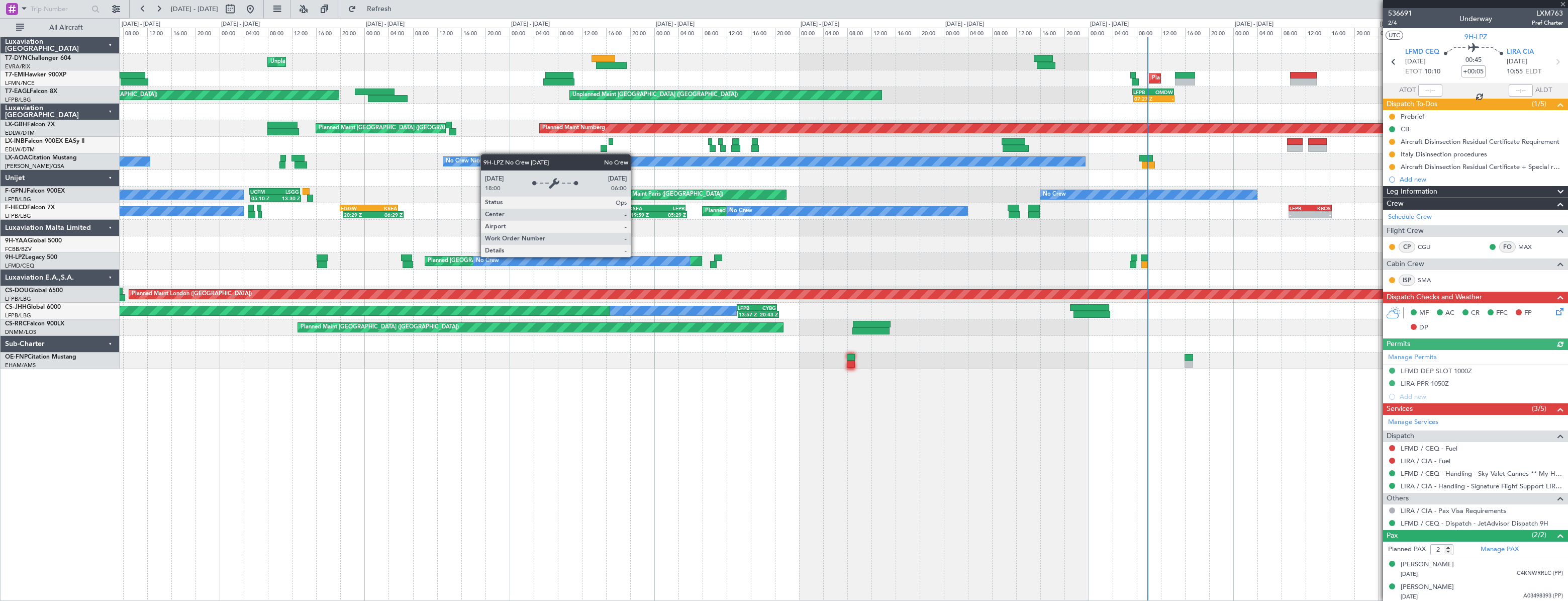
click at [732, 247] on div "Unplanned Maint Riga (Riga Intl) Planned Maint Zurich Unplanned Maint Paris (Le…" at bounding box center [843, 203] width 1447 height 332
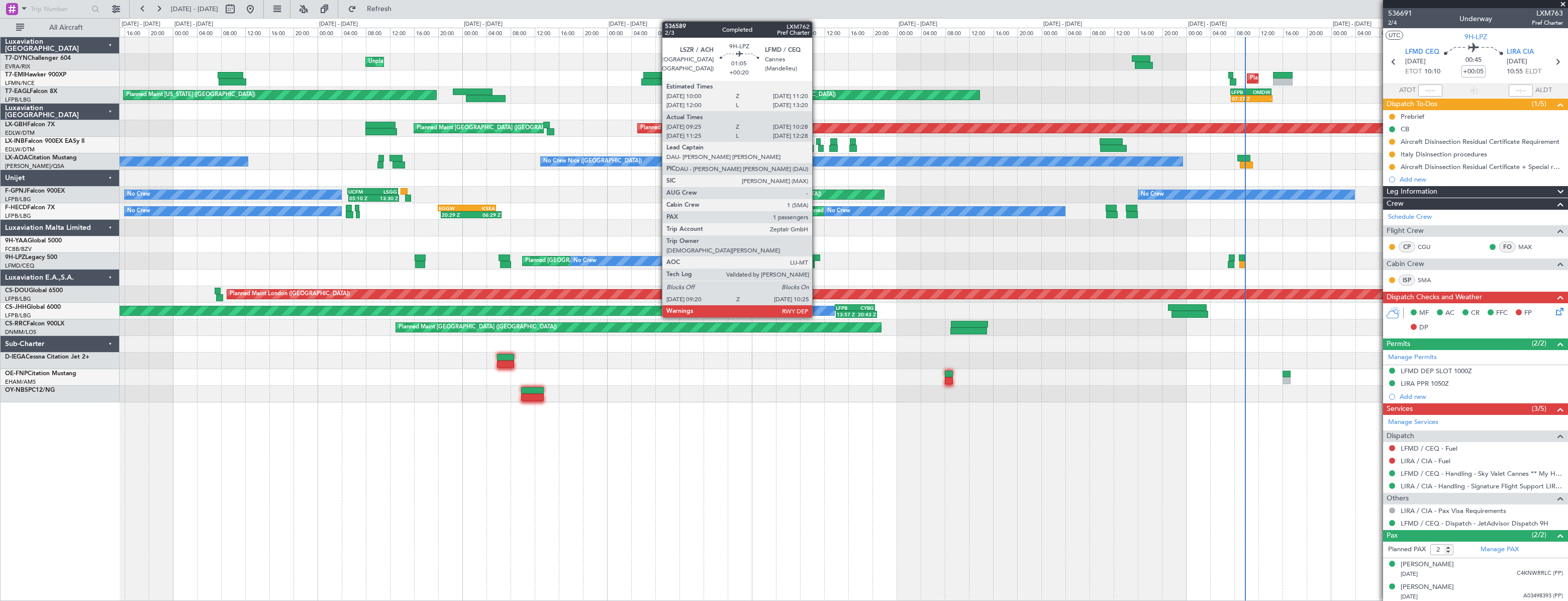
click at [817, 256] on div at bounding box center [816, 258] width 8 height 7
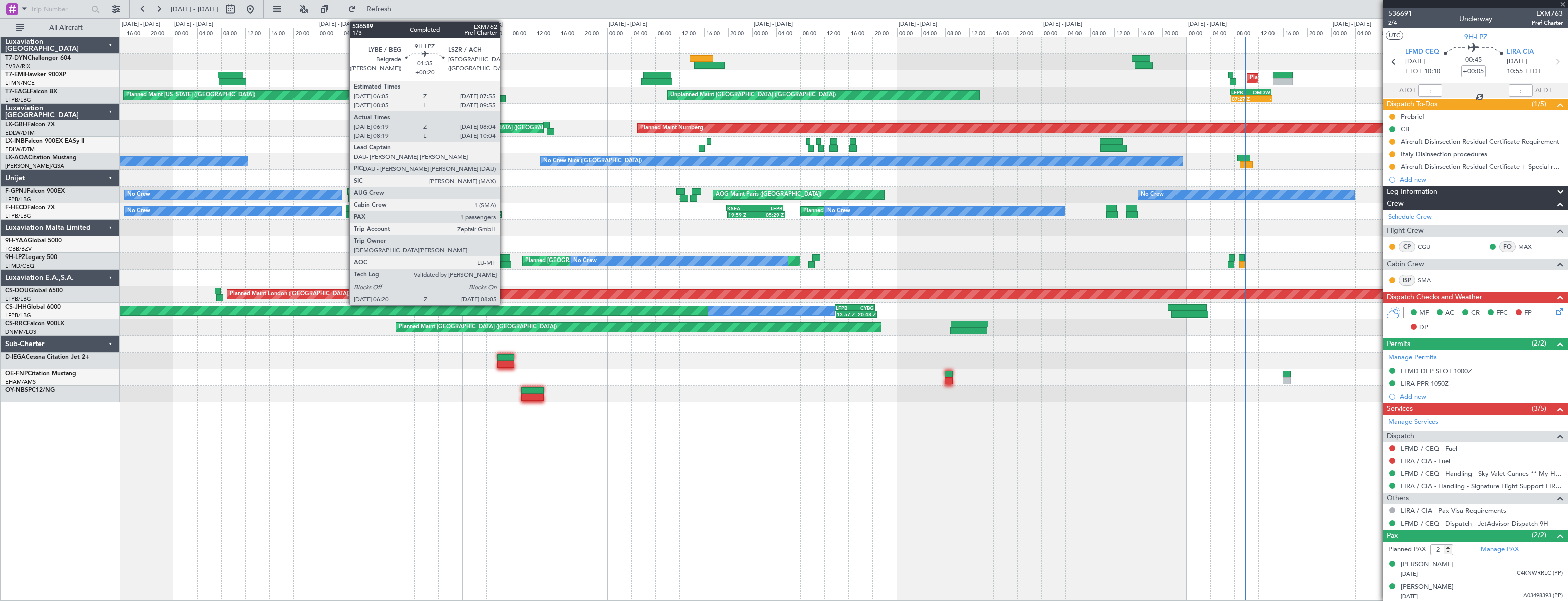
type input "+00:20"
type input "09:35"
type input "10:23"
type input "1"
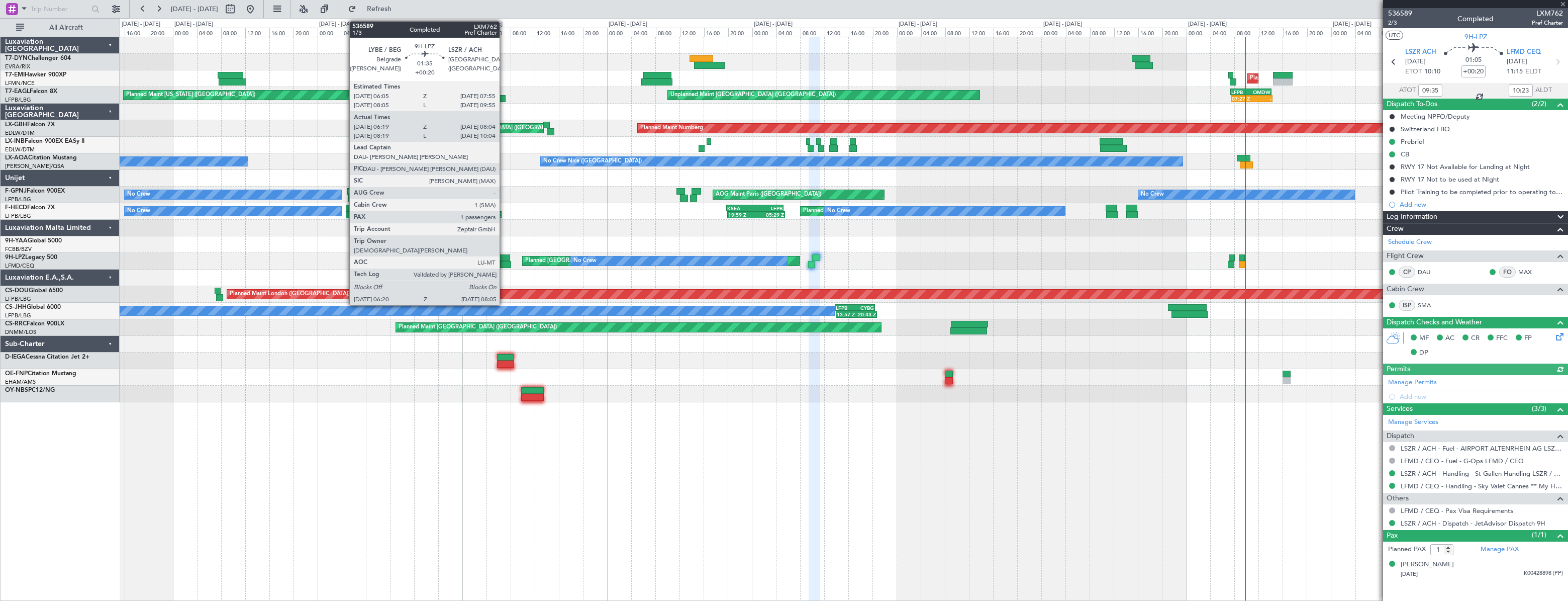
click at [504, 260] on div at bounding box center [504, 258] width 12 height 7
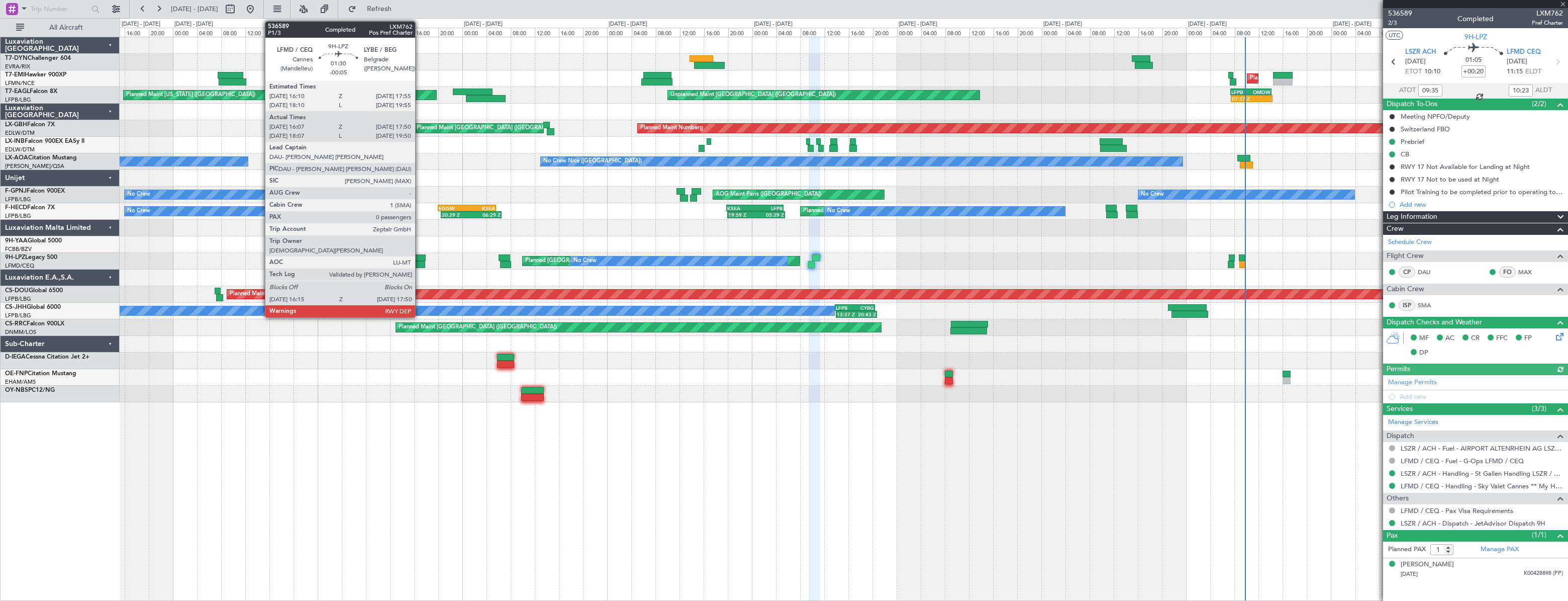
type input "06:29"
type input "07:59"
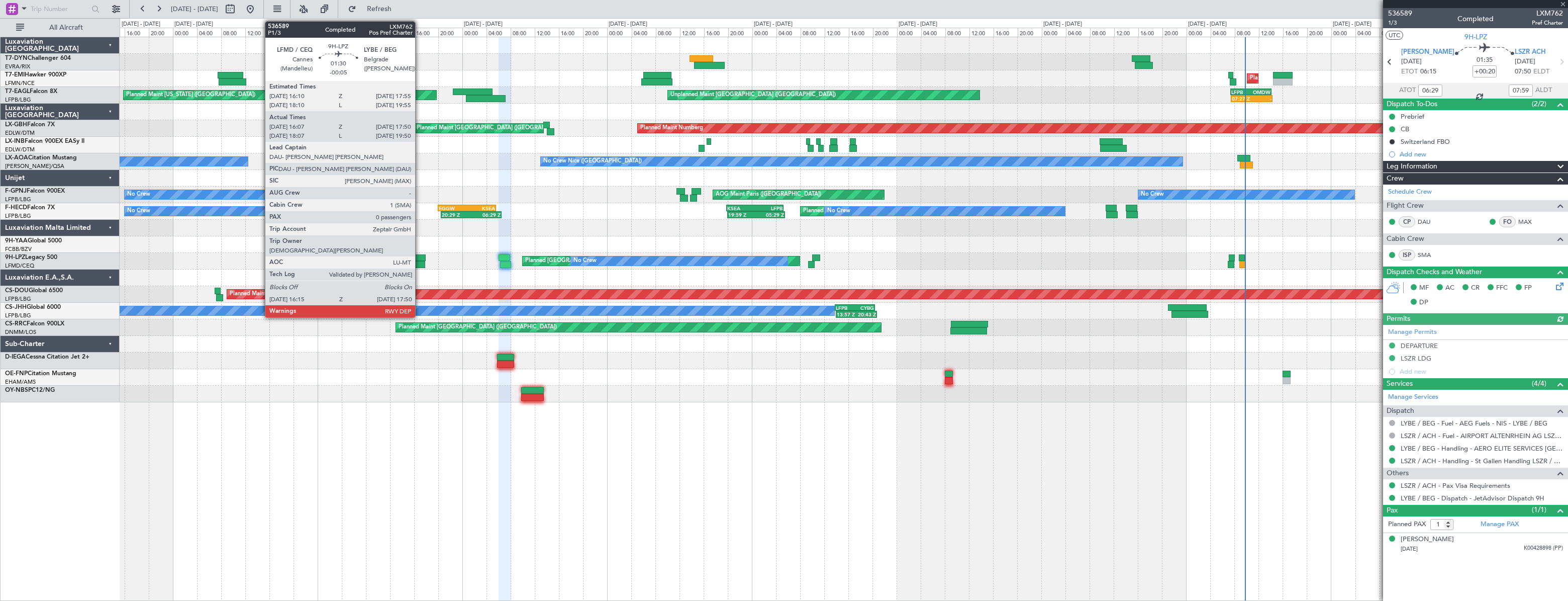
click at [419, 258] on div at bounding box center [420, 258] width 11 height 7
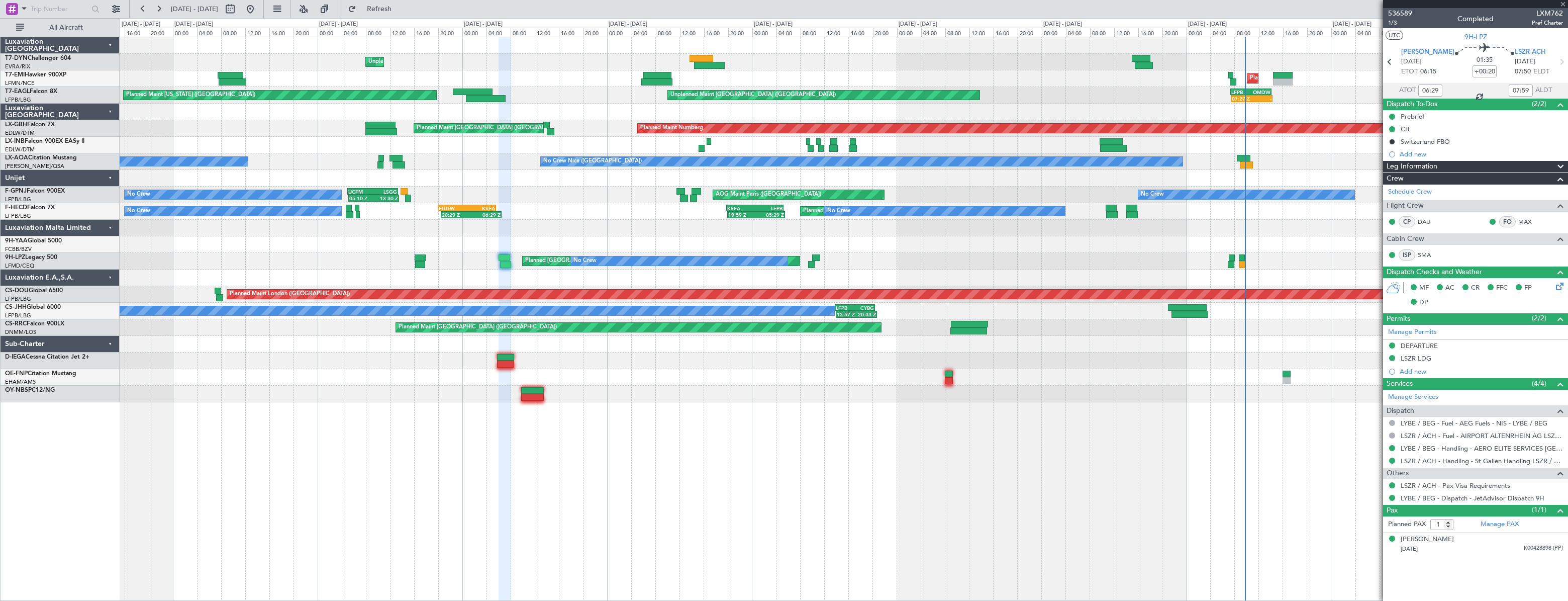
type input "-00:05"
type input "16:17"
type input "17:45"
type input "0"
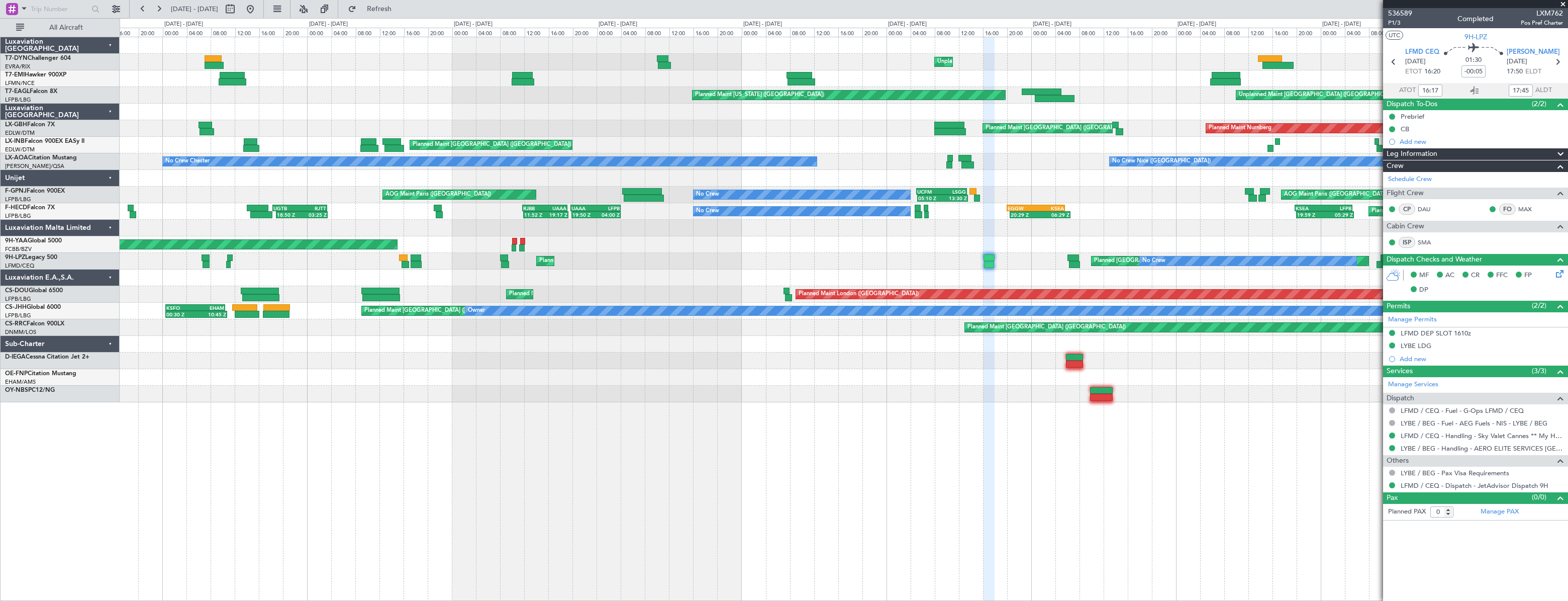
click at [887, 243] on div "Unplanned Maint Riga (Riga Intl) Planned Maint Zurich Planned Maint Zurich Plan…" at bounding box center [843, 219] width 1447 height 365
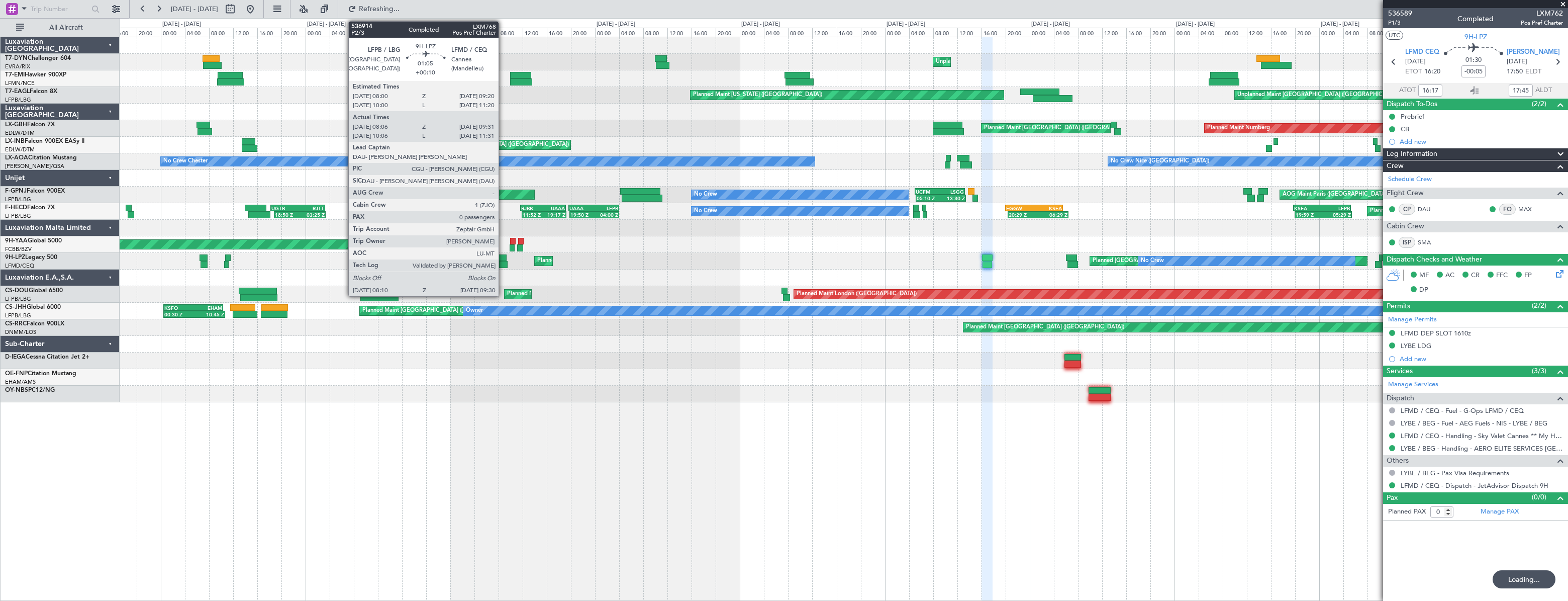
click at [503, 258] on div at bounding box center [501, 258] width 8 height 7
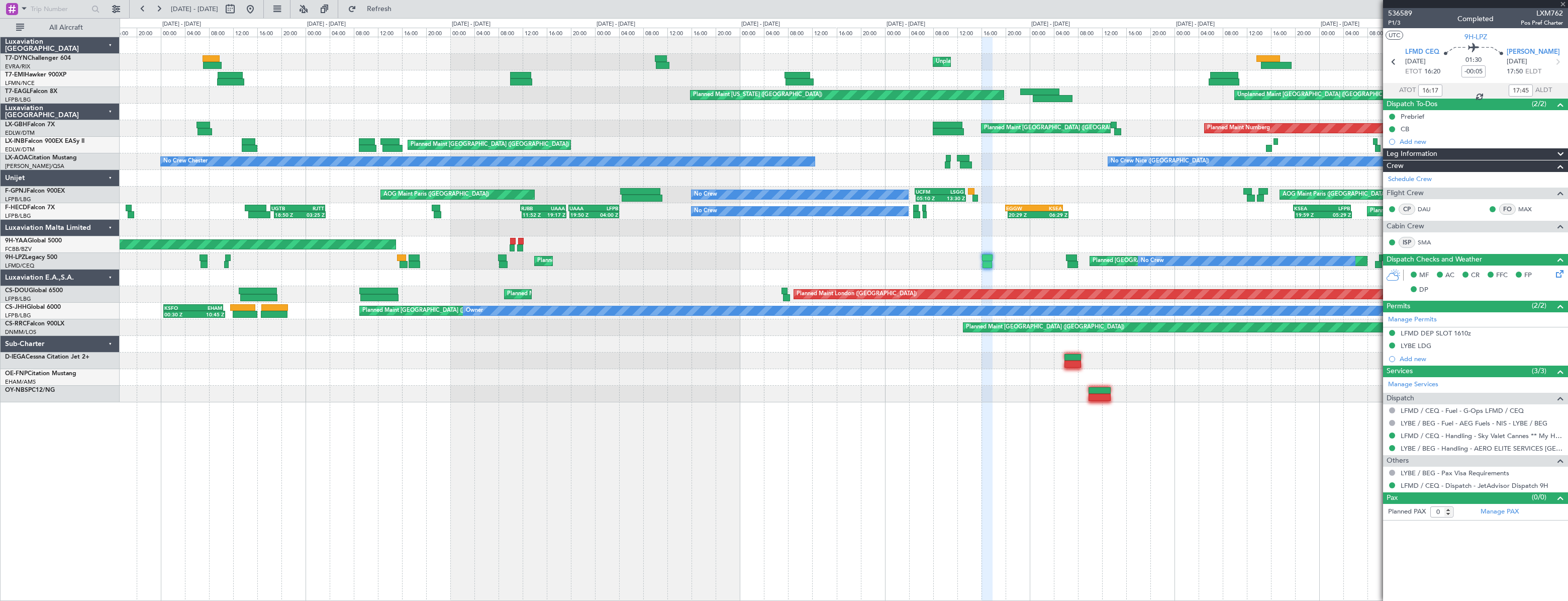
type input "+00:10"
type input "08:16"
type input "09:26"
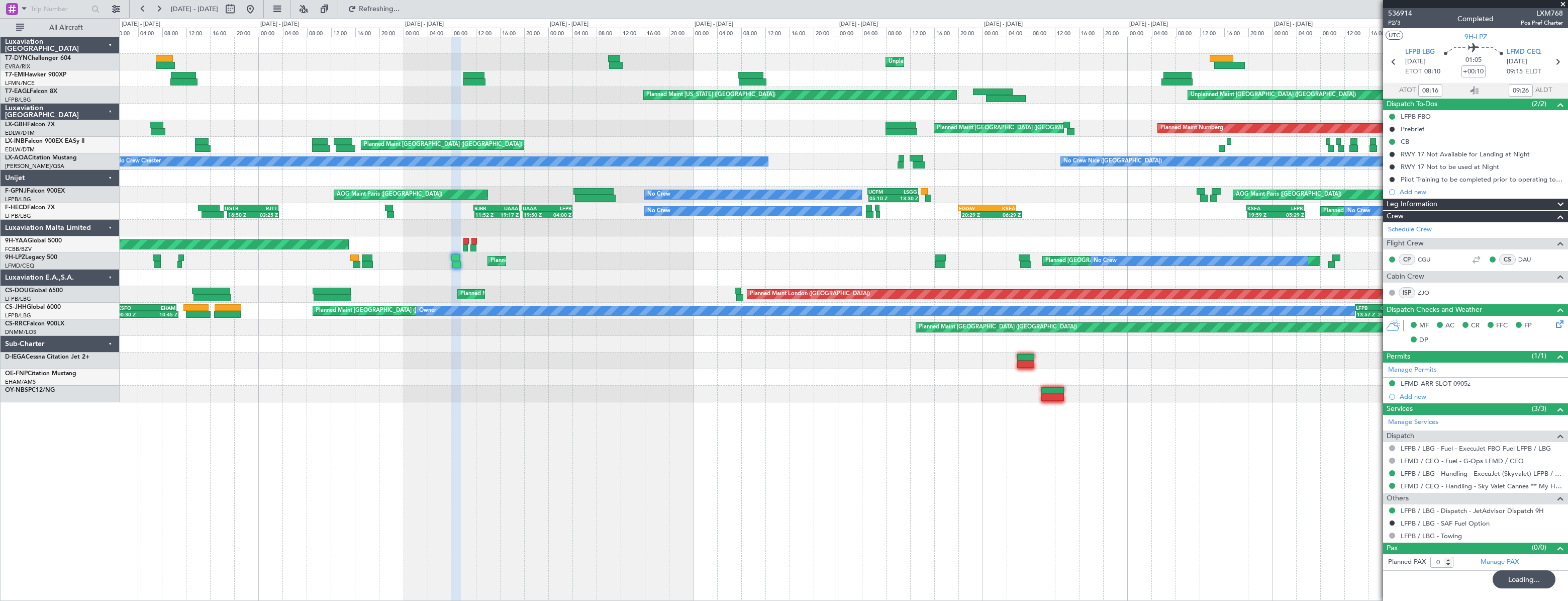
click at [1102, 228] on div at bounding box center [843, 228] width 1447 height 16
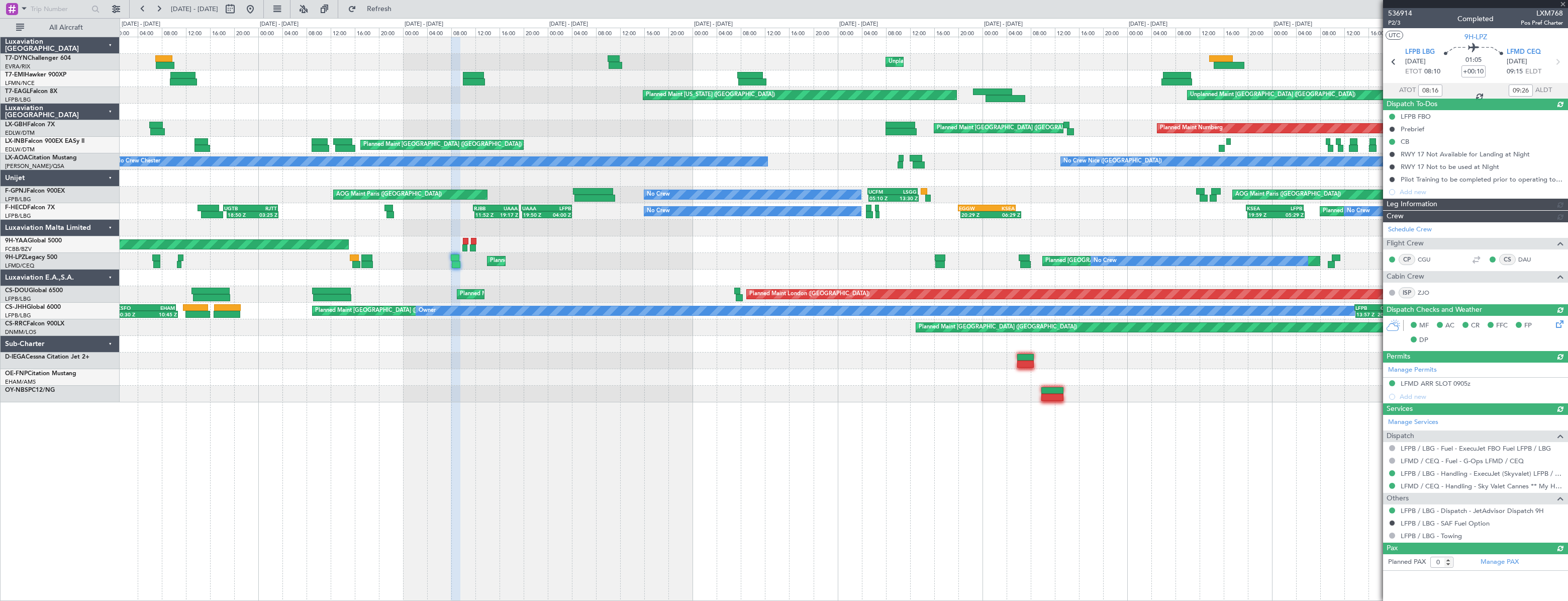
click at [477, 236] on div "Unplanned Maint Riga (Riga Intl) Planned Maint Zurich Planned Maint Zurich Plan…" at bounding box center [843, 219] width 1447 height 365
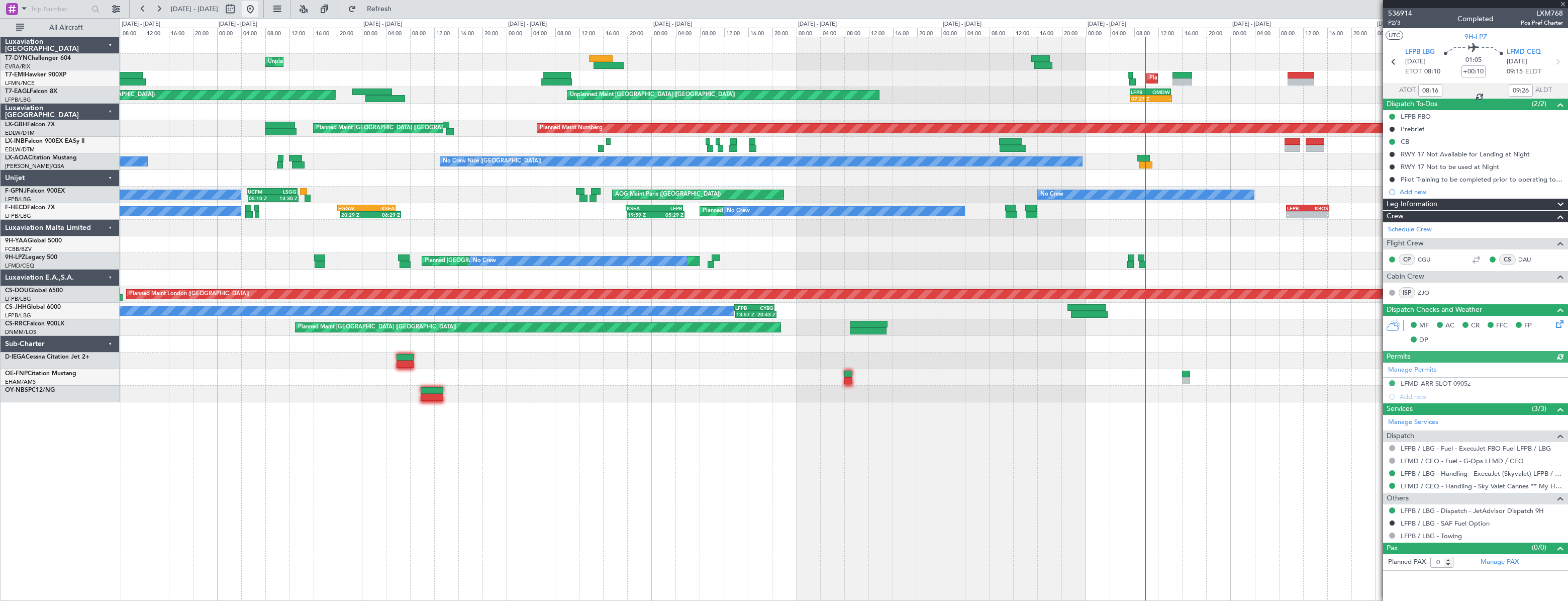
click at [258, 11] on button at bounding box center [251, 9] width 16 height 16
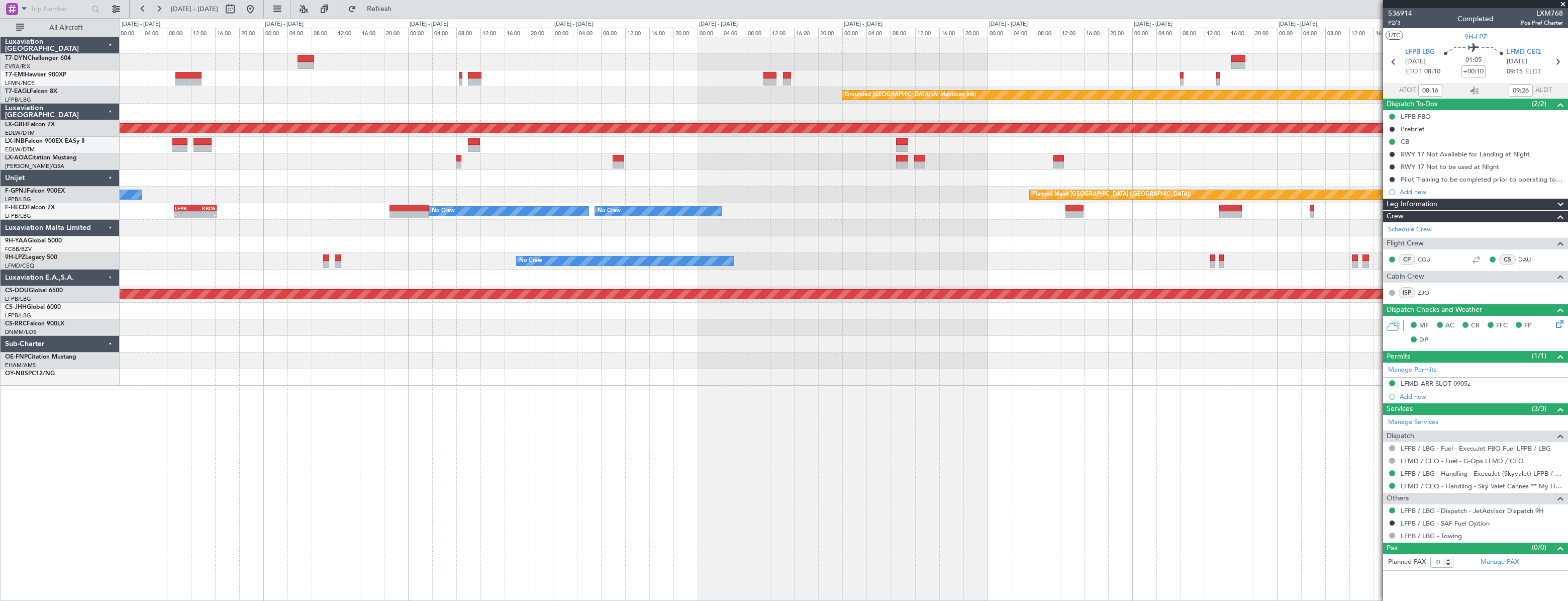
click at [389, 261] on div "No Crew" at bounding box center [843, 261] width 1447 height 16
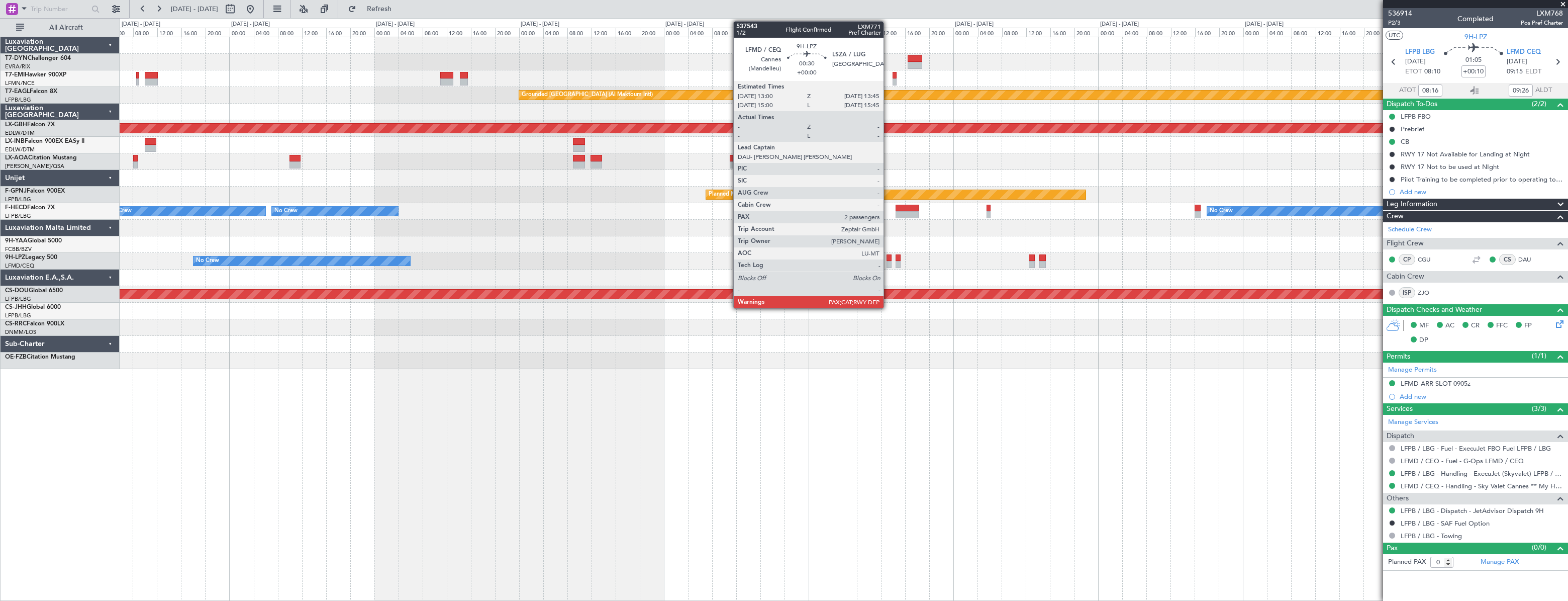
click at [886, 257] on div at bounding box center [889, 258] width 5 height 7
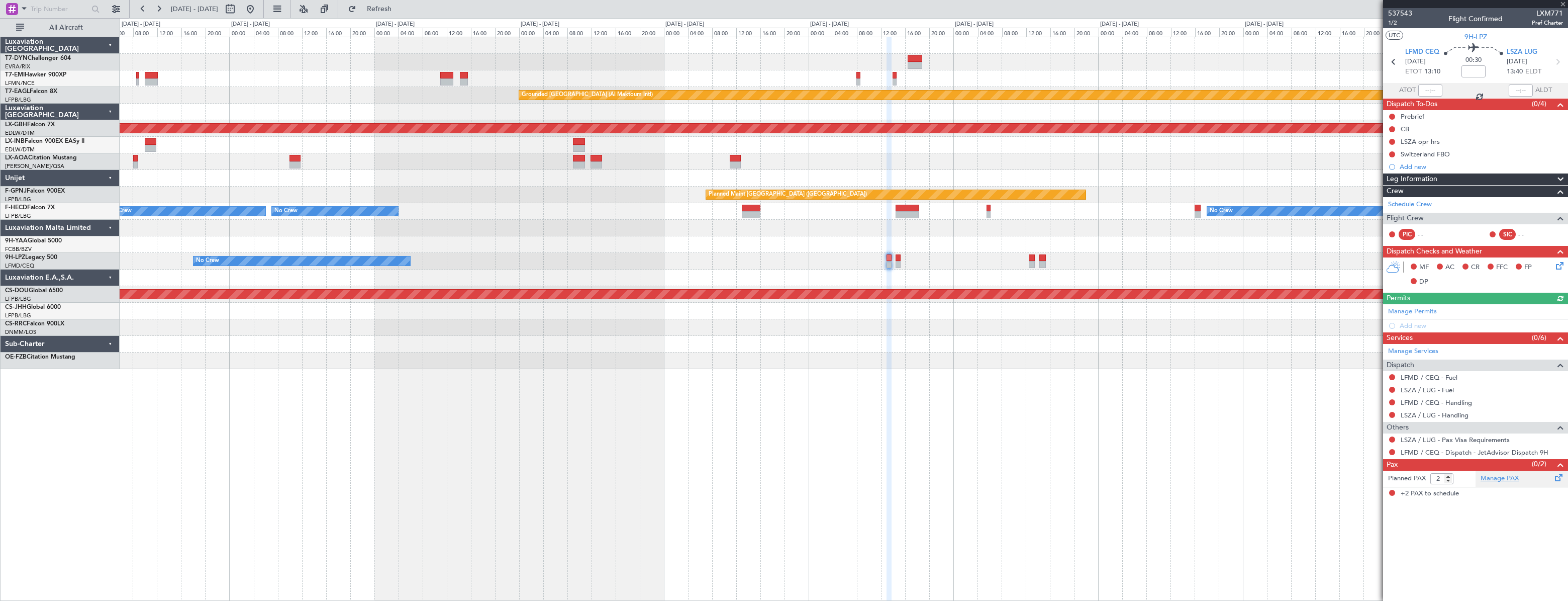
click at [1518, 474] on link "Manage PAX" at bounding box center [1499, 478] width 38 height 10
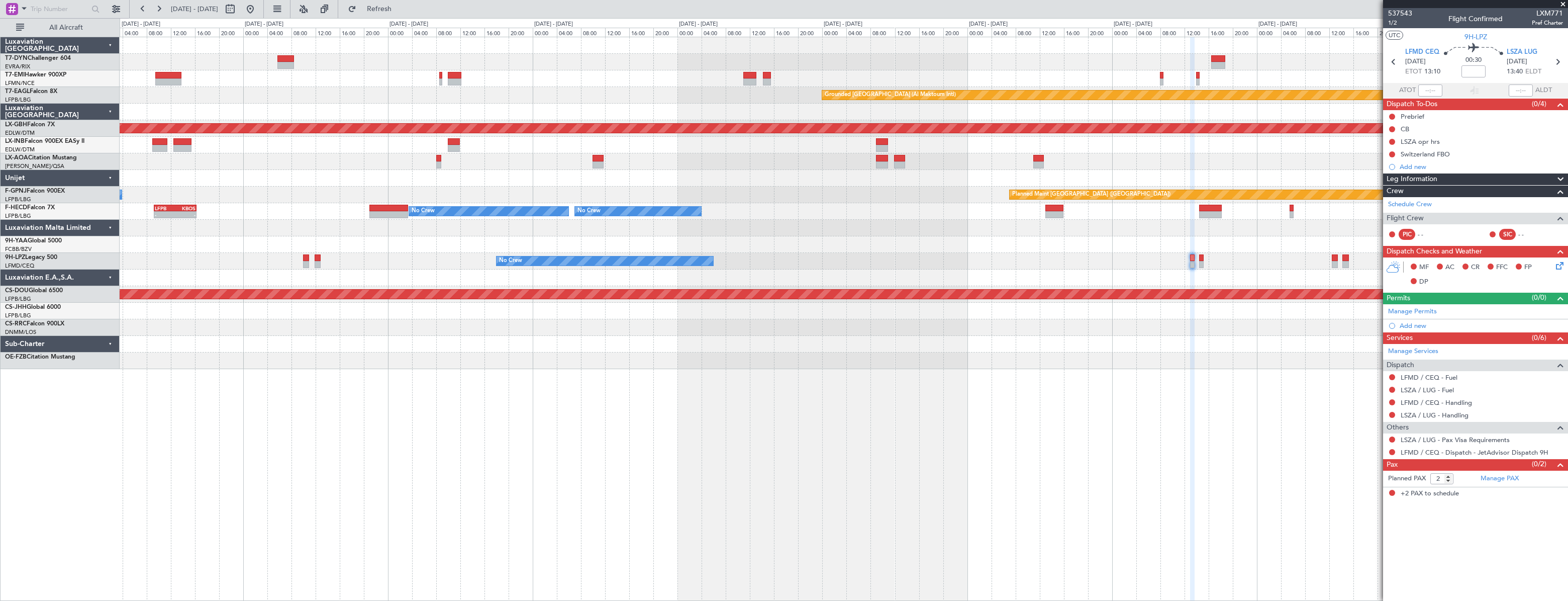
click at [1068, 253] on div "Planned Maint Zurich Grounded Dubai (Al Maktoum Intl) 07:27 Z - LFPB 07:20 Z OM…" at bounding box center [843, 203] width 1447 height 332
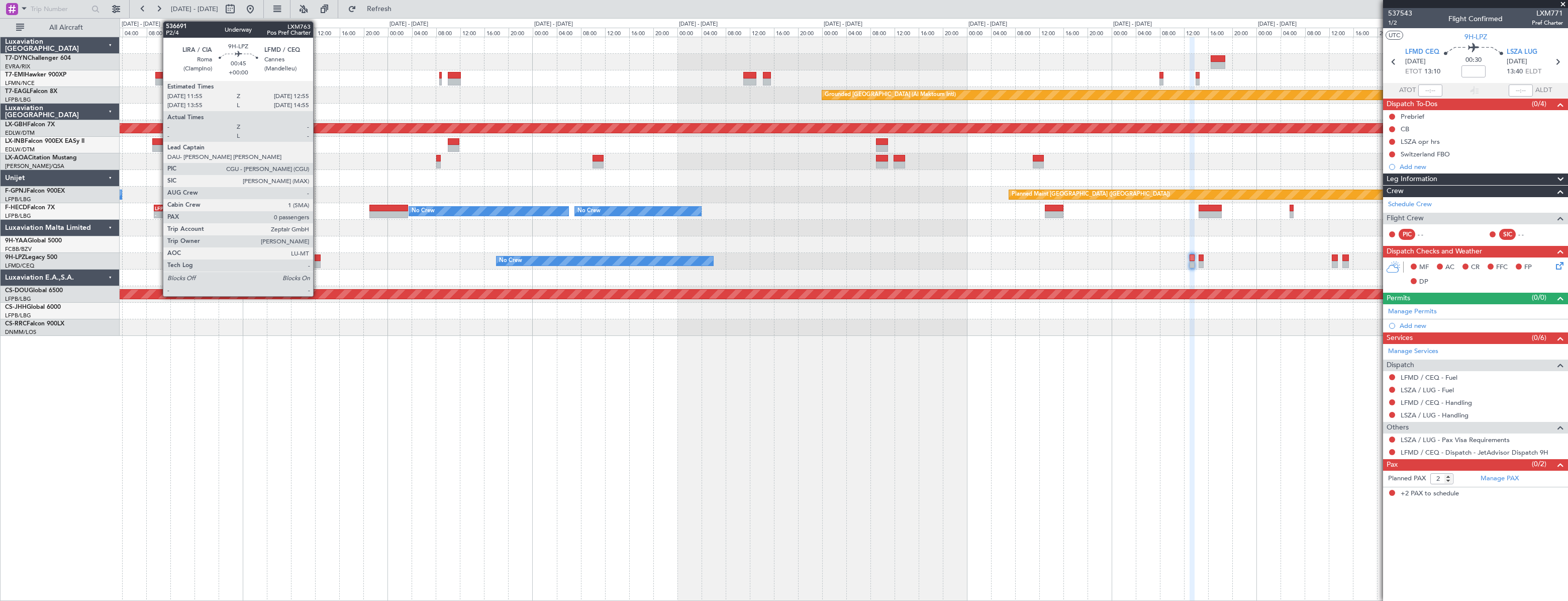
click at [317, 257] on div at bounding box center [317, 258] width 6 height 7
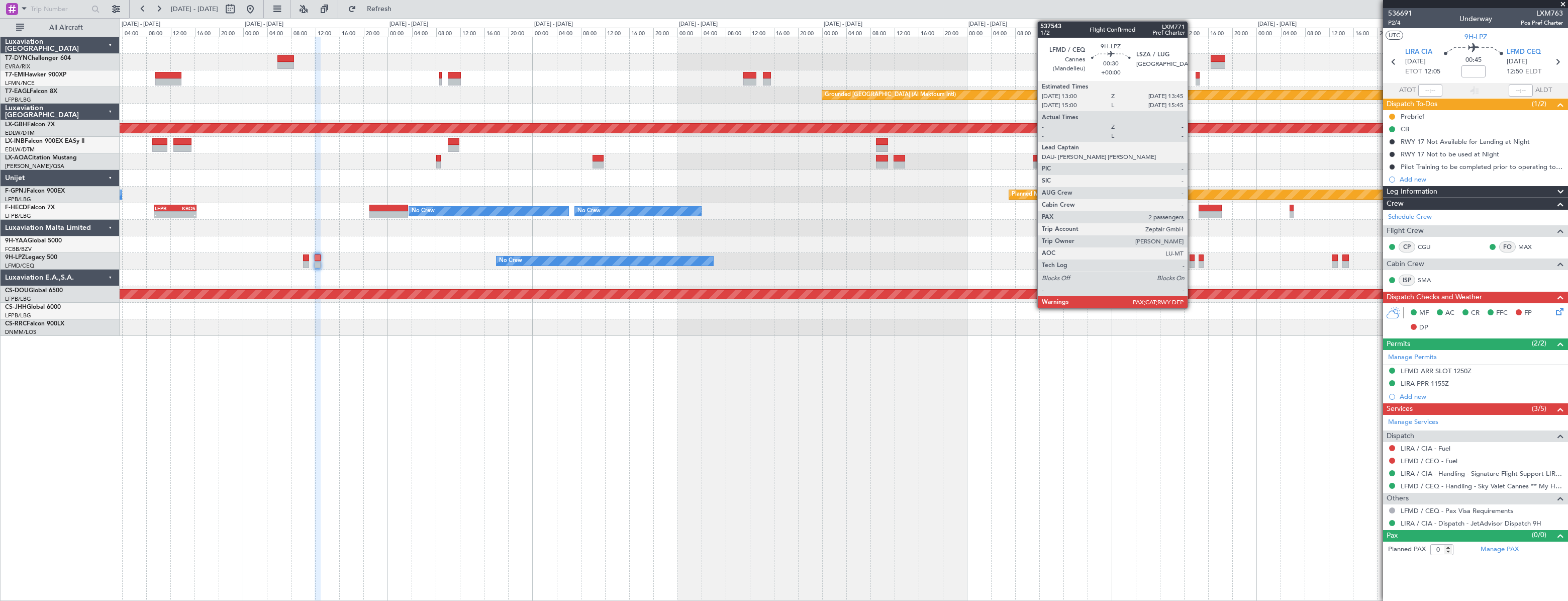
click at [1192, 258] on div at bounding box center [1192, 258] width 5 height 7
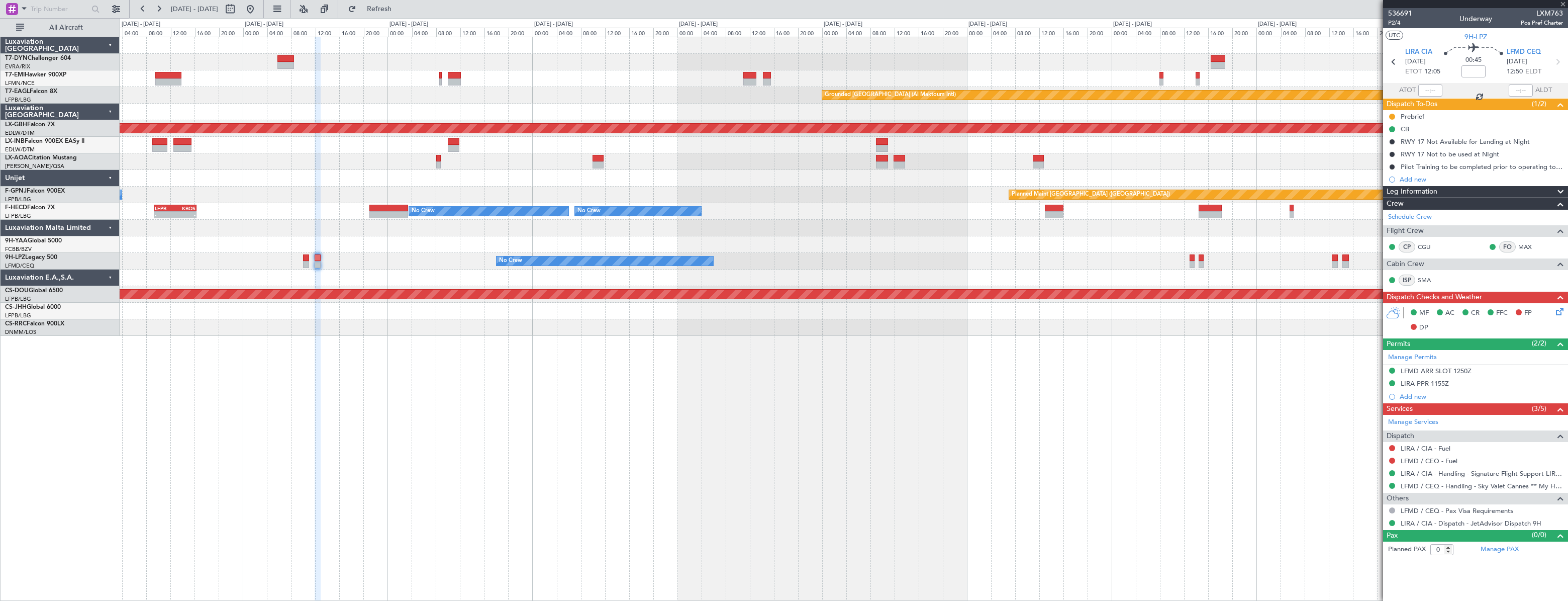
type input "2"
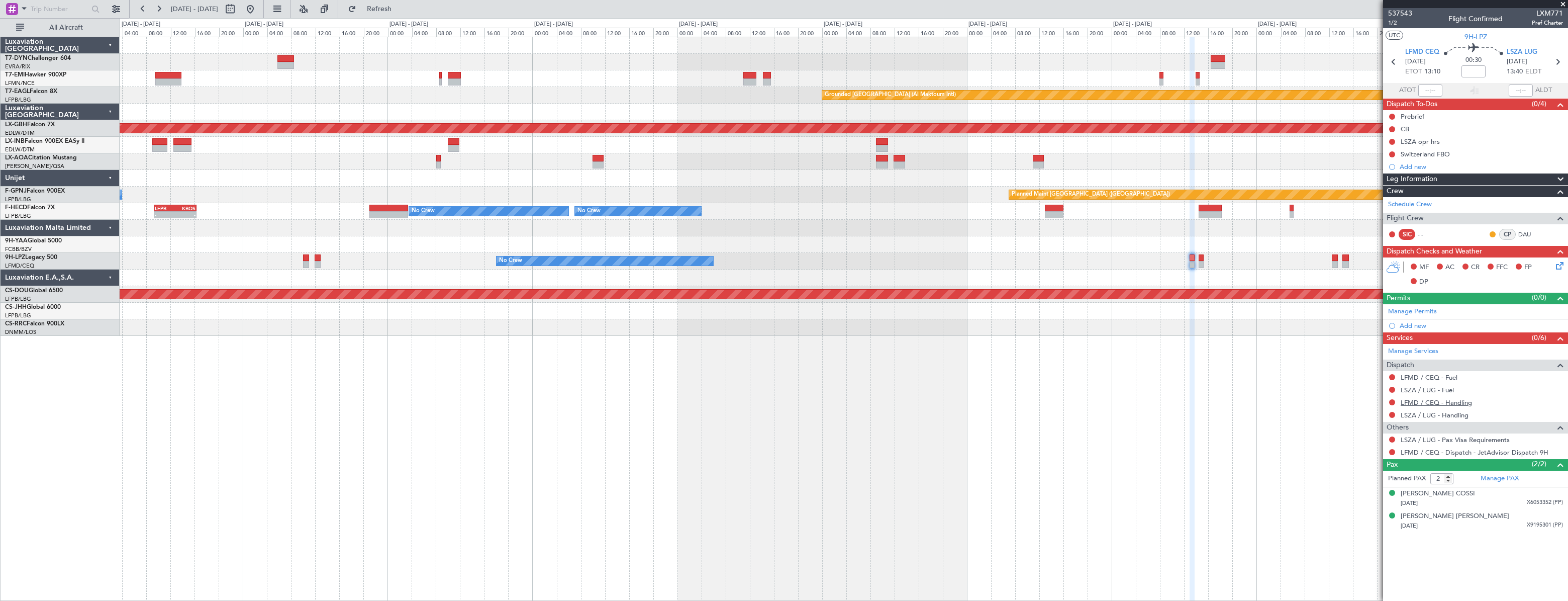
click at [1426, 401] on link "LFMD / CEQ - Handling" at bounding box center [1435, 402] width 71 height 8
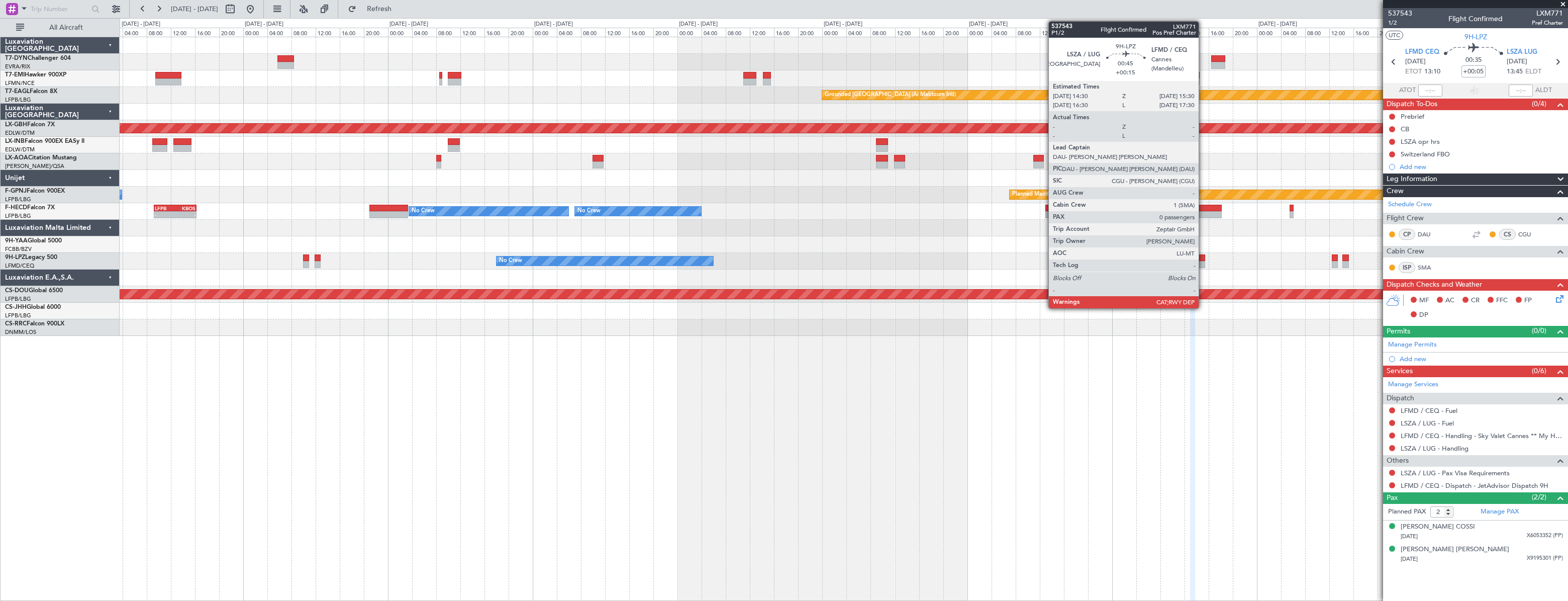
click at [1203, 262] on div at bounding box center [1202, 264] width 6 height 7
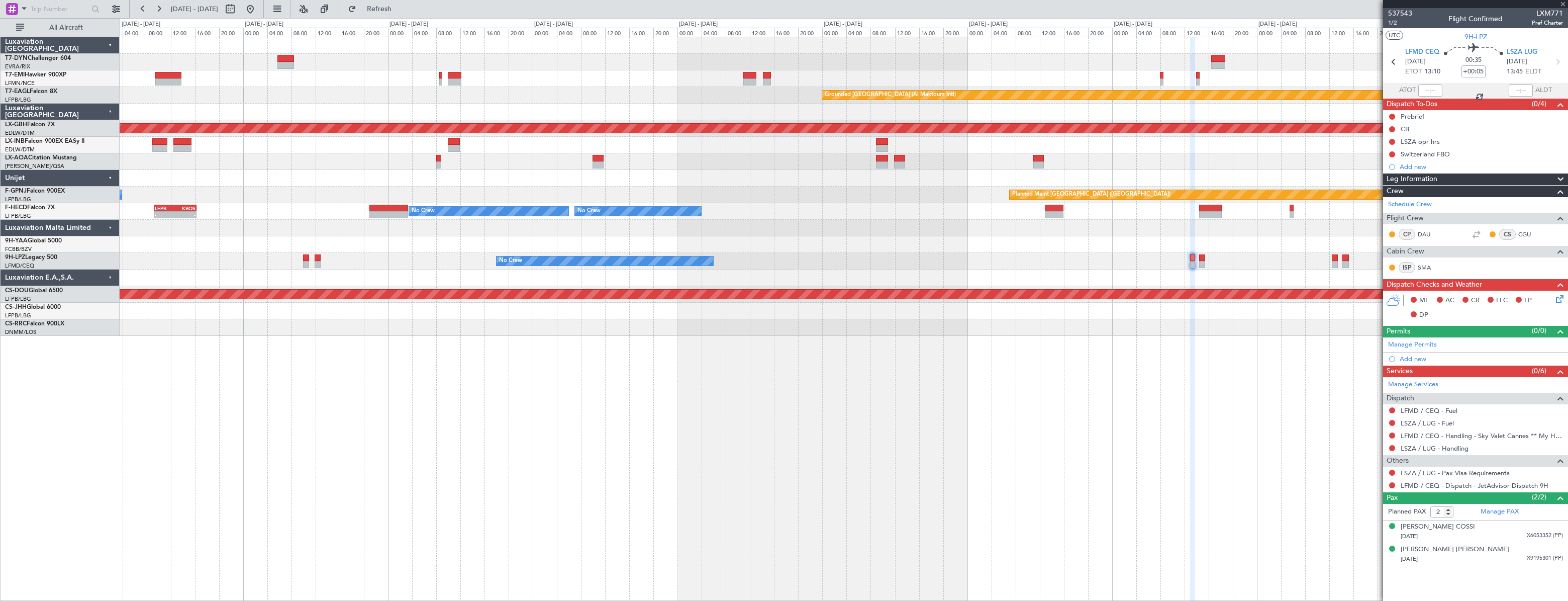
type input "+00:15"
type input "0"
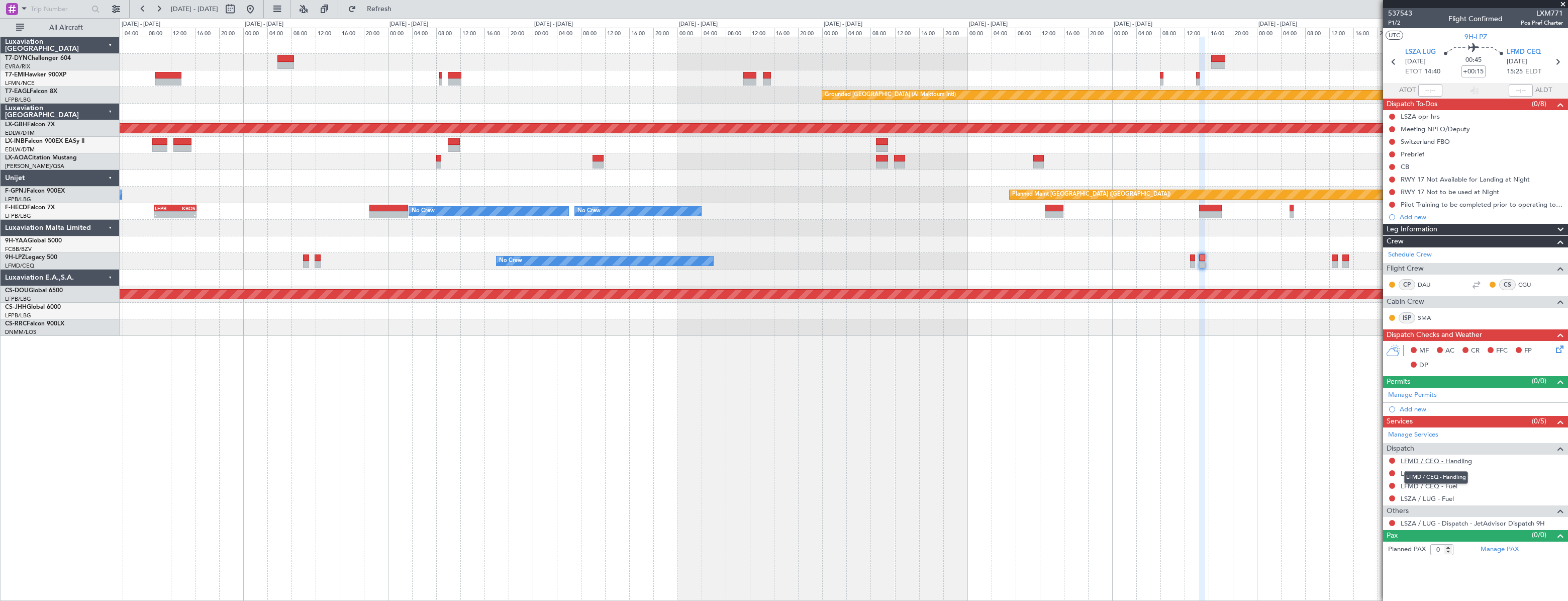
click at [1423, 462] on link "LFMD / CEQ - Handling" at bounding box center [1435, 460] width 71 height 8
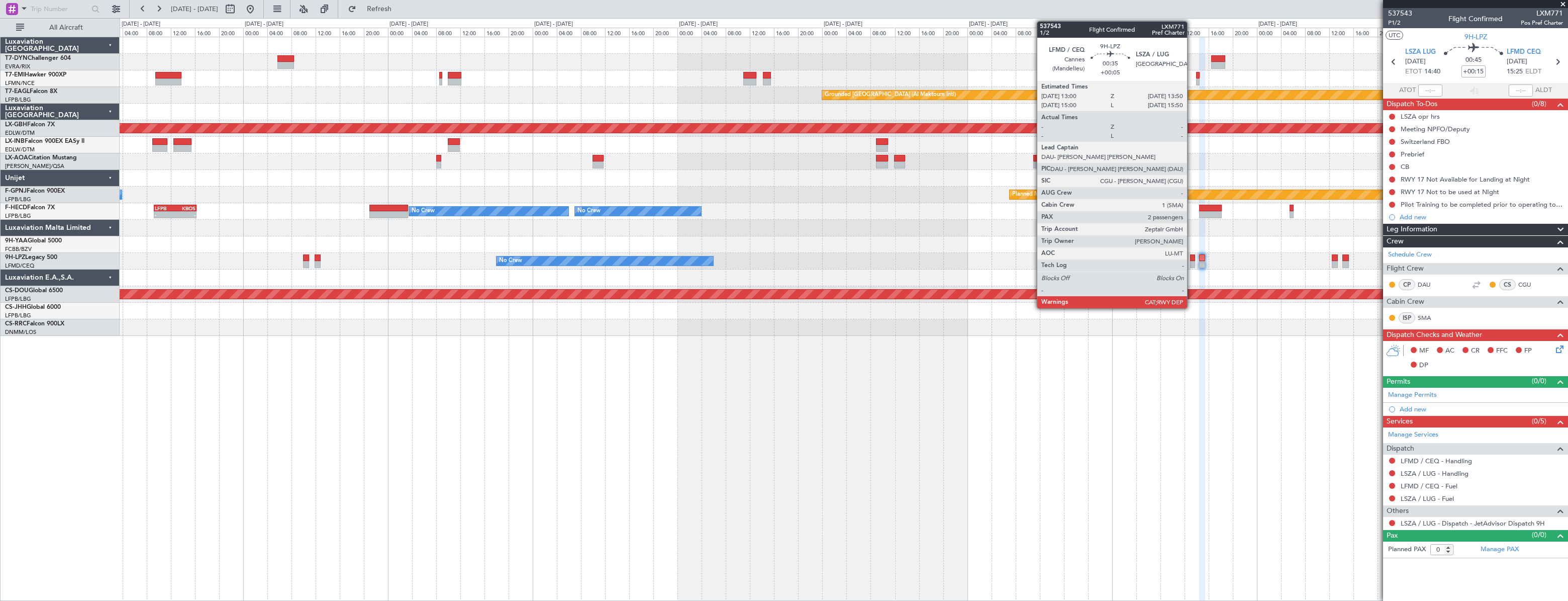
click at [1191, 258] on div at bounding box center [1193, 258] width 5 height 7
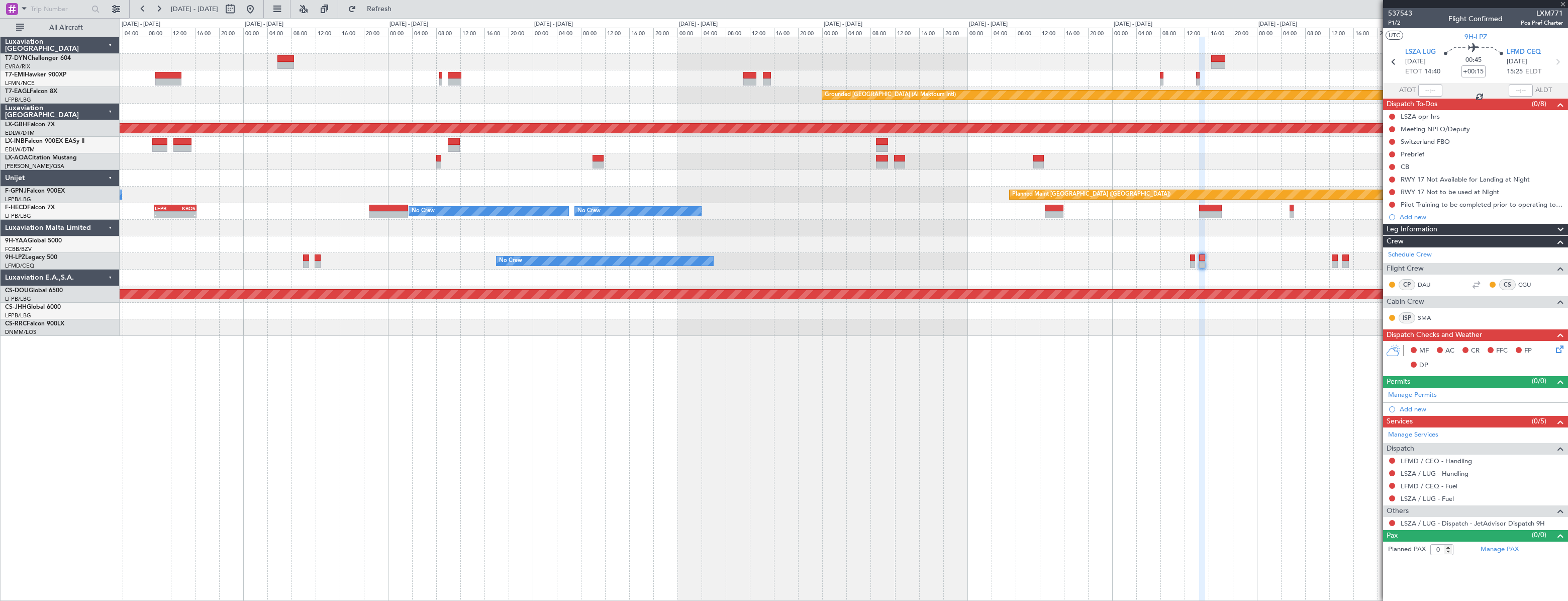
type input "+00:05"
type input "2"
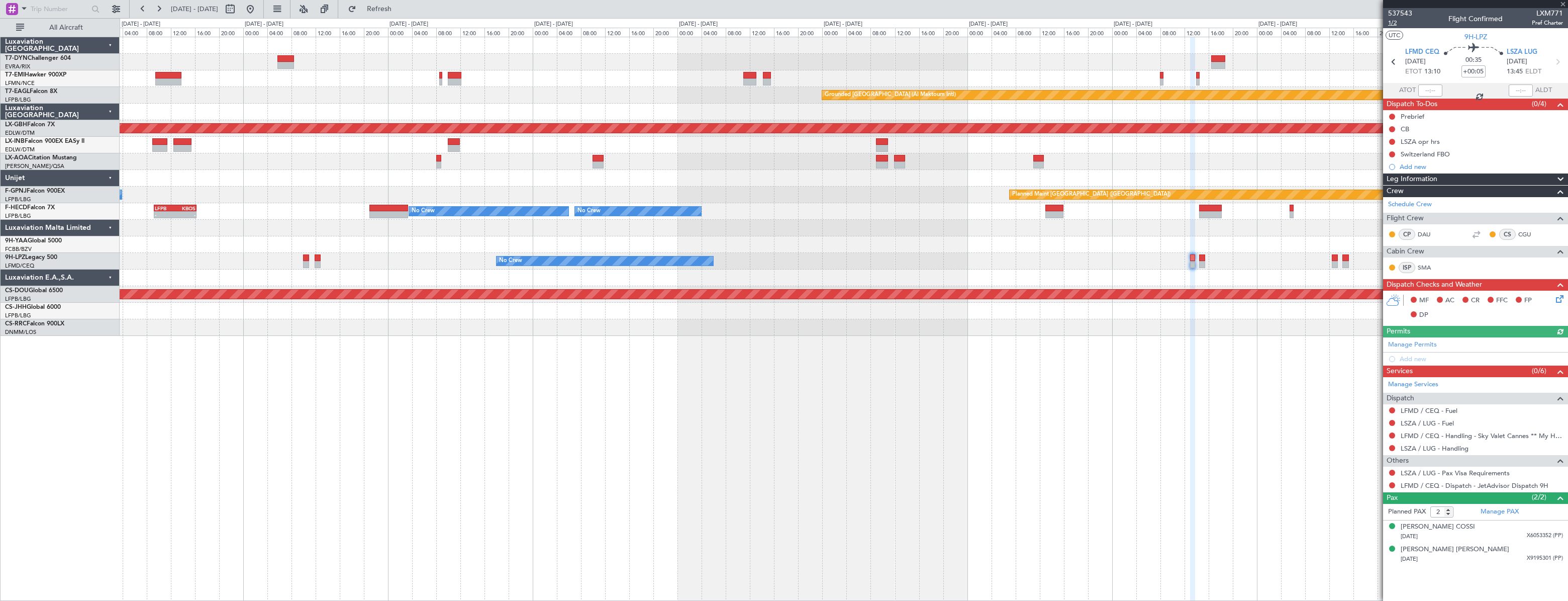
click at [1398, 20] on span "1/2" at bounding box center [1399, 23] width 24 height 8
click at [1420, 450] on link "LSZA / LUG - Handling" at bounding box center [1434, 448] width 68 height 8
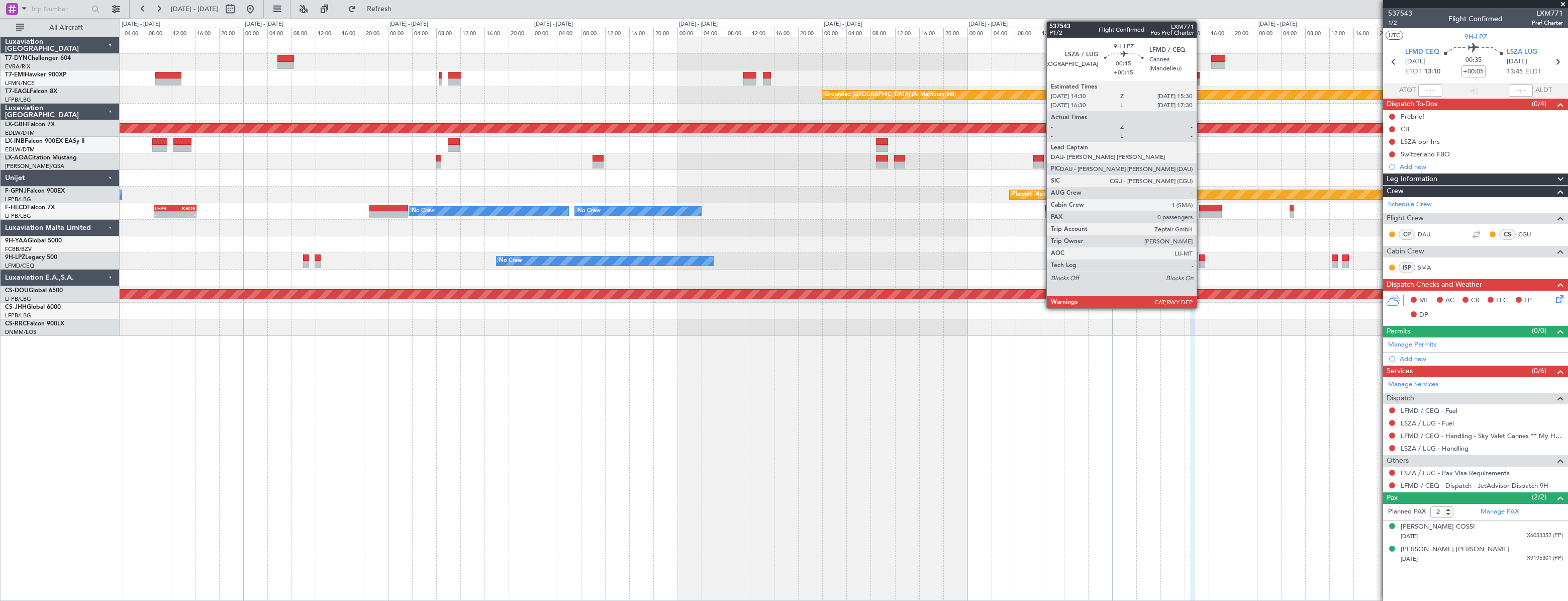
click at [1201, 257] on div at bounding box center [1202, 258] width 6 height 7
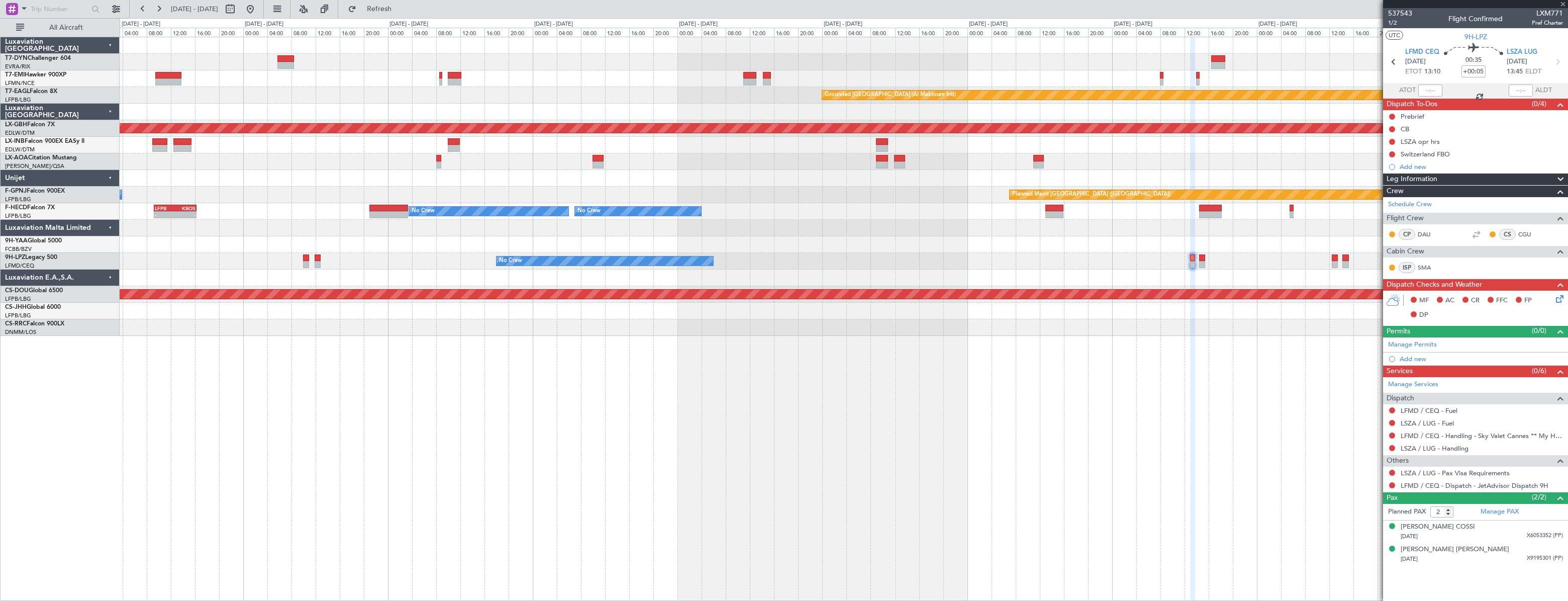
type input "+00:15"
type input "0"
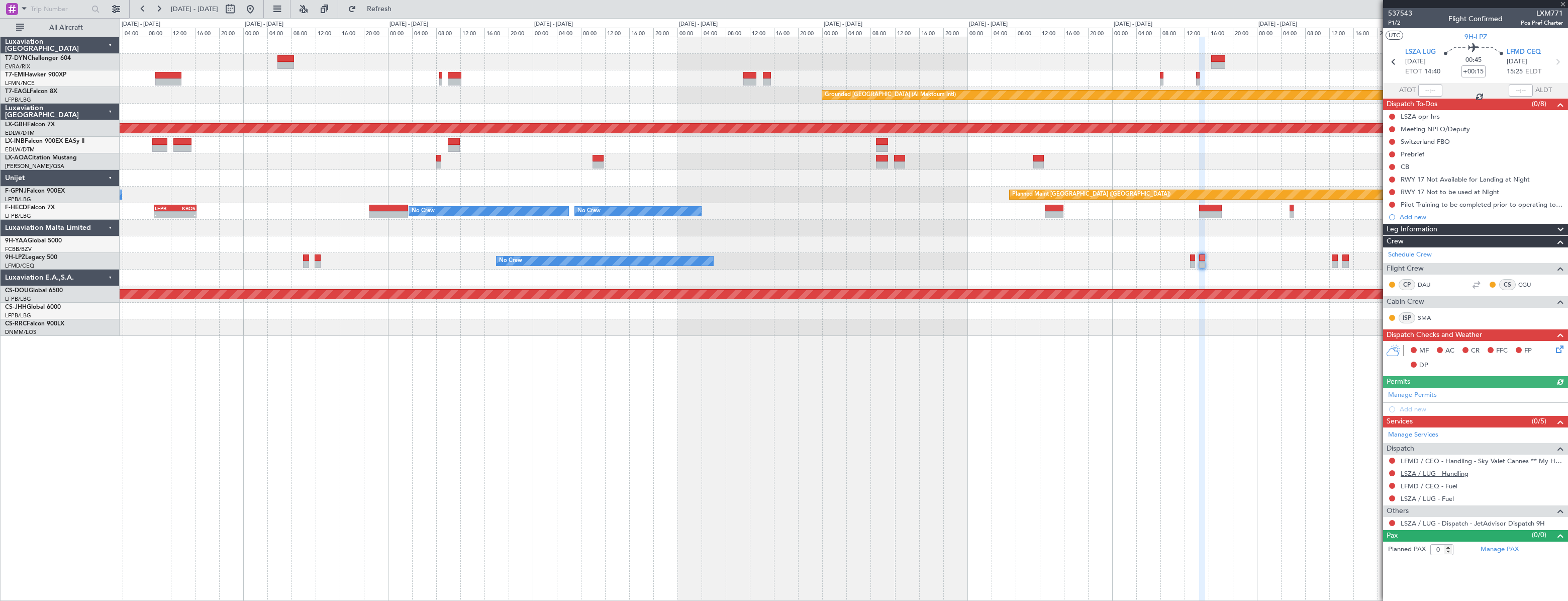
click at [1427, 469] on link "LSZA / LUG - Handling" at bounding box center [1434, 473] width 68 height 8
click at [392, 8] on span "Refresh" at bounding box center [379, 9] width 42 height 7
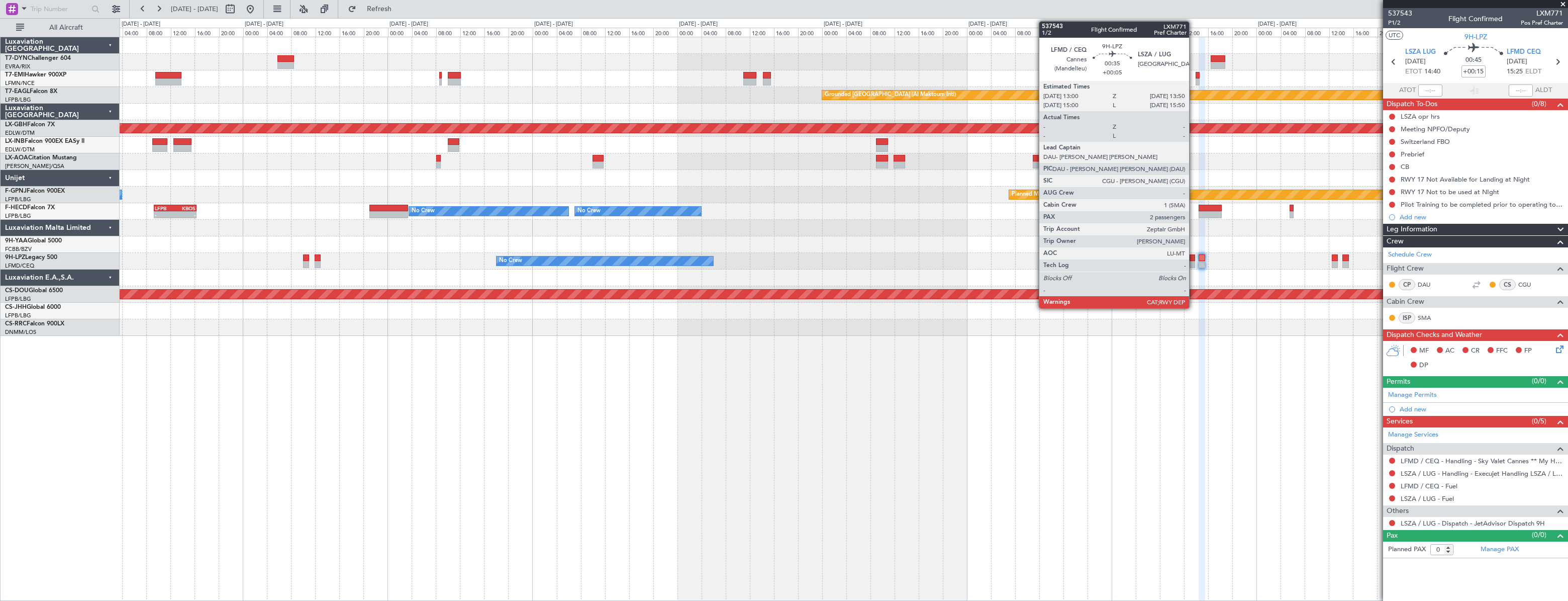
click at [1193, 257] on div at bounding box center [1192, 258] width 5 height 7
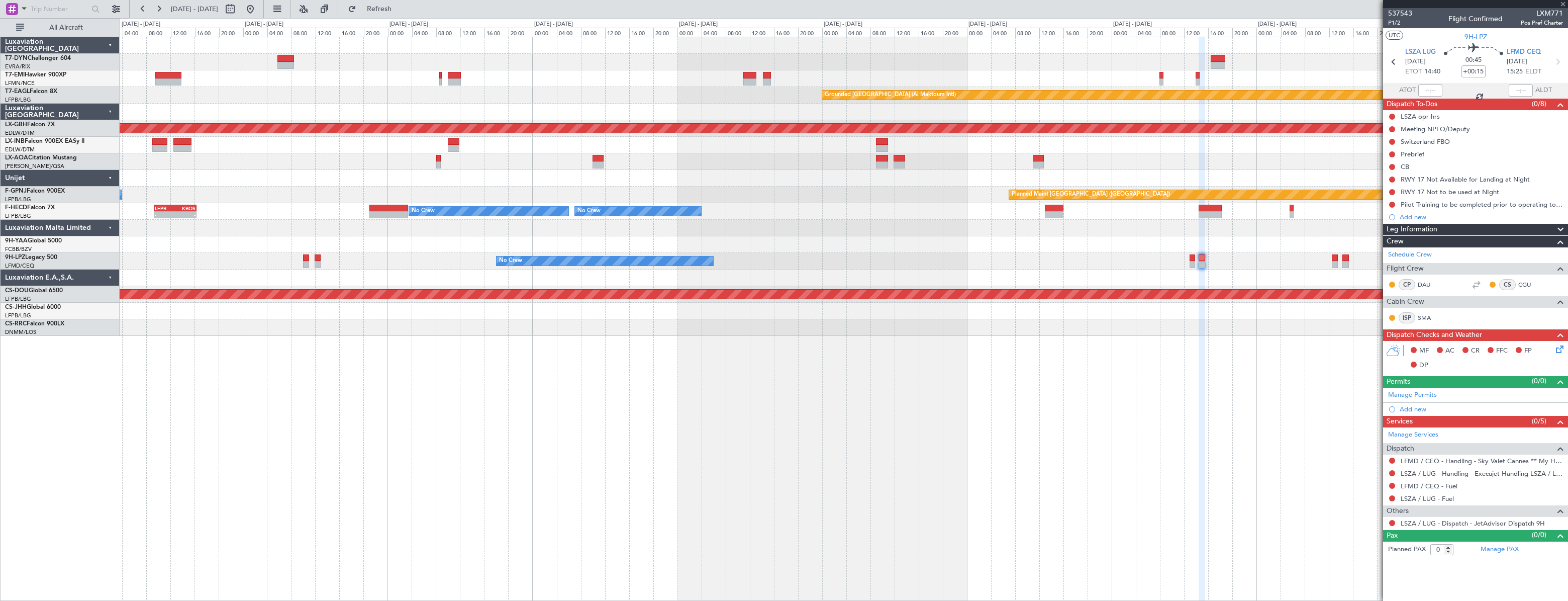
type input "+00:05"
type input "2"
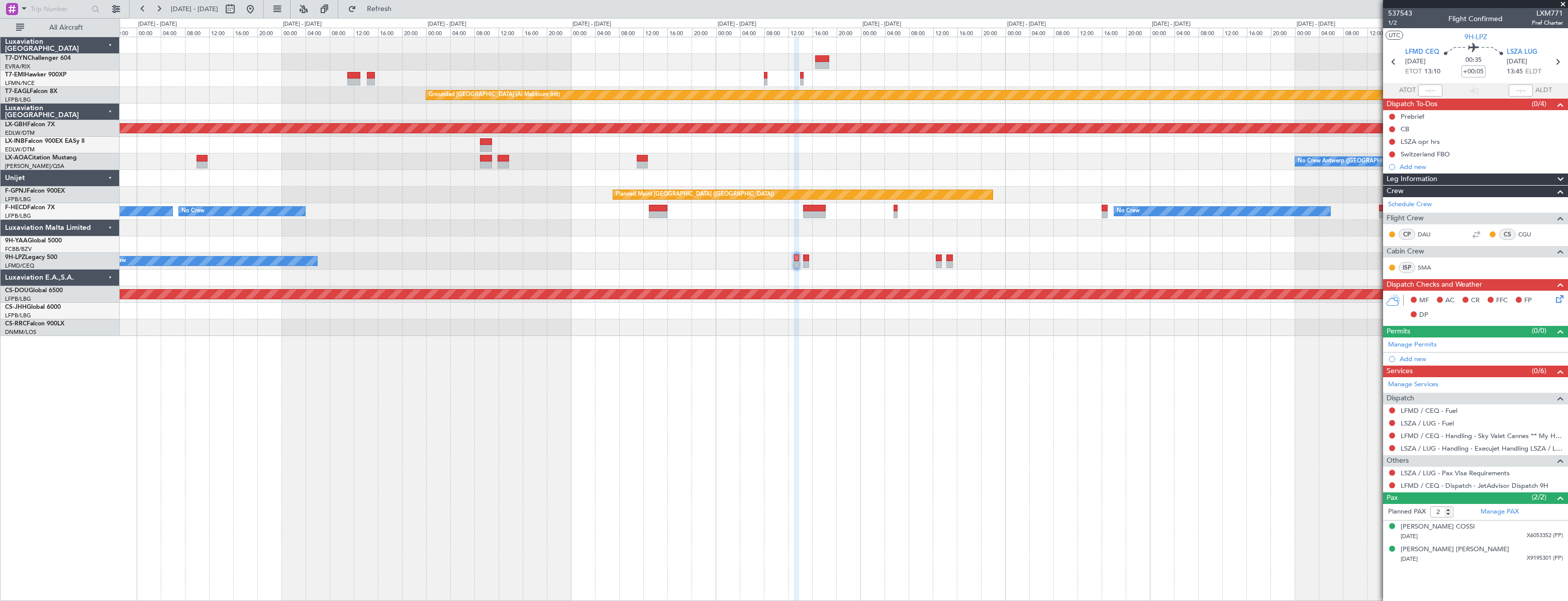
click at [844, 264] on div "No Crew" at bounding box center [843, 261] width 1447 height 16
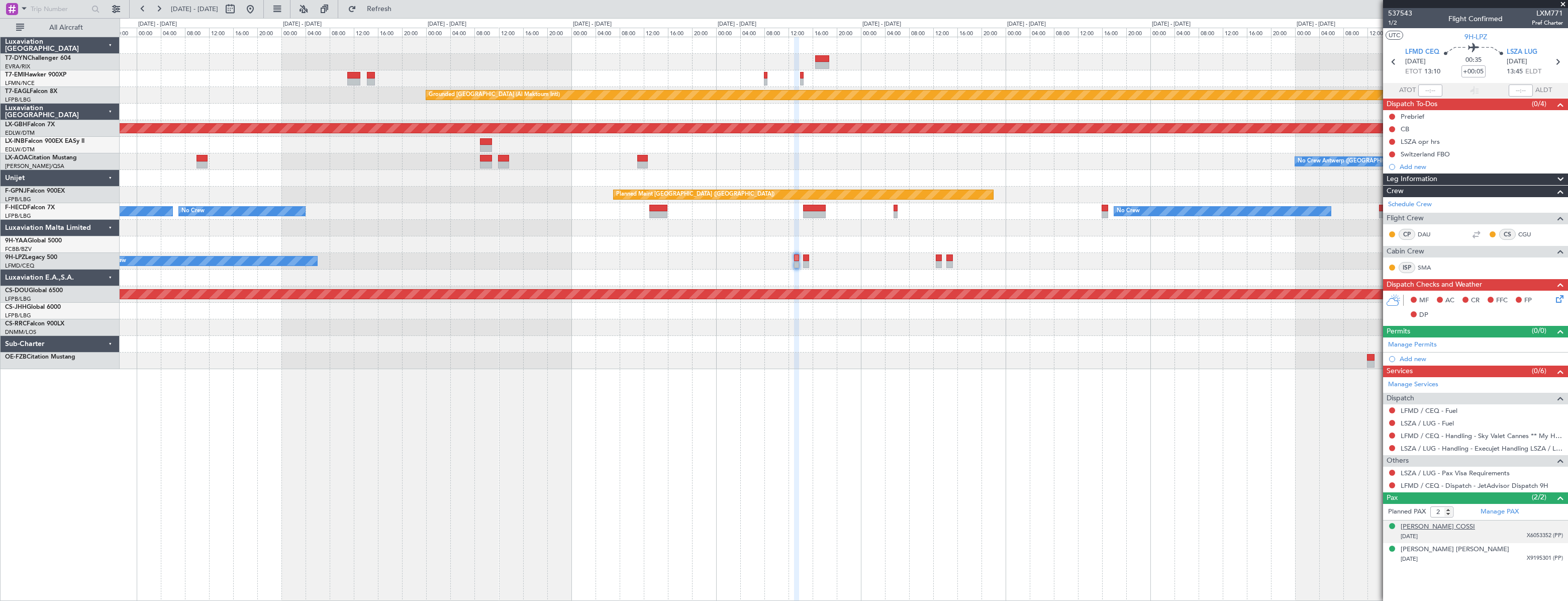
click at [1455, 523] on div "Dolores Maria TETTAMANTI COSSI" at bounding box center [1437, 526] width 74 height 10
click at [400, 9] on span "Refresh" at bounding box center [379, 9] width 42 height 7
click at [1463, 584] on div "06/10/1930 X9195301 (PP)" at bounding box center [1481, 583] width 162 height 10
click at [1391, 473] on button at bounding box center [1391, 472] width 6 height 6
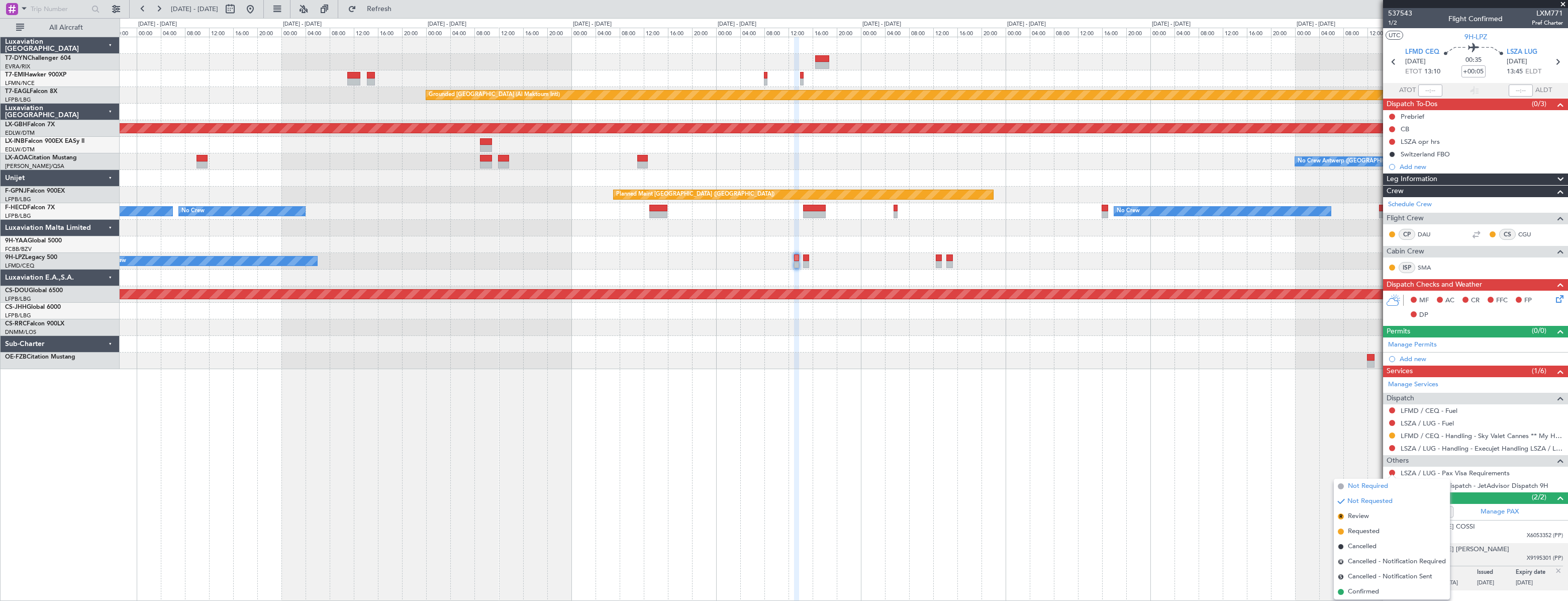
click at [1365, 485] on span "Not Required" at bounding box center [1368, 485] width 41 height 10
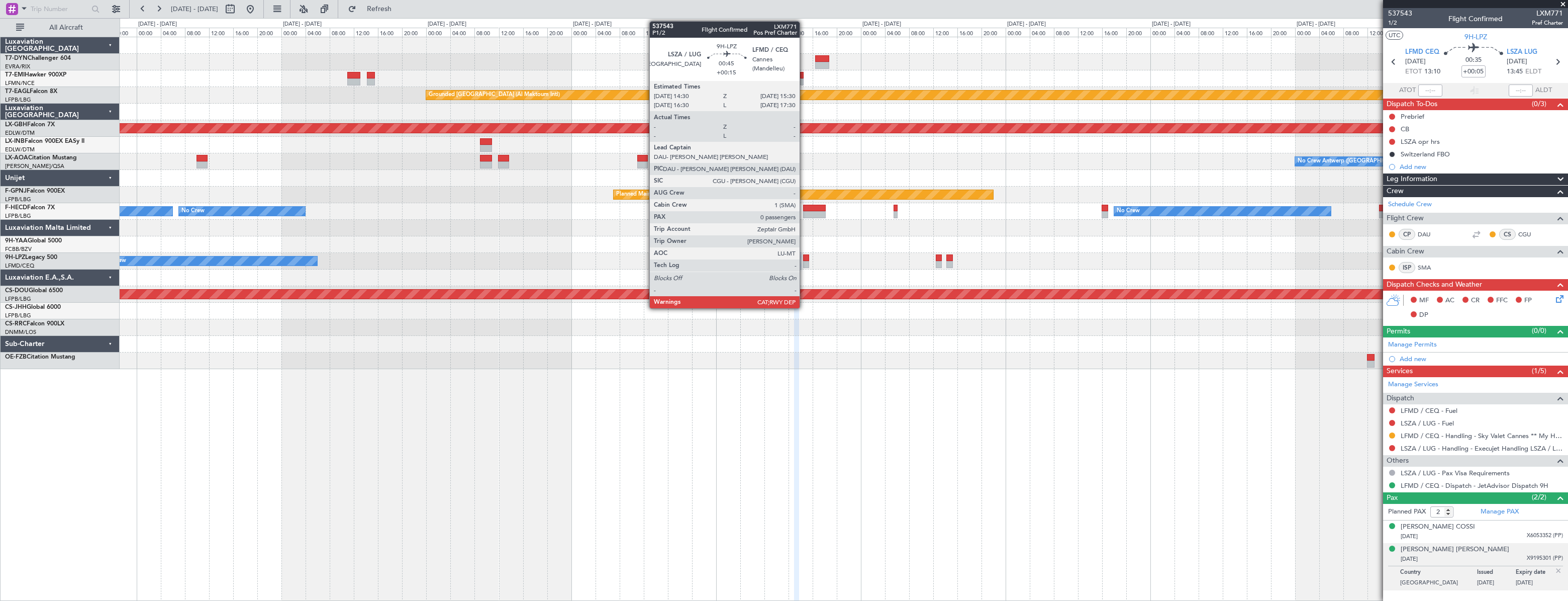
click at [804, 254] on div at bounding box center [806, 258] width 6 height 7
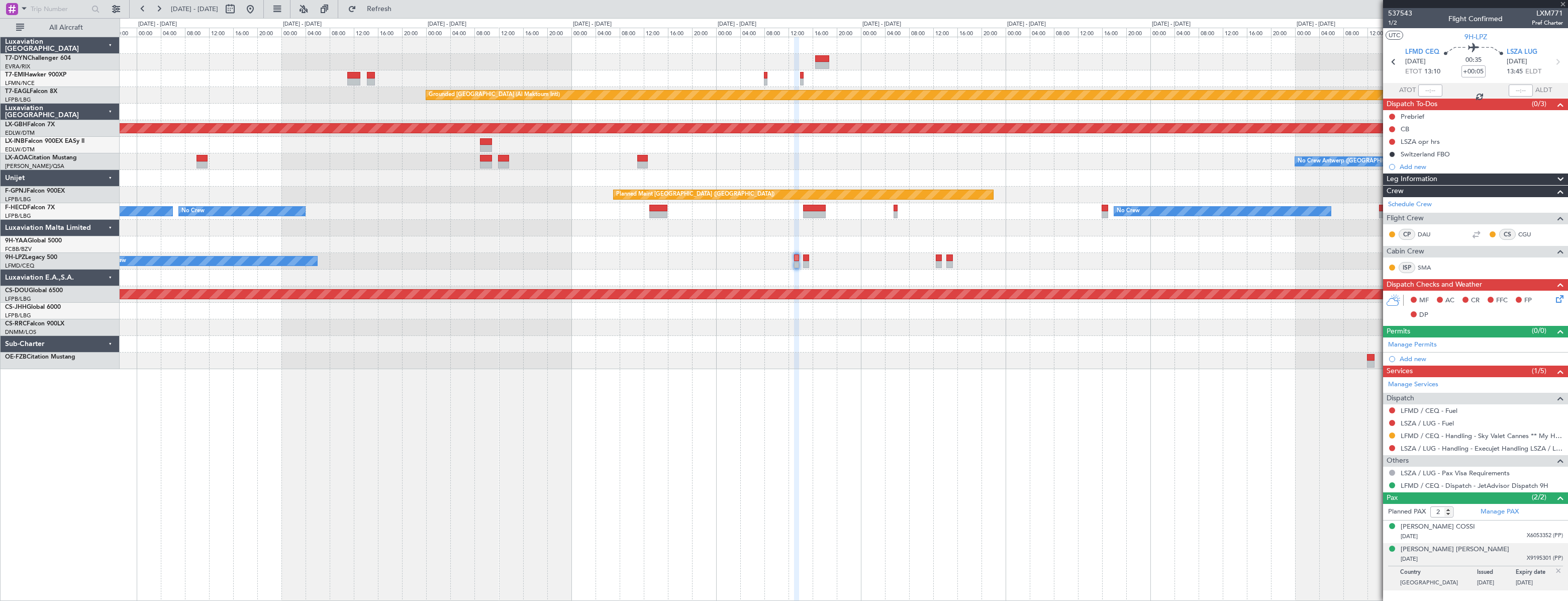
type input "+00:15"
type input "0"
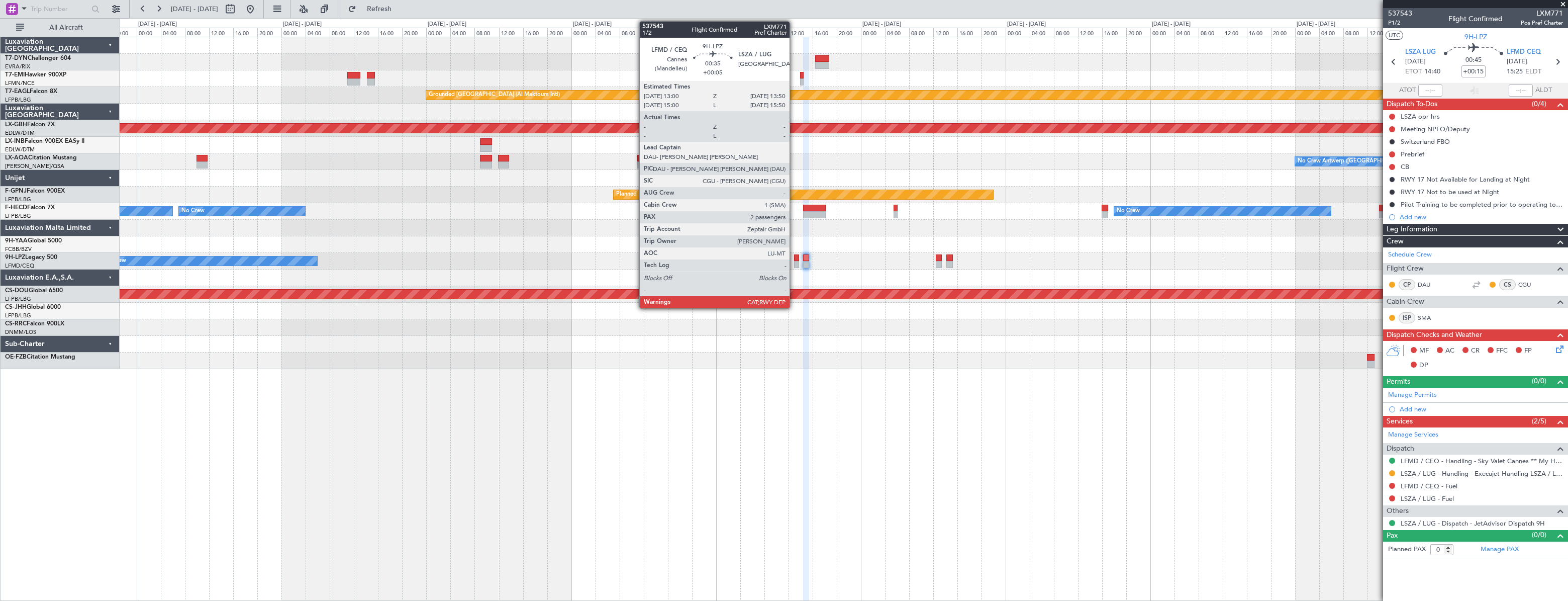
click at [793, 258] on div at bounding box center [796, 258] width 5 height 7
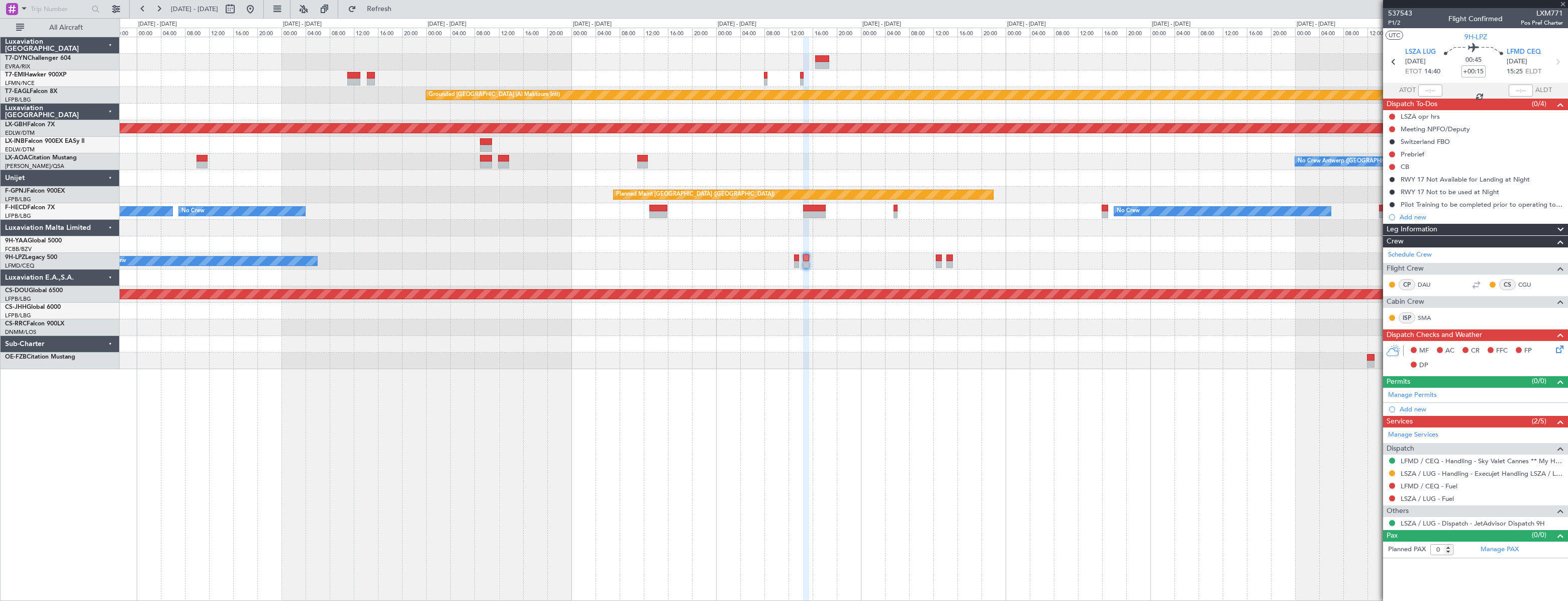
type input "+00:05"
type input "2"
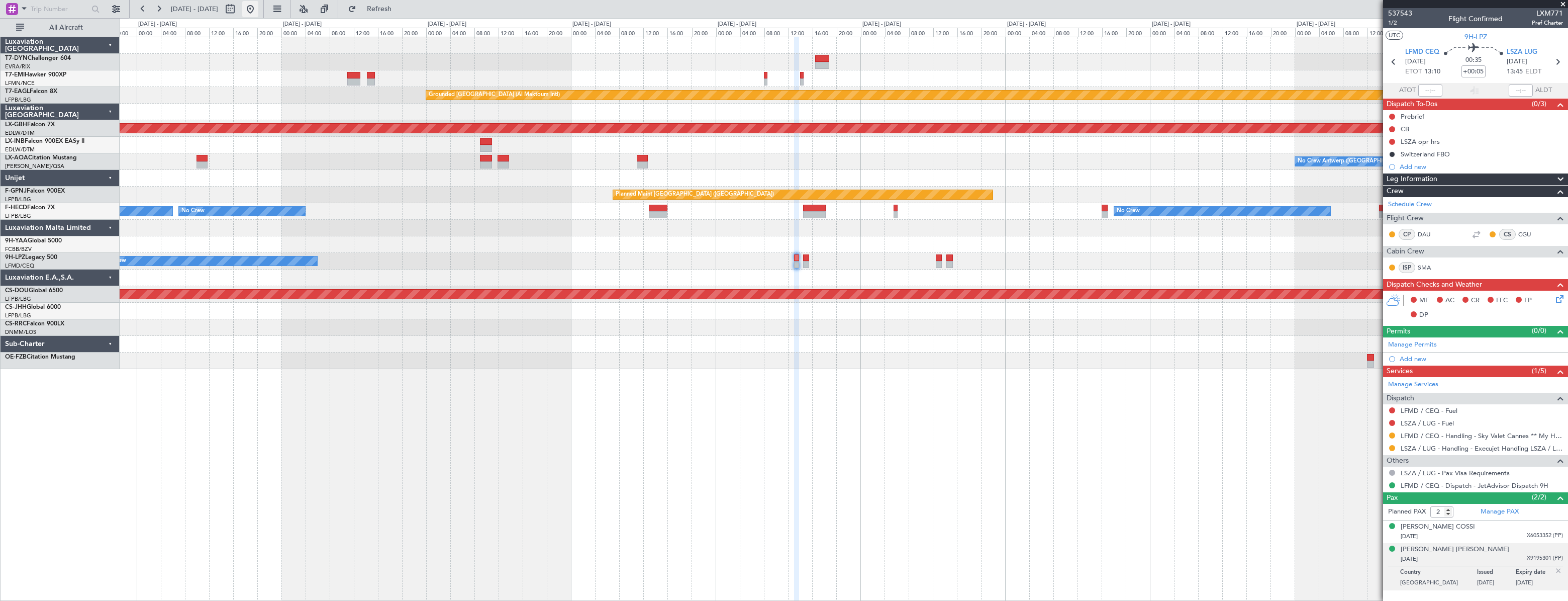
click at [258, 4] on button at bounding box center [251, 9] width 16 height 16
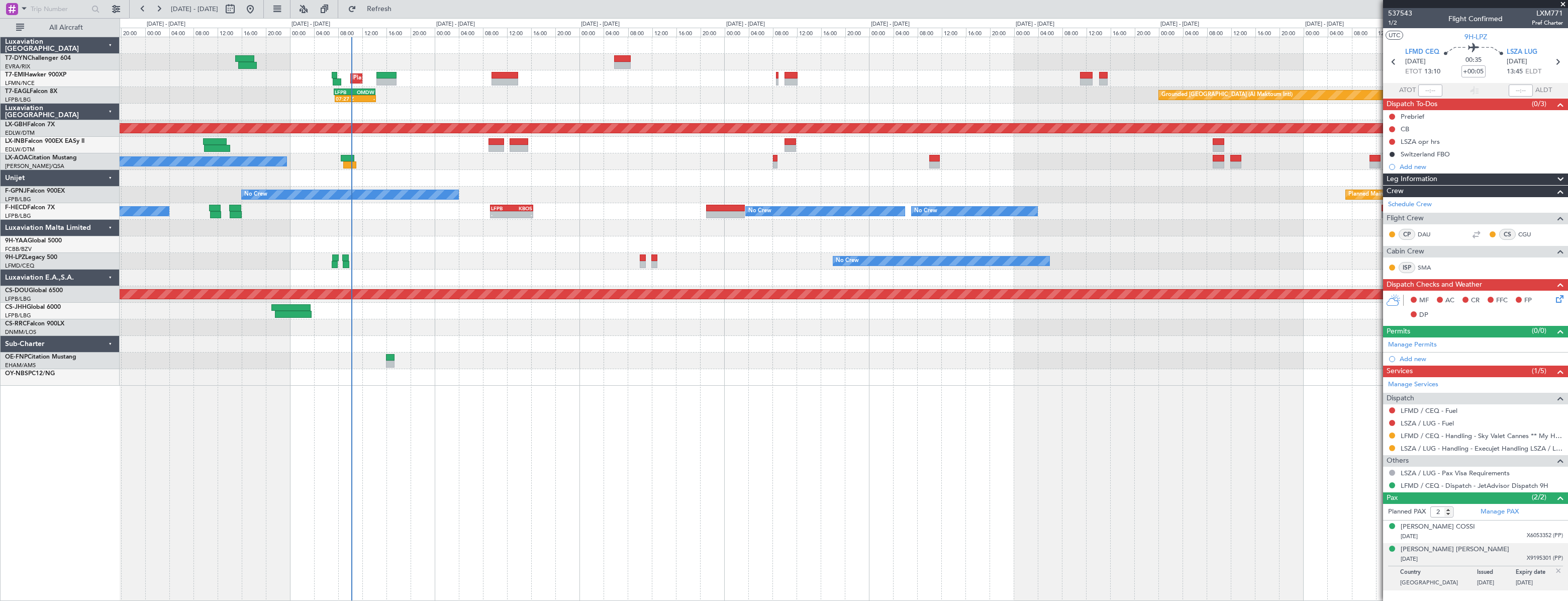
click at [531, 402] on div "Planned Maint Zurich 07:27 Z - LFPB 07:20 Z OMDW 14:10 Z Grounded Dubai (Al Mak…" at bounding box center [843, 319] width 1447 height 564
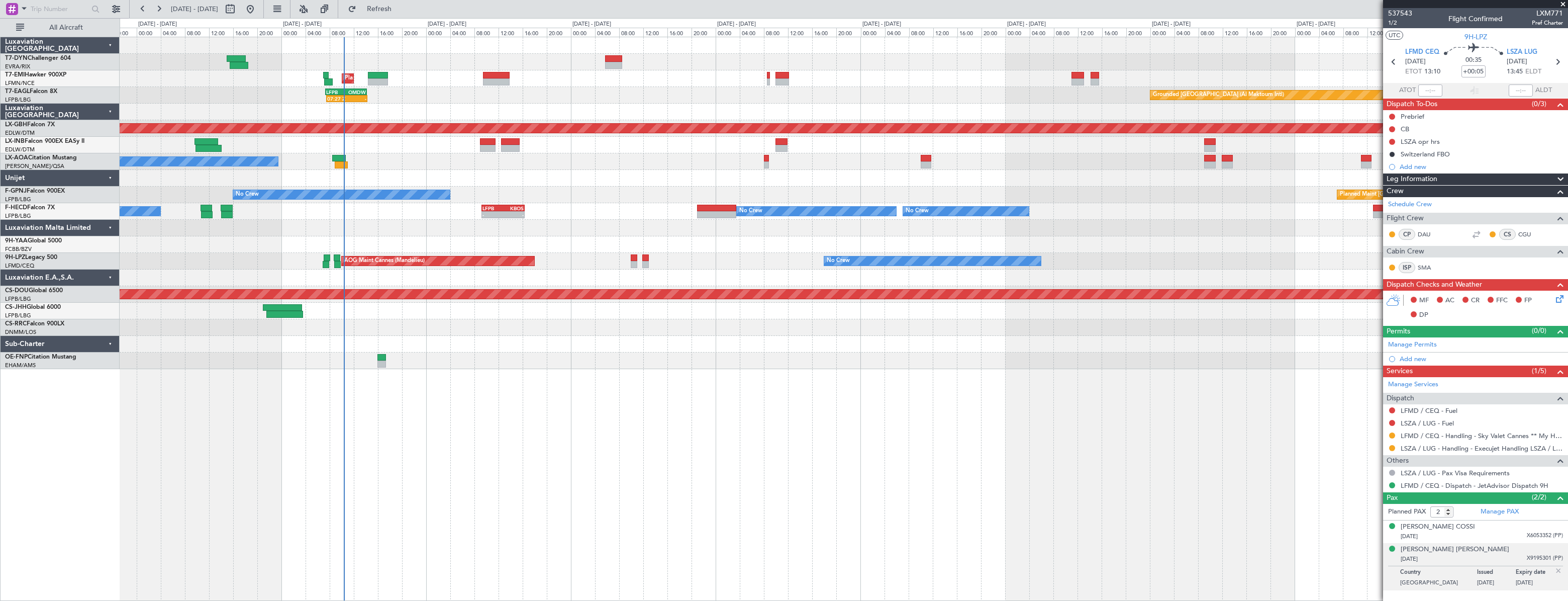
click at [466, 224] on div "Planned Maint Zurich Grounded Dubai (Al Maktoum Intl) 07:27 Z - LFPB 07:20 Z OM…" at bounding box center [843, 203] width 1447 height 332
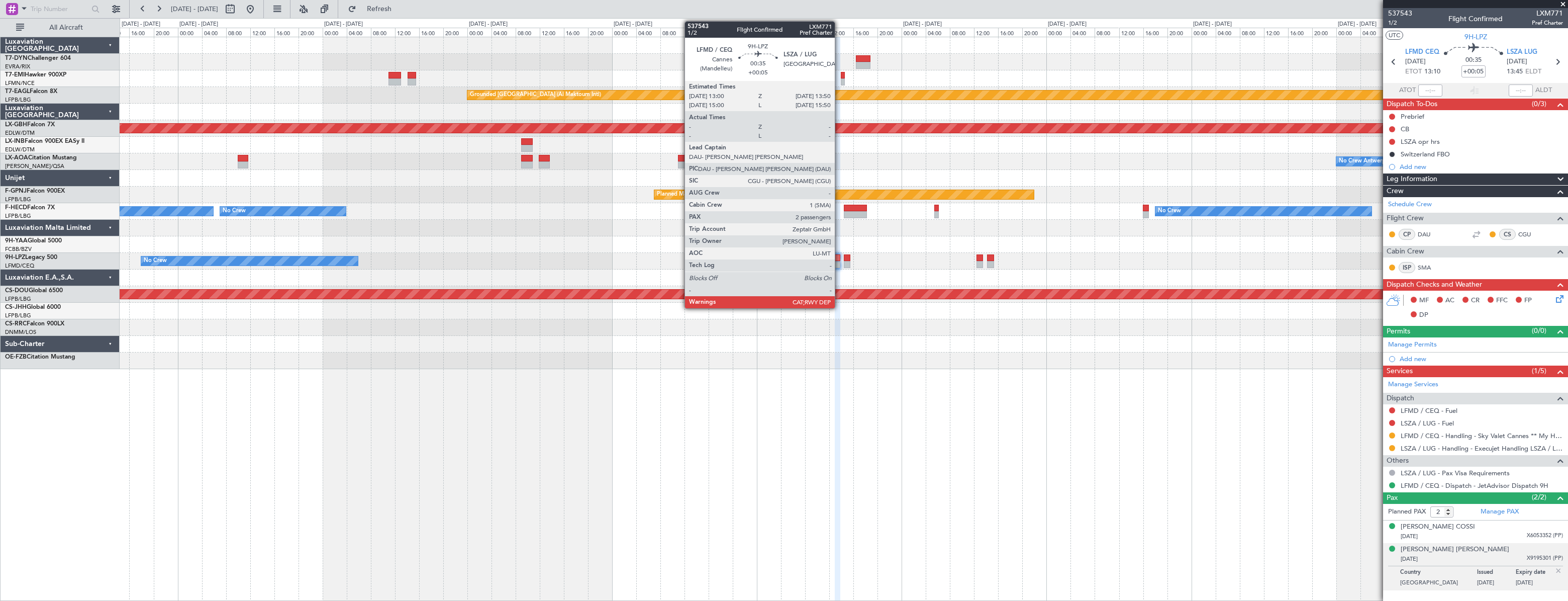
click at [839, 256] on div at bounding box center [838, 258] width 5 height 7
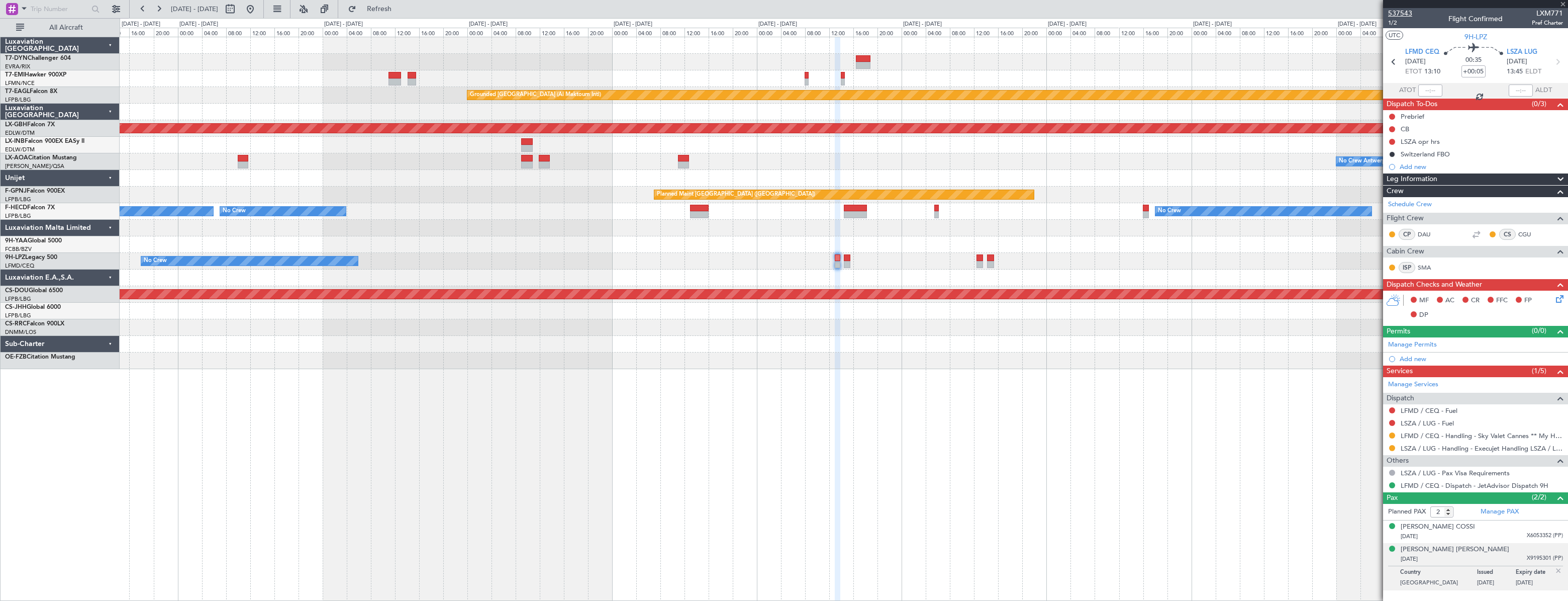
click at [1398, 15] on span "537543" at bounding box center [1399, 14] width 24 height 11
click at [258, 15] on div at bounding box center [240, 9] width 36 height 16
click at [258, 14] on button at bounding box center [251, 9] width 16 height 16
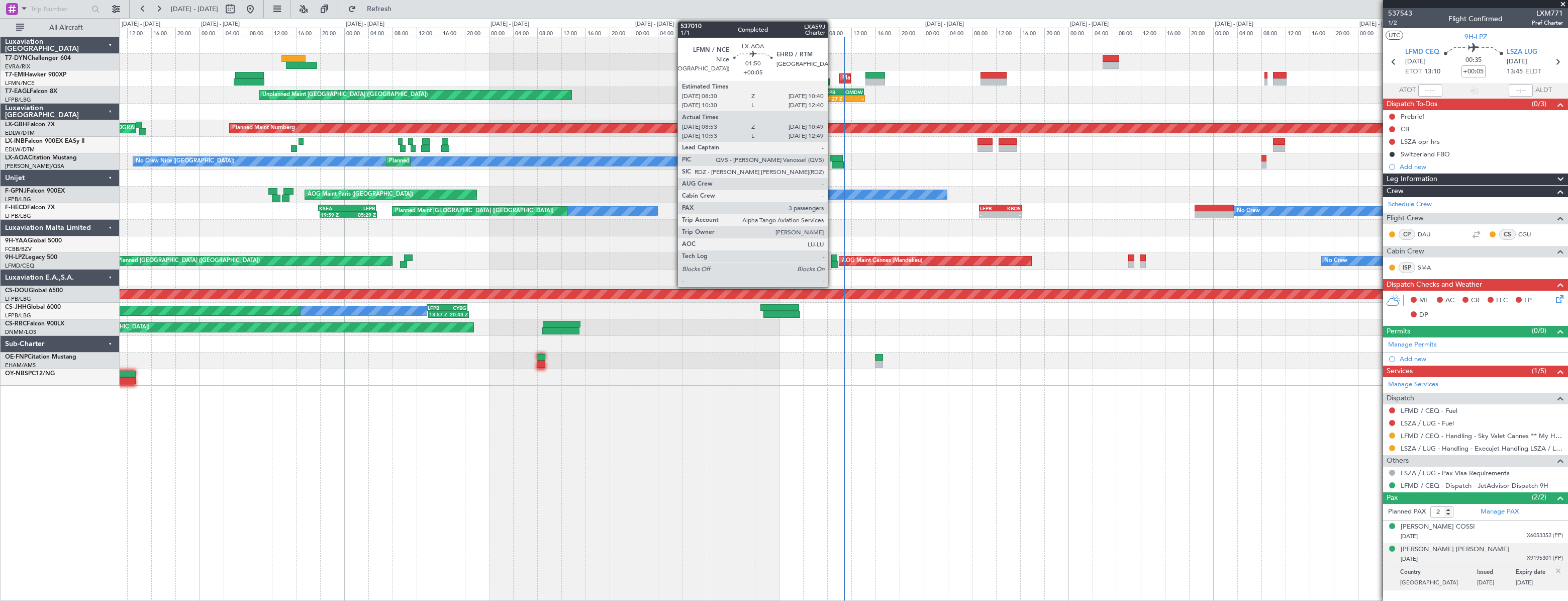
click at [832, 156] on div at bounding box center [836, 159] width 14 height 7
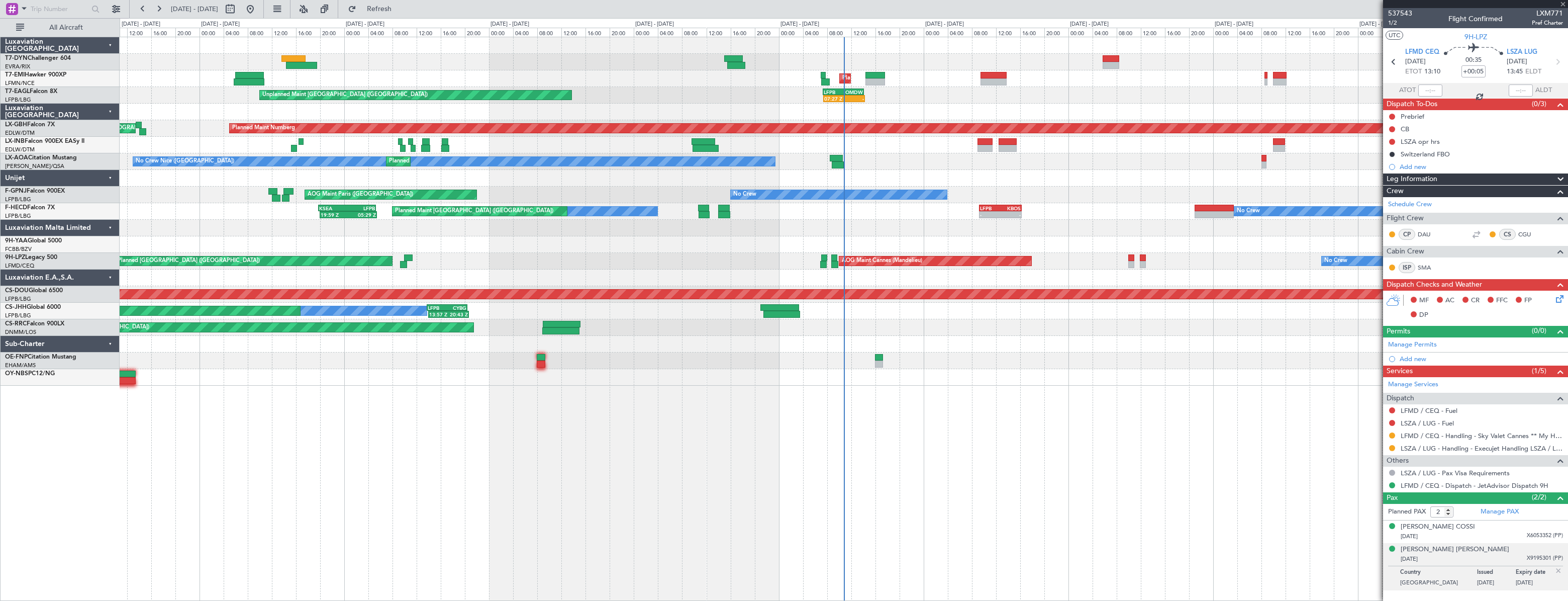
type input "09:08"
type input "10:44"
type input "3"
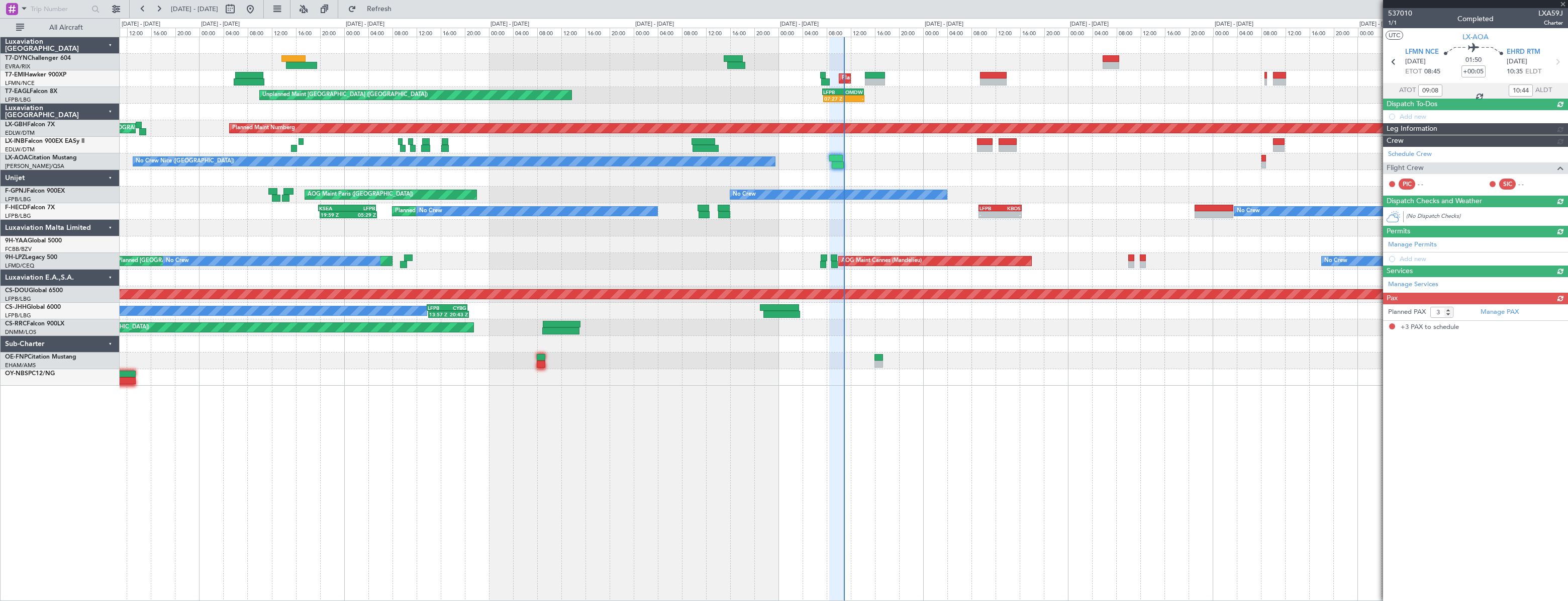
click at [641, 166] on div "Unplanned Maint Riga (Riga Intl) Planned Maint Zurich Unplanned Maint Paris (Le…" at bounding box center [843, 211] width 1447 height 348
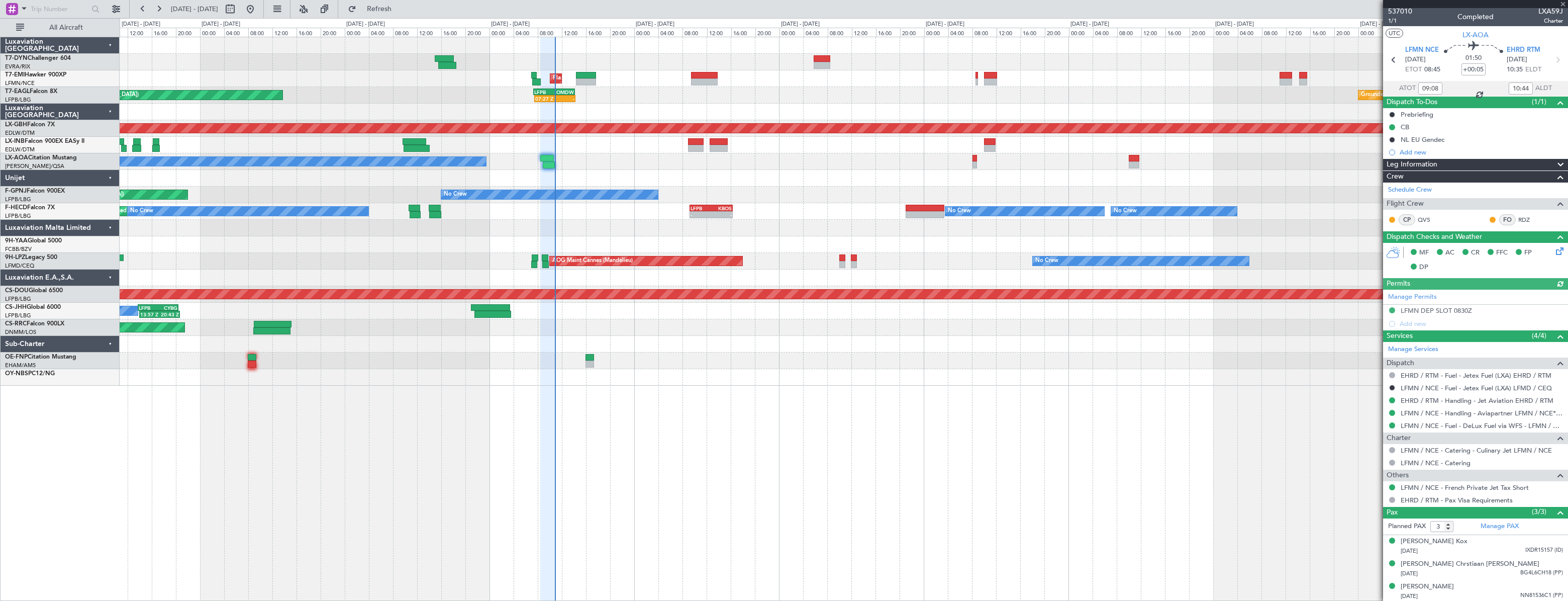
scroll to position [3, 0]
